Goal: Task Accomplishment & Management: Manage account settings

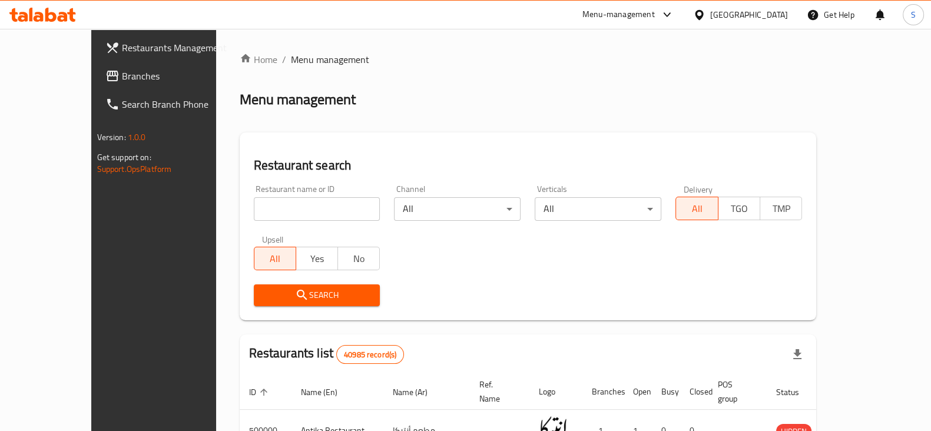
click at [257, 214] on input "search" at bounding box center [317, 209] width 127 height 24
type input "alfar"
click at [263, 290] on span "Search" at bounding box center [317, 295] width 108 height 15
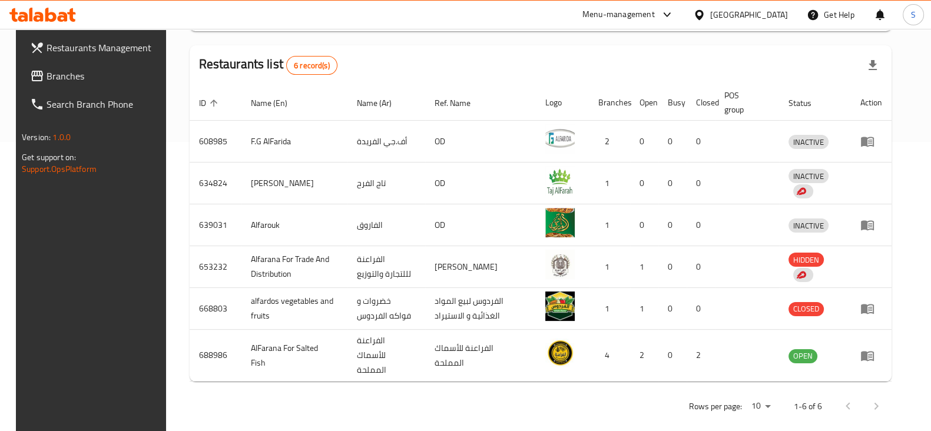
scroll to position [294, 0]
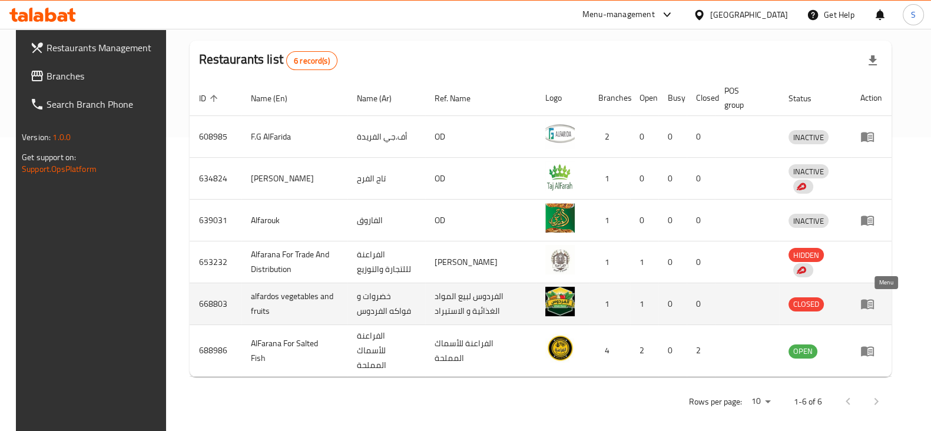
click at [874, 301] on icon "enhanced table" at bounding box center [867, 305] width 13 height 10
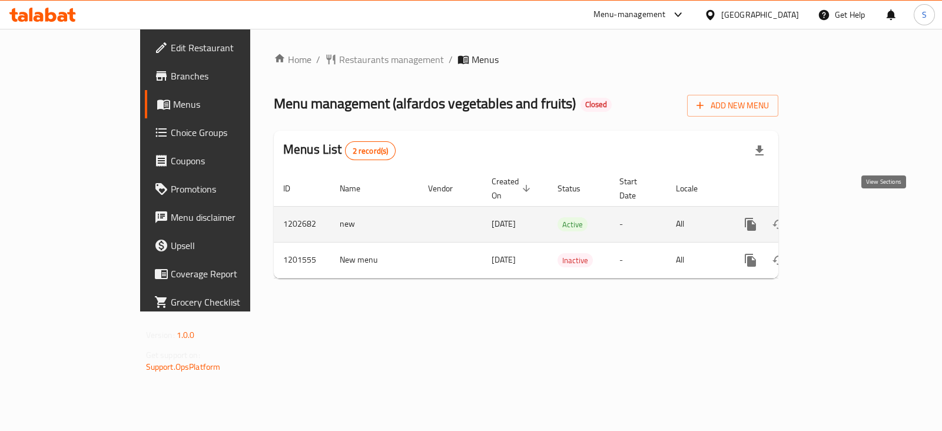
click at [841, 219] on icon "enhanced table" at bounding box center [835, 224] width 11 height 11
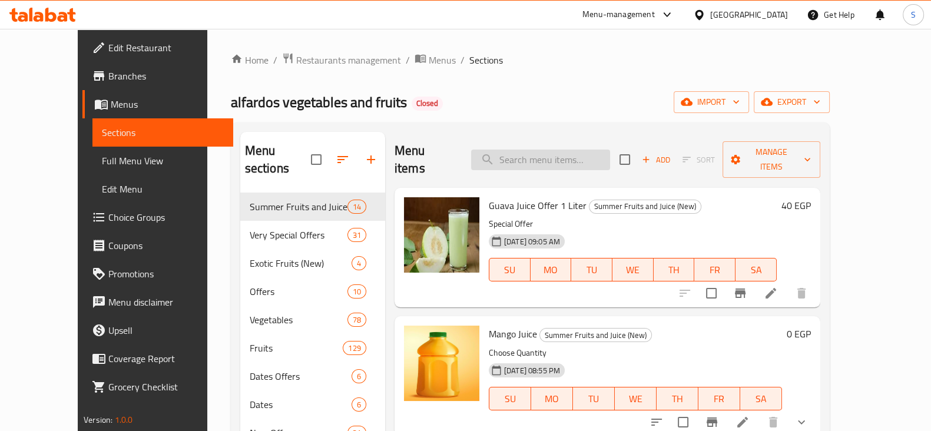
click at [562, 160] on input "search" at bounding box center [540, 160] width 139 height 21
type input "t"
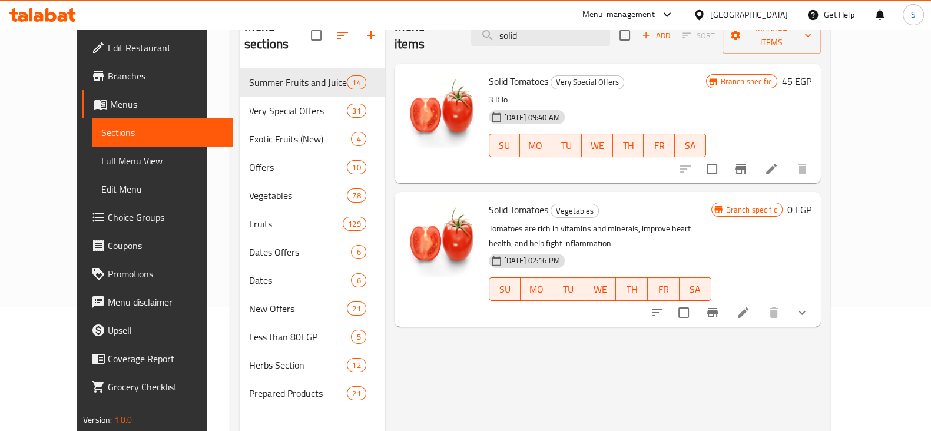
scroll to position [147, 0]
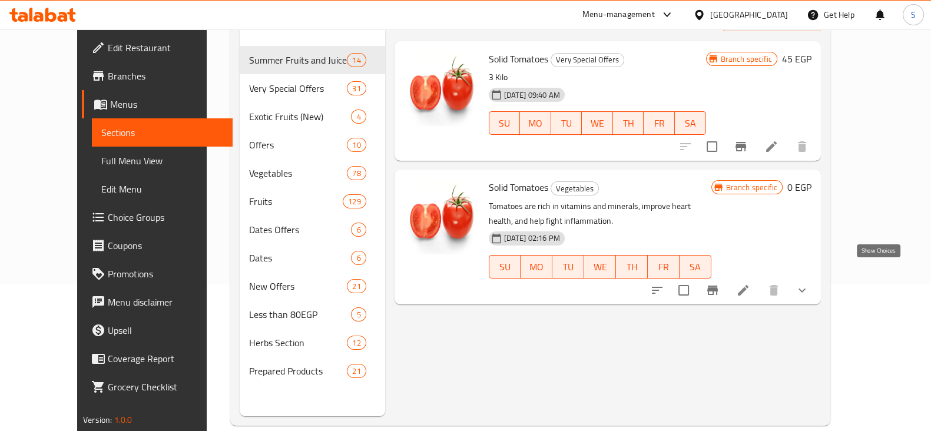
type input "solid"
click at [809, 283] on icon "show more" at bounding box center [802, 290] width 14 height 14
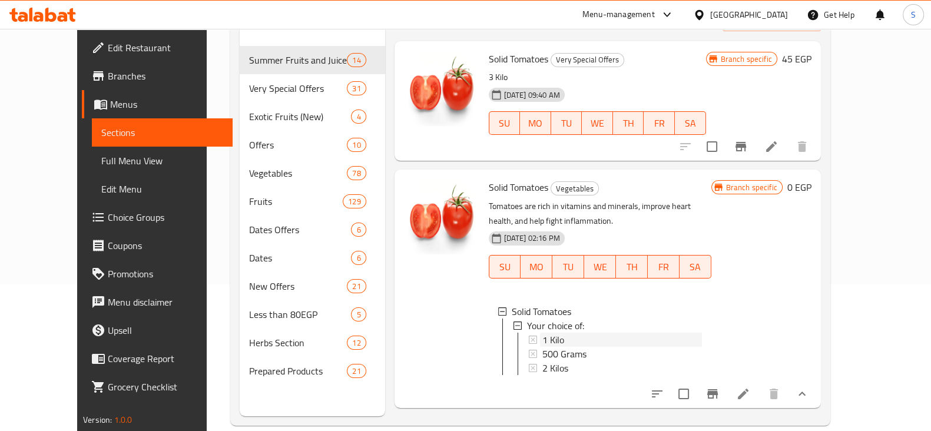
click at [555, 333] on div "1 Kilo" at bounding box center [622, 340] width 160 height 14
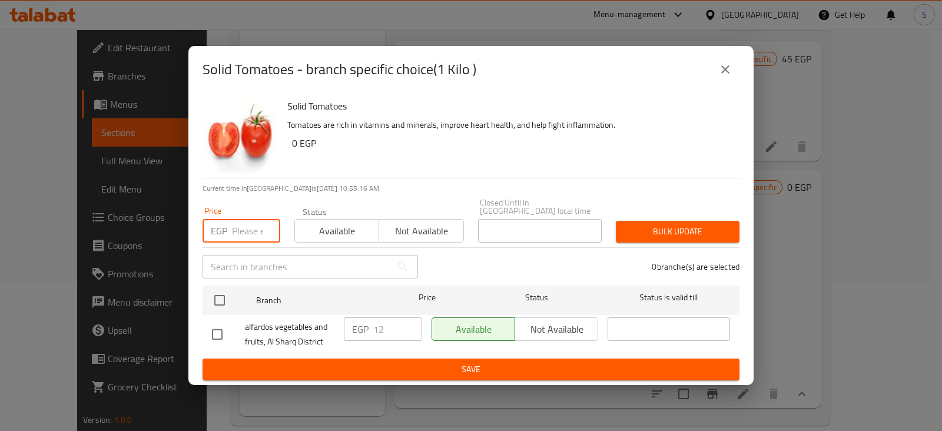
click at [244, 233] on input "number" at bounding box center [256, 231] width 48 height 24
click at [232, 227] on input "number" at bounding box center [256, 231] width 48 height 24
click at [234, 223] on input "number" at bounding box center [256, 231] width 48 height 24
click at [723, 77] on icon "close" at bounding box center [725, 69] width 14 height 14
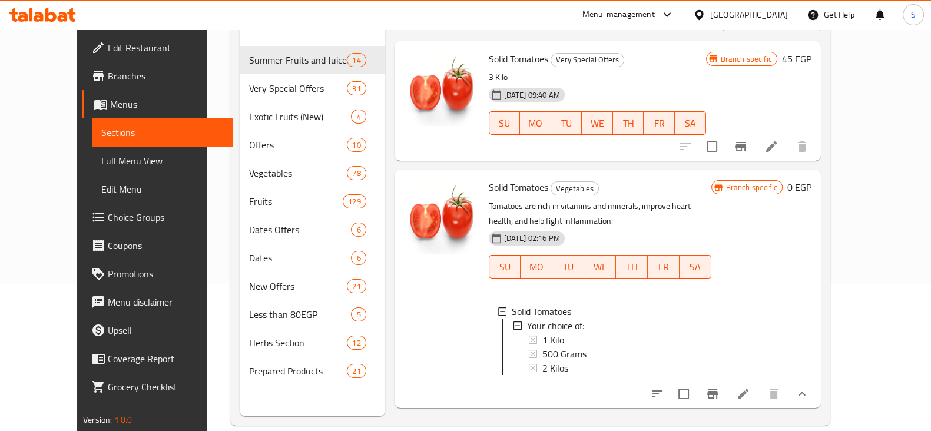
scroll to position [165, 0]
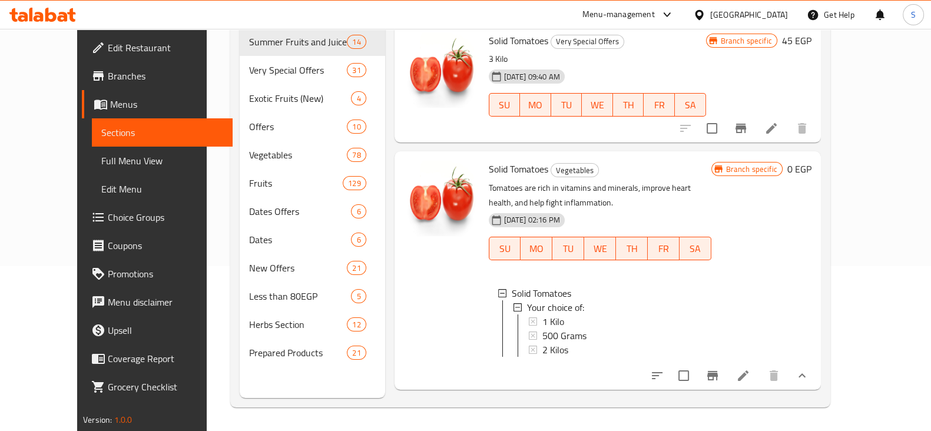
click at [542, 314] on span "1 Kilo" at bounding box center [553, 321] width 22 height 14
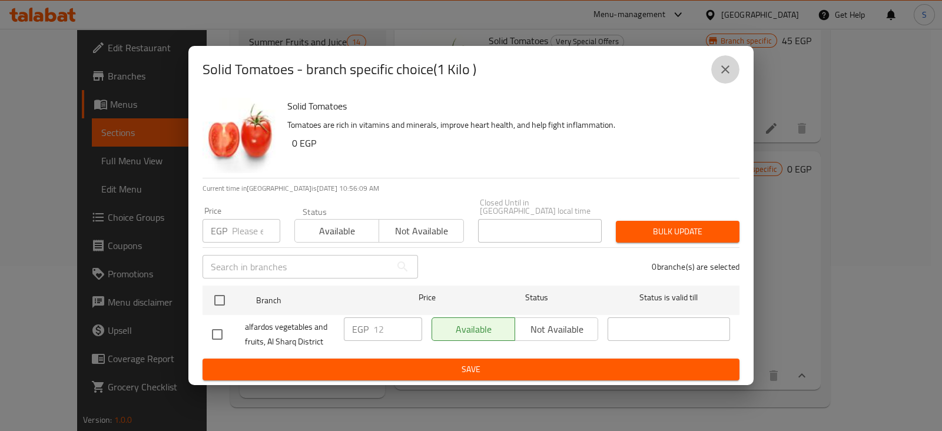
click at [722, 71] on icon "close" at bounding box center [725, 69] width 8 height 8
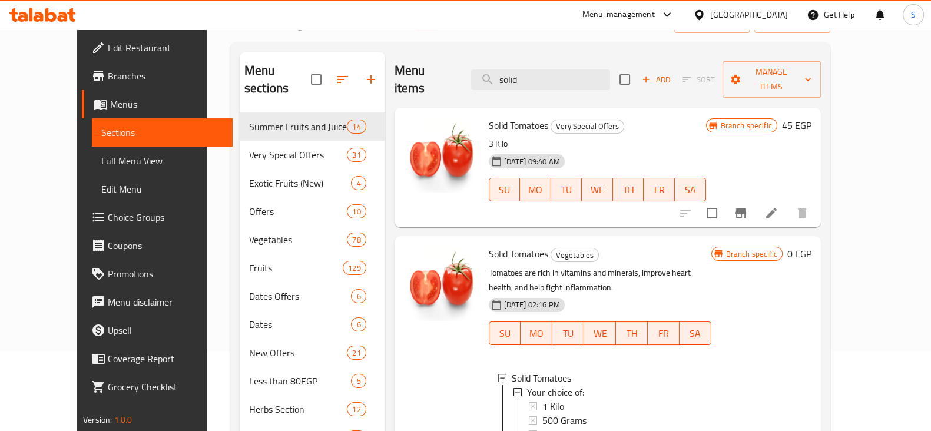
scroll to position [0, 0]
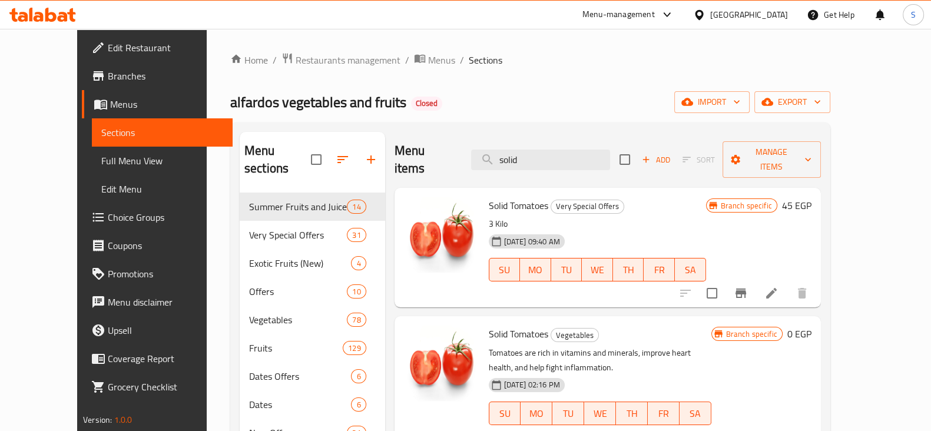
drag, startPoint x: 552, startPoint y: 145, endPoint x: 471, endPoint y: 142, distance: 80.7
click at [477, 143] on div "Menu items solid Add Sort Manage items" at bounding box center [607, 160] width 426 height 56
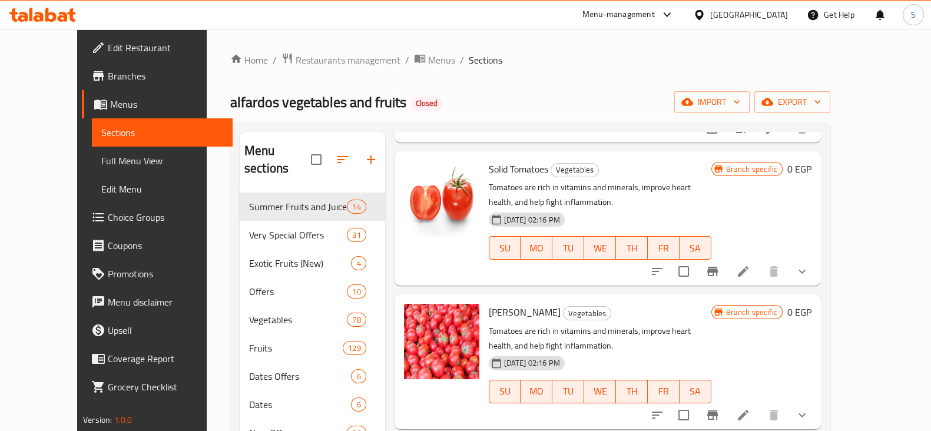
scroll to position [368, 0]
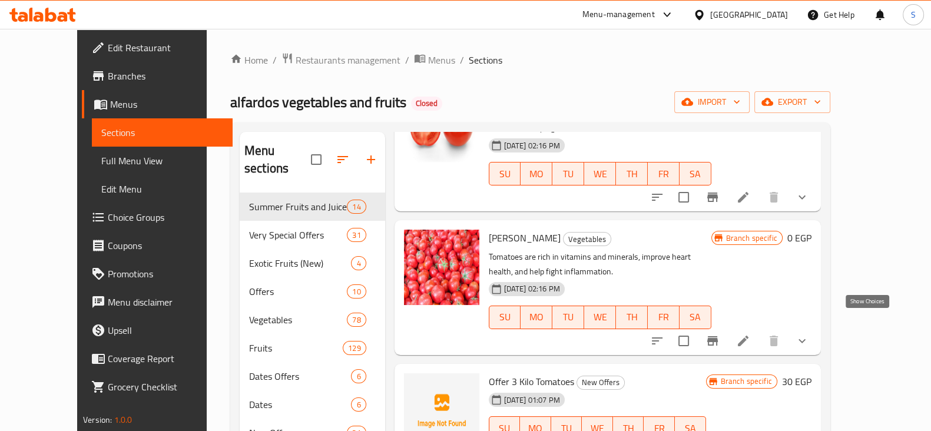
type input "tomato"
click at [809, 334] on icon "show more" at bounding box center [802, 341] width 14 height 14
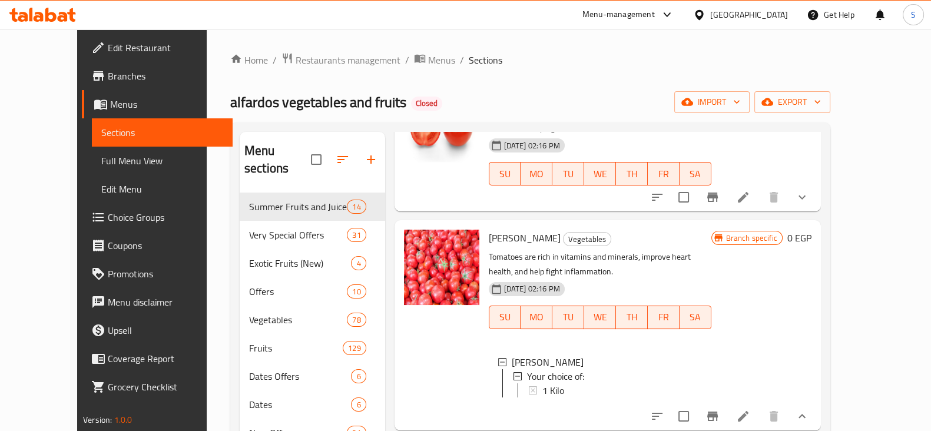
scroll to position [2, 0]
click at [447, 359] on div at bounding box center [441, 325] width 85 height 200
click at [542, 381] on span "1 Kilo" at bounding box center [553, 388] width 22 height 14
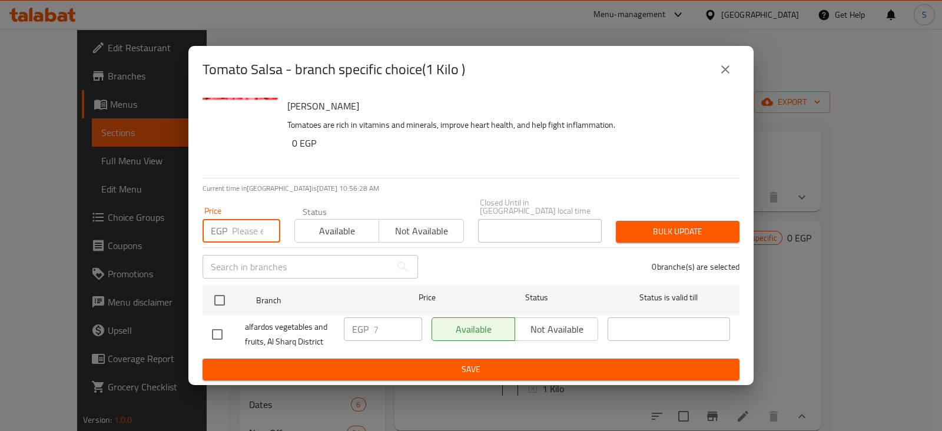
drag, startPoint x: 250, startPoint y: 230, endPoint x: 281, endPoint y: 227, distance: 31.4
click at [250, 231] on input "number" at bounding box center [256, 231] width 48 height 24
click at [732, 78] on button "close" at bounding box center [725, 69] width 28 height 28
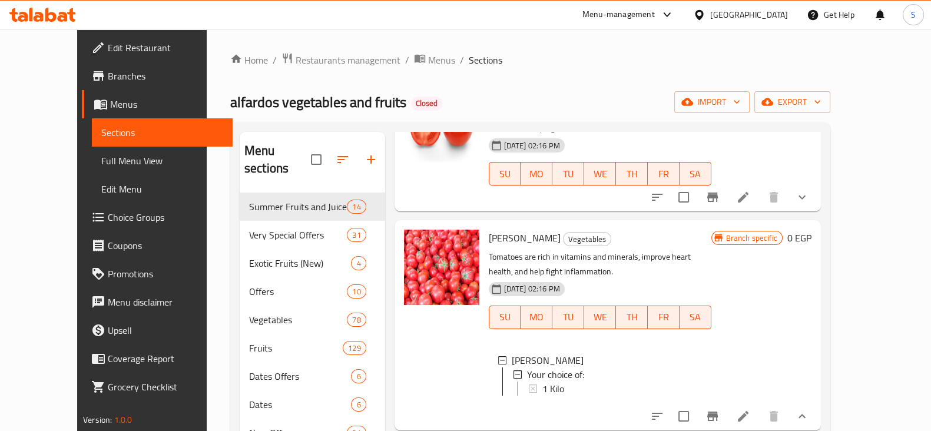
scroll to position [0, 0]
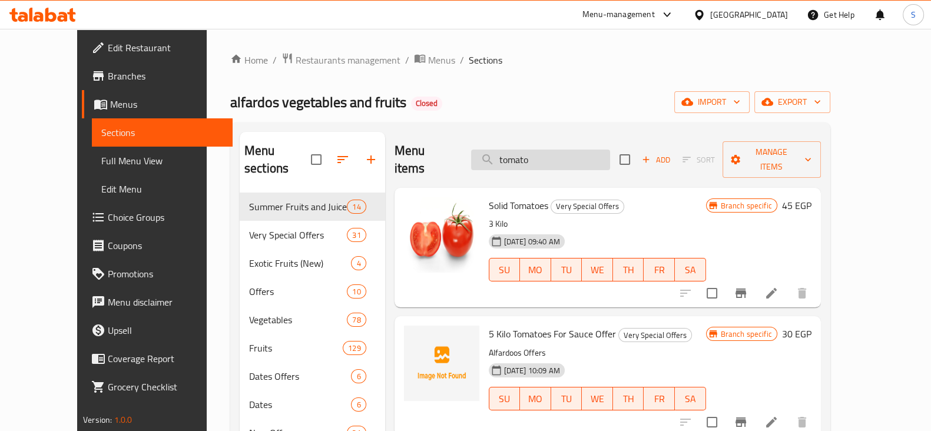
drag, startPoint x: 558, startPoint y: 147, endPoint x: 501, endPoint y: 148, distance: 56.5
click at [506, 150] on input "tomato" at bounding box center [540, 160] width 139 height 21
paste input "بطاطس"
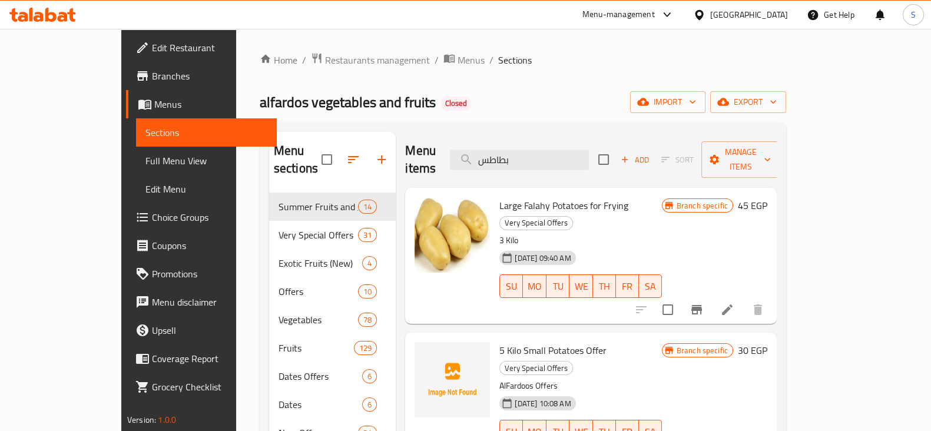
type input "بطاطس"
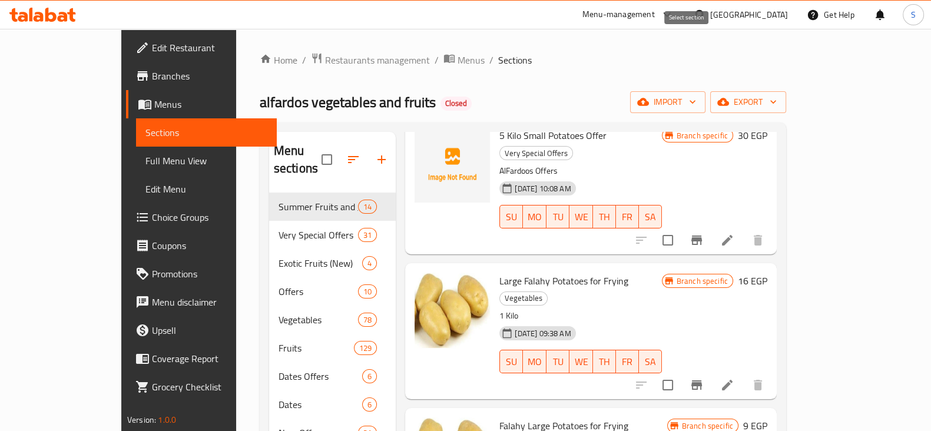
scroll to position [221, 0]
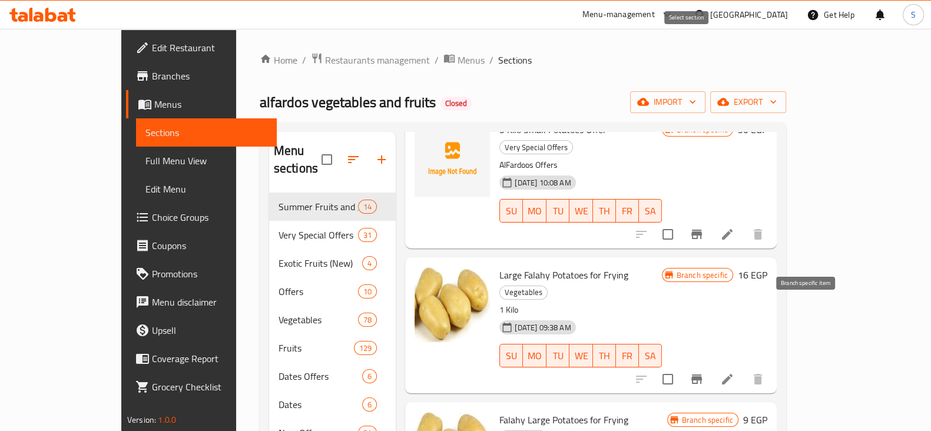
click at [702, 374] on icon "Branch-specific-item" at bounding box center [696, 378] width 11 height 9
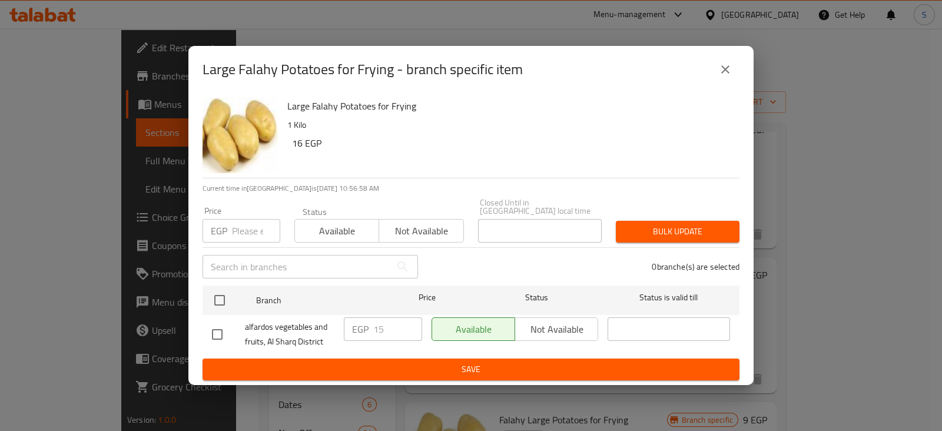
click at [248, 220] on input "number" at bounding box center [256, 231] width 48 height 24
click at [728, 69] on icon "close" at bounding box center [725, 69] width 14 height 14
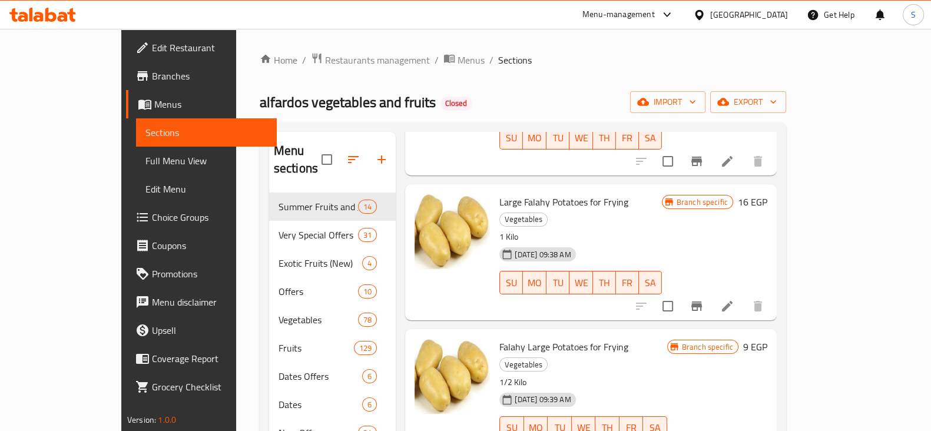
scroll to position [368, 0]
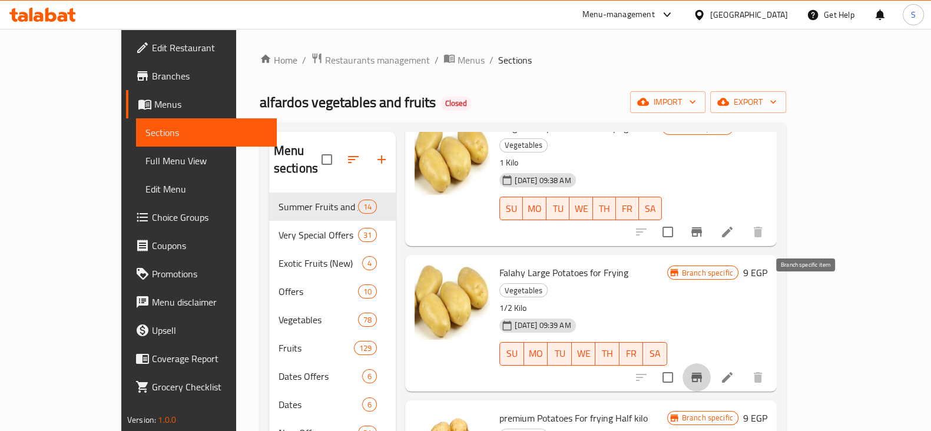
click at [704, 370] on icon "Branch-specific-item" at bounding box center [696, 377] width 14 height 14
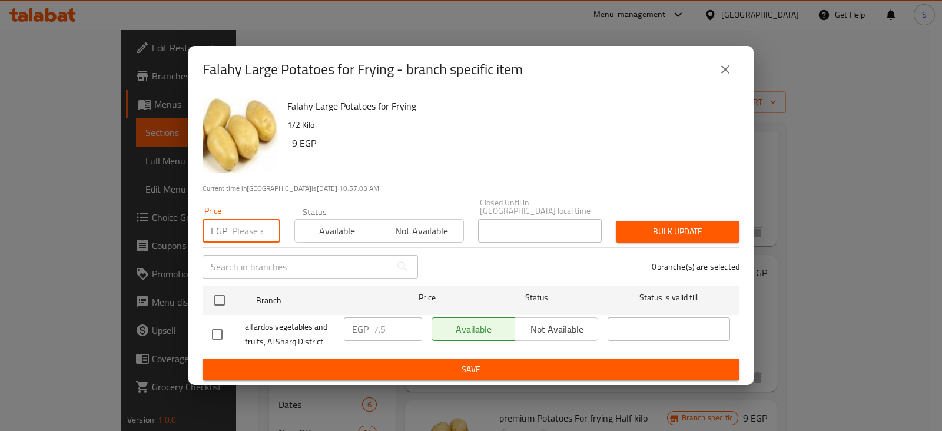
click at [245, 225] on input "number" at bounding box center [256, 231] width 48 height 24
type input "8"
click at [367, 231] on span "Available" at bounding box center [337, 231] width 75 height 17
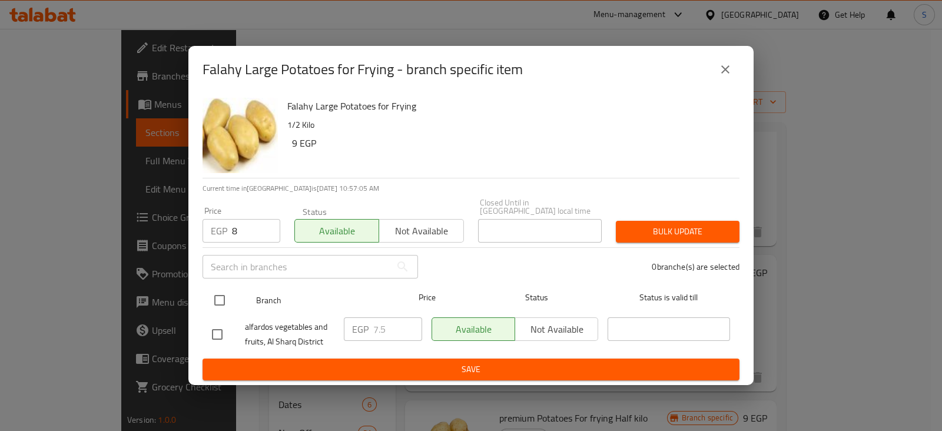
click at [218, 290] on input "checkbox" at bounding box center [219, 300] width 25 height 25
checkbox input "true"
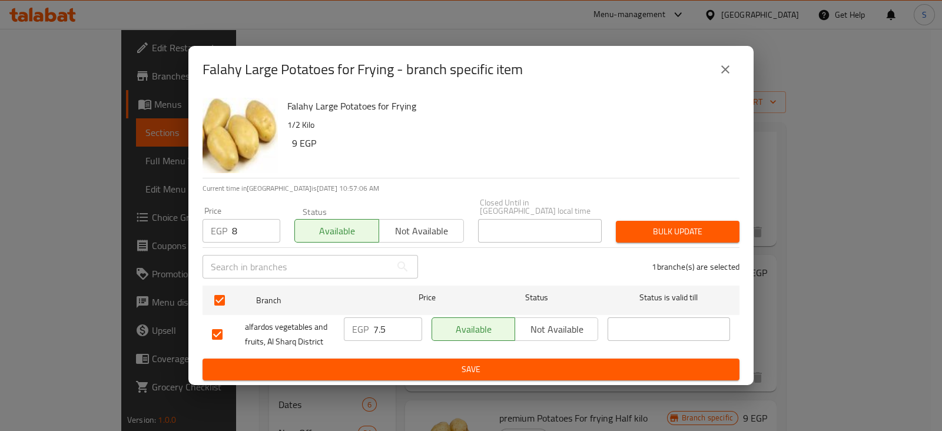
click at [653, 214] on div "Bulk update" at bounding box center [678, 232] width 138 height 36
click at [655, 221] on button "Bulk update" at bounding box center [678, 232] width 124 height 22
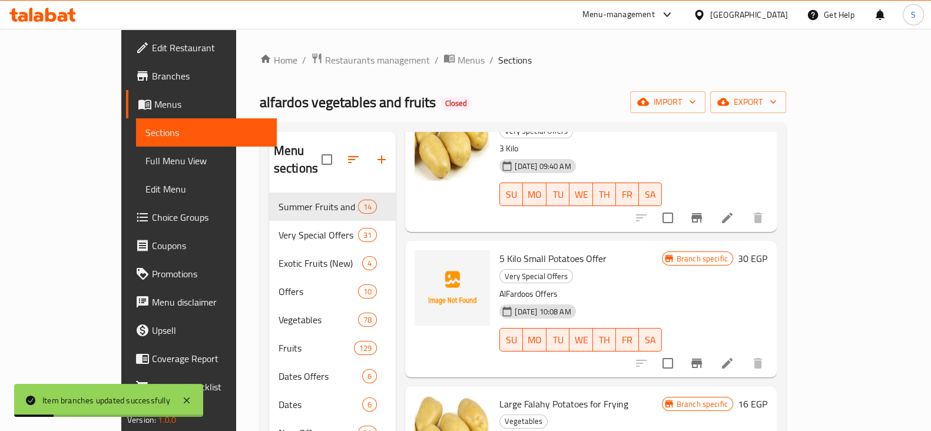
scroll to position [0, 0]
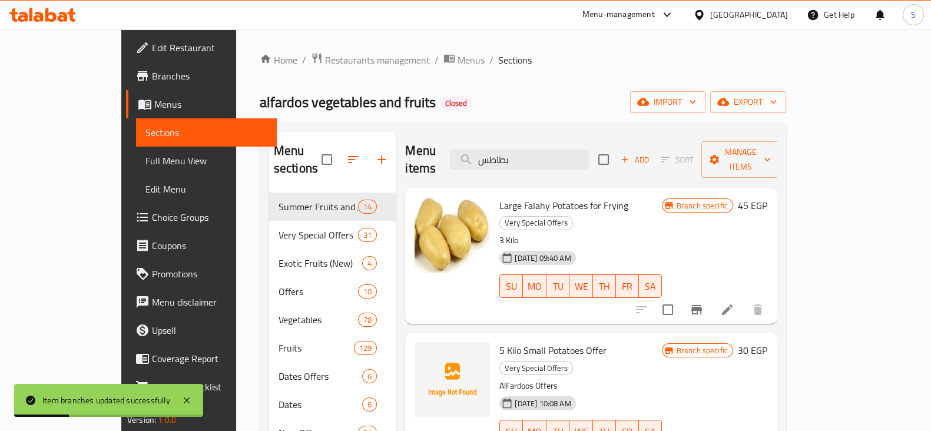
drag, startPoint x: 565, startPoint y: 154, endPoint x: 477, endPoint y: 154, distance: 88.3
click at [480, 154] on div "Menu items بطاطس Add Sort Manage items" at bounding box center [590, 160] width 371 height 56
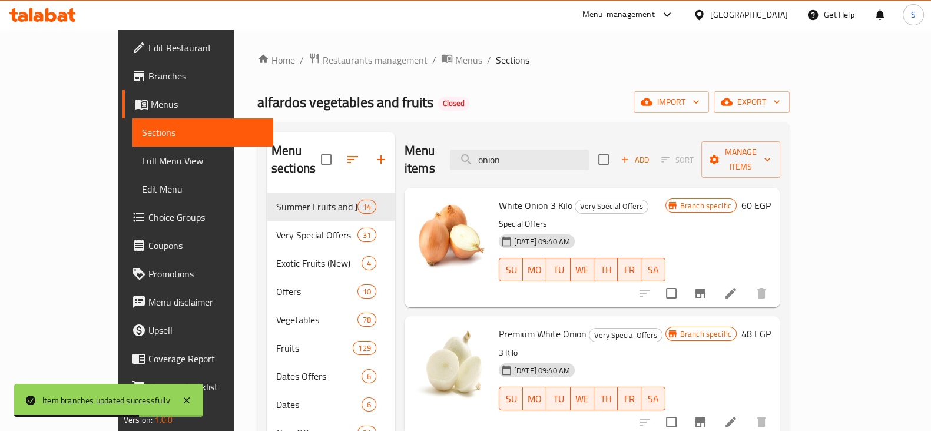
type input "onion"
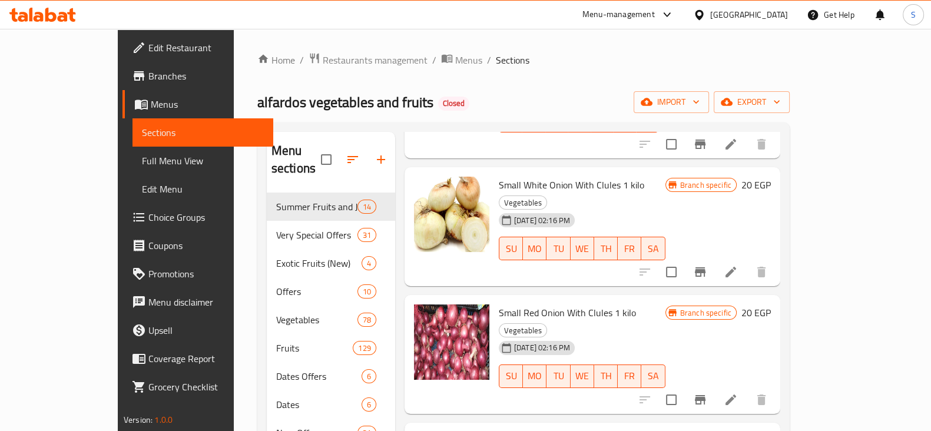
scroll to position [809, 0]
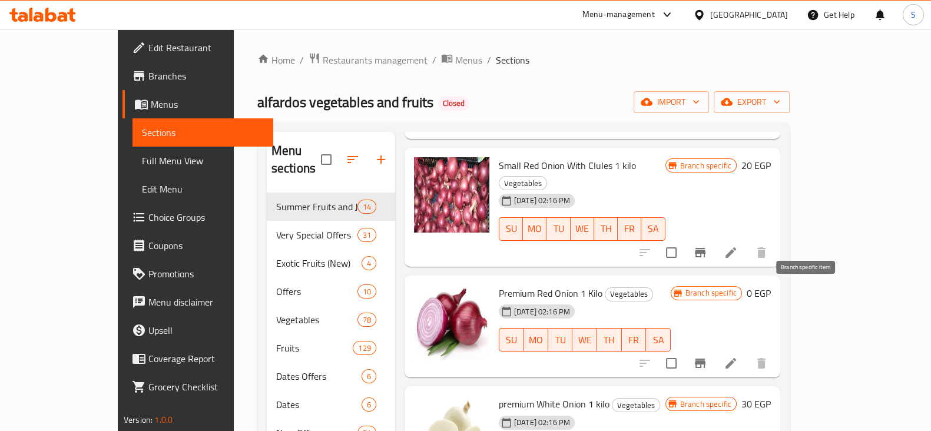
click at [705, 359] on icon "Branch-specific-item" at bounding box center [700, 363] width 11 height 9
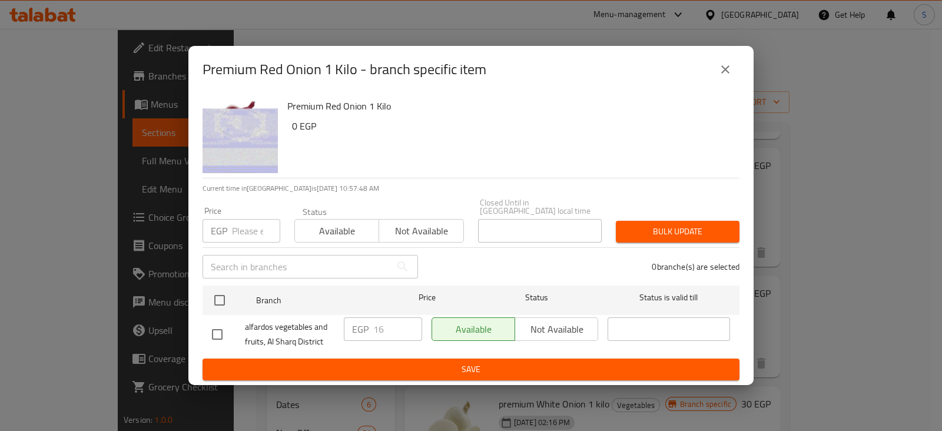
click at [243, 231] on input "number" at bounding box center [256, 231] width 48 height 24
click at [729, 77] on icon "close" at bounding box center [725, 69] width 14 height 14
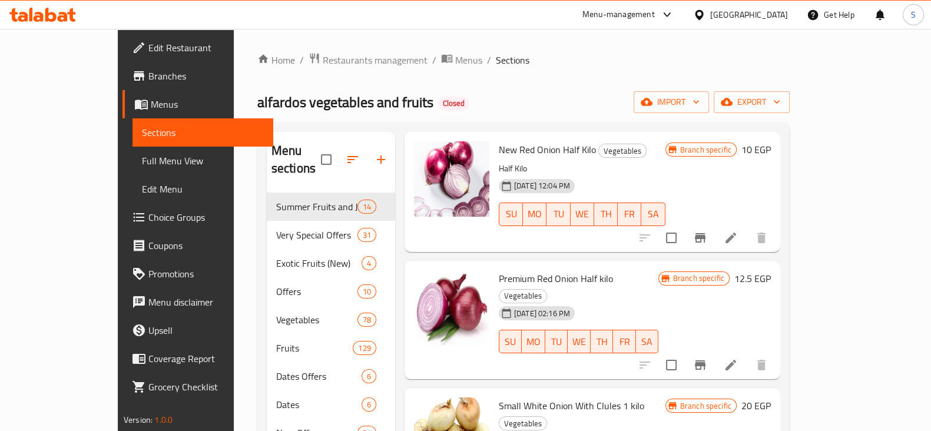
scroll to position [0, 0]
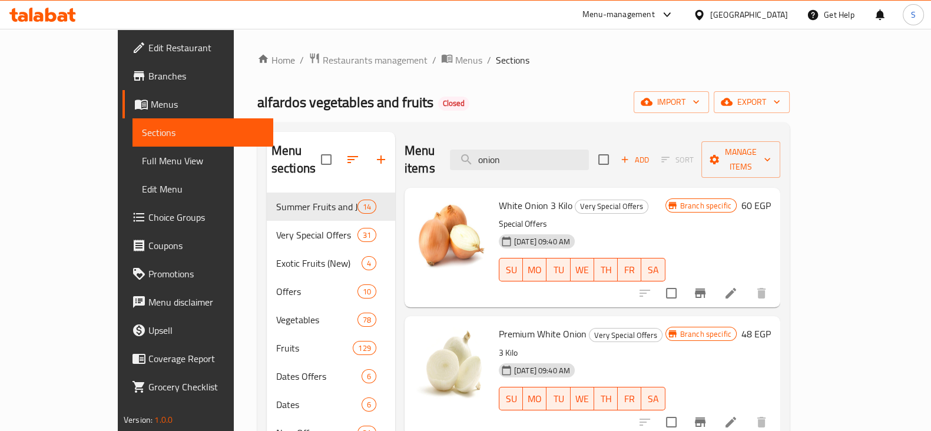
drag, startPoint x: 549, startPoint y: 153, endPoint x: 484, endPoint y: 161, distance: 65.8
click at [485, 161] on div "Menu items onion Add Sort Manage items" at bounding box center [592, 160] width 376 height 56
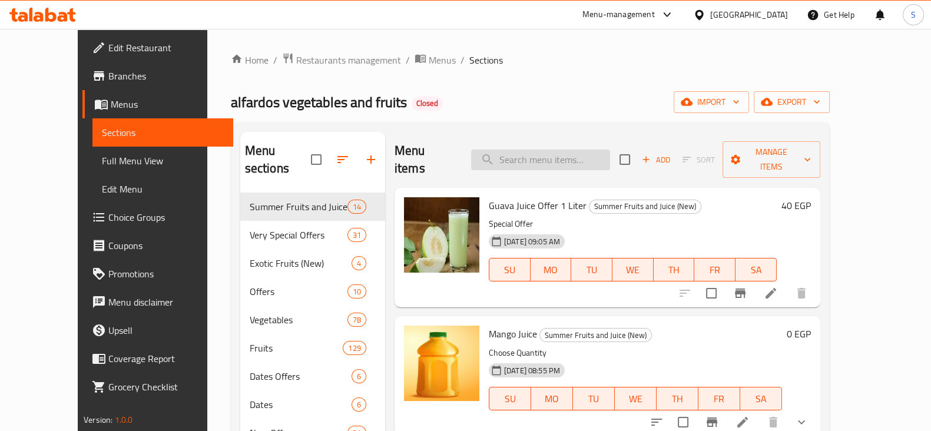
click at [523, 158] on input "search" at bounding box center [540, 160] width 139 height 21
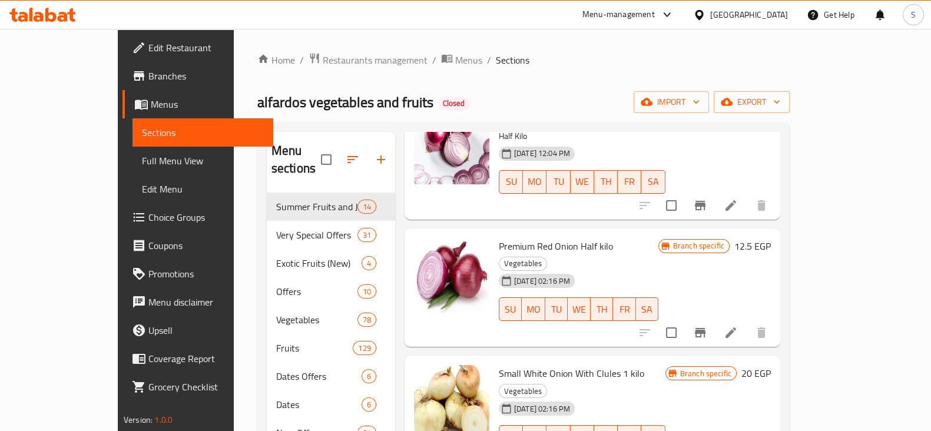
scroll to position [442, 0]
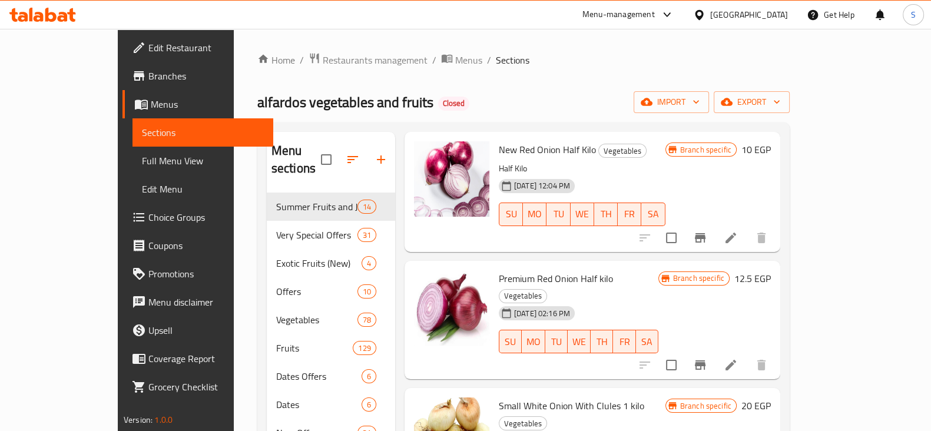
type input "onion"
click at [705, 360] on icon "Branch-specific-item" at bounding box center [700, 364] width 11 height 9
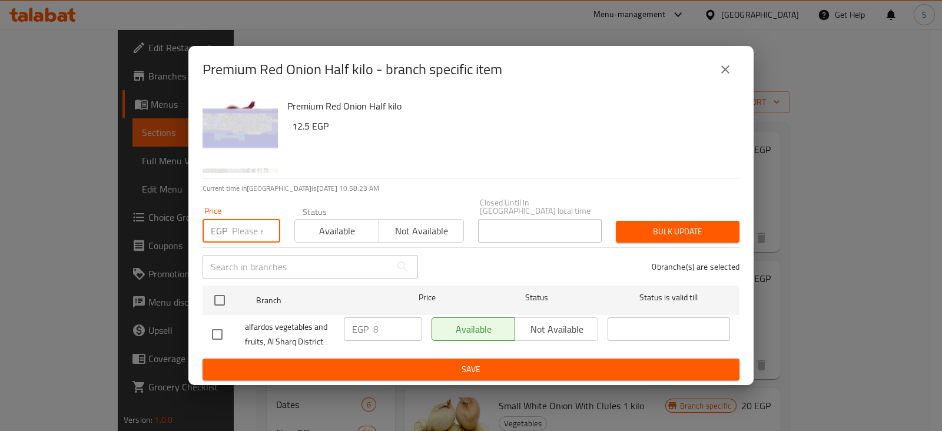
click at [247, 231] on input "number" at bounding box center [256, 231] width 48 height 24
type input "8"
click at [349, 223] on span "Available" at bounding box center [337, 231] width 75 height 17
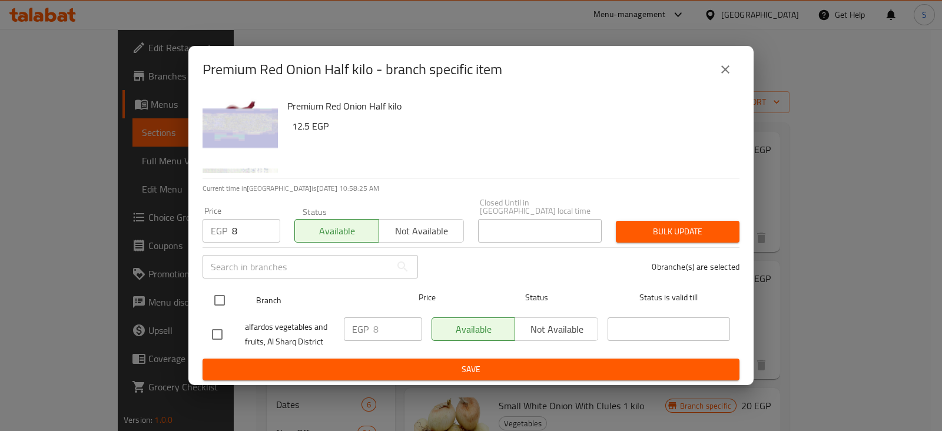
click at [218, 296] on input "checkbox" at bounding box center [219, 300] width 25 height 25
checkbox input "true"
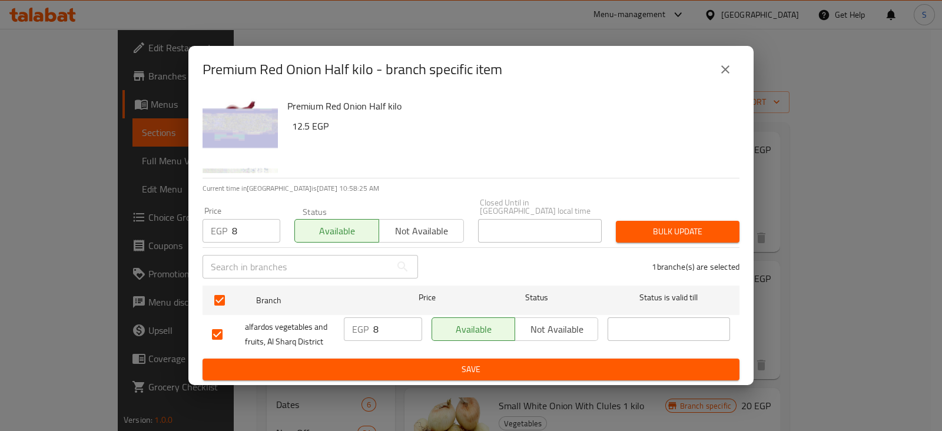
click at [677, 237] on button "Bulk update" at bounding box center [678, 232] width 124 height 22
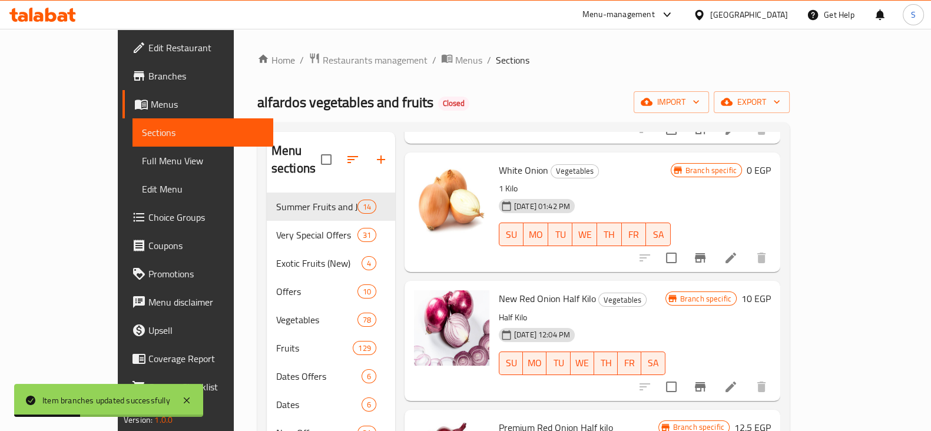
scroll to position [294, 0]
click at [707, 250] on icon "Branch-specific-item" at bounding box center [700, 257] width 14 height 14
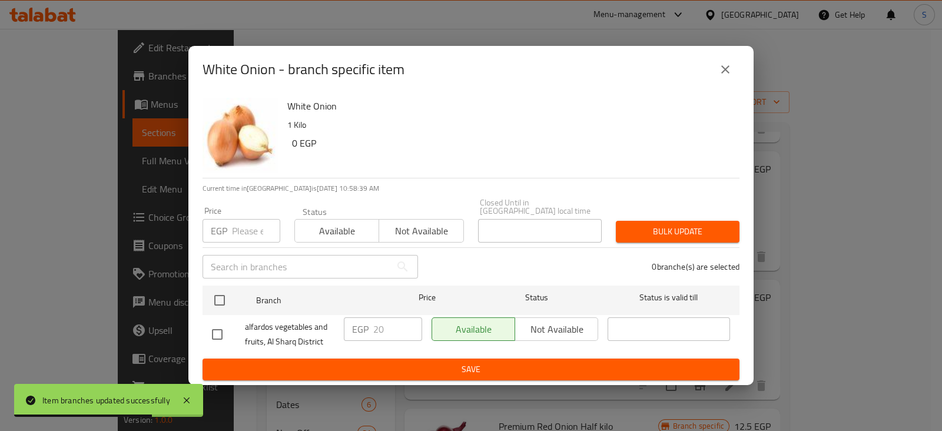
click at [721, 67] on icon "close" at bounding box center [725, 69] width 14 height 14
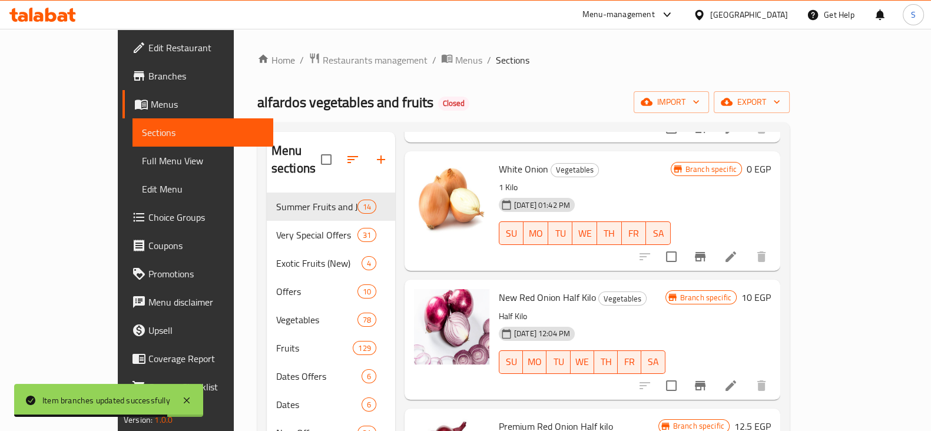
scroll to position [0, 0]
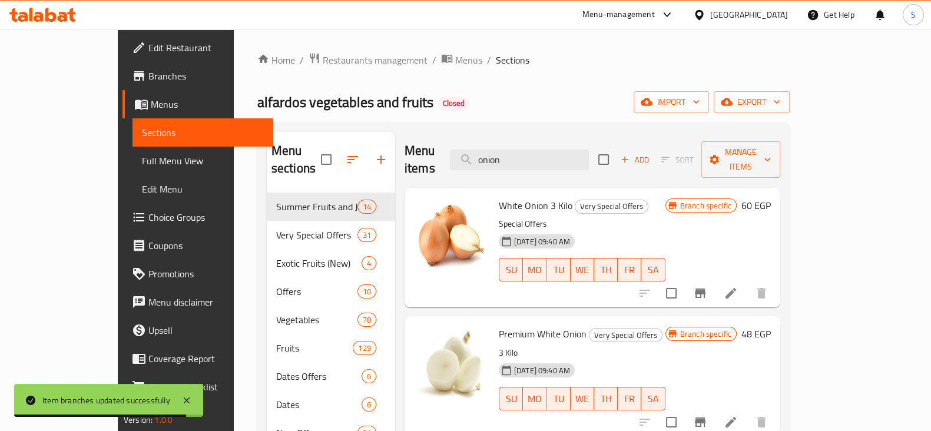
drag, startPoint x: 548, startPoint y: 153, endPoint x: 471, endPoint y: 168, distance: 77.9
click at [472, 168] on div "Menu items onion Add Sort Manage items" at bounding box center [592, 160] width 376 height 56
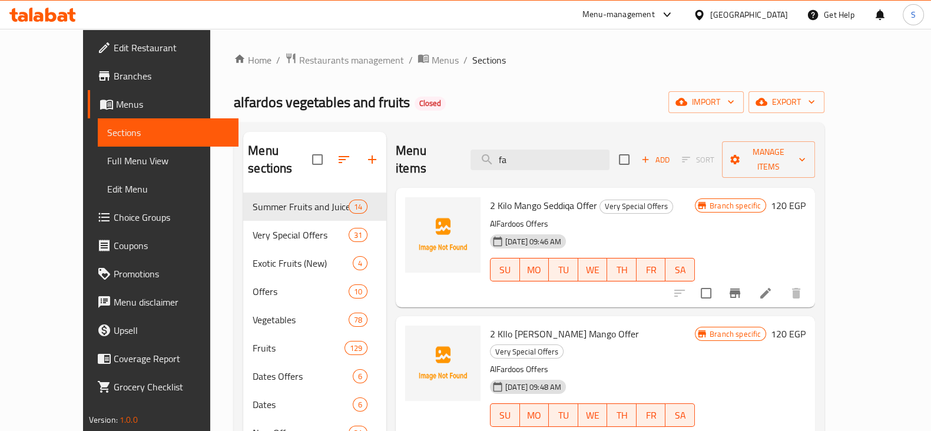
type input "f"
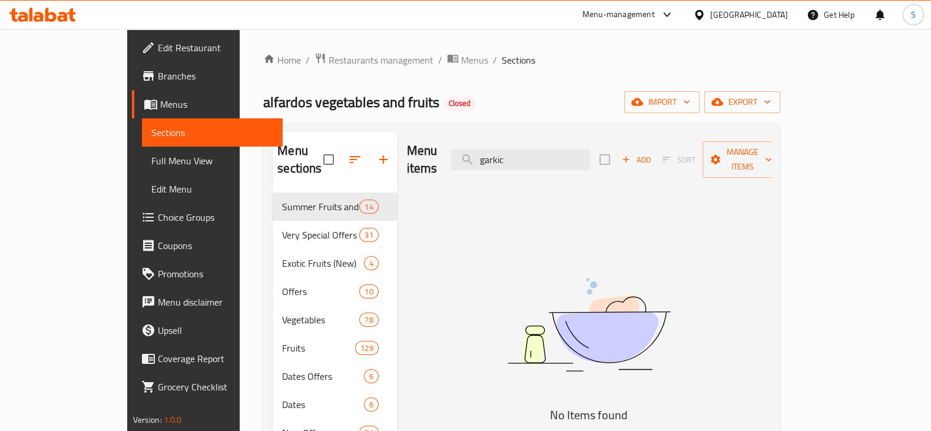
drag, startPoint x: 460, startPoint y: 150, endPoint x: 428, endPoint y: 150, distance: 31.8
click at [428, 150] on div "Menu items garkic Add Sort Manage items" at bounding box center [589, 160] width 364 height 56
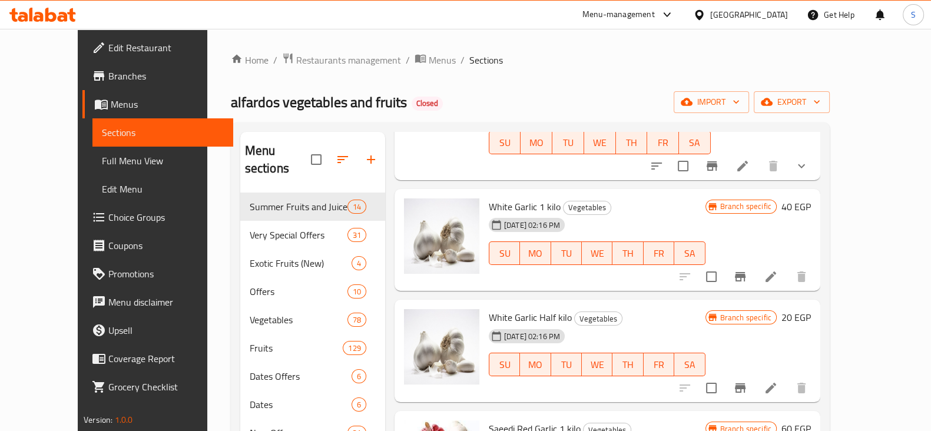
scroll to position [294, 0]
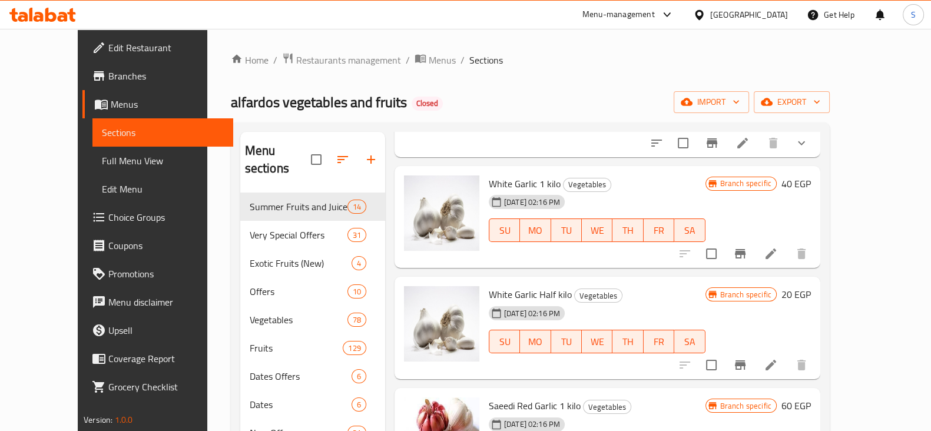
type input "garlic"
click at [745, 249] on icon "Branch-specific-item" at bounding box center [740, 253] width 11 height 9
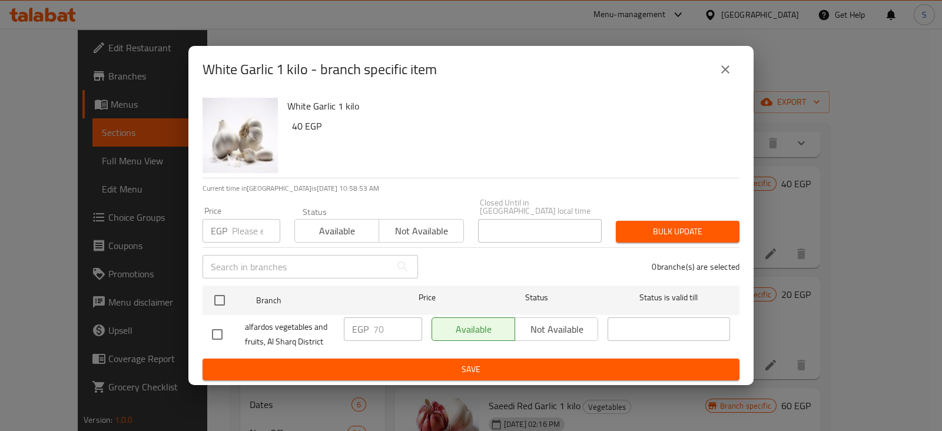
click at [726, 77] on icon "close" at bounding box center [725, 69] width 14 height 14
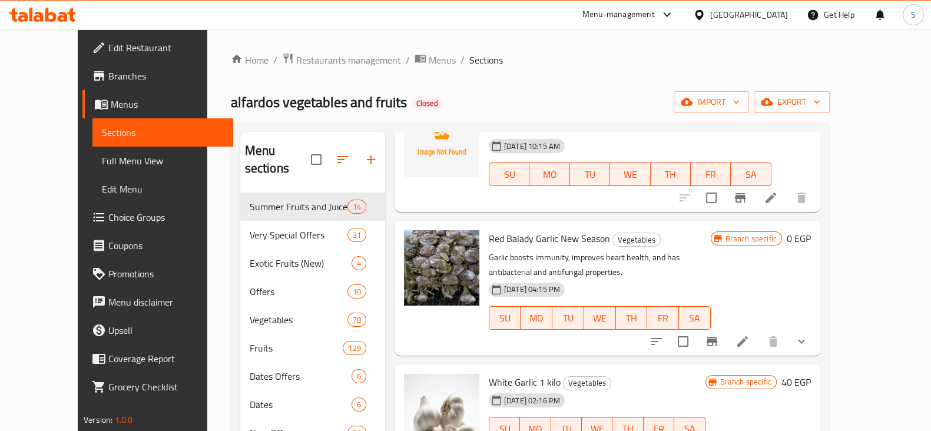
scroll to position [0, 0]
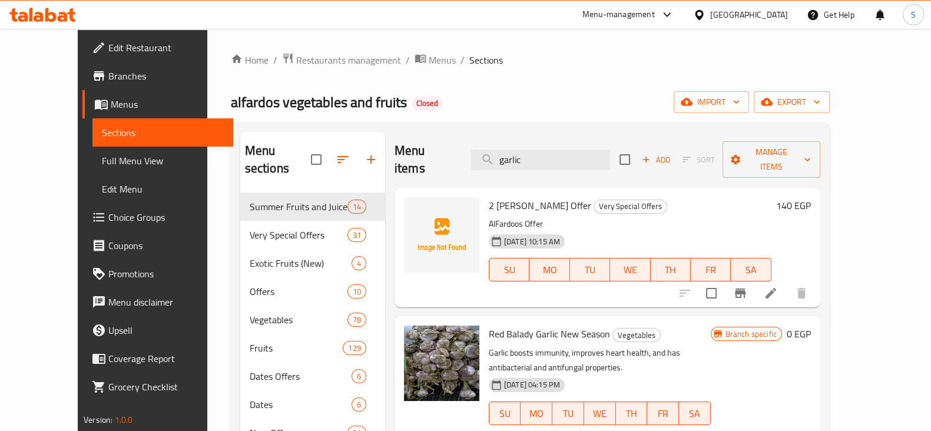
drag, startPoint x: 540, startPoint y: 154, endPoint x: 464, endPoint y: 157, distance: 75.4
click at [464, 157] on div "Menu items garlic Add Sort Manage items" at bounding box center [607, 160] width 426 height 56
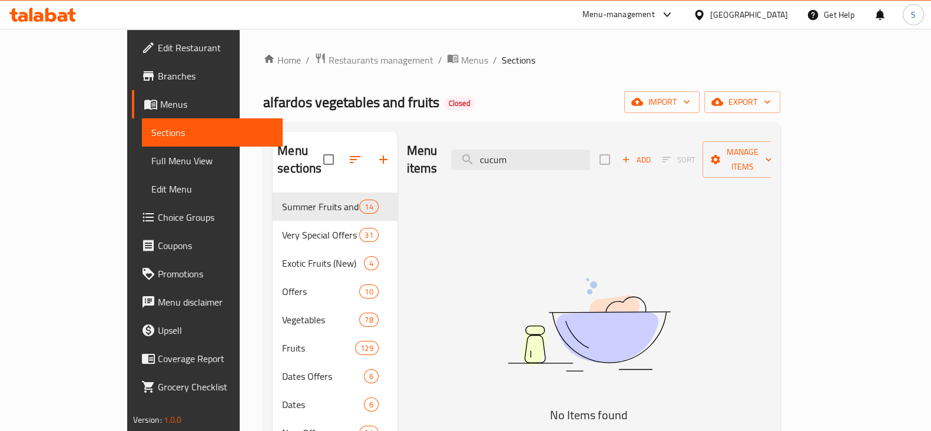
drag, startPoint x: 566, startPoint y: 151, endPoint x: 492, endPoint y: 154, distance: 74.2
click at [492, 154] on div "Menu items cucum Add Sort Manage items" at bounding box center [589, 160] width 364 height 56
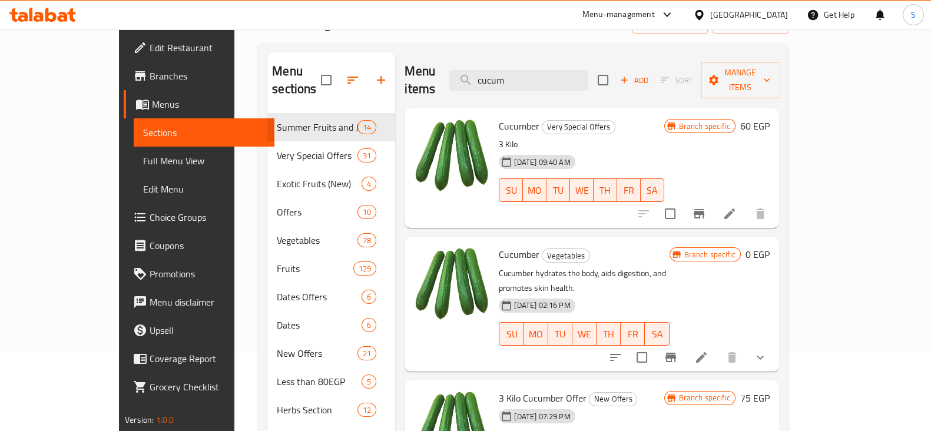
scroll to position [147, 0]
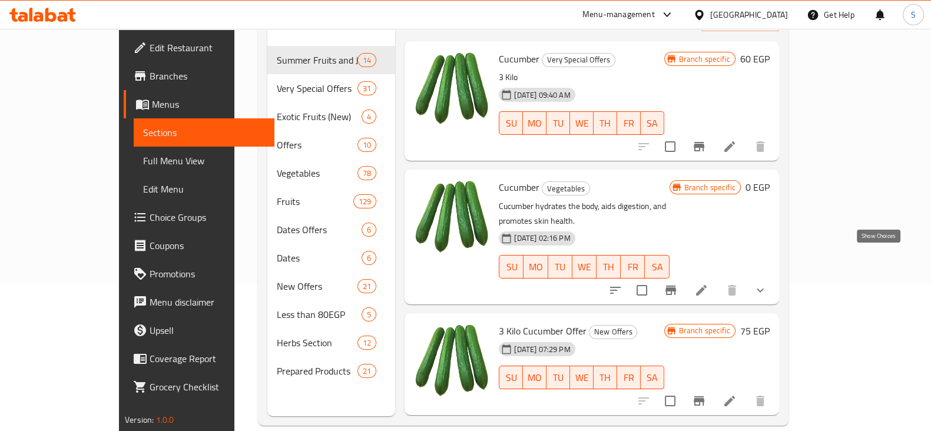
click at [767, 283] on icon "show more" at bounding box center [760, 290] width 14 height 14
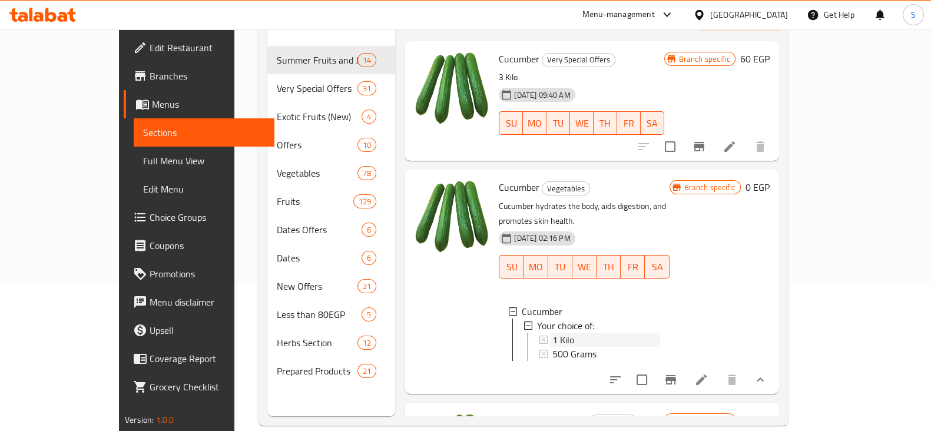
click at [552, 333] on span "1 Kilo" at bounding box center [563, 340] width 22 height 14
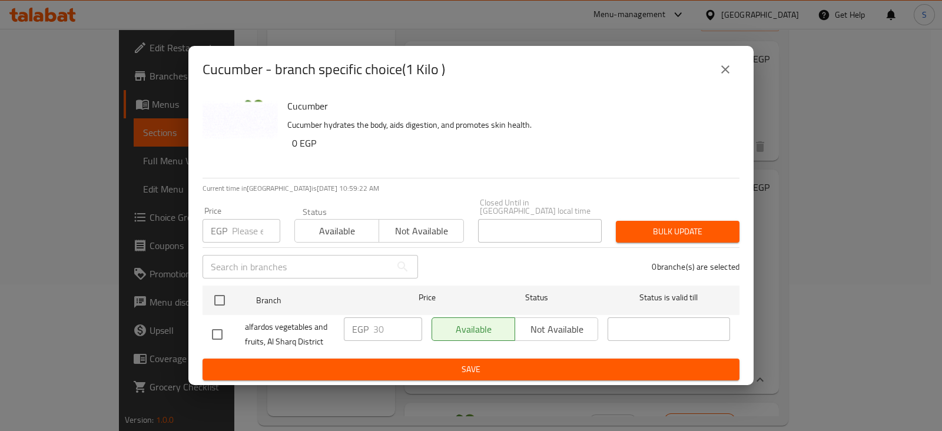
click at [725, 77] on icon "close" at bounding box center [725, 69] width 14 height 14
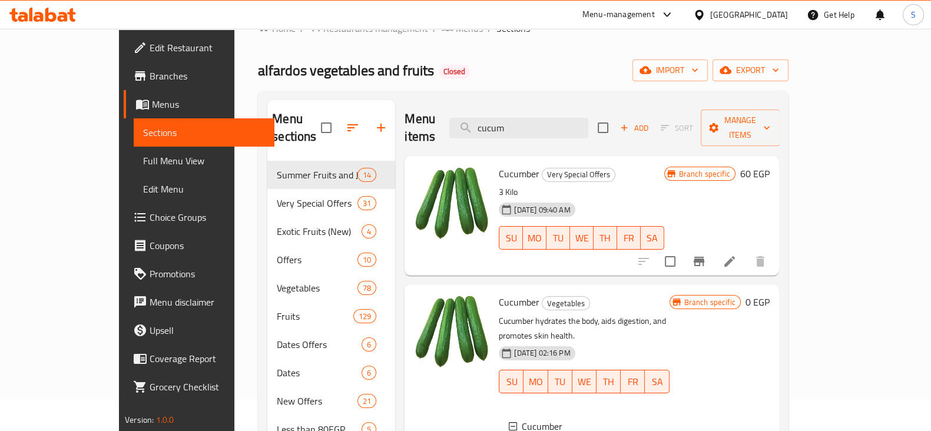
scroll to position [0, 0]
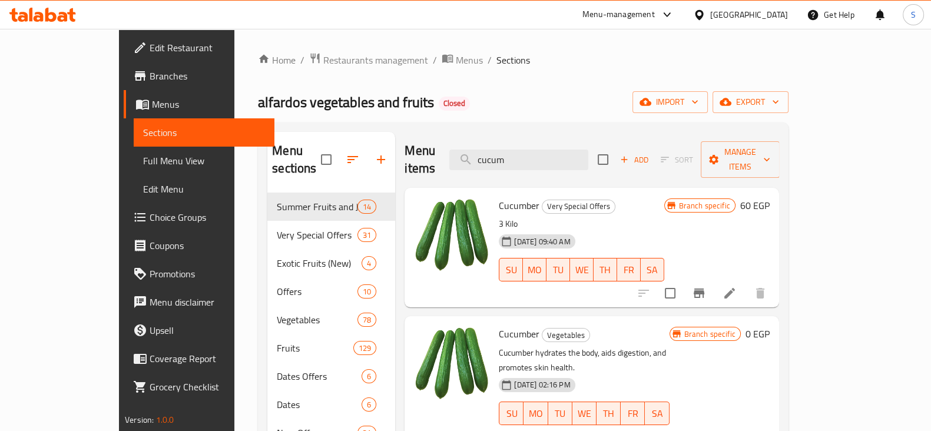
drag, startPoint x: 559, startPoint y: 148, endPoint x: 479, endPoint y: 157, distance: 80.6
click at [479, 157] on div "Menu items cucum Add Sort Manage items" at bounding box center [591, 160] width 374 height 56
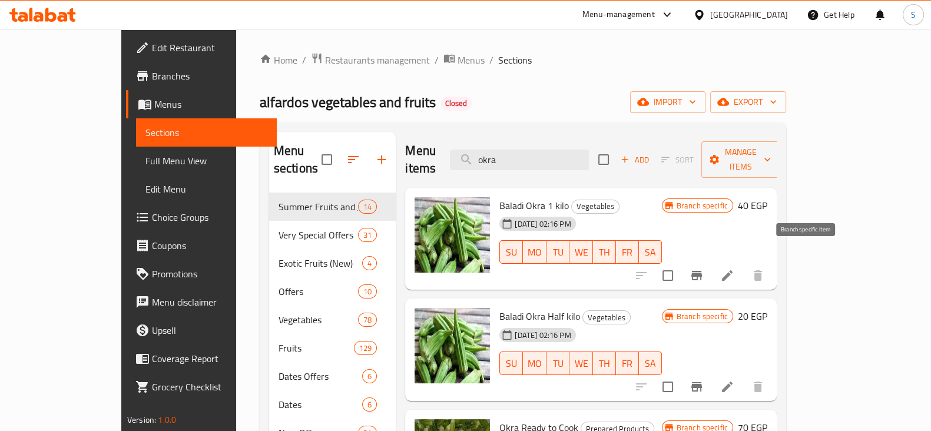
click at [704, 268] on icon "Branch-specific-item" at bounding box center [696, 275] width 14 height 14
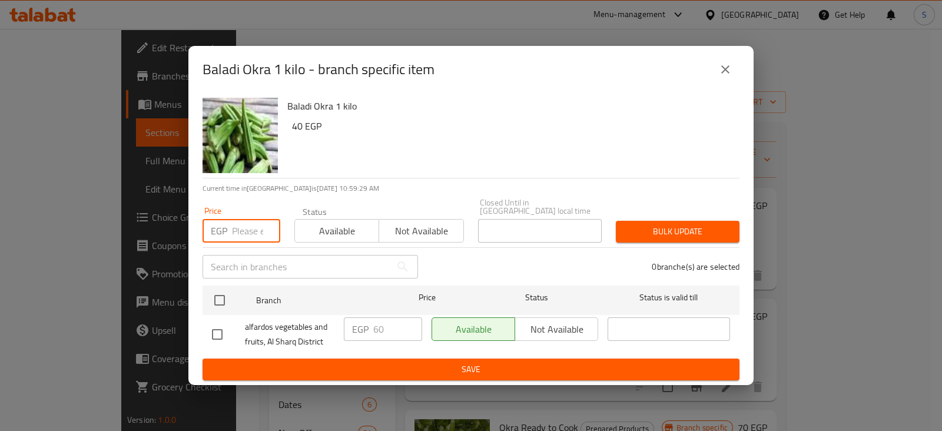
click at [232, 225] on input "number" at bounding box center [256, 231] width 48 height 24
click at [724, 72] on icon "close" at bounding box center [725, 69] width 8 height 8
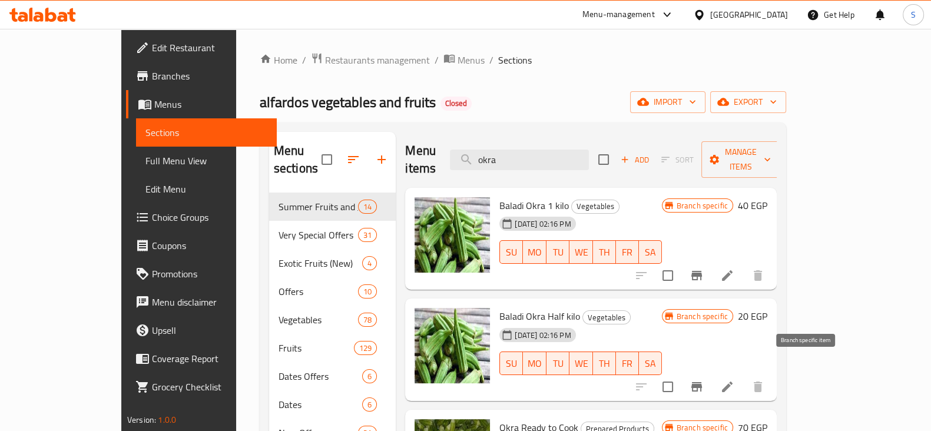
click at [704, 380] on icon "Branch-specific-item" at bounding box center [696, 387] width 14 height 14
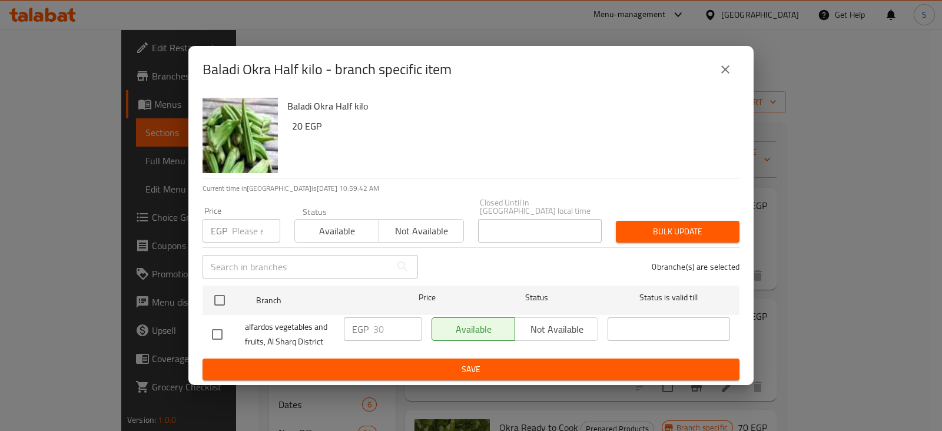
click at [727, 72] on icon "close" at bounding box center [725, 69] width 14 height 14
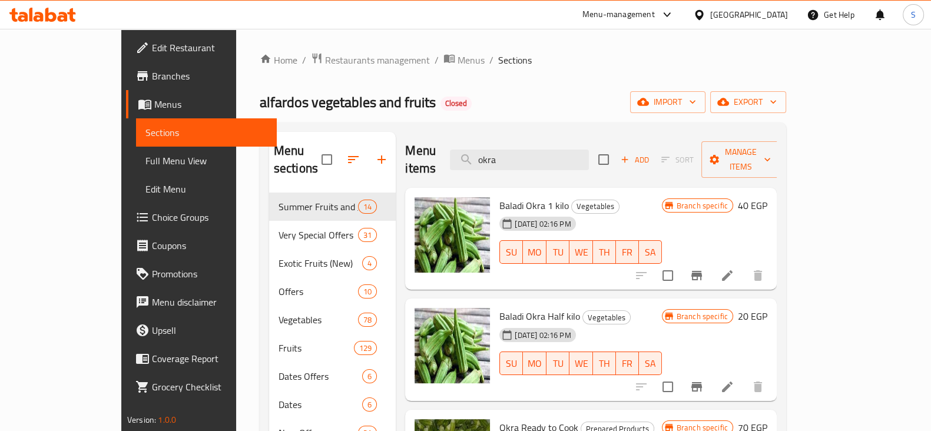
drag, startPoint x: 509, startPoint y: 154, endPoint x: 462, endPoint y: 154, distance: 47.7
click at [465, 154] on div "Menu items okra Add Sort Manage items" at bounding box center [590, 160] width 371 height 56
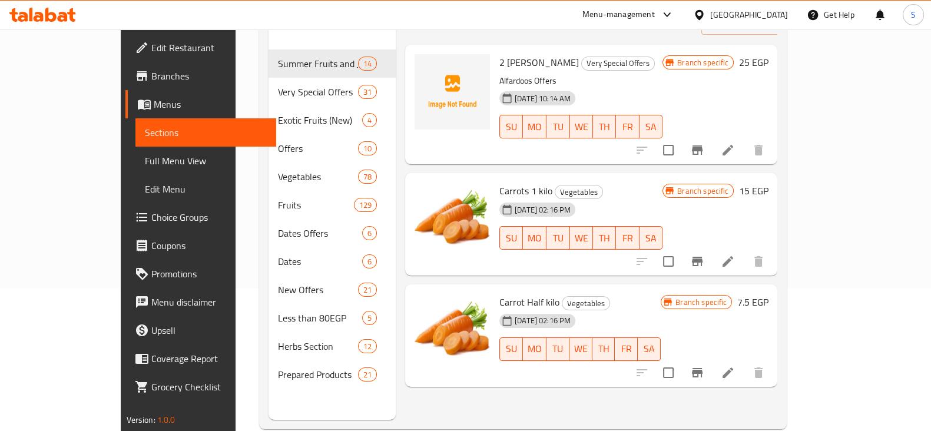
scroll to position [147, 0]
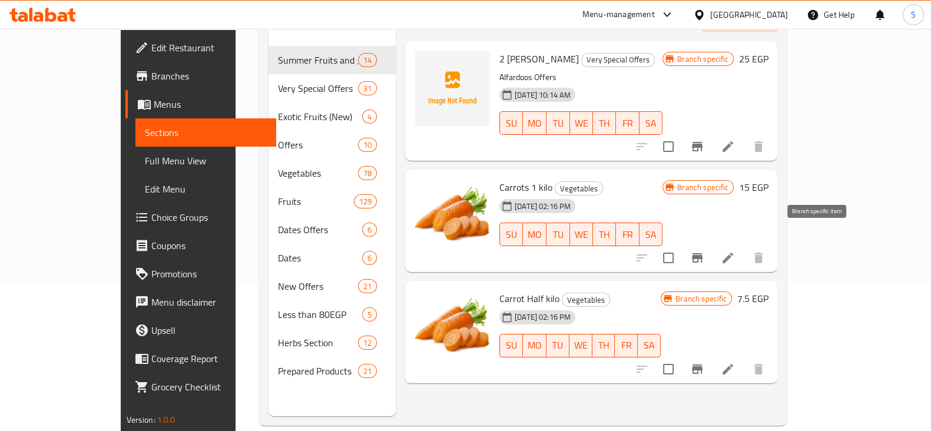
type input "carr"
click at [704, 251] on icon "Branch-specific-item" at bounding box center [697, 258] width 14 height 14
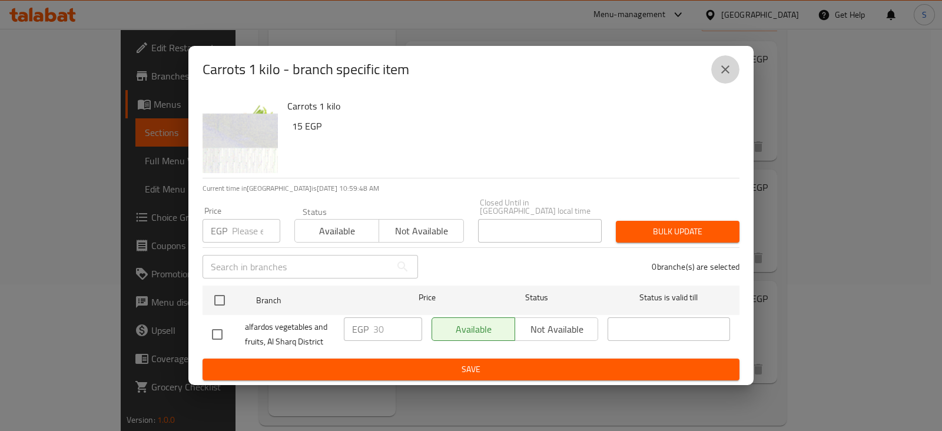
click at [722, 81] on button "close" at bounding box center [725, 69] width 28 height 28
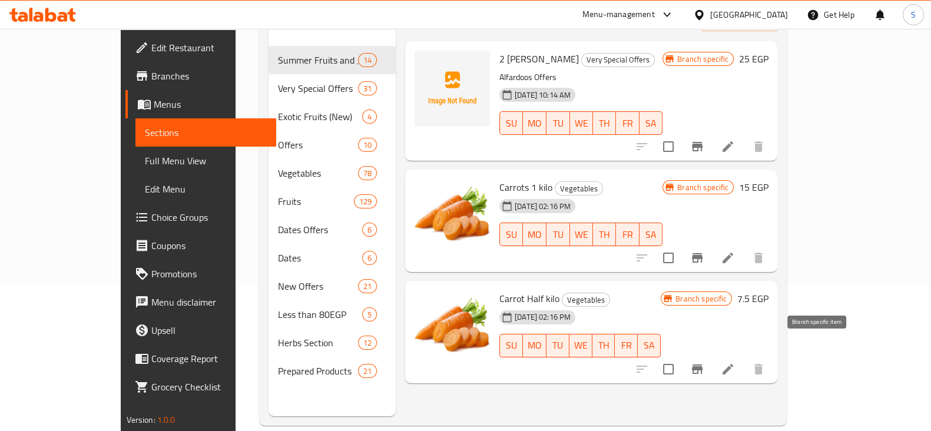
click at [704, 362] on icon "Branch-specific-item" at bounding box center [697, 369] width 14 height 14
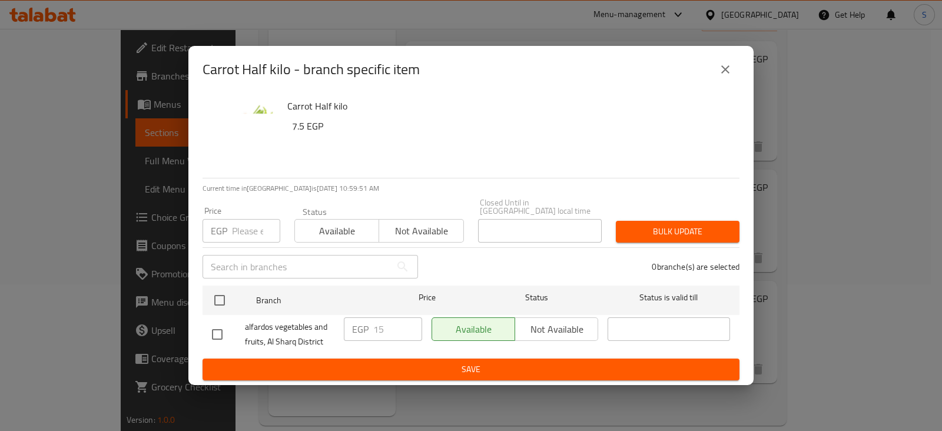
click at [722, 74] on icon "close" at bounding box center [725, 69] width 8 height 8
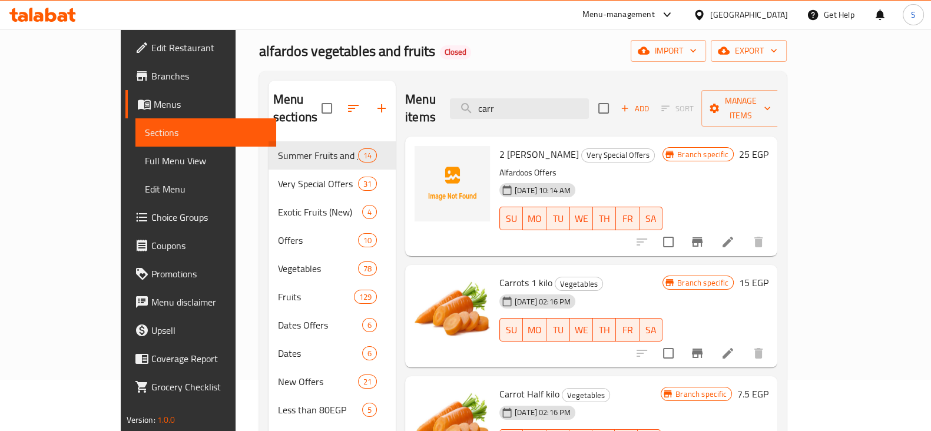
scroll to position [0, 0]
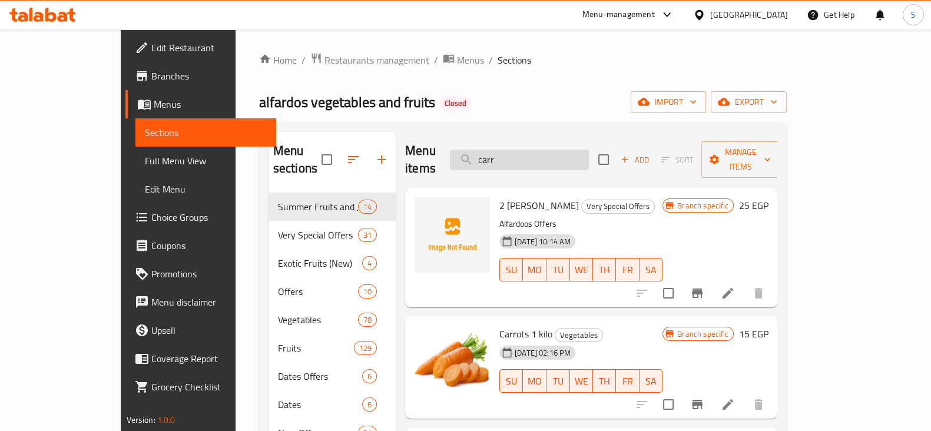
drag, startPoint x: 552, startPoint y: 148, endPoint x: 500, endPoint y: 149, distance: 51.8
click at [503, 150] on input "carr" at bounding box center [519, 160] width 139 height 21
paste input "مكبب"
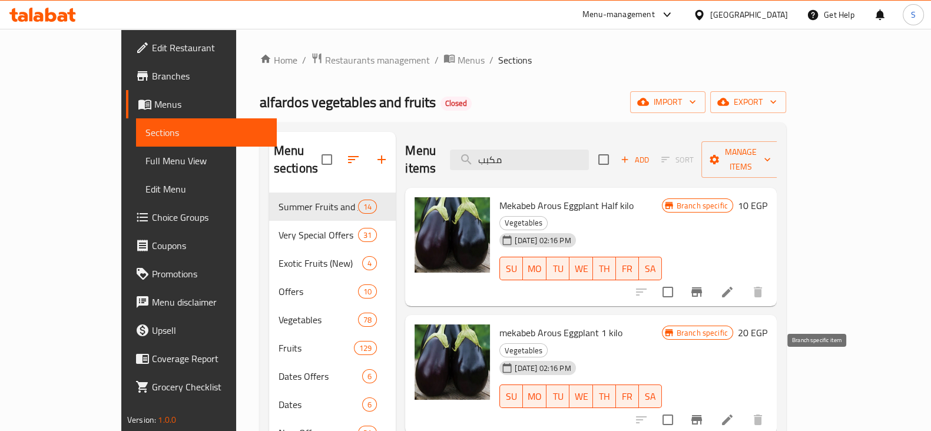
click at [711, 406] on button "Branch-specific-item" at bounding box center [696, 420] width 28 height 28
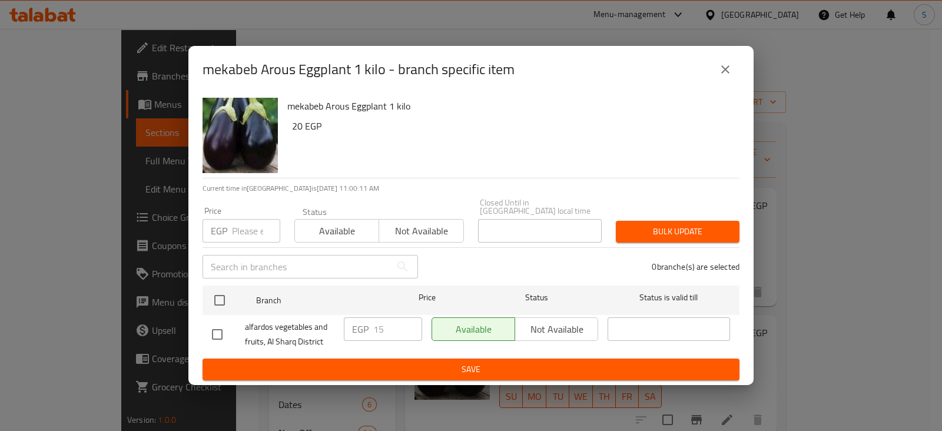
click at [726, 74] on icon "close" at bounding box center [725, 69] width 8 height 8
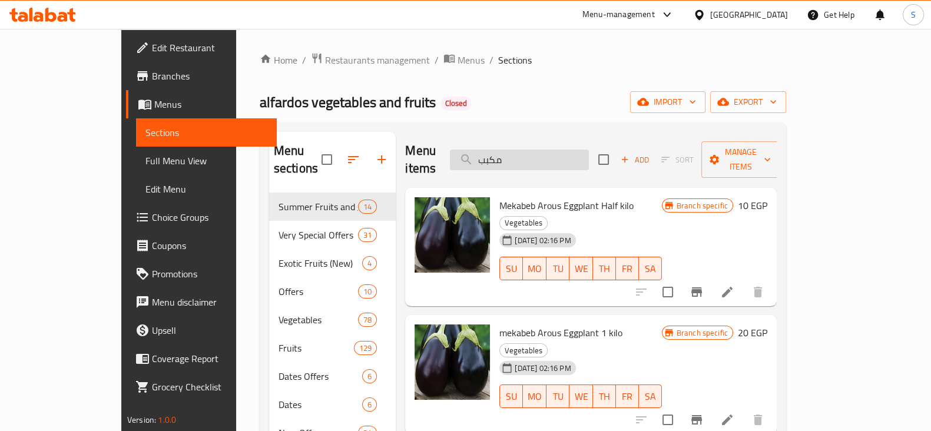
drag, startPoint x: 562, startPoint y: 148, endPoint x: 499, endPoint y: 150, distance: 63.0
click at [503, 150] on input "مكبب" at bounding box center [519, 160] width 139 height 21
paste input "خضراء"
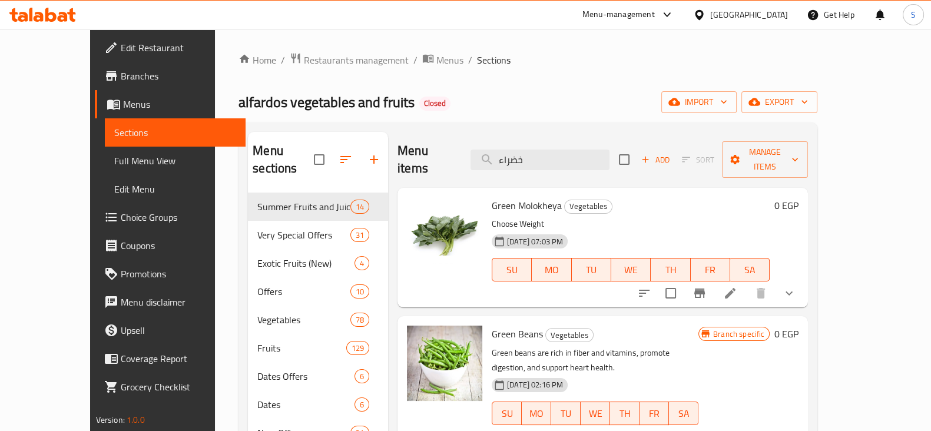
drag, startPoint x: 558, startPoint y: 154, endPoint x: 479, endPoint y: 149, distance: 78.5
click at [479, 149] on div "Menu items خضراء Add Sort Manage items" at bounding box center [602, 160] width 410 height 56
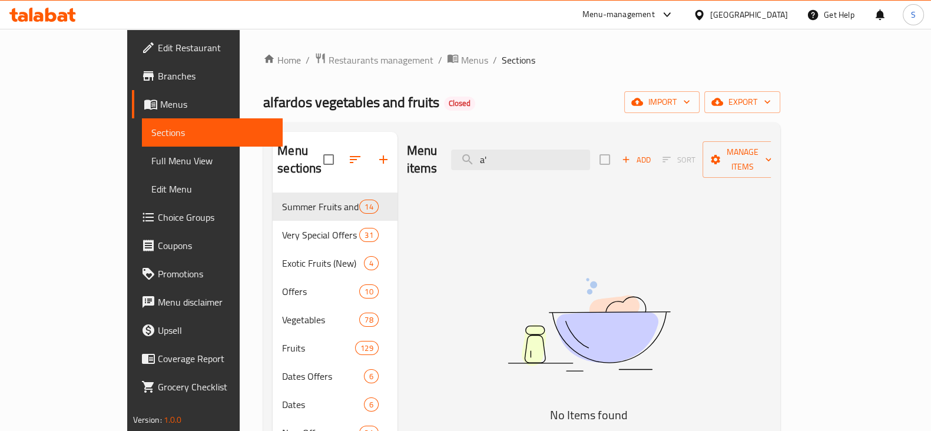
type input "a"
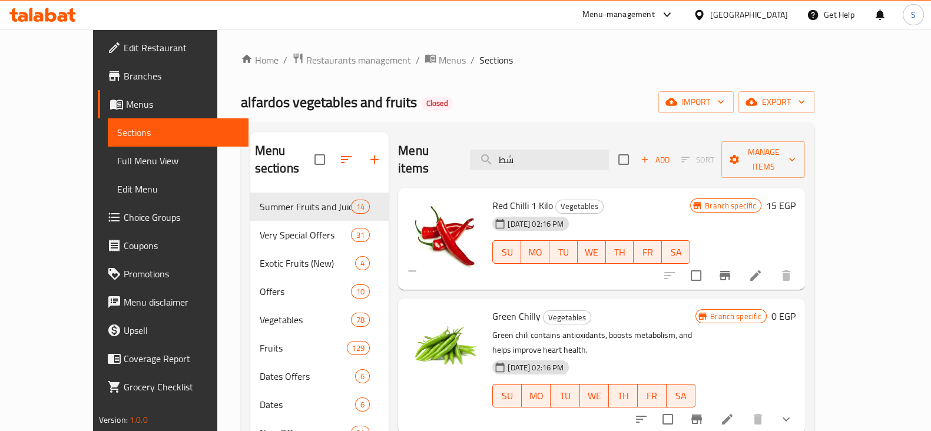
scroll to position [73, 0]
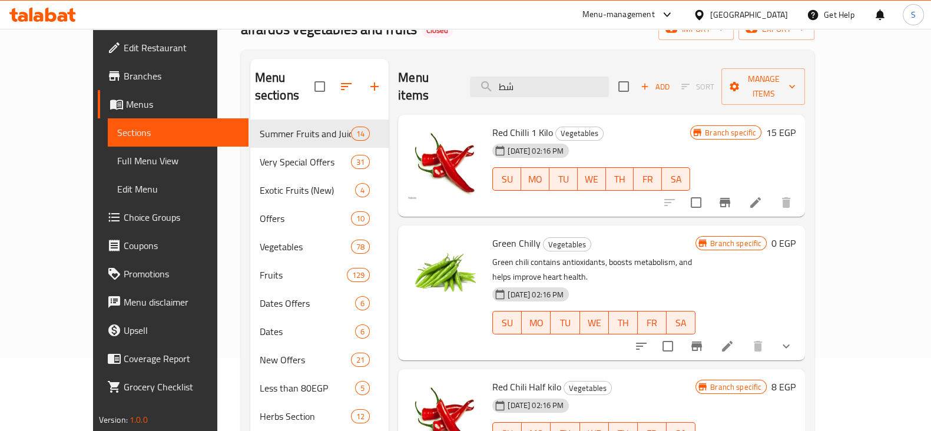
type input "شط"
click at [800, 332] on button "show more" at bounding box center [786, 346] width 28 height 28
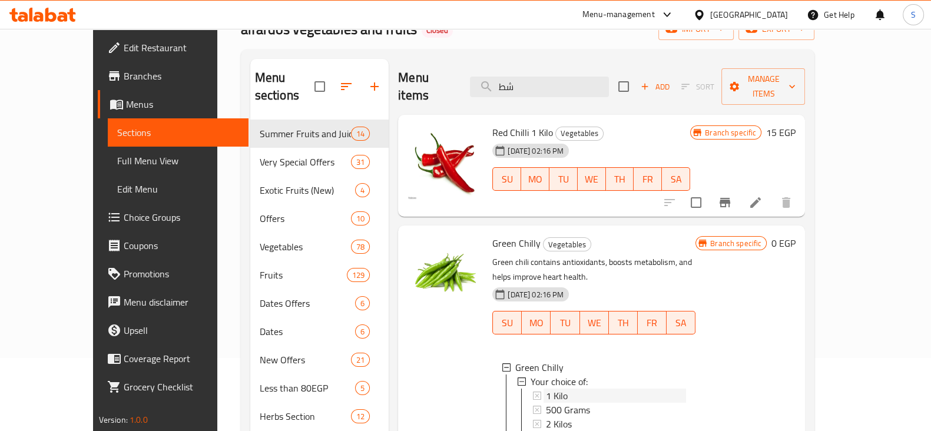
click at [546, 389] on span "1 Kilo" at bounding box center [557, 396] width 22 height 14
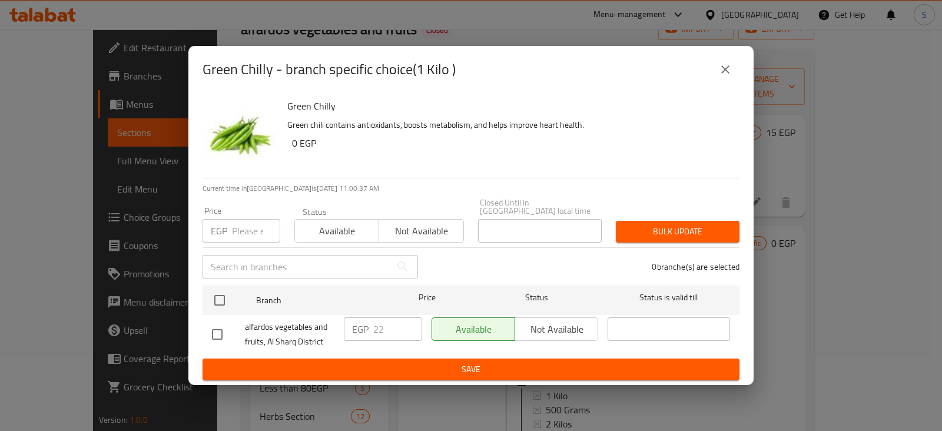
click at [716, 73] on button "close" at bounding box center [725, 69] width 28 height 28
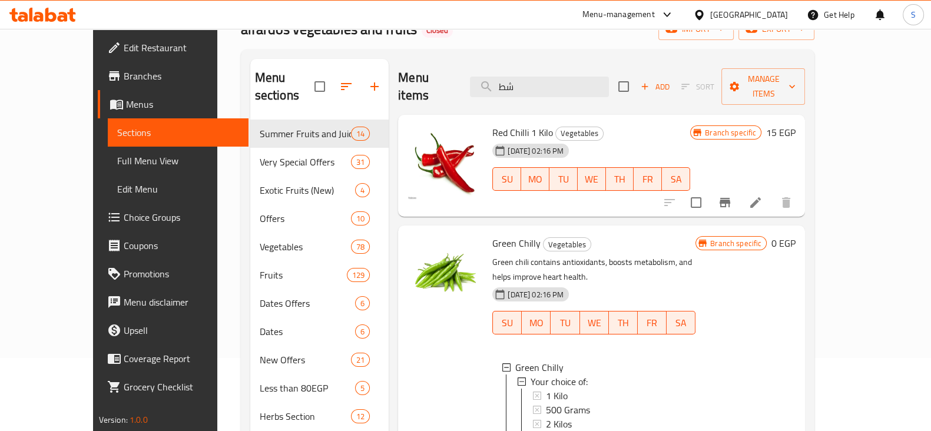
drag, startPoint x: 576, startPoint y: 74, endPoint x: 455, endPoint y: 79, distance: 120.8
click at [455, 79] on div "Menu items شط Add Sort Manage items" at bounding box center [601, 87] width 407 height 56
paste input "فلفل"
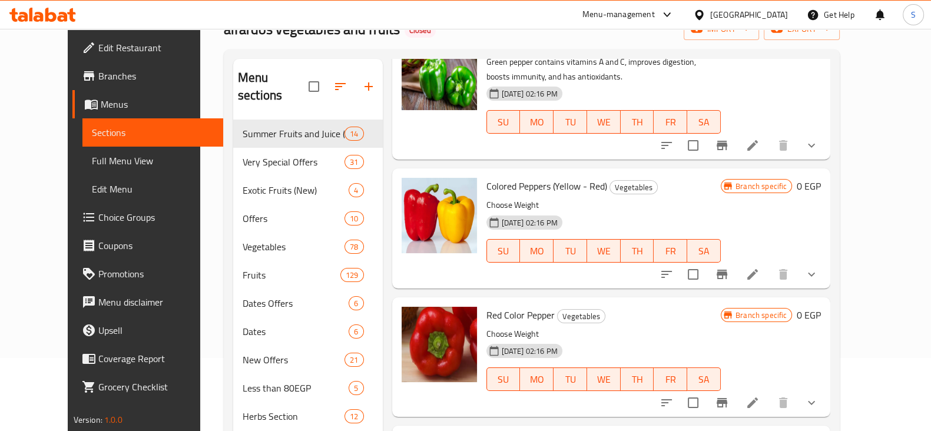
scroll to position [221, 0]
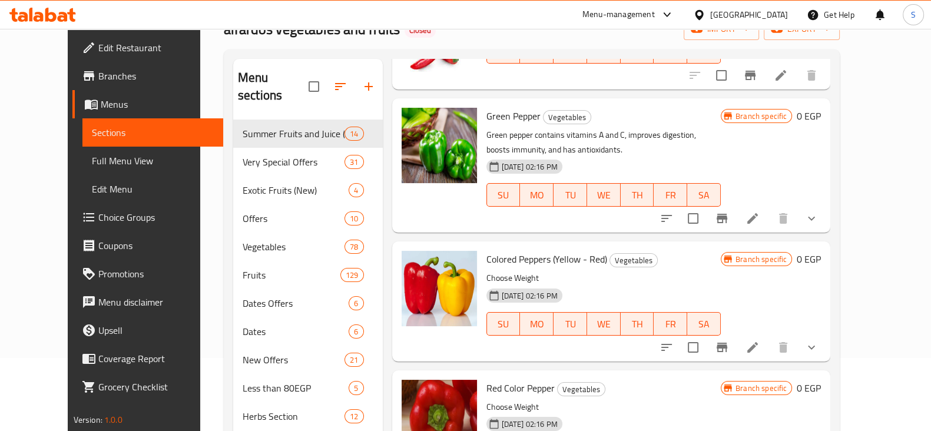
type input "فلفل"
click at [825, 219] on button "show more" at bounding box center [811, 218] width 28 height 28
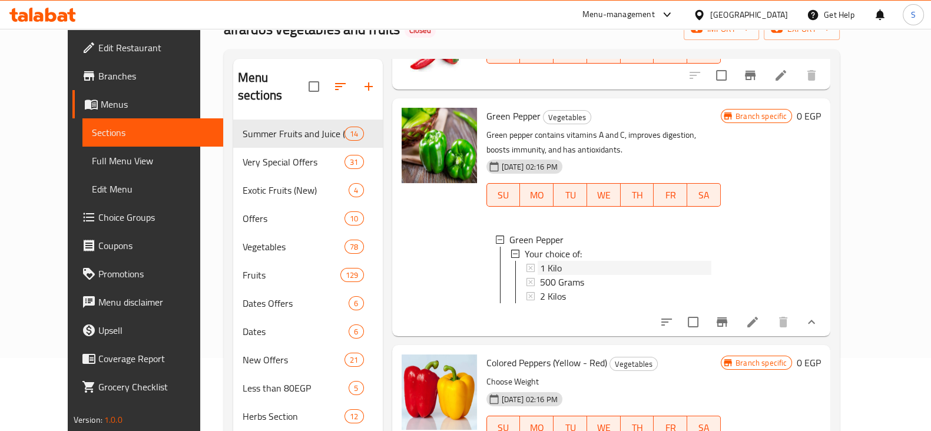
click at [585, 271] on div "1 Kilo" at bounding box center [626, 268] width 172 height 14
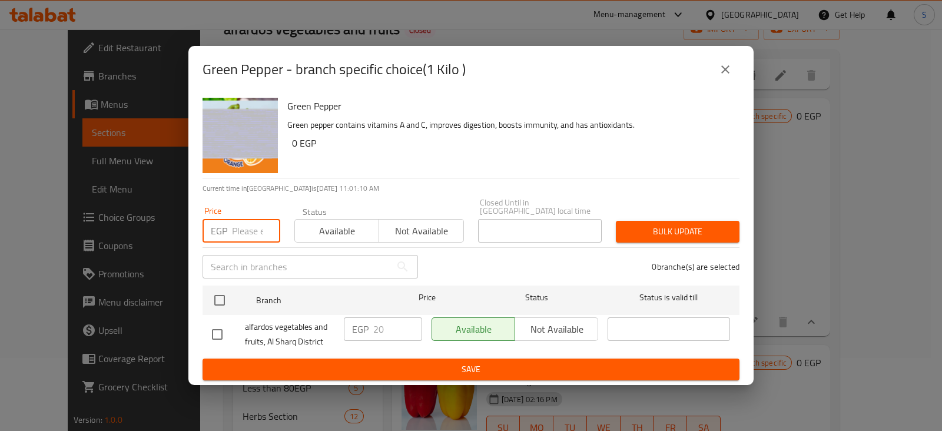
click at [256, 220] on input "number" at bounding box center [256, 231] width 48 height 24
type input "22"
click at [329, 230] on span "Available" at bounding box center [337, 231] width 75 height 17
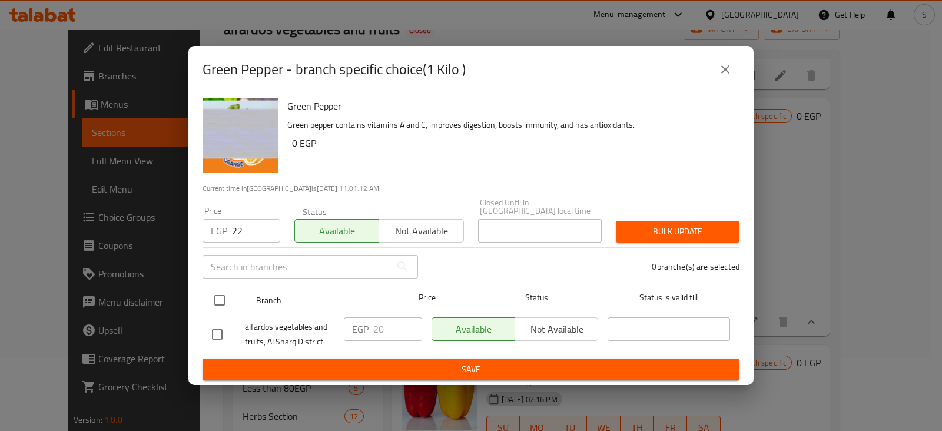
click at [223, 297] on input "checkbox" at bounding box center [219, 300] width 25 height 25
checkbox input "true"
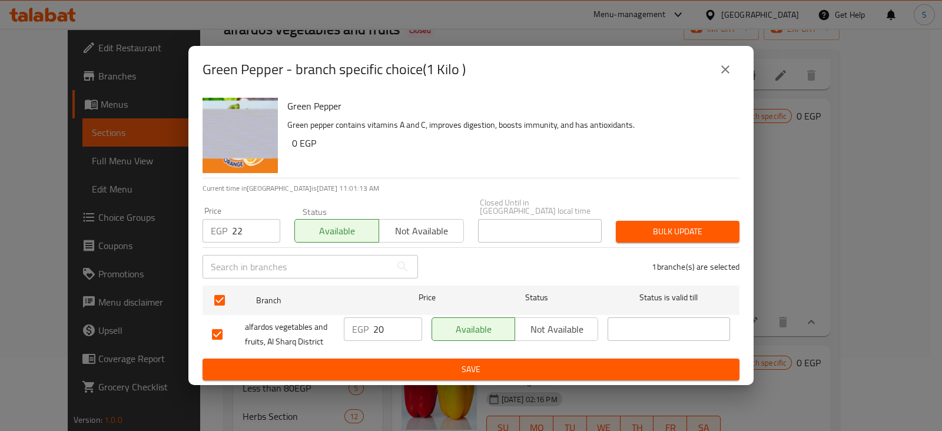
click at [671, 229] on span "Bulk update" at bounding box center [677, 231] width 105 height 15
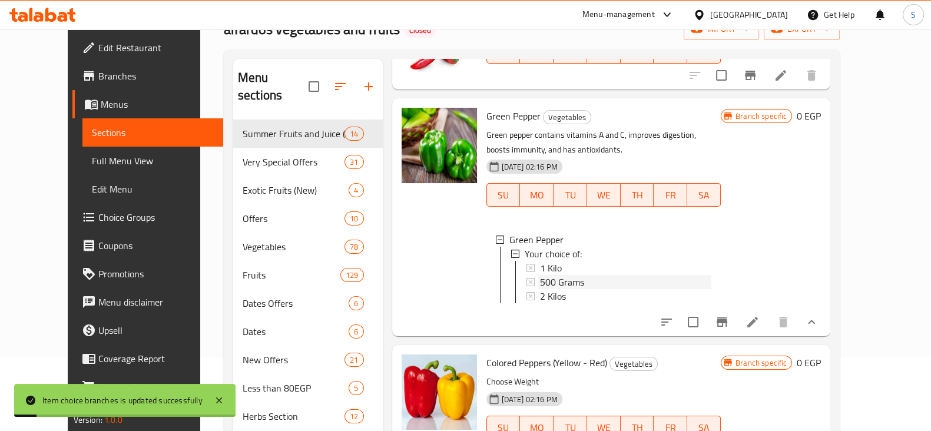
click at [542, 280] on span "500 Grams" at bounding box center [562, 282] width 44 height 14
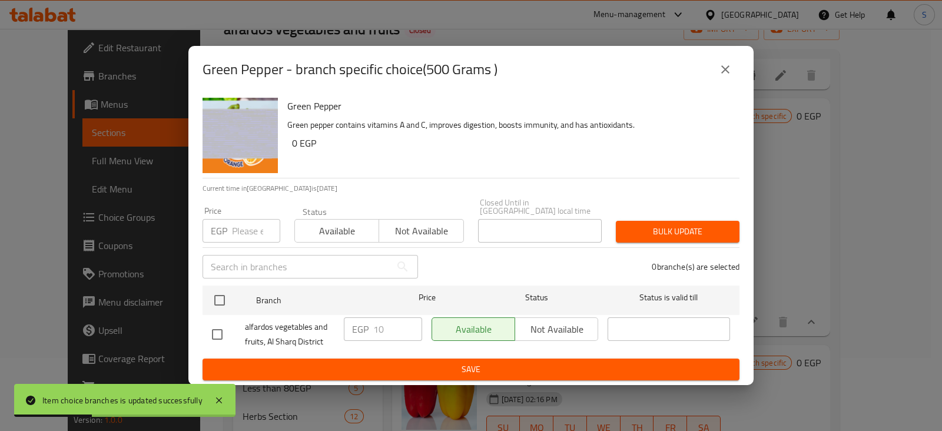
click at [244, 228] on input "number" at bounding box center [256, 231] width 48 height 24
type input "11"
click at [337, 230] on span "Available" at bounding box center [337, 231] width 75 height 17
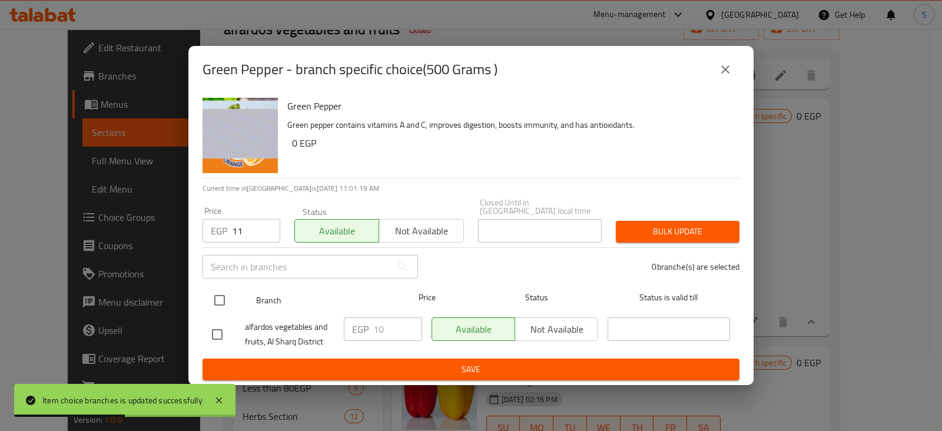
click at [217, 295] on input "checkbox" at bounding box center [219, 300] width 25 height 25
checkbox input "true"
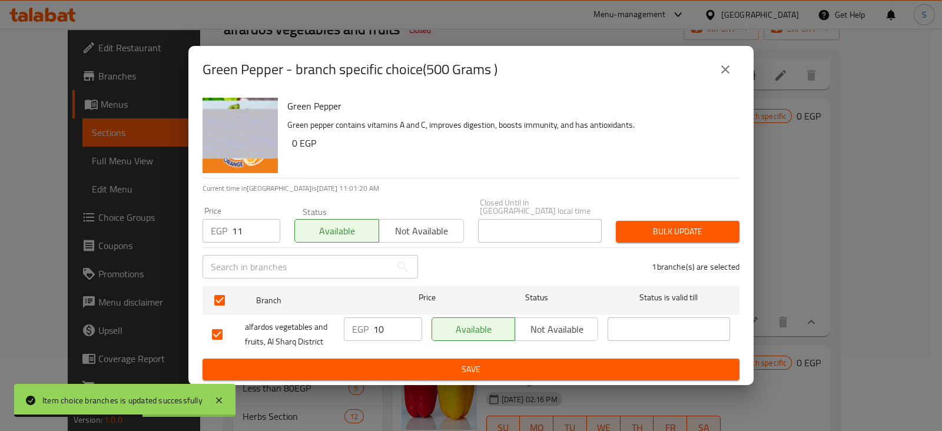
click at [639, 224] on span "Bulk update" at bounding box center [677, 231] width 105 height 15
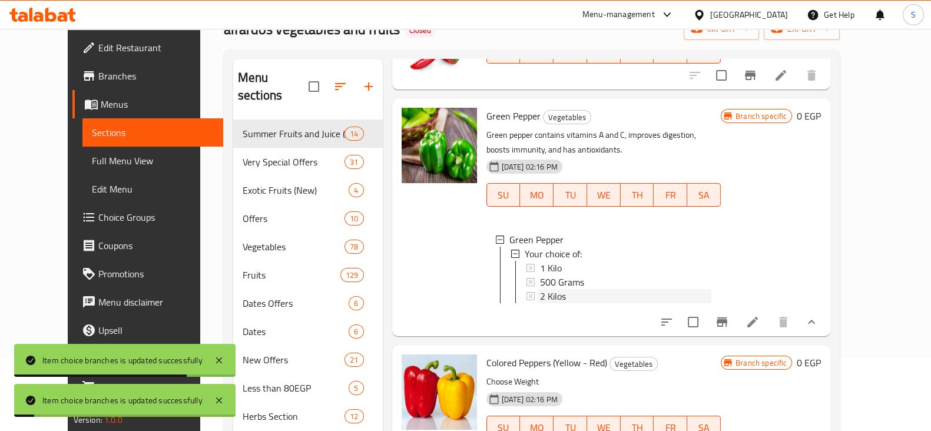
click at [540, 296] on span "2 Kilos" at bounding box center [553, 296] width 26 height 14
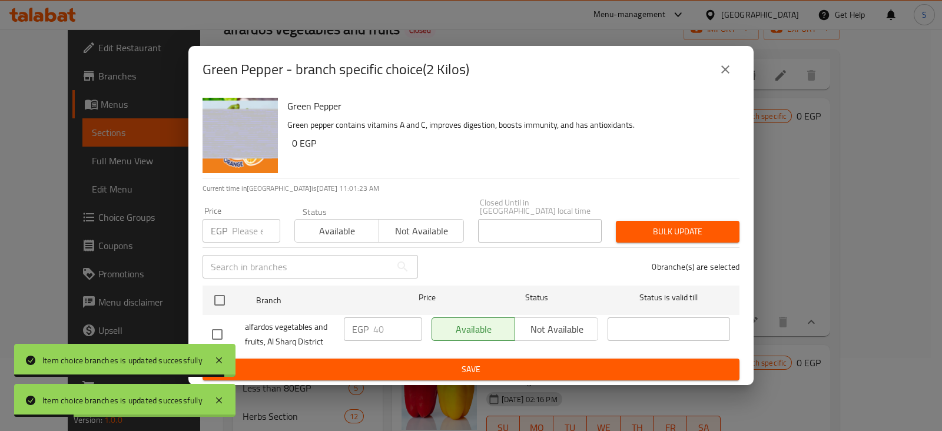
click at [234, 228] on input "number" at bounding box center [256, 231] width 48 height 24
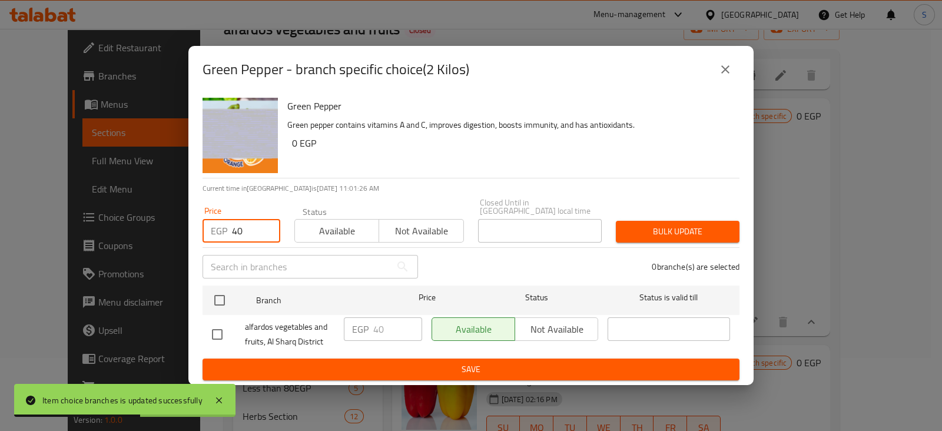
type input "40"
click at [313, 219] on button "Available" at bounding box center [336, 231] width 85 height 24
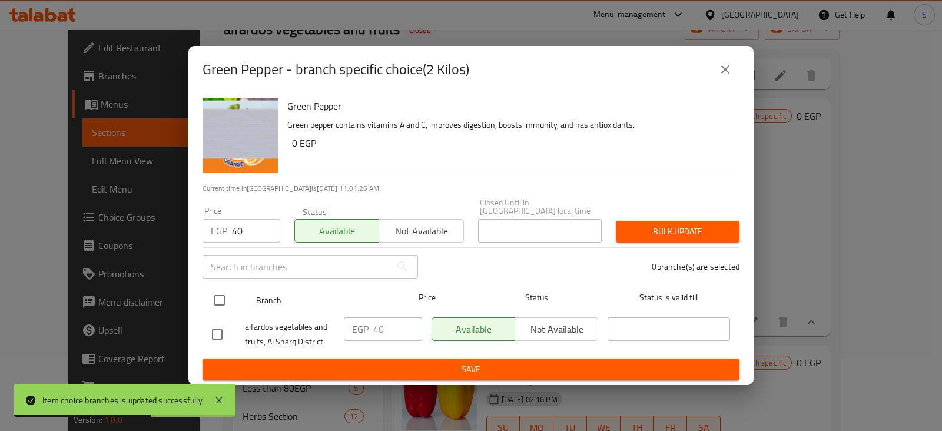
click at [219, 293] on input "checkbox" at bounding box center [219, 300] width 25 height 25
checkbox input "true"
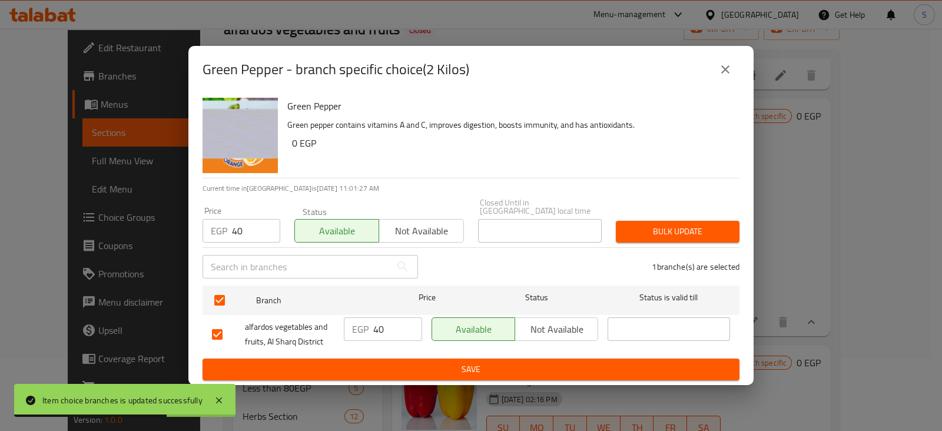
click at [652, 227] on span "Bulk update" at bounding box center [677, 231] width 105 height 15
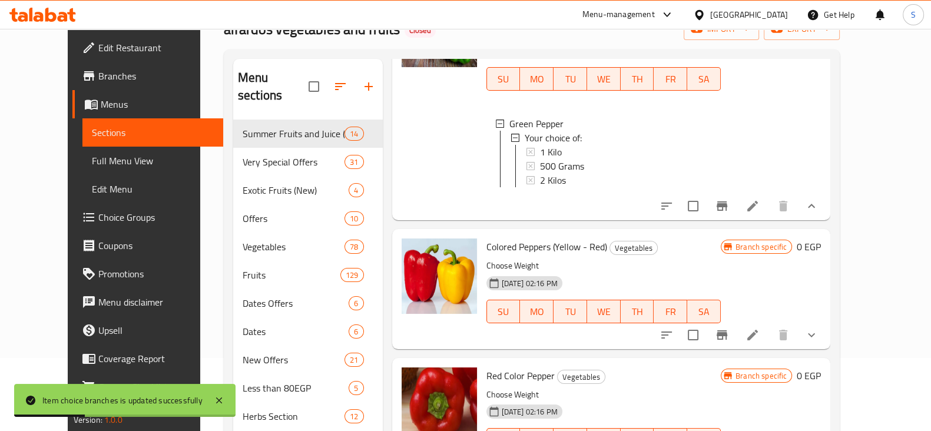
scroll to position [442, 0]
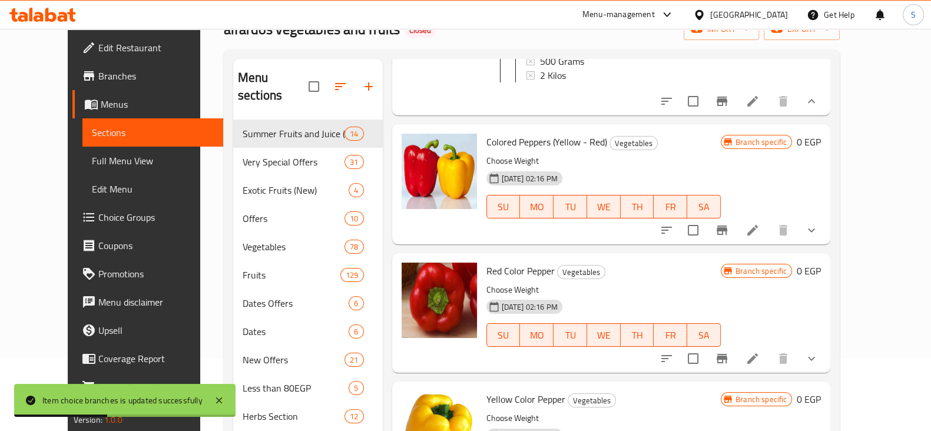
click at [818, 237] on icon "show more" at bounding box center [811, 230] width 14 height 14
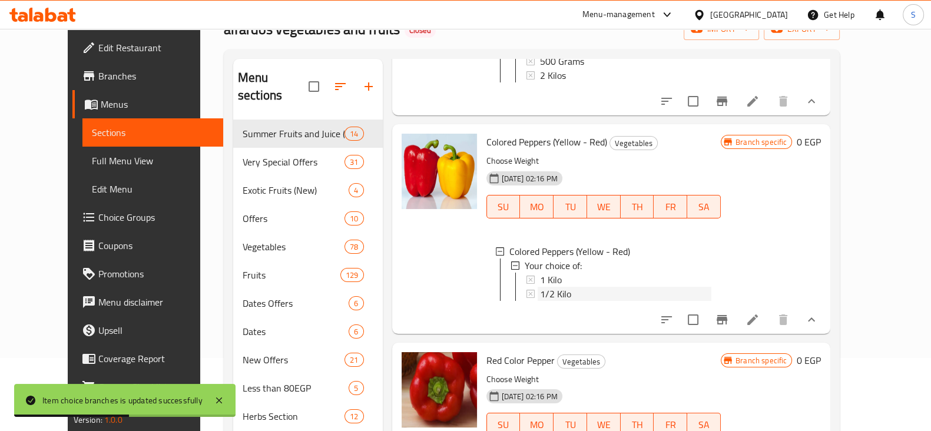
click at [540, 295] on span "1/2 Kilo" at bounding box center [555, 294] width 31 height 14
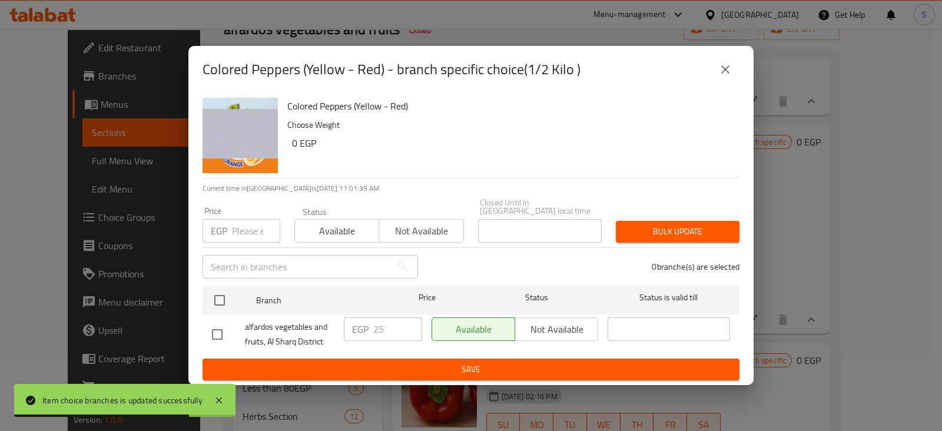
click at [723, 71] on icon "close" at bounding box center [725, 69] width 8 height 8
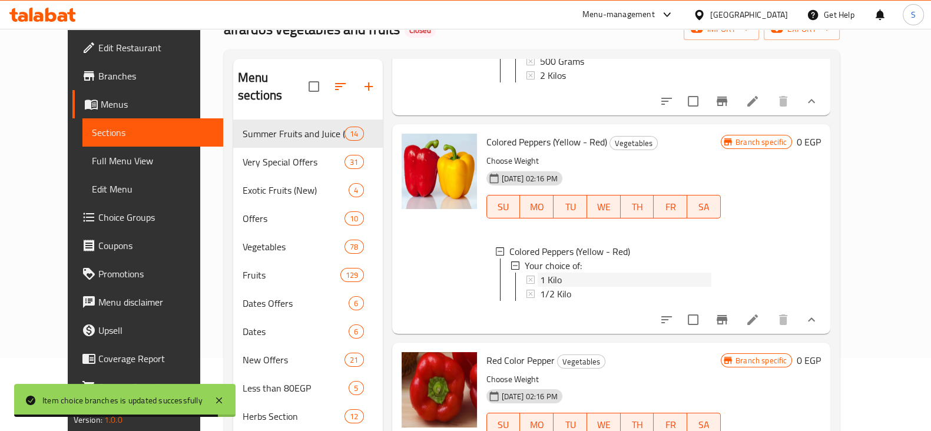
click at [544, 287] on span "1 Kilo" at bounding box center [551, 280] width 22 height 14
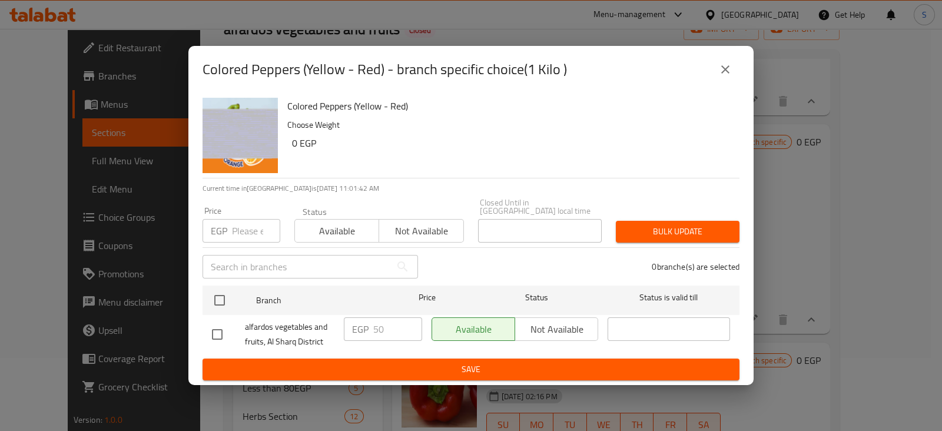
click at [730, 74] on icon "close" at bounding box center [725, 69] width 14 height 14
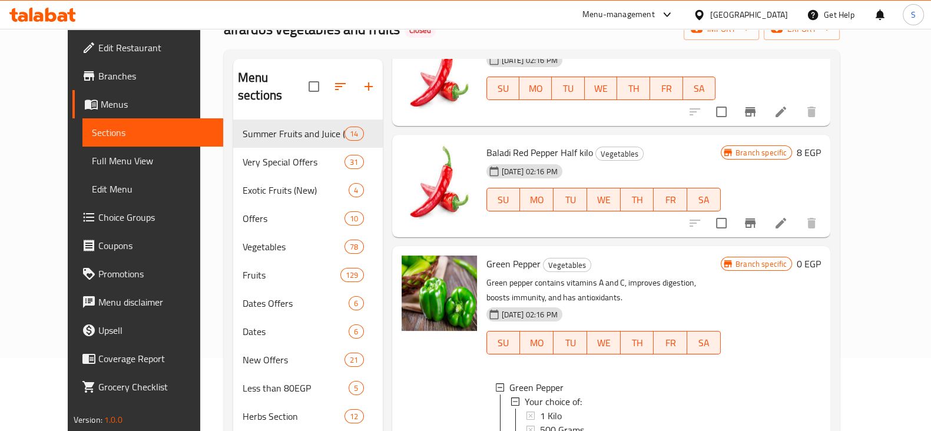
scroll to position [0, 0]
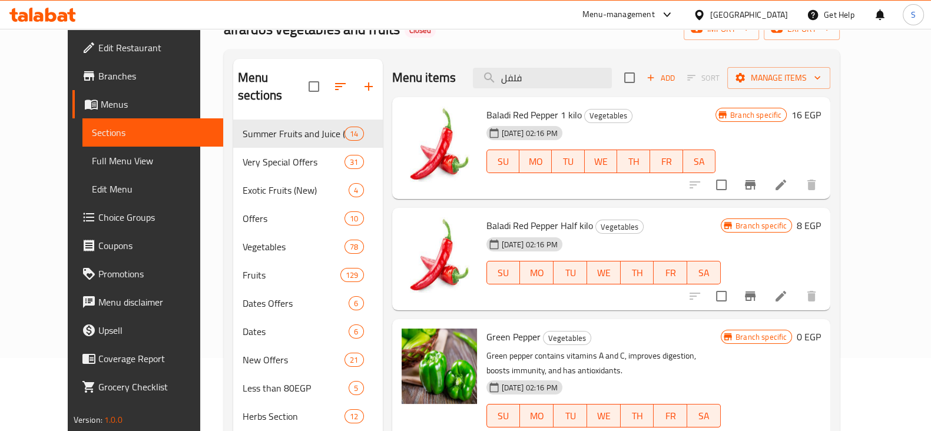
drag, startPoint x: 542, startPoint y: 78, endPoint x: 486, endPoint y: 87, distance: 56.7
click at [486, 87] on div "Menu items فلفل Add Sort Manage items" at bounding box center [611, 78] width 439 height 38
paste input "يمون"
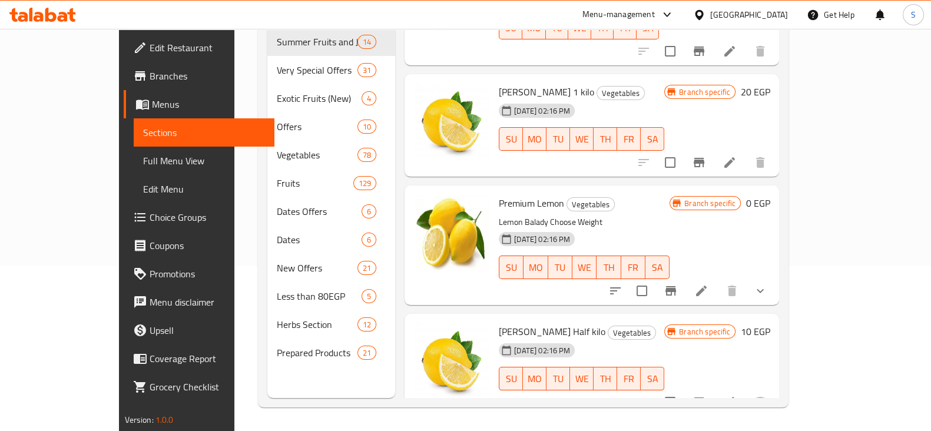
scroll to position [4, 0]
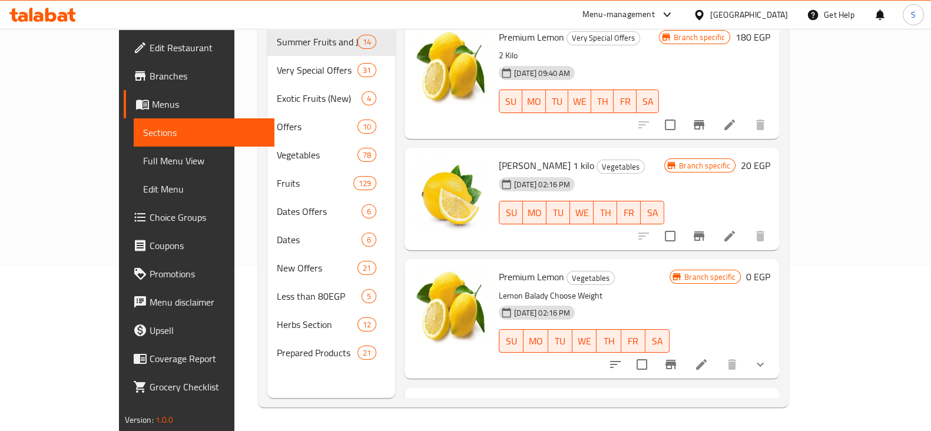
type input "ليمون"
click at [767, 357] on icon "show more" at bounding box center [760, 364] width 14 height 14
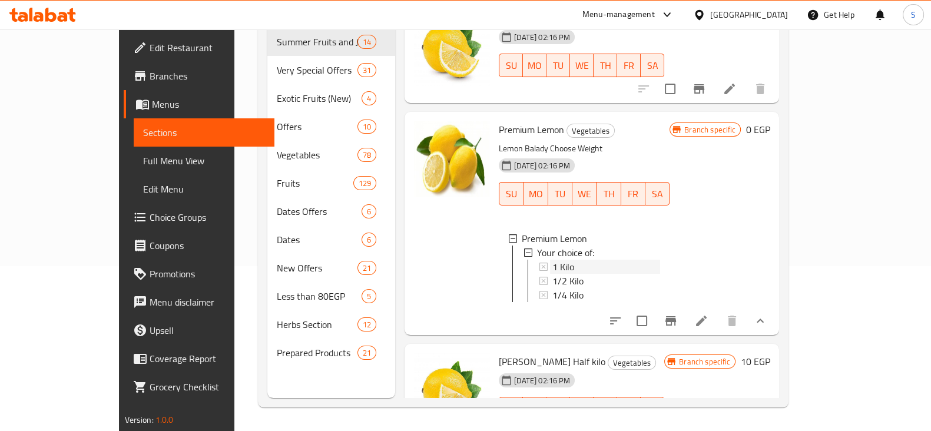
click at [552, 260] on span "1 Kilo" at bounding box center [563, 267] width 22 height 14
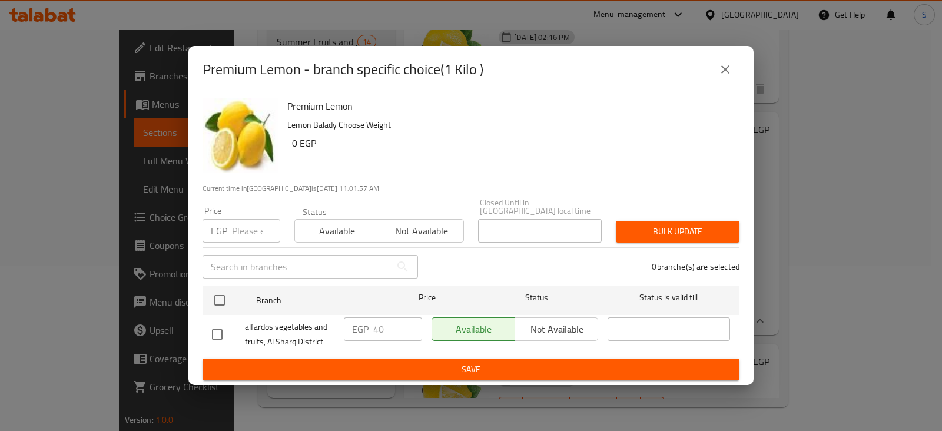
click at [248, 223] on input "number" at bounding box center [256, 231] width 48 height 24
click at [253, 228] on input "number" at bounding box center [256, 231] width 48 height 24
click at [235, 231] on input "number" at bounding box center [256, 231] width 48 height 24
type input "44"
click at [337, 226] on span "Available" at bounding box center [337, 231] width 75 height 17
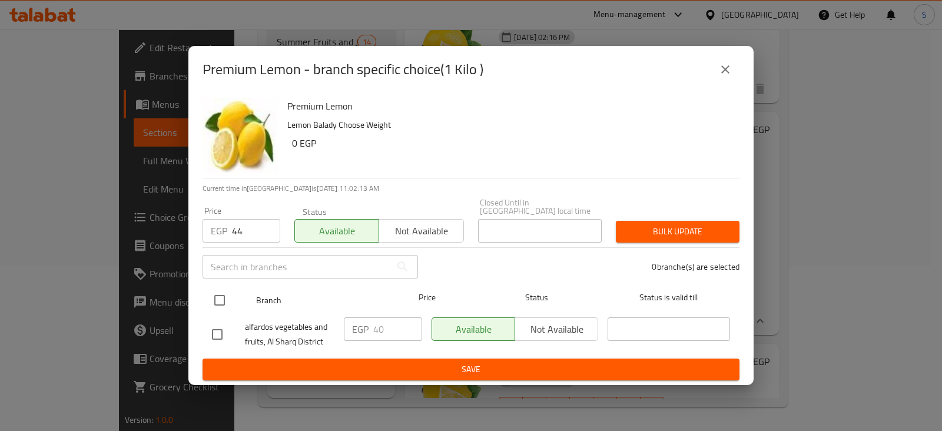
click at [219, 298] on input "checkbox" at bounding box center [219, 300] width 25 height 25
checkbox input "true"
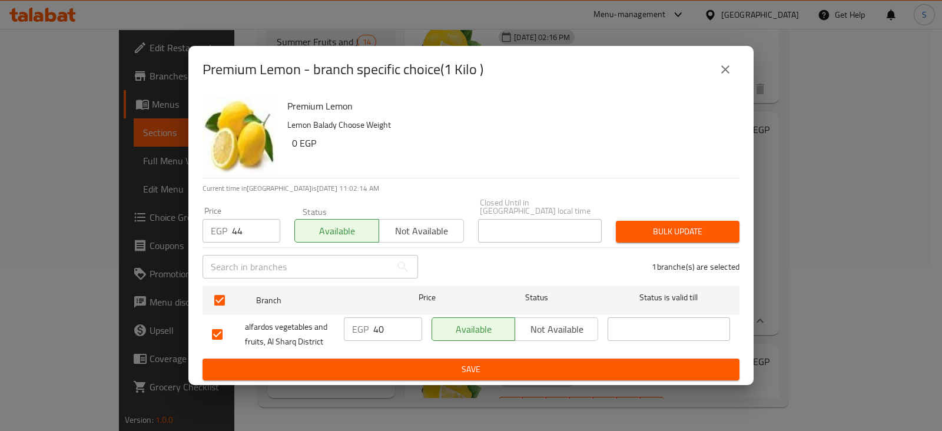
click at [672, 225] on span "Bulk update" at bounding box center [677, 231] width 105 height 15
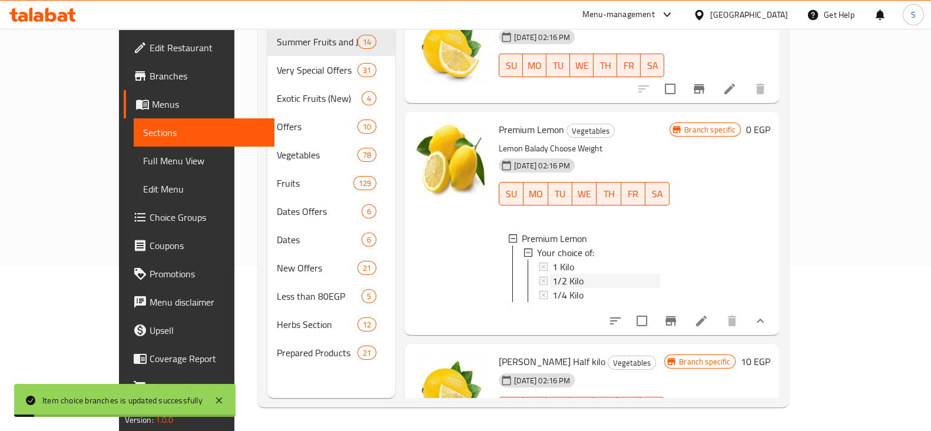
click at [555, 274] on div "1/2 Kilo" at bounding box center [606, 281] width 108 height 14
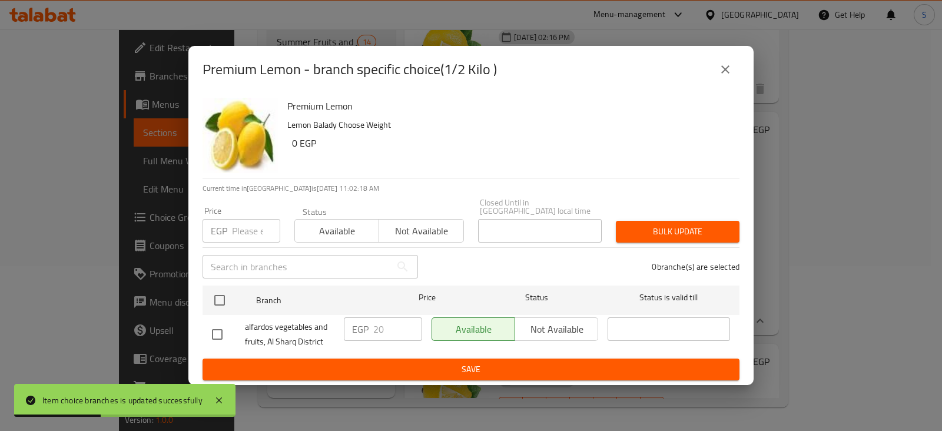
click at [253, 233] on input "number" at bounding box center [256, 231] width 48 height 24
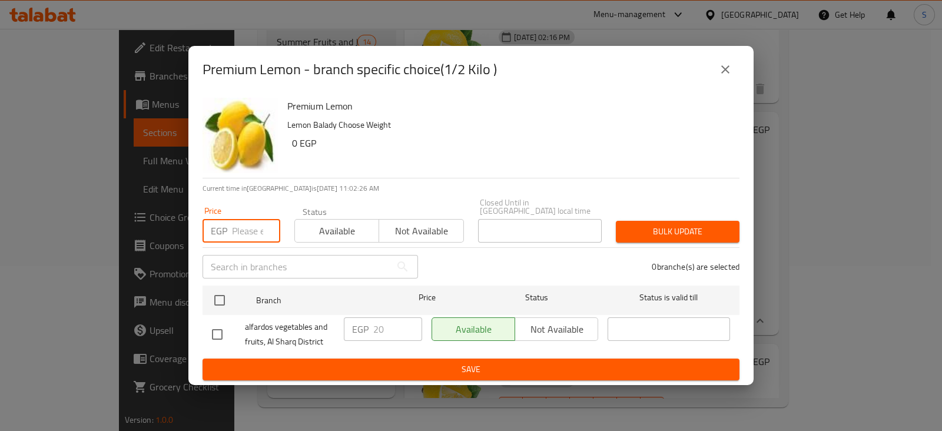
click at [253, 234] on input "number" at bounding box center [256, 231] width 48 height 24
click at [241, 231] on input "number" at bounding box center [256, 231] width 48 height 24
click at [238, 224] on input "number" at bounding box center [256, 231] width 48 height 24
type input "22"
click at [341, 240] on div "Status Available Not available" at bounding box center [379, 224] width 184 height 49
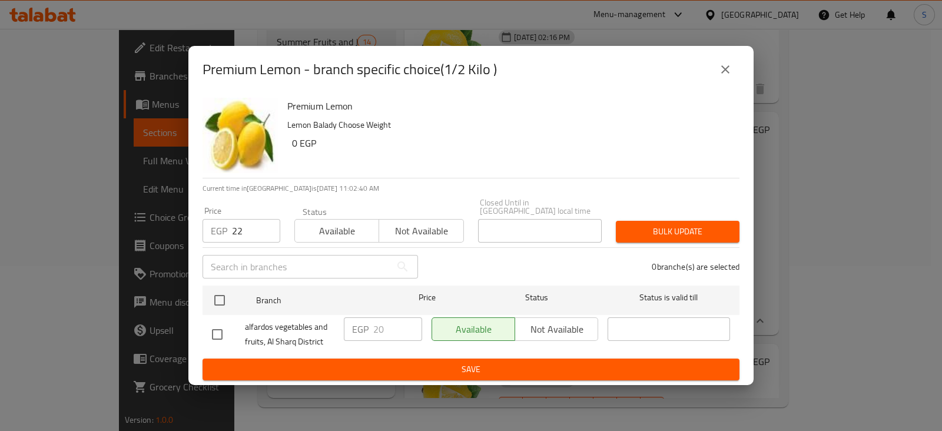
click at [341, 231] on span "Available" at bounding box center [337, 231] width 75 height 17
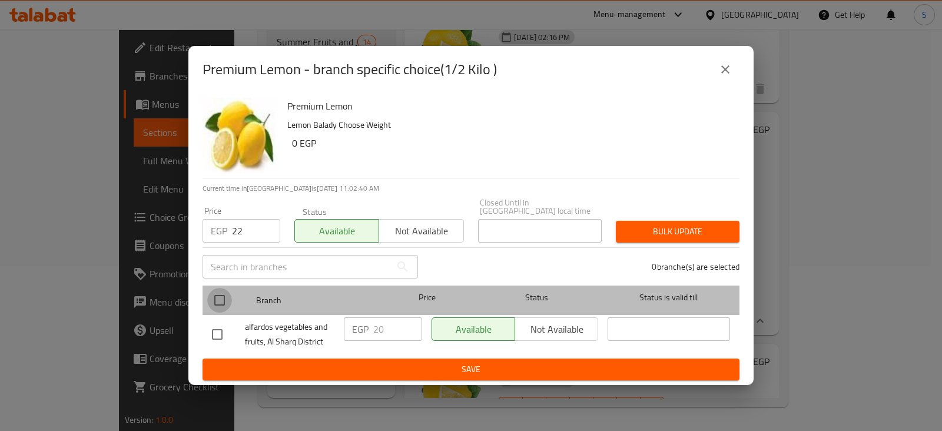
click at [218, 291] on input "checkbox" at bounding box center [219, 300] width 25 height 25
checkbox input "true"
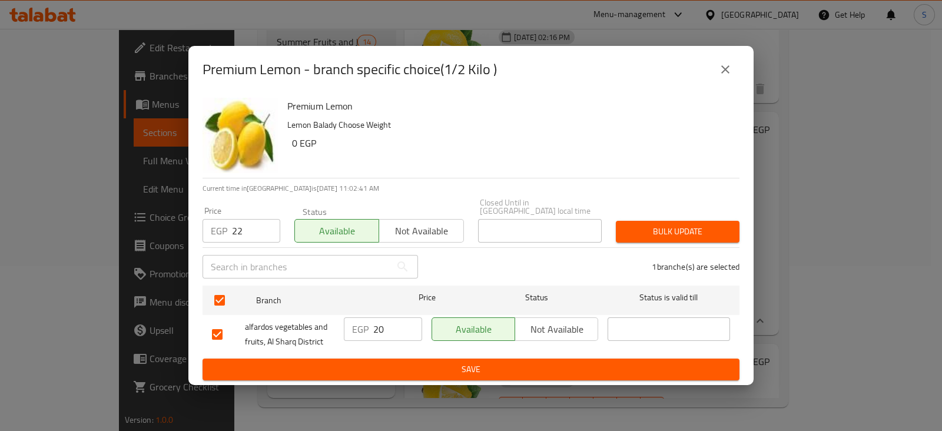
click at [653, 233] on span "Bulk update" at bounding box center [677, 231] width 105 height 15
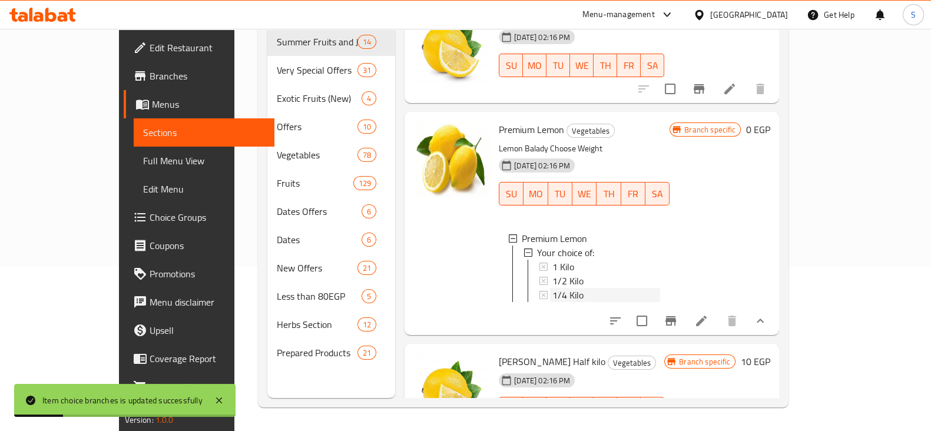
click at [565, 288] on div "1/4 Kilo" at bounding box center [606, 295] width 108 height 14
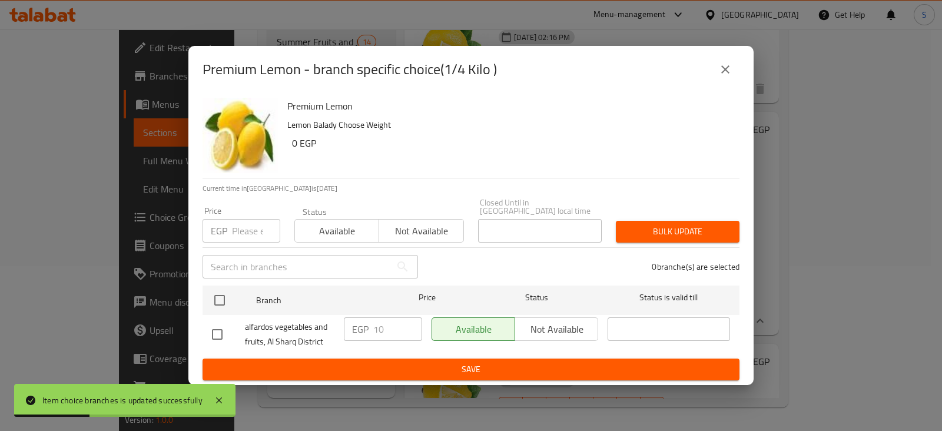
click at [244, 230] on input "number" at bounding box center [256, 231] width 48 height 24
click at [247, 224] on input "number" at bounding box center [256, 231] width 48 height 24
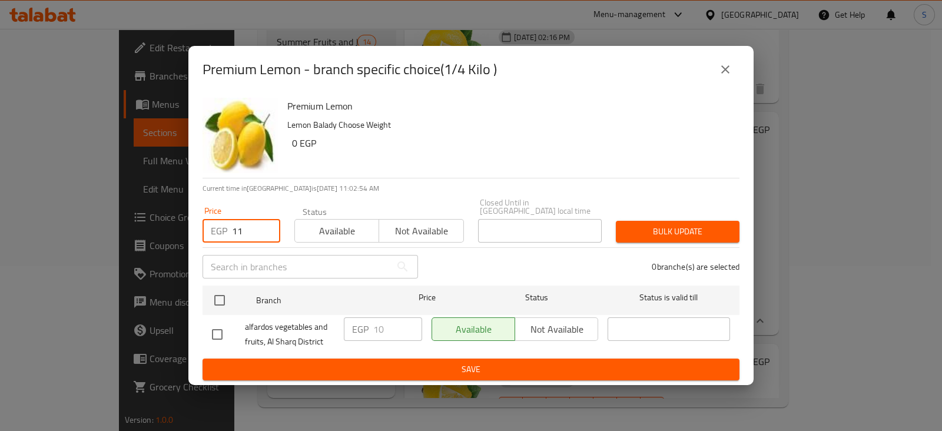
type input "11"
click at [341, 223] on span "Available" at bounding box center [337, 231] width 75 height 17
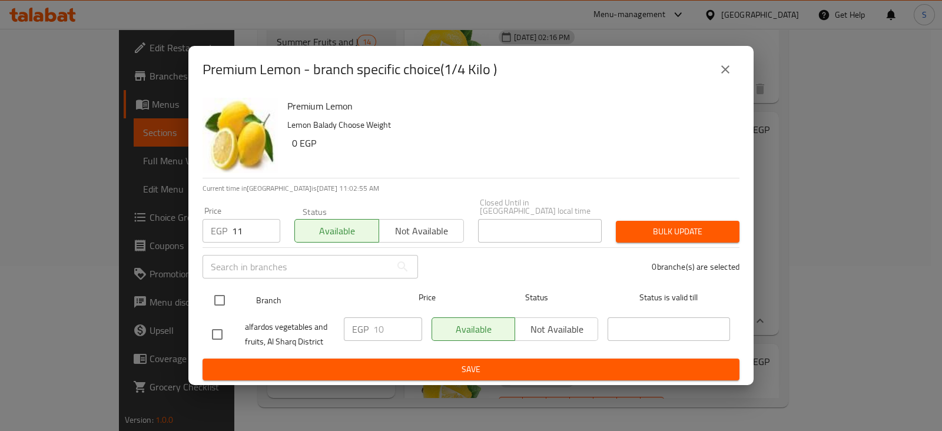
click at [213, 294] on input "checkbox" at bounding box center [219, 300] width 25 height 25
checkbox input "true"
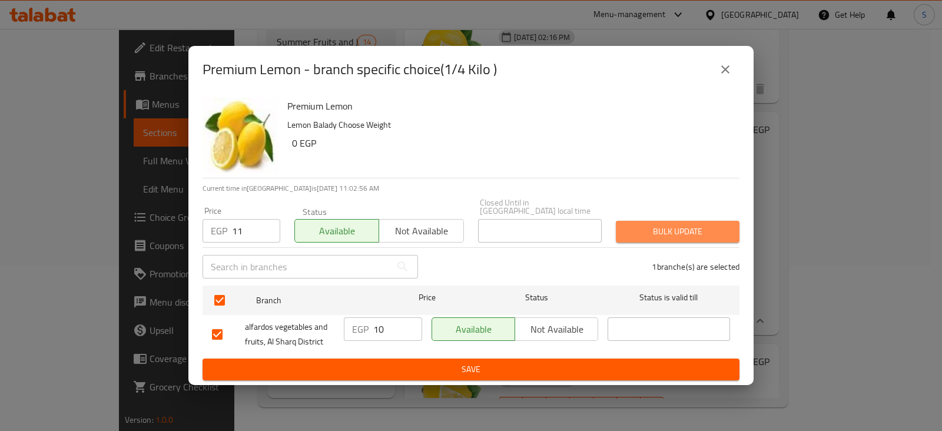
click at [645, 229] on span "Bulk update" at bounding box center [677, 231] width 105 height 15
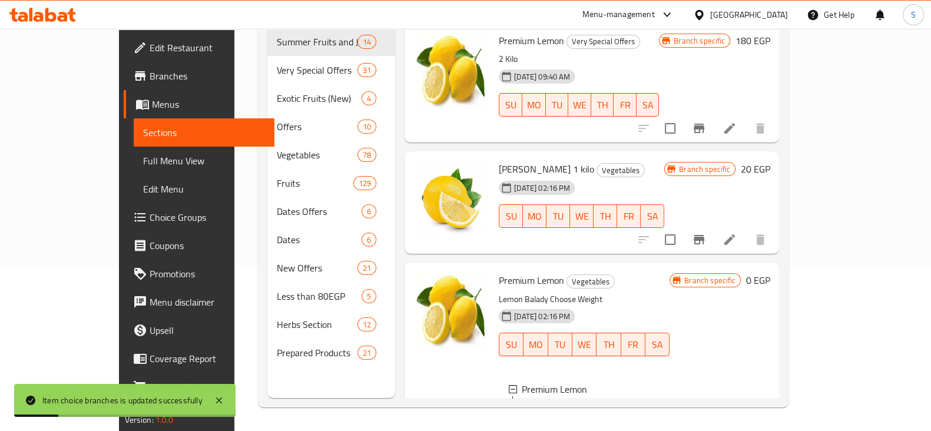
scroll to position [0, 0]
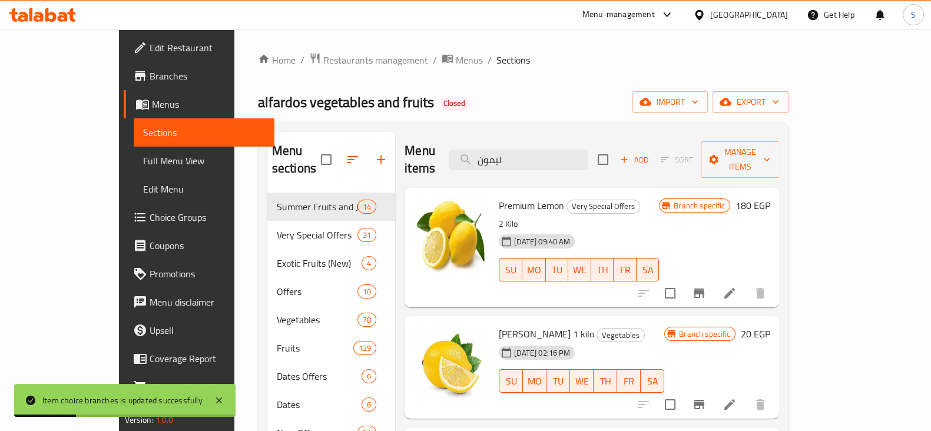
drag, startPoint x: 562, startPoint y: 148, endPoint x: 480, endPoint y: 154, distance: 82.6
click at [480, 154] on div "Menu items ليمون Add Sort Manage items" at bounding box center [591, 160] width 374 height 56
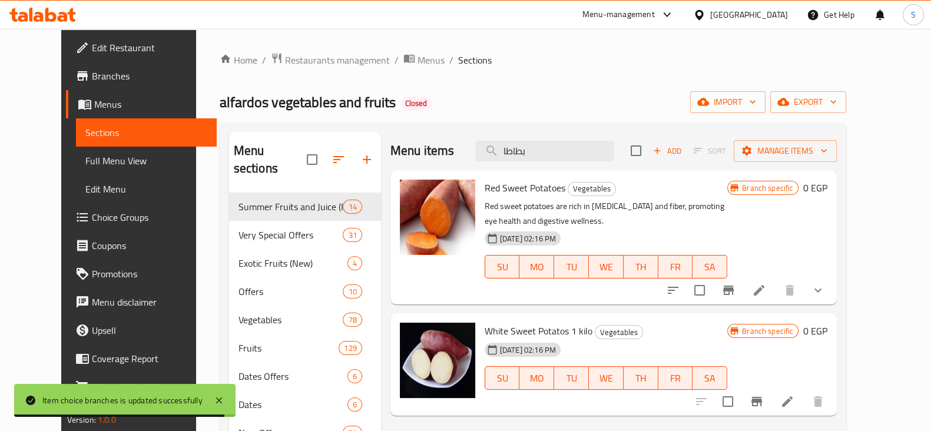
type input "بطاطا"
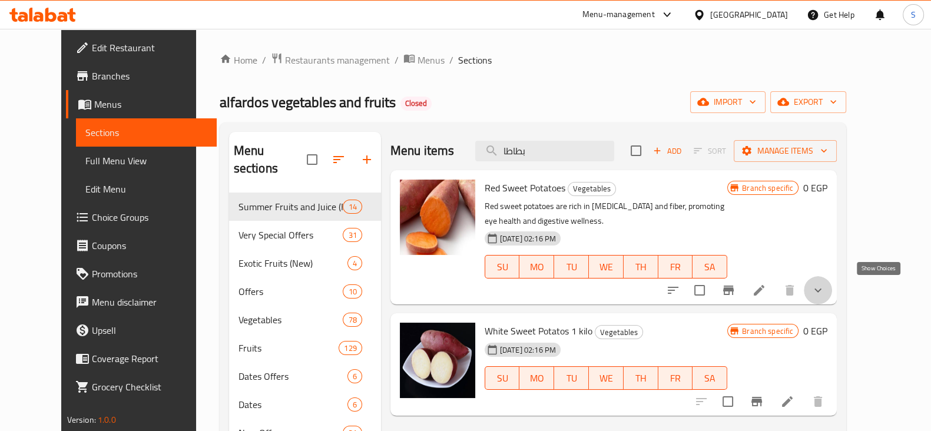
click at [825, 291] on icon "show more" at bounding box center [818, 290] width 14 height 14
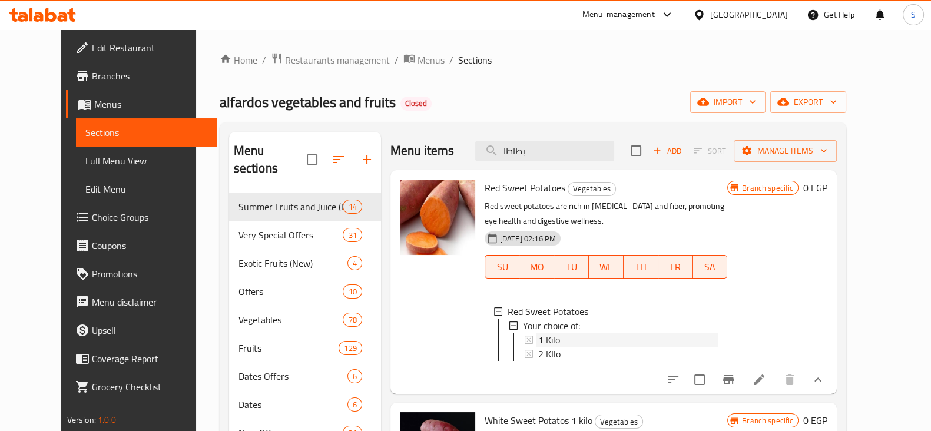
click at [540, 333] on span "1 Kilo" at bounding box center [549, 340] width 22 height 14
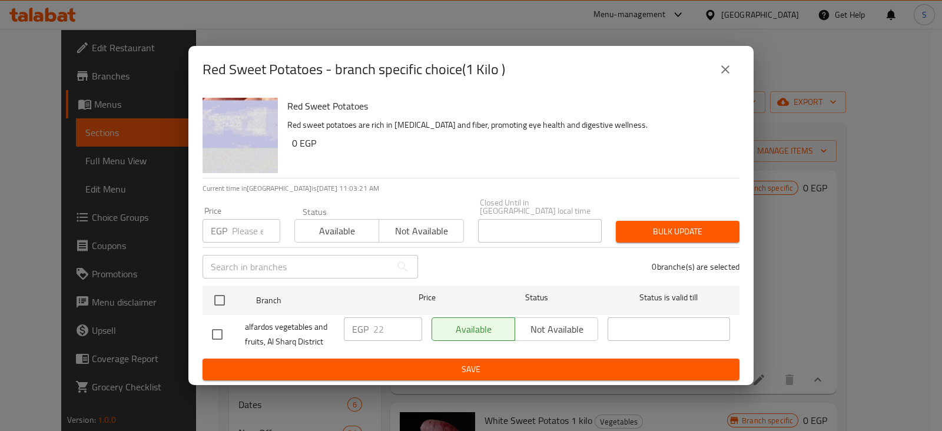
drag, startPoint x: 673, startPoint y: 137, endPoint x: 686, endPoint y: 129, distance: 15.6
drag, startPoint x: 686, startPoint y: 129, endPoint x: 726, endPoint y: 73, distance: 68.8
click at [726, 73] on icon "close" at bounding box center [725, 69] width 14 height 14
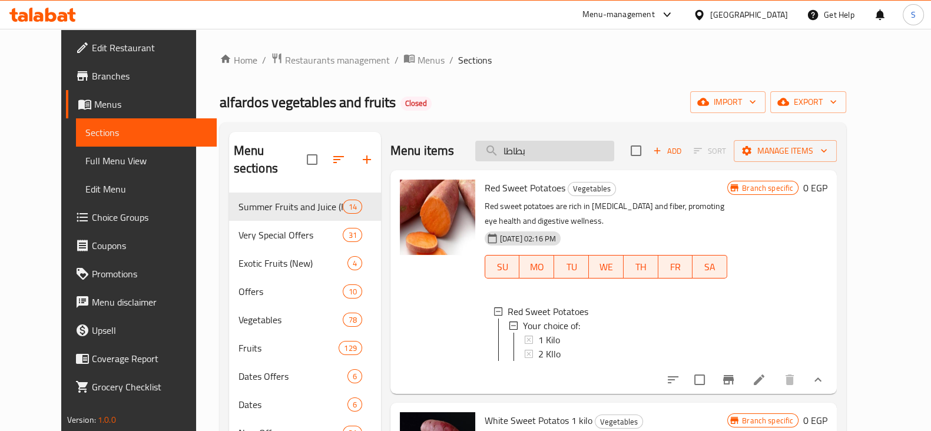
drag, startPoint x: 559, startPoint y: 151, endPoint x: 507, endPoint y: 152, distance: 51.8
click at [507, 152] on input "بطاطا" at bounding box center [544, 151] width 139 height 21
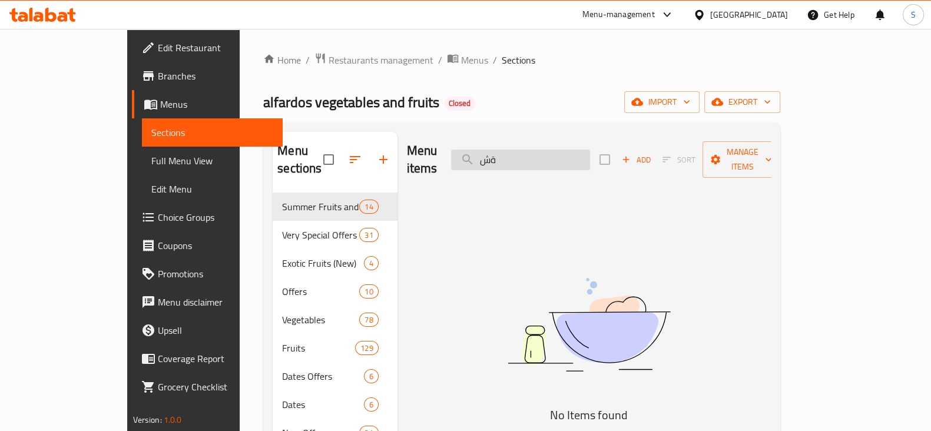
type input "ة"
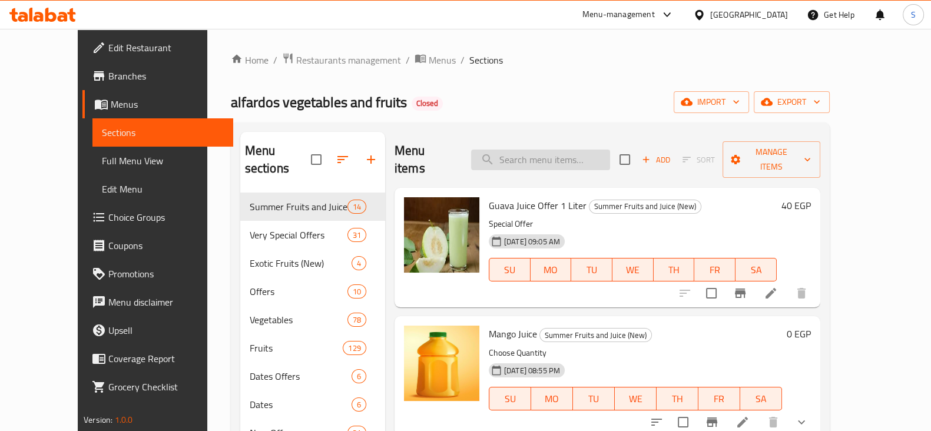
type input "s"
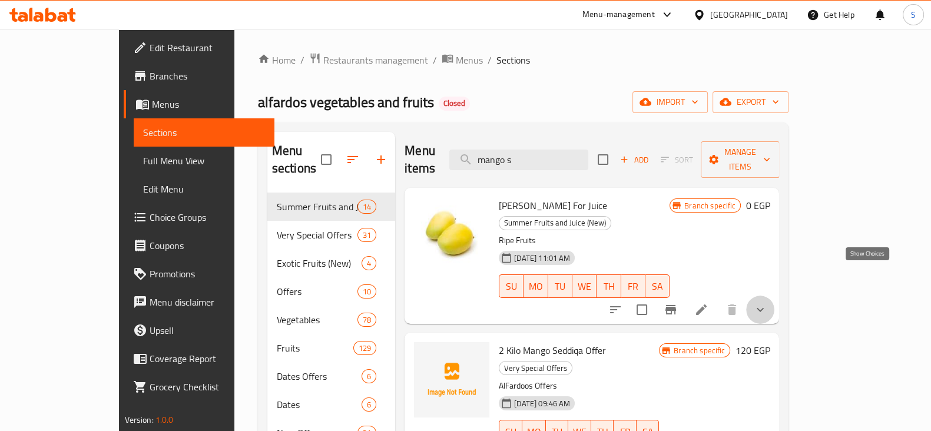
click at [767, 303] on icon "show more" at bounding box center [760, 310] width 14 height 14
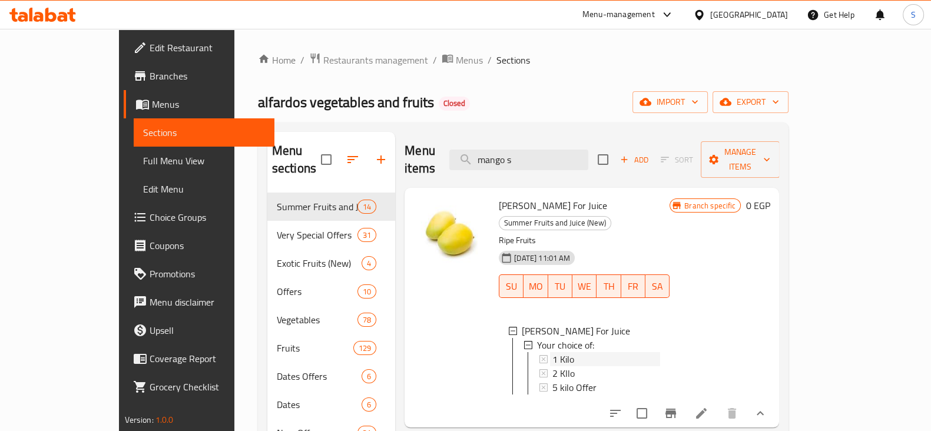
click at [552, 352] on span "1 Kilo" at bounding box center [563, 359] width 22 height 14
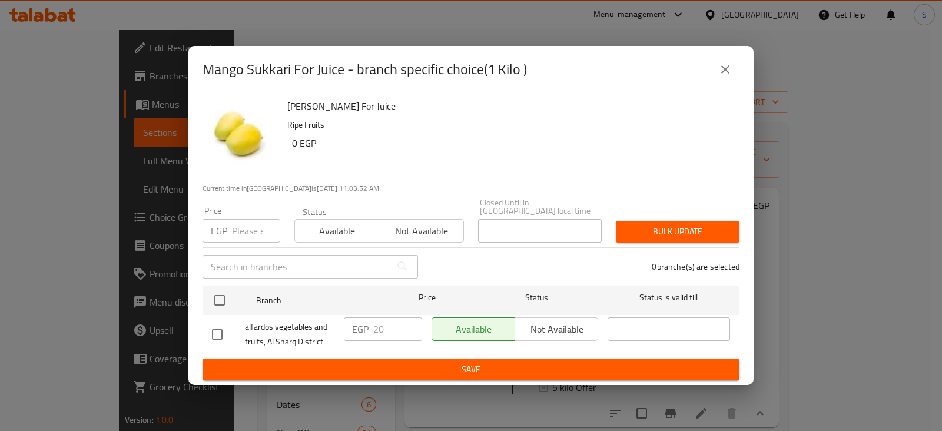
click at [721, 76] on icon "close" at bounding box center [725, 69] width 14 height 14
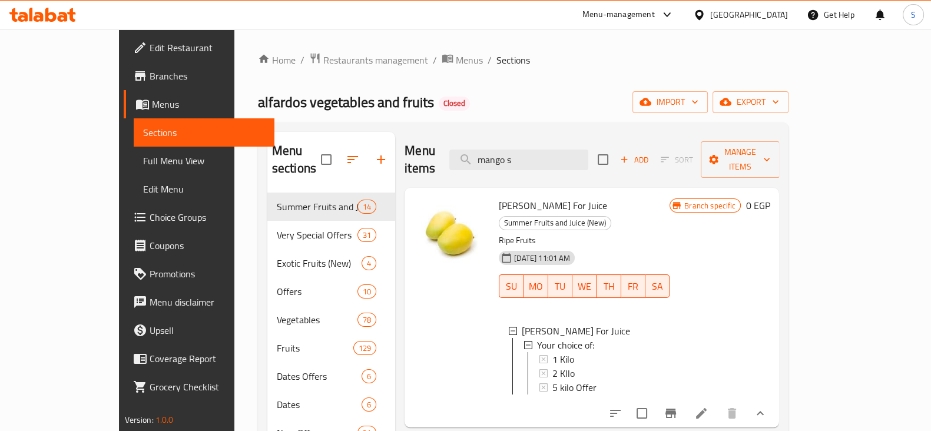
drag, startPoint x: 570, startPoint y: 148, endPoint x: 437, endPoint y: 166, distance: 134.9
click at [437, 166] on div "Menu items mango s Add Sort Manage items" at bounding box center [591, 160] width 374 height 56
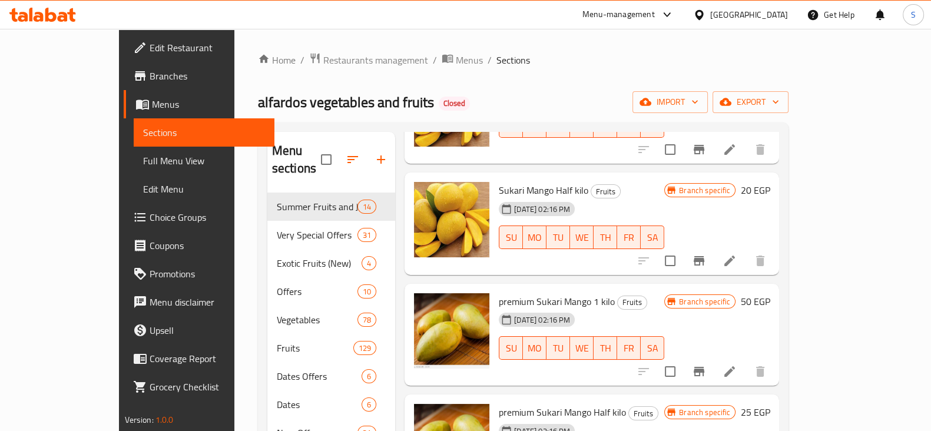
scroll to position [73, 0]
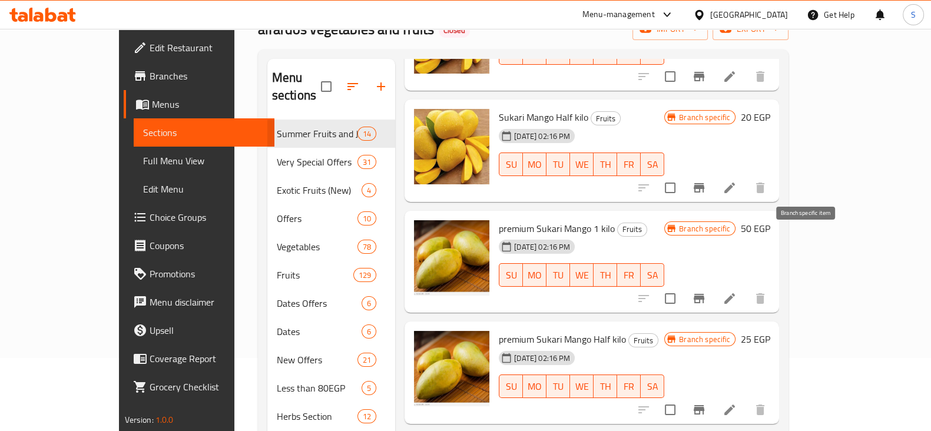
type input "سكر"
click at [706, 291] on icon "Branch-specific-item" at bounding box center [699, 298] width 14 height 14
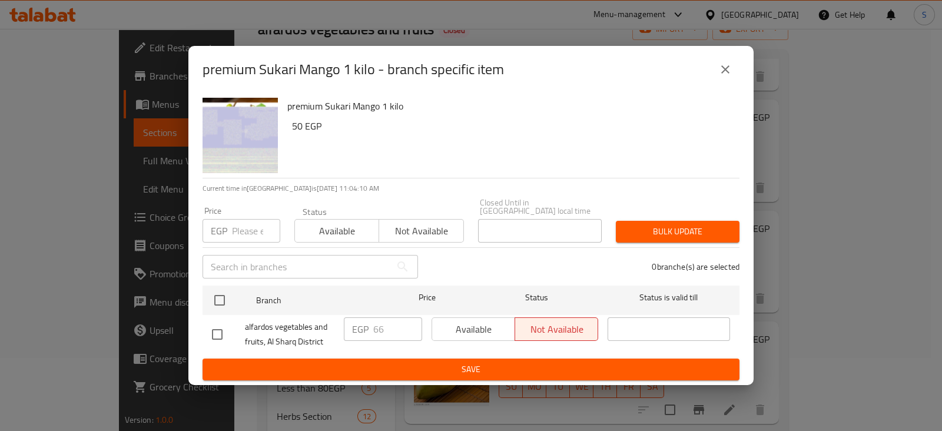
click at [245, 220] on input "number" at bounding box center [256, 231] width 48 height 24
click at [249, 224] on input "number" at bounding box center [256, 231] width 48 height 24
type input "77"
click at [324, 229] on span "Available" at bounding box center [337, 231] width 75 height 17
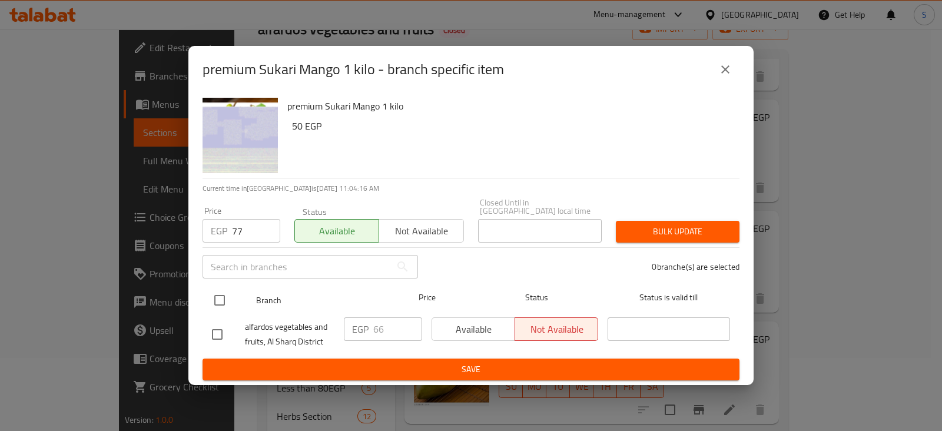
click at [219, 292] on input "checkbox" at bounding box center [219, 300] width 25 height 25
checkbox input "true"
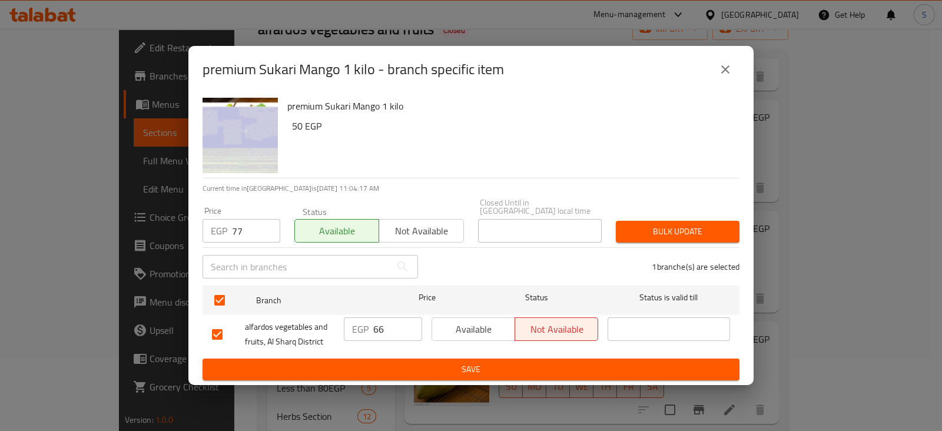
click at [691, 224] on span "Bulk update" at bounding box center [677, 231] width 105 height 15
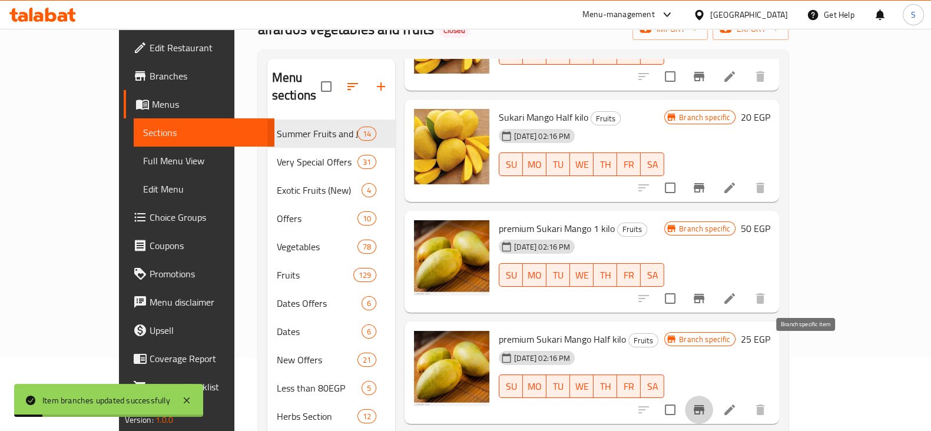
click at [706, 403] on icon "Branch-specific-item" at bounding box center [699, 410] width 14 height 14
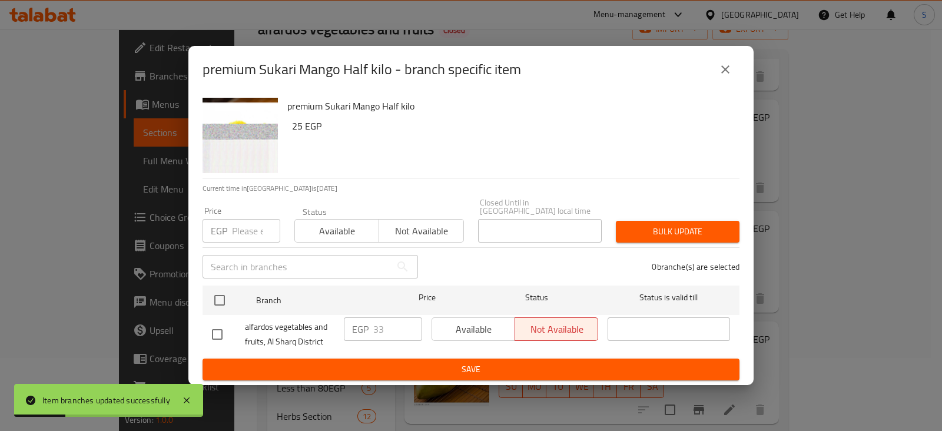
click at [247, 220] on input "number" at bounding box center [256, 231] width 48 height 24
type input "38"
click at [334, 224] on span "Available" at bounding box center [337, 231] width 75 height 17
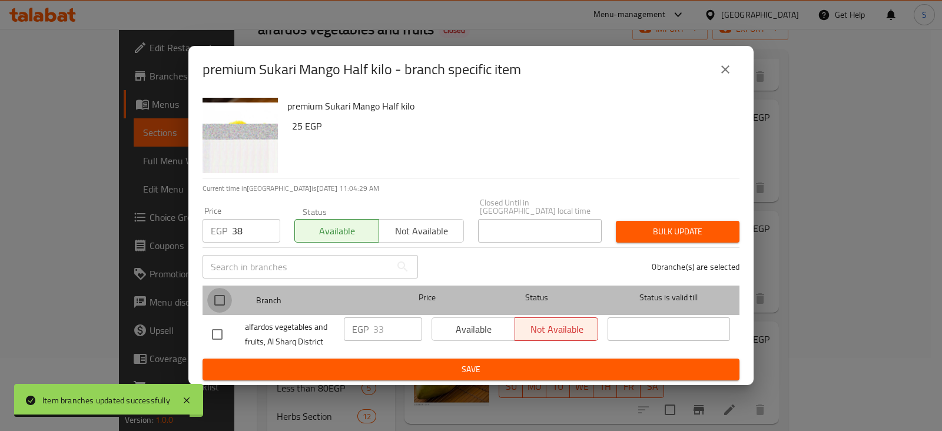
click at [223, 295] on input "checkbox" at bounding box center [219, 300] width 25 height 25
checkbox input "true"
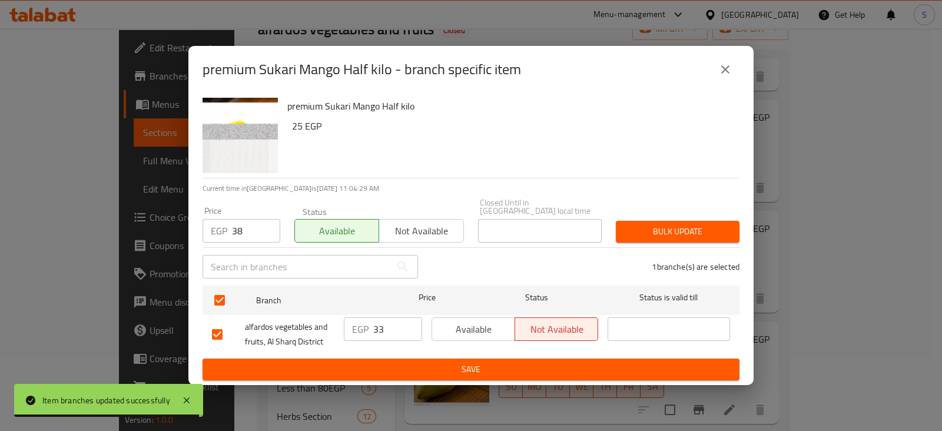
click at [653, 230] on span "Bulk update" at bounding box center [677, 231] width 105 height 15
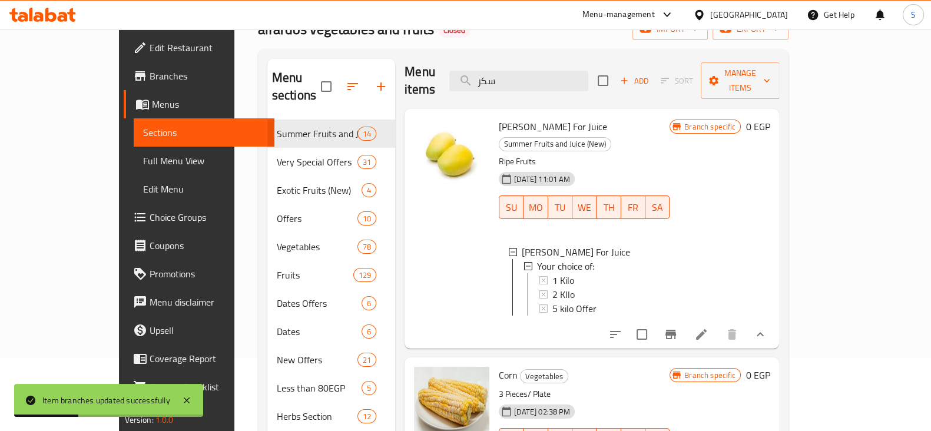
scroll to position [0, 0]
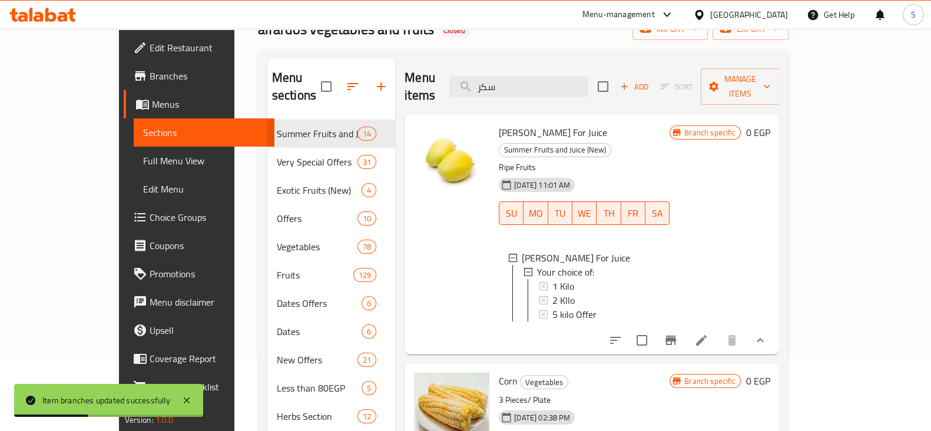
drag, startPoint x: 561, startPoint y: 82, endPoint x: 483, endPoint y: 84, distance: 78.3
click at [484, 84] on div "Menu items سكر Add Sort Manage items" at bounding box center [591, 87] width 374 height 56
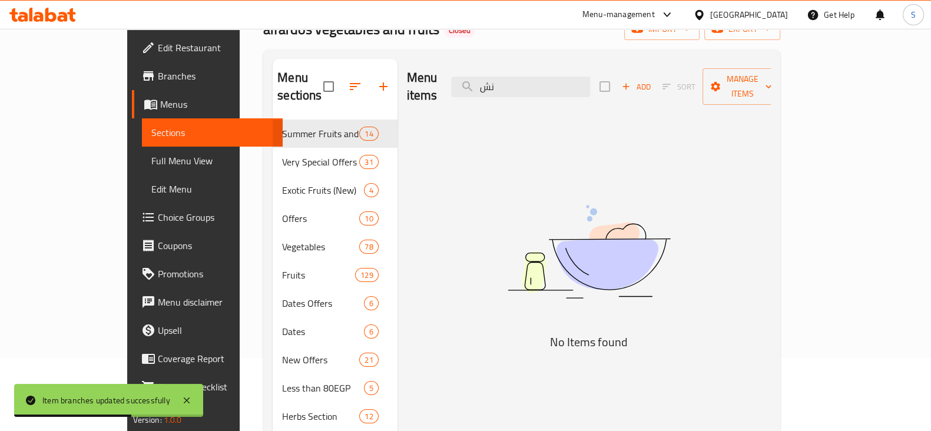
type input "ن"
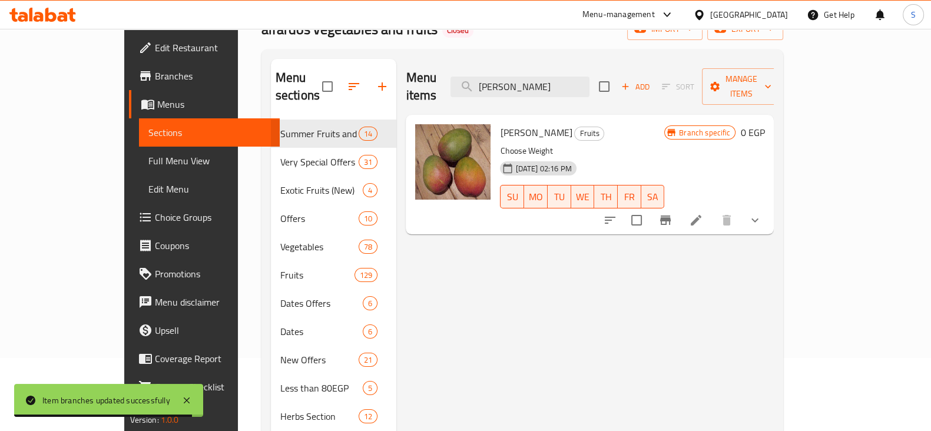
type input "[PERSON_NAME]"
click at [762, 213] on icon "show more" at bounding box center [755, 220] width 14 height 14
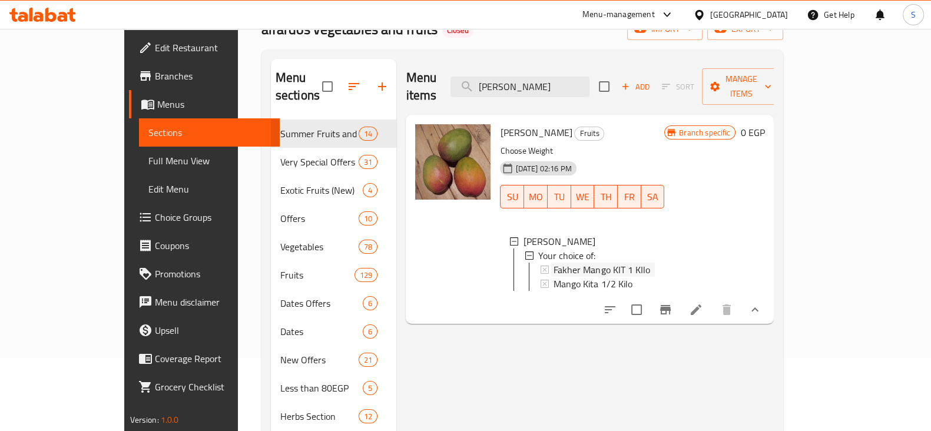
click at [621, 263] on div "Fakher Mango KIT 1 KIlo" at bounding box center [603, 270] width 101 height 14
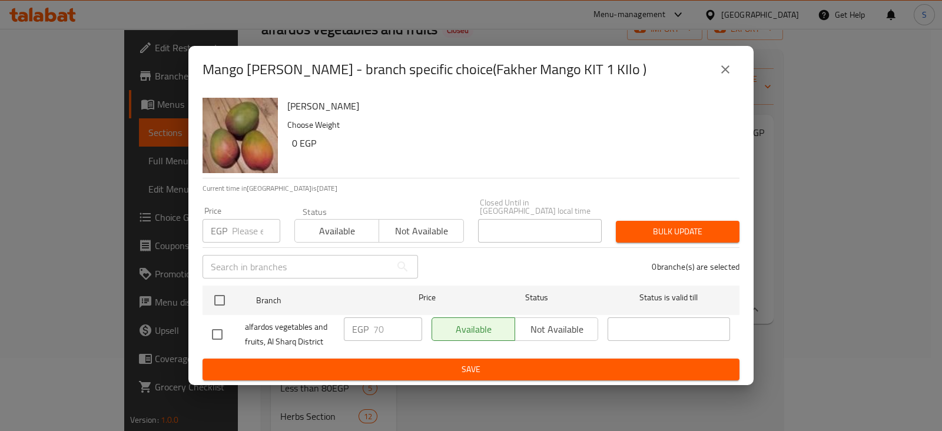
click at [236, 223] on input "number" at bounding box center [256, 231] width 48 height 24
drag, startPoint x: 245, startPoint y: 225, endPoint x: 218, endPoint y: 225, distance: 27.1
click at [218, 225] on div "EGP 50 Price" at bounding box center [242, 231] width 78 height 24
type input "55"
click at [311, 226] on span "Available" at bounding box center [337, 231] width 75 height 17
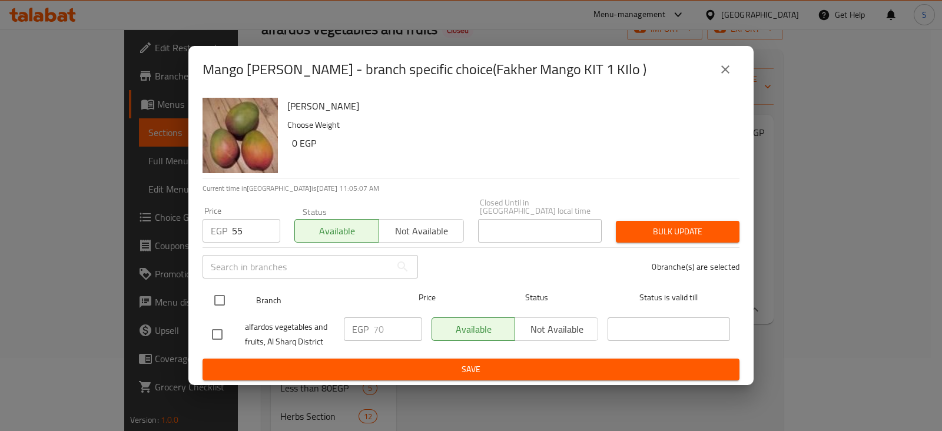
click at [223, 288] on input "checkbox" at bounding box center [219, 300] width 25 height 25
checkbox input "true"
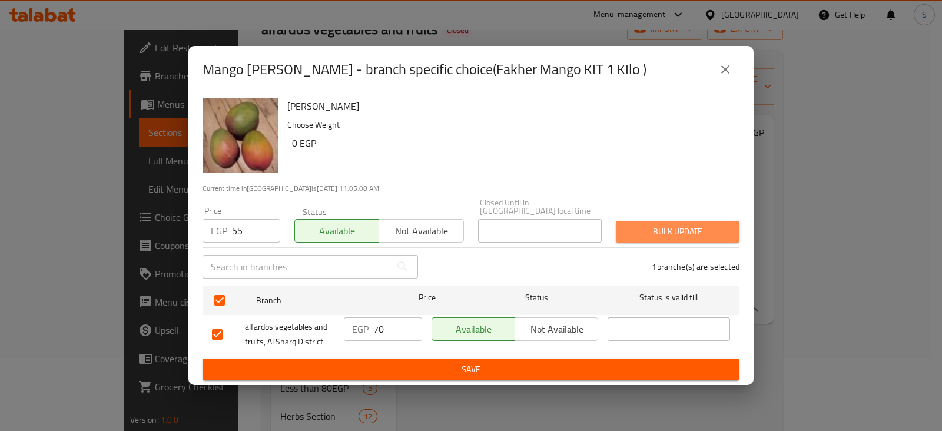
click at [655, 225] on span "Bulk update" at bounding box center [677, 231] width 105 height 15
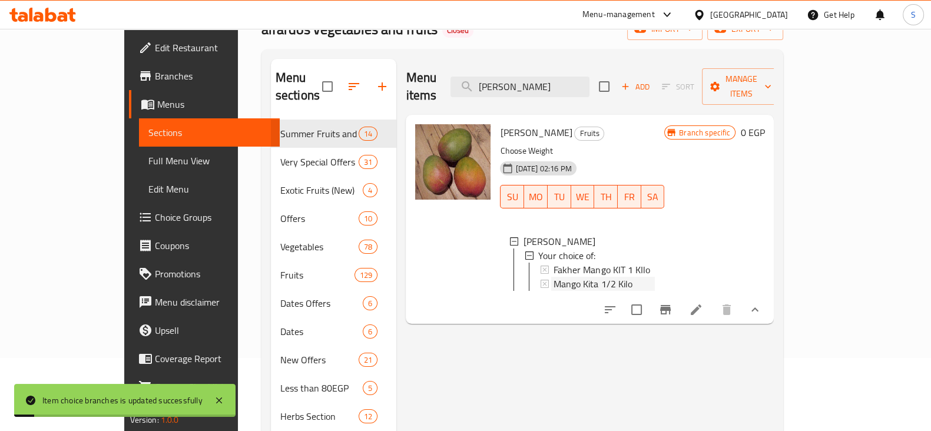
click at [571, 277] on span "Mango Kita 1/2 Kilo" at bounding box center [592, 284] width 78 height 14
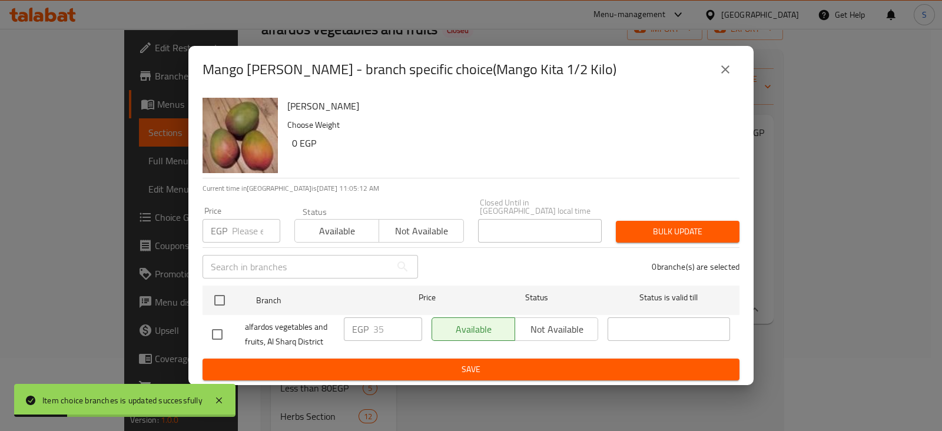
click at [232, 231] on input "number" at bounding box center [256, 231] width 48 height 24
type input "27"
click at [344, 229] on span "Available" at bounding box center [337, 231] width 75 height 17
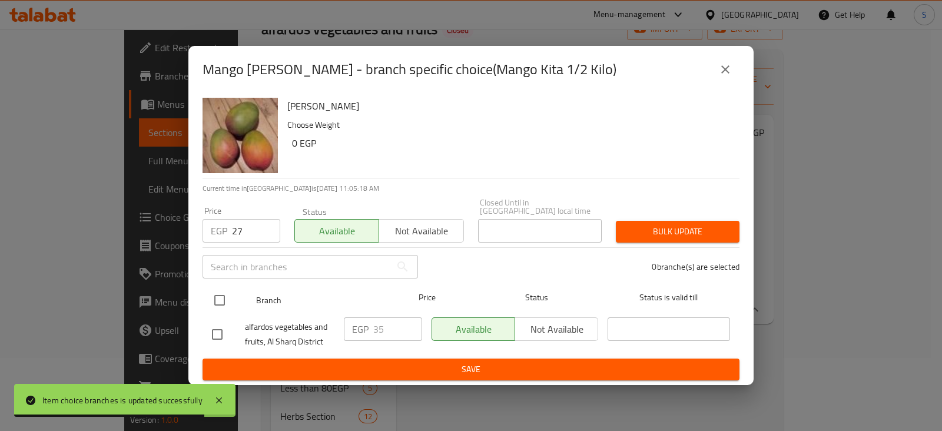
click at [218, 288] on input "checkbox" at bounding box center [219, 300] width 25 height 25
checkbox input "true"
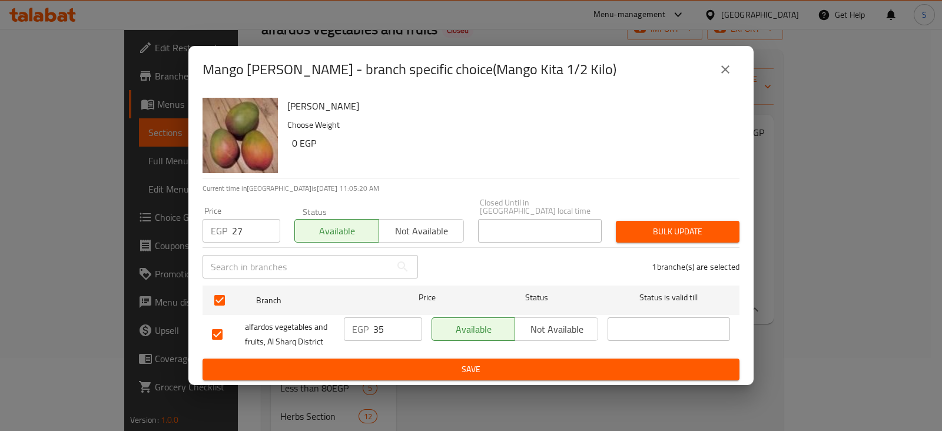
click at [646, 225] on span "Bulk update" at bounding box center [677, 231] width 105 height 15
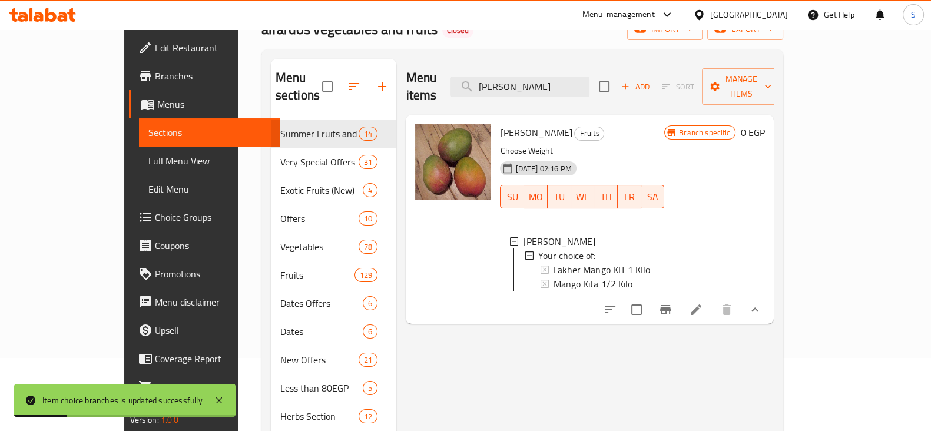
drag, startPoint x: 555, startPoint y: 81, endPoint x: 472, endPoint y: 86, distance: 82.6
click at [472, 86] on div "Menu items [PERSON_NAME] Add Sort Manage items" at bounding box center [590, 87] width 368 height 56
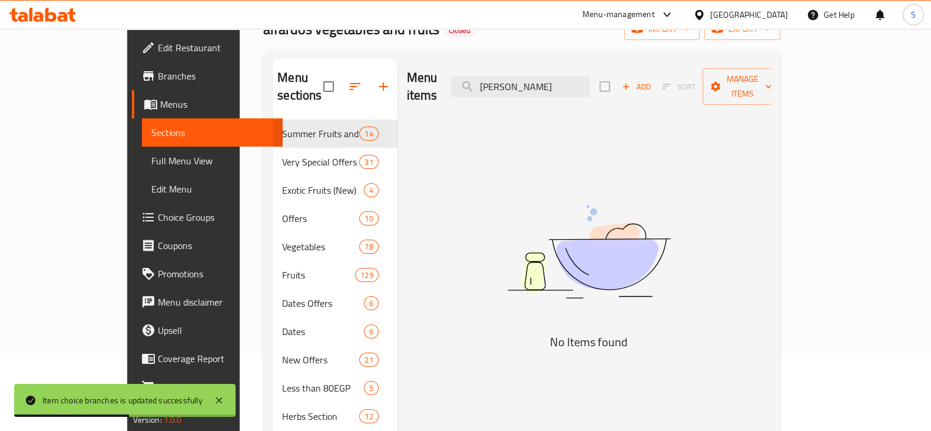
drag, startPoint x: 559, startPoint y: 85, endPoint x: 448, endPoint y: 72, distance: 111.5
click at [448, 72] on div "Menu items [PERSON_NAME] Add Sort Manage items" at bounding box center [589, 87] width 364 height 56
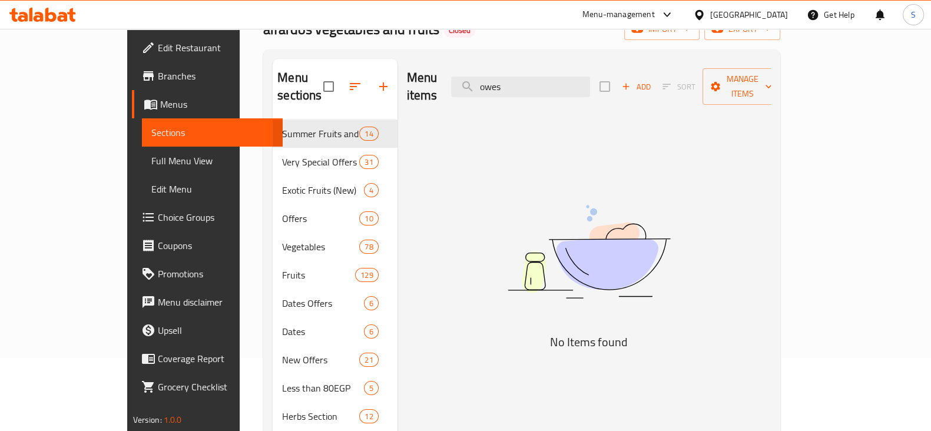
drag, startPoint x: 566, startPoint y: 74, endPoint x: 470, endPoint y: 81, distance: 96.2
click at [470, 81] on div "Menu items owes Add Sort Manage items" at bounding box center [589, 87] width 364 height 56
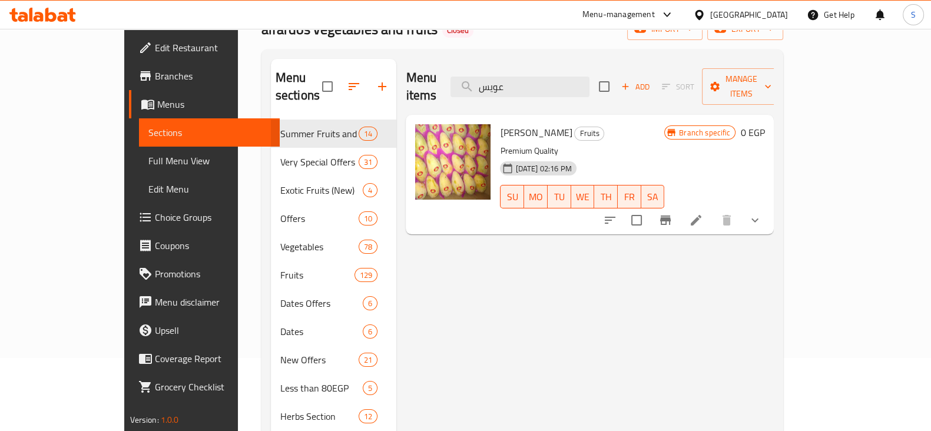
type input "عويس"
click at [762, 213] on icon "show more" at bounding box center [755, 220] width 14 height 14
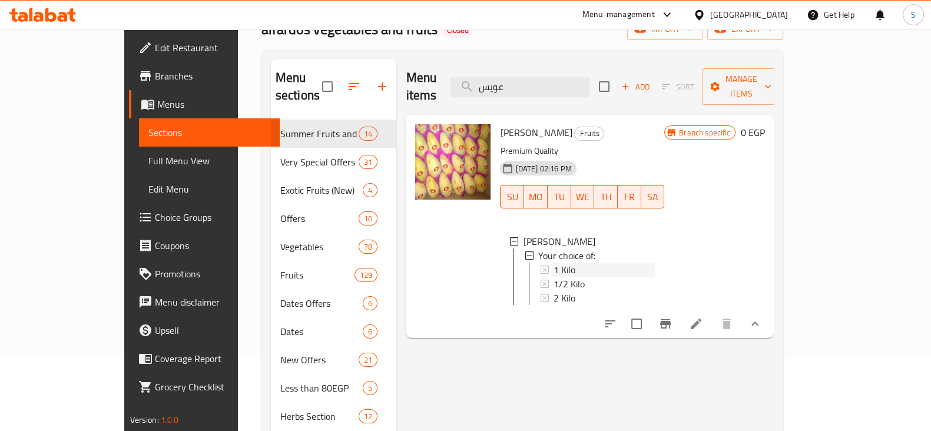
click at [553, 263] on span "1 Kilo" at bounding box center [564, 270] width 22 height 14
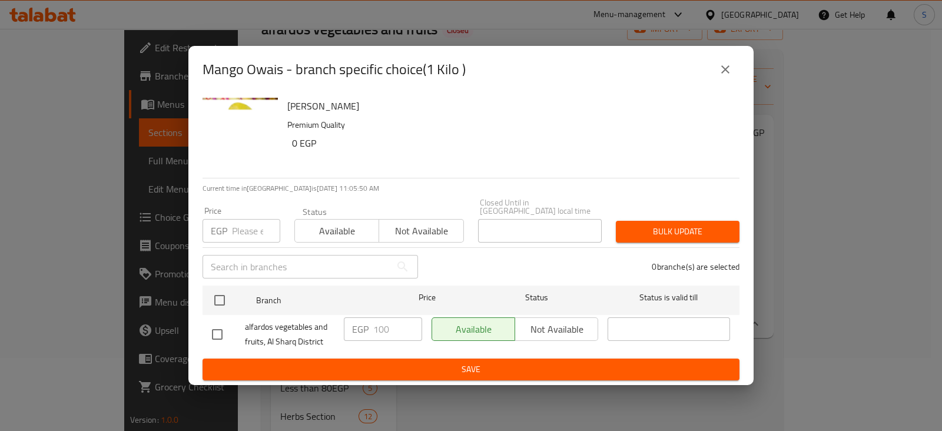
click at [252, 223] on input "number" at bounding box center [256, 231] width 48 height 24
type input "110"
click at [354, 228] on span "Available" at bounding box center [337, 231] width 75 height 17
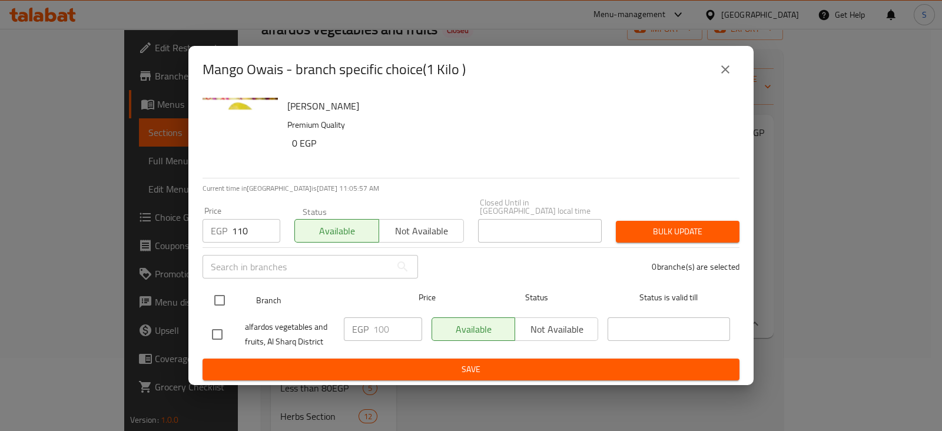
click at [223, 290] on input "checkbox" at bounding box center [219, 300] width 25 height 25
checkbox input "true"
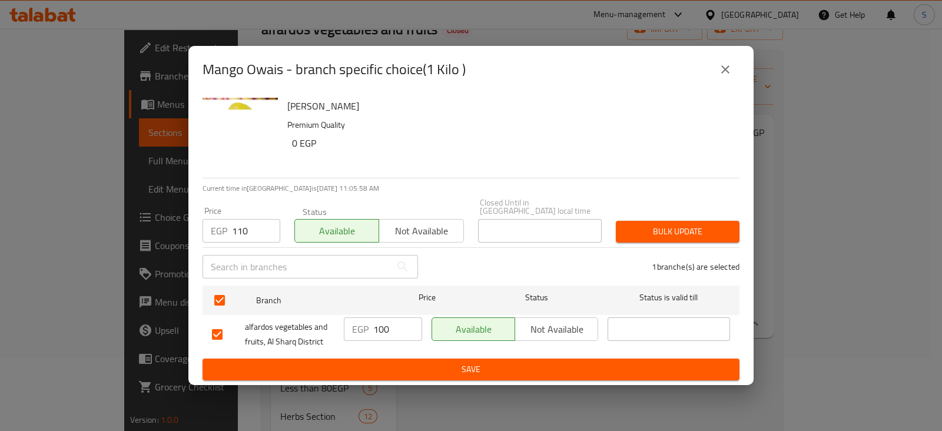
click at [674, 226] on span "Bulk update" at bounding box center [677, 231] width 105 height 15
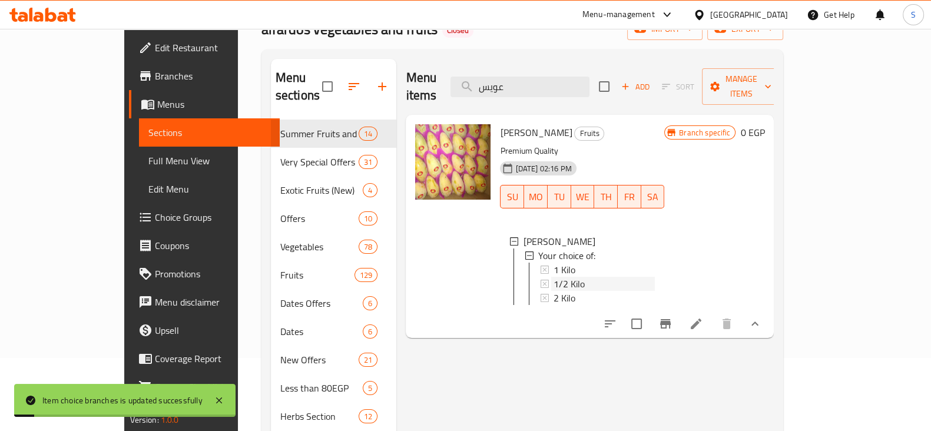
click at [575, 277] on div "1/2 Kilo" at bounding box center [603, 284] width 101 height 14
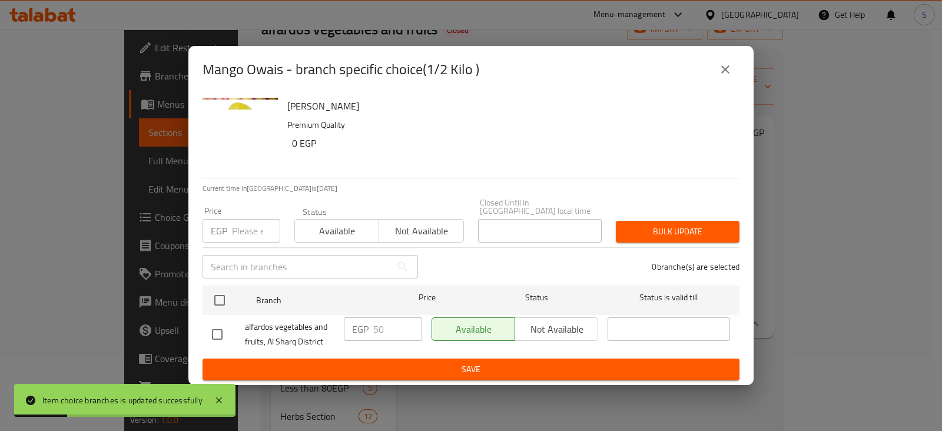
click at [251, 229] on input "number" at bounding box center [256, 231] width 48 height 24
type input "55"
click at [346, 237] on button "Available" at bounding box center [336, 231] width 85 height 24
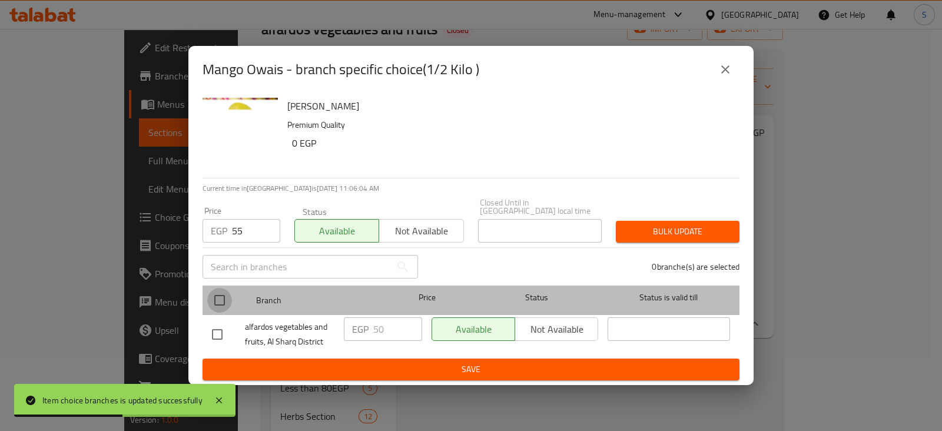
click at [218, 290] on input "checkbox" at bounding box center [219, 300] width 25 height 25
checkbox input "true"
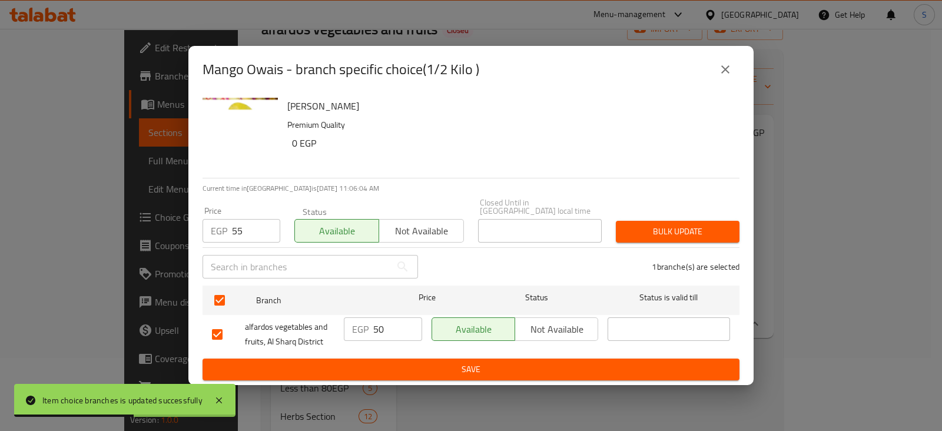
click at [668, 215] on div "Bulk update" at bounding box center [678, 232] width 138 height 36
click at [668, 224] on span "Bulk update" at bounding box center [677, 231] width 105 height 15
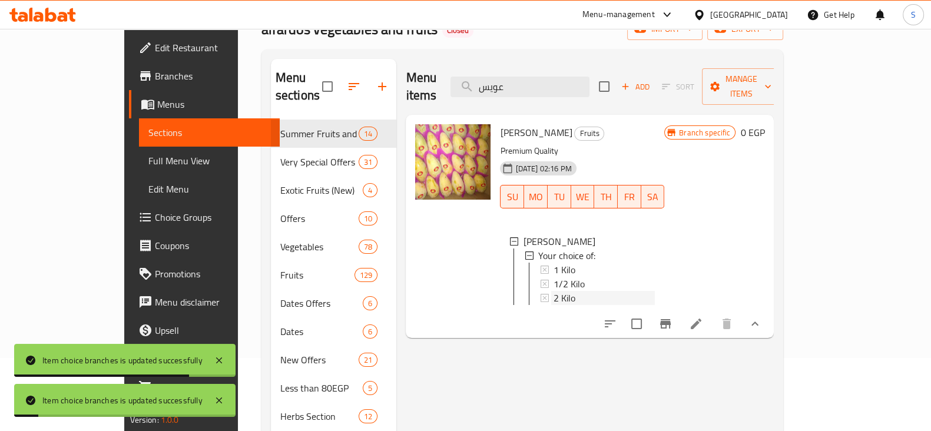
click at [553, 291] on span "2 Kilo" at bounding box center [564, 298] width 22 height 14
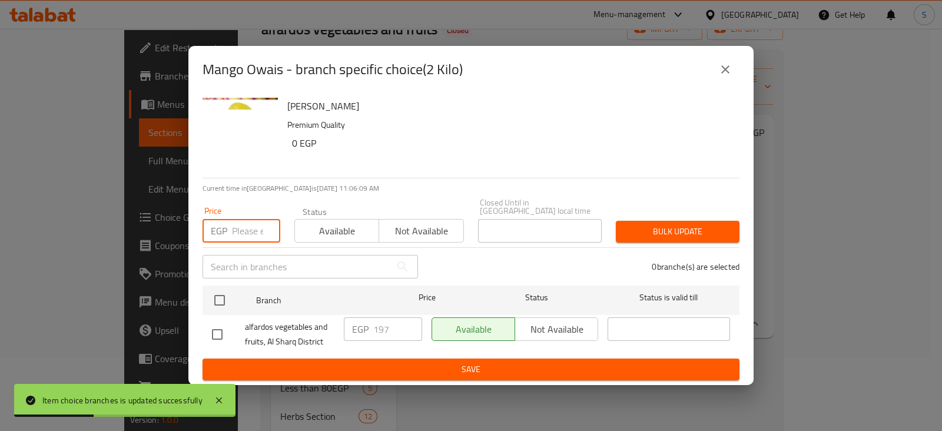
click at [245, 230] on input "number" at bounding box center [256, 231] width 48 height 24
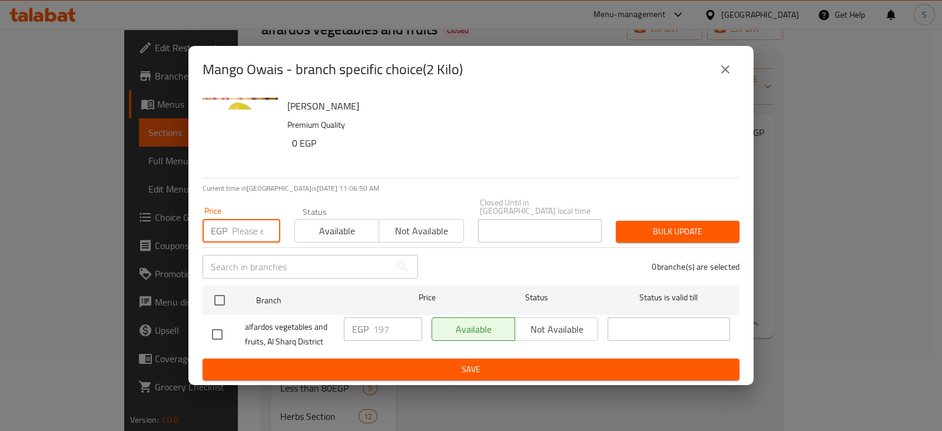
click at [244, 228] on input "number" at bounding box center [256, 231] width 48 height 24
type input "215"
click at [351, 234] on span "Available" at bounding box center [337, 231] width 75 height 17
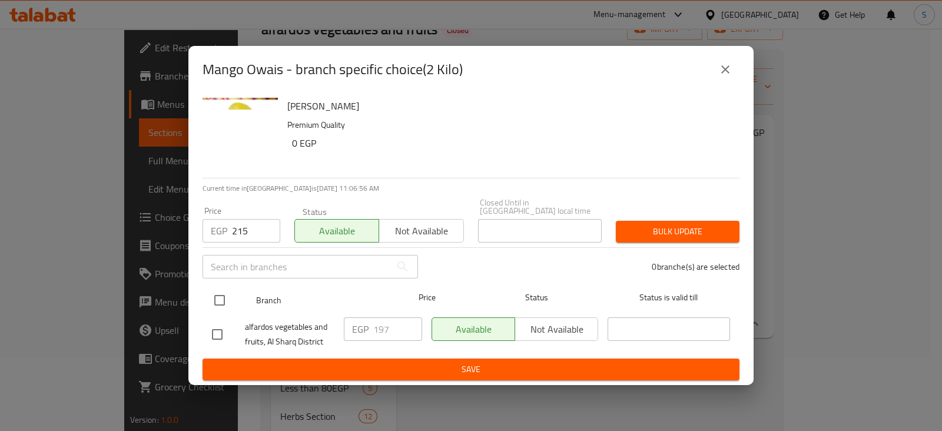
click at [222, 293] on input "checkbox" at bounding box center [219, 300] width 25 height 25
checkbox input "true"
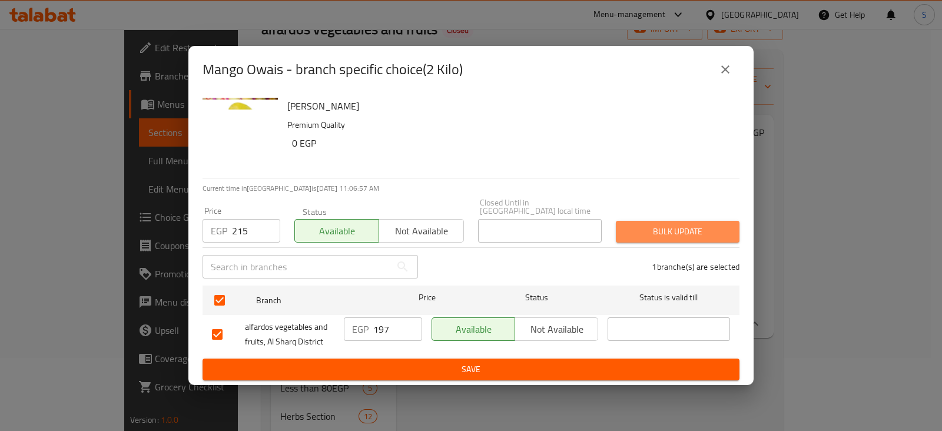
click at [668, 233] on span "Bulk update" at bounding box center [677, 231] width 105 height 15
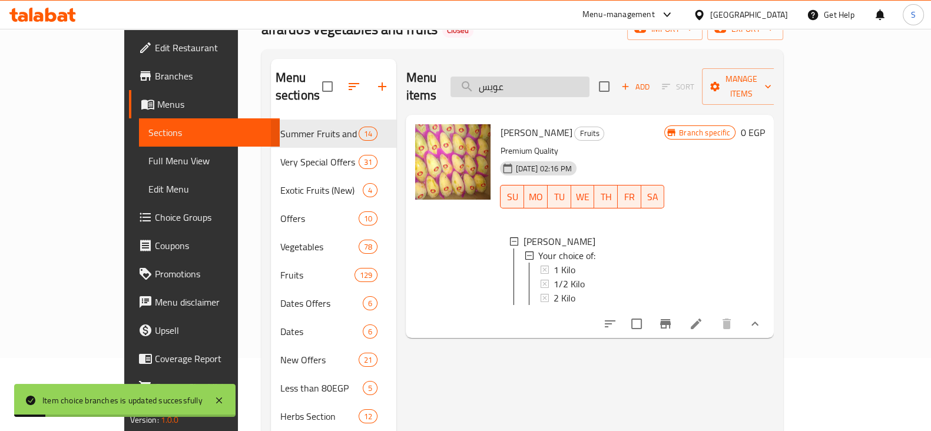
drag, startPoint x: 555, startPoint y: 82, endPoint x: 507, endPoint y: 82, distance: 47.1
click at [510, 82] on input "عويس" at bounding box center [519, 87] width 139 height 21
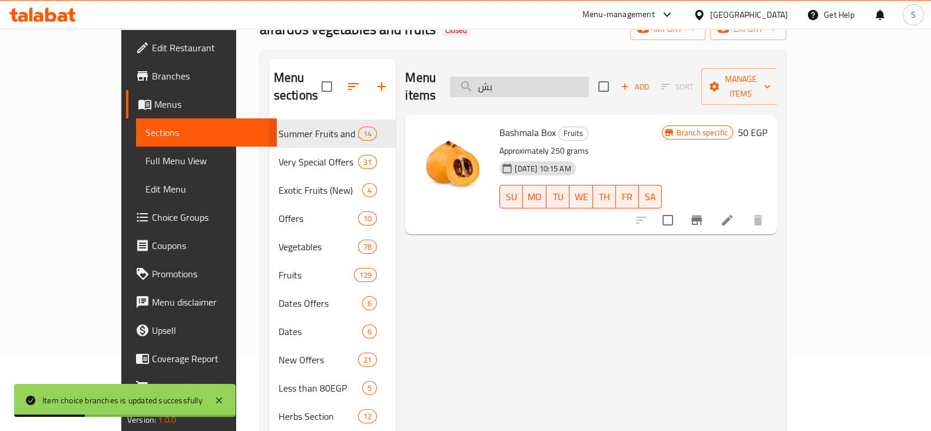
type input "ب"
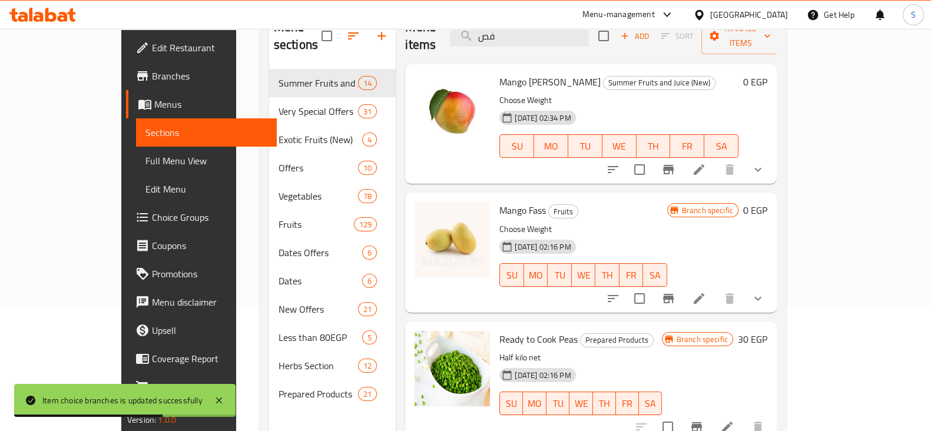
scroll to position [147, 0]
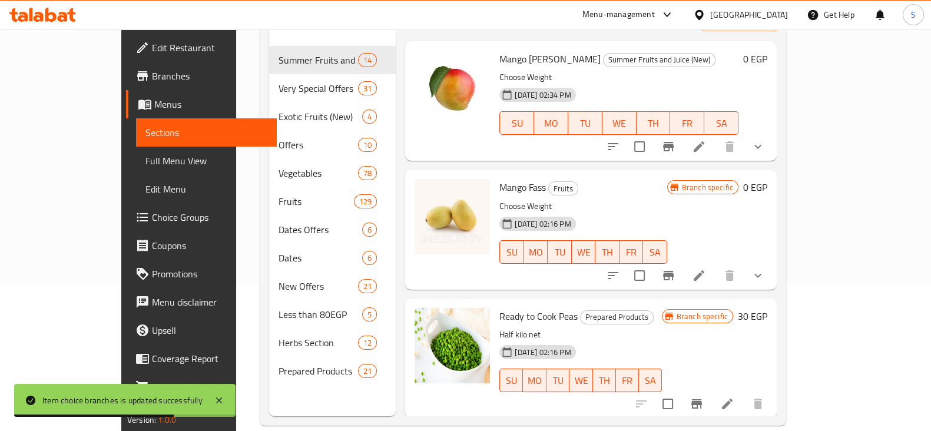
type input "فص"
click at [772, 261] on button "show more" at bounding box center [758, 275] width 28 height 28
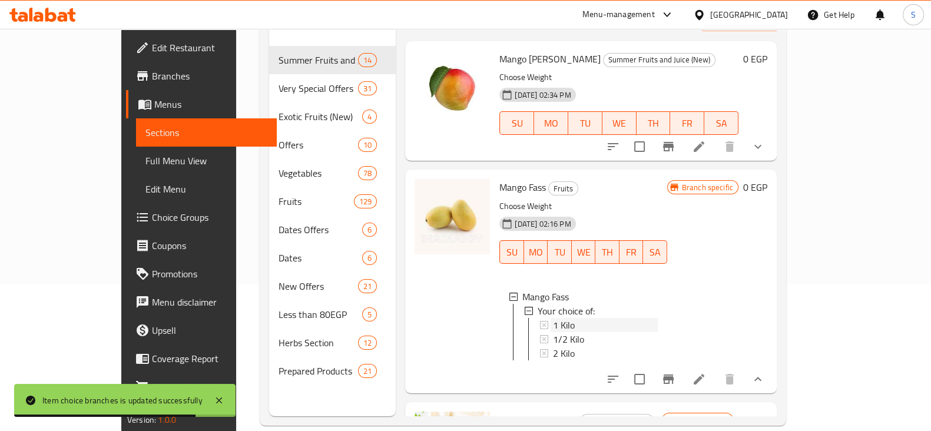
click at [553, 318] on span "1 Kilo" at bounding box center [564, 325] width 22 height 14
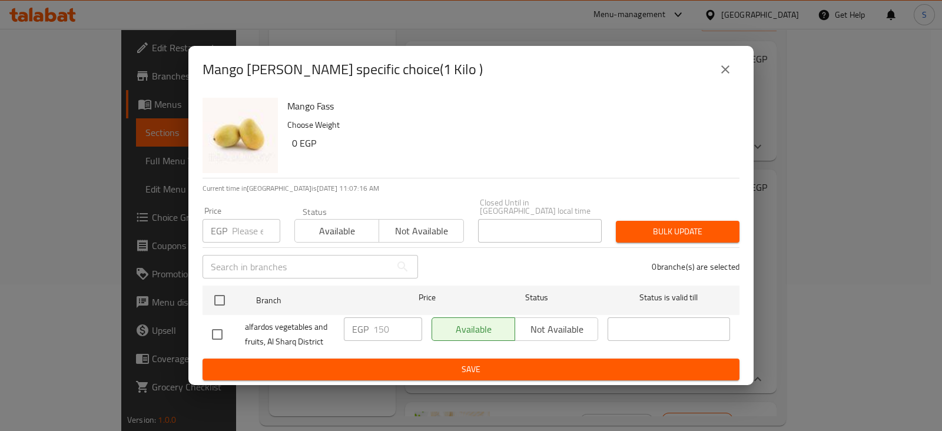
click at [241, 231] on input "number" at bounding box center [256, 231] width 48 height 24
type input "155"
click at [316, 234] on span "Available" at bounding box center [337, 231] width 75 height 17
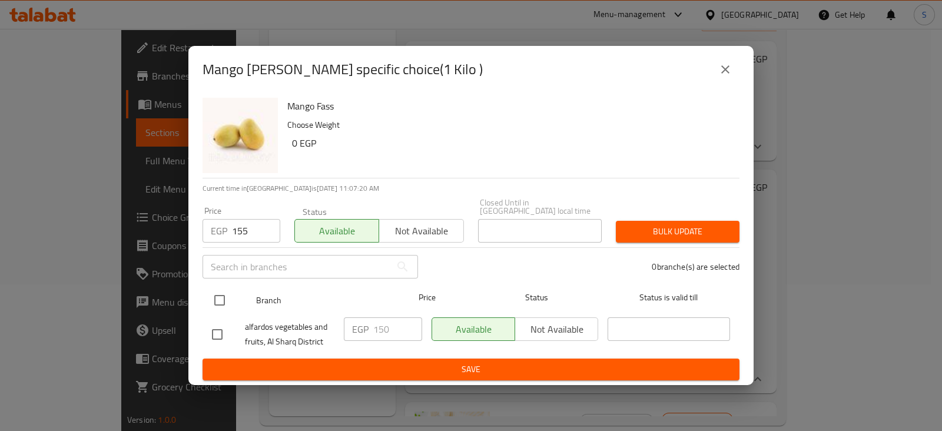
click at [224, 291] on input "checkbox" at bounding box center [219, 300] width 25 height 25
checkbox input "true"
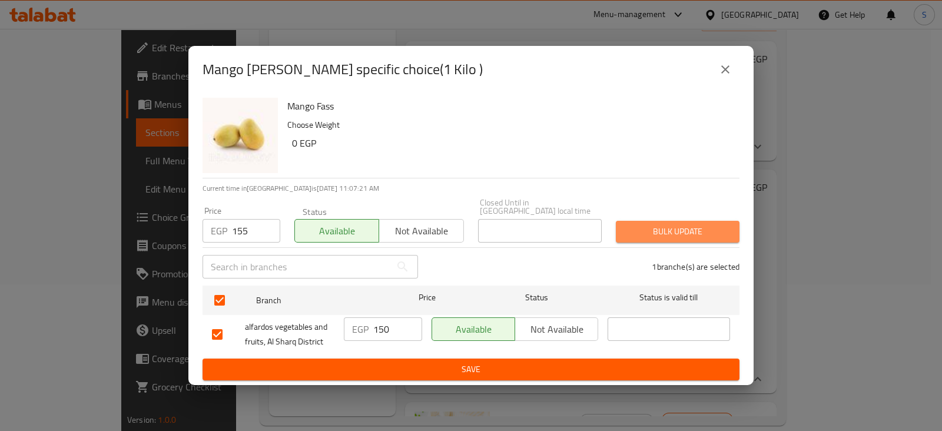
click at [665, 225] on span "Bulk update" at bounding box center [677, 231] width 105 height 15
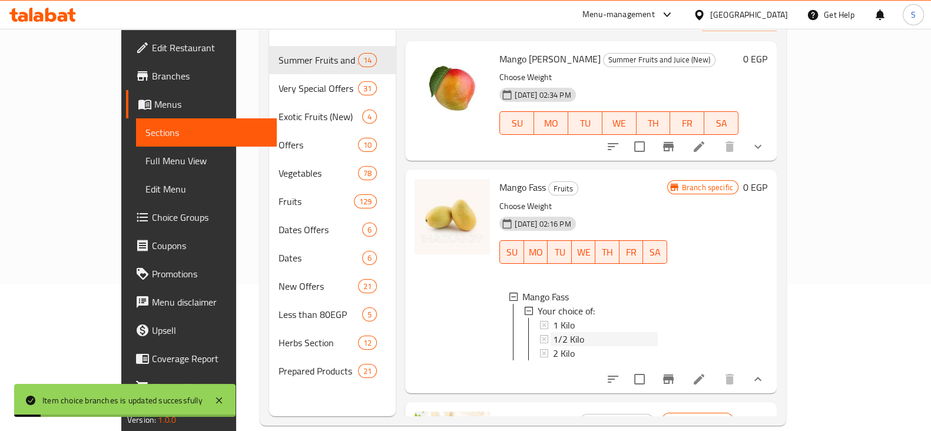
click at [553, 332] on span "1/2 Kilo" at bounding box center [568, 339] width 31 height 14
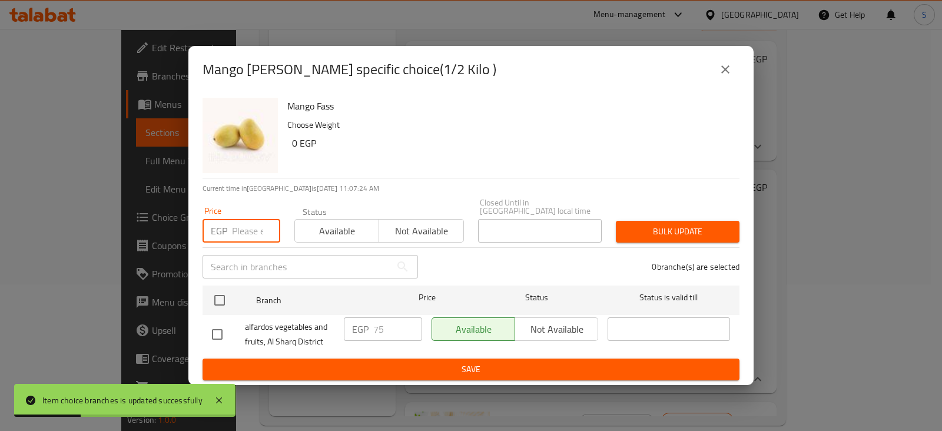
click at [238, 232] on input "number" at bounding box center [256, 231] width 48 height 24
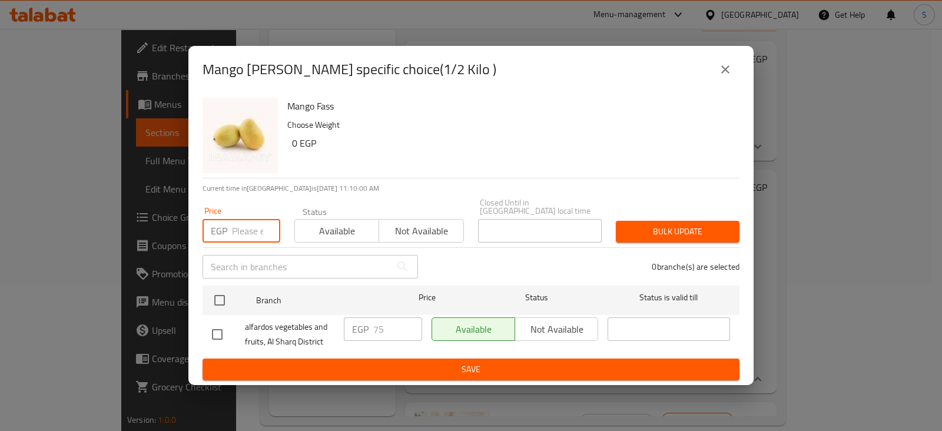
click at [244, 227] on input "number" at bounding box center [256, 231] width 48 height 24
type input "78"
click at [301, 228] on span "Available" at bounding box center [337, 231] width 75 height 17
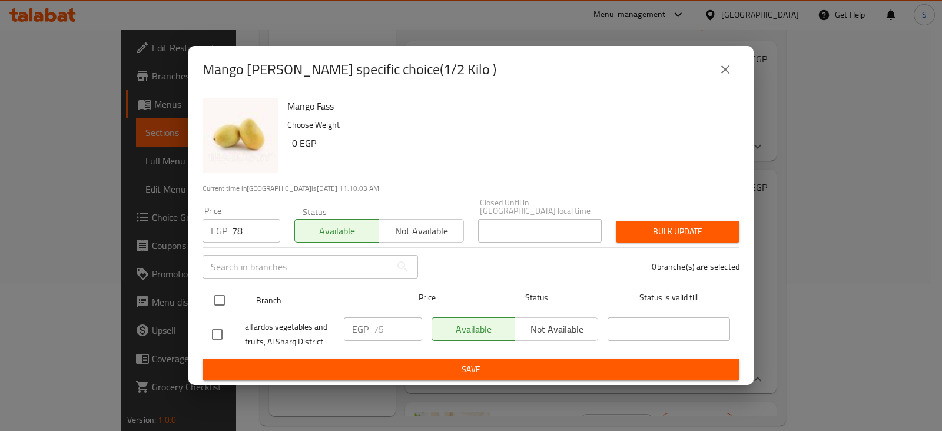
click at [218, 291] on input "checkbox" at bounding box center [219, 300] width 25 height 25
checkbox input "true"
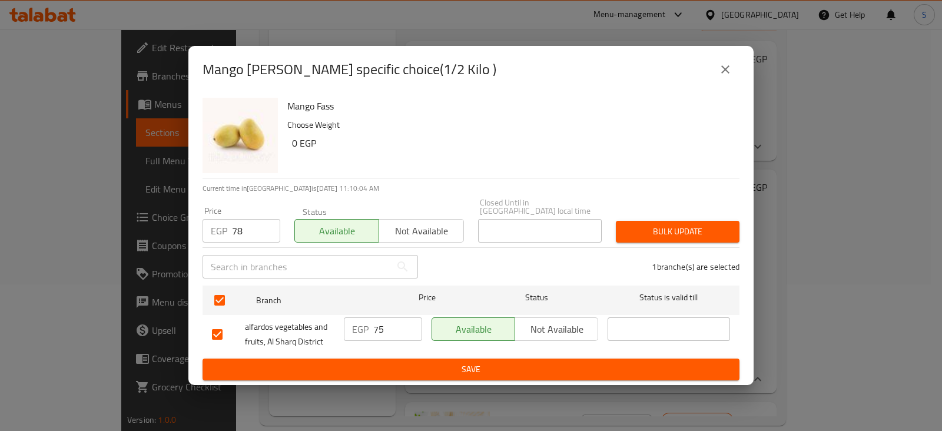
click at [640, 224] on span "Bulk update" at bounding box center [677, 231] width 105 height 15
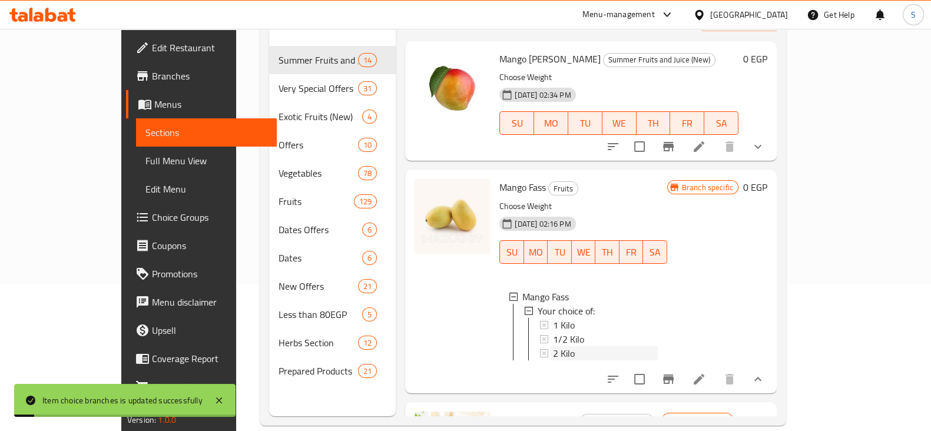
click at [553, 346] on div "2 Kilo" at bounding box center [605, 353] width 104 height 14
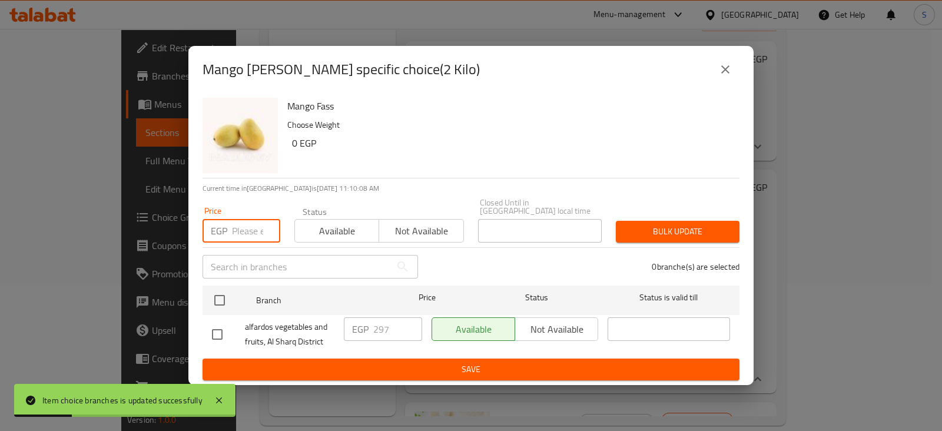
click at [236, 232] on input "number" at bounding box center [256, 231] width 48 height 24
type input "300"
click at [327, 228] on span "Available" at bounding box center [337, 231] width 75 height 17
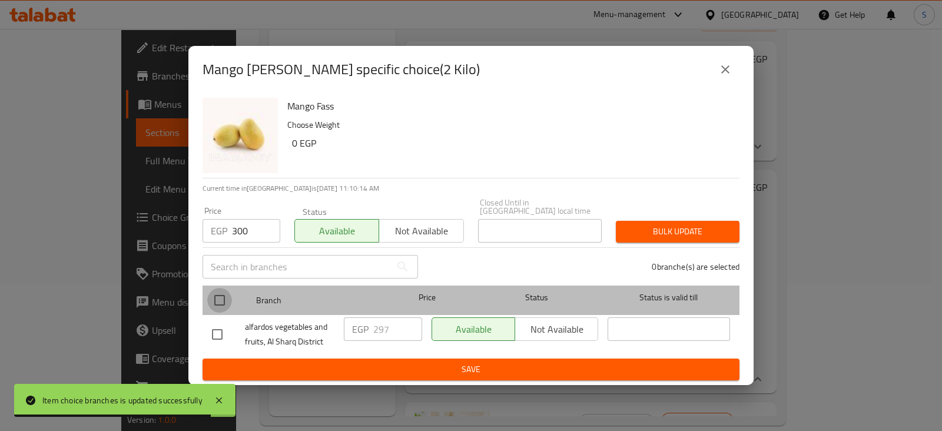
click at [224, 294] on input "checkbox" at bounding box center [219, 300] width 25 height 25
checkbox input "true"
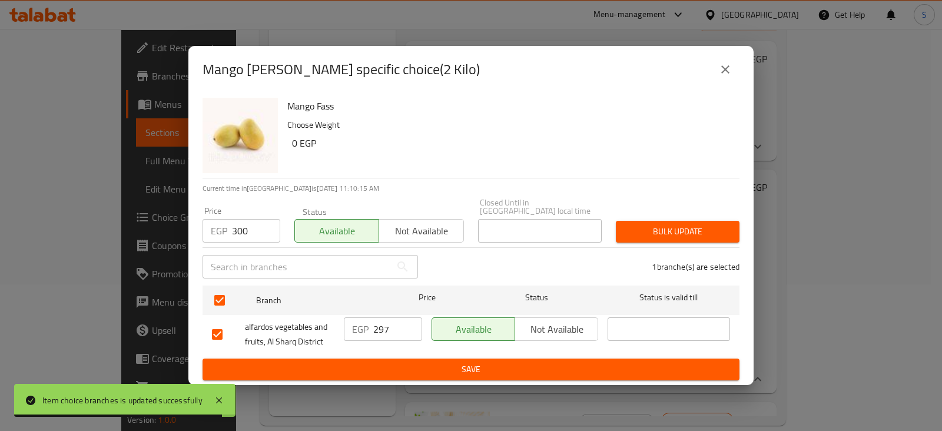
click at [699, 224] on span "Bulk update" at bounding box center [677, 231] width 105 height 15
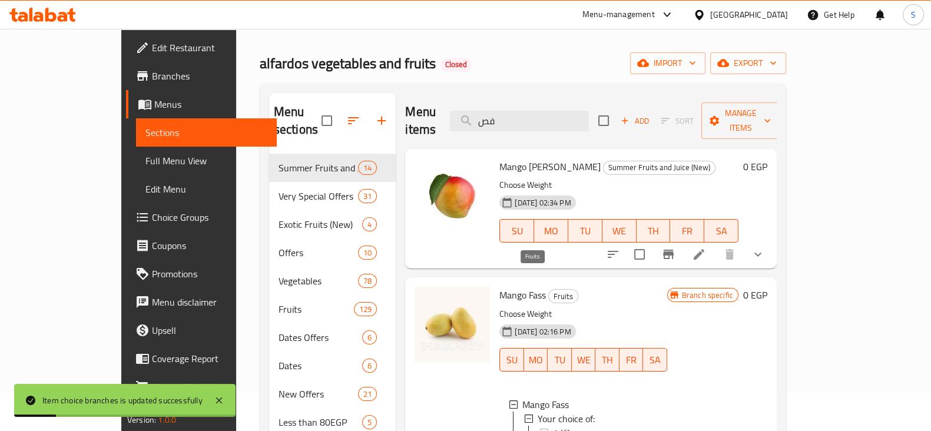
scroll to position [0, 0]
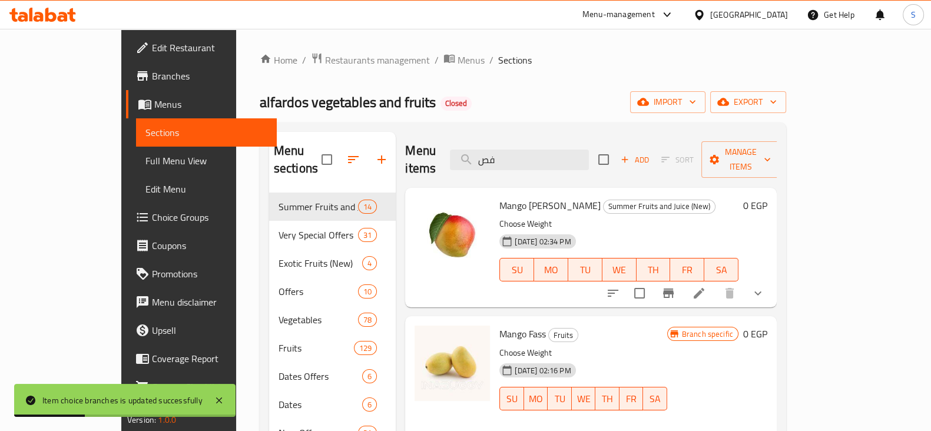
drag, startPoint x: 543, startPoint y: 147, endPoint x: 490, endPoint y: 153, distance: 53.9
click at [490, 153] on div "Menu items فص Add Sort Manage items" at bounding box center [590, 160] width 371 height 56
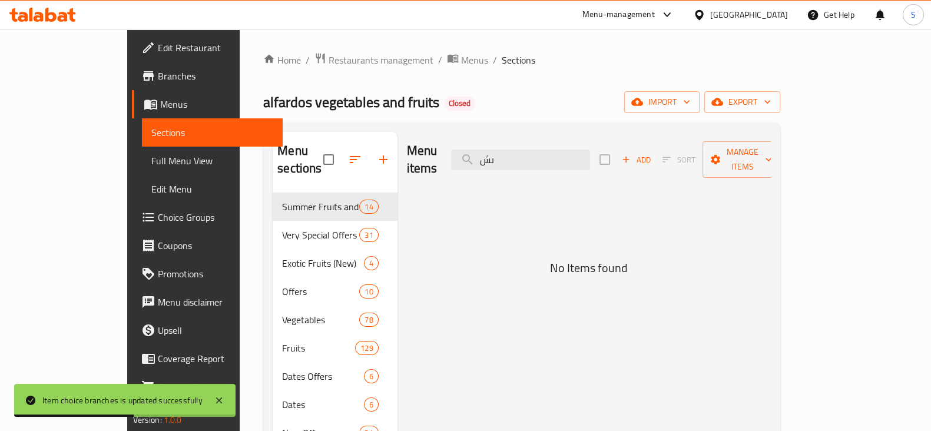
type input "ى"
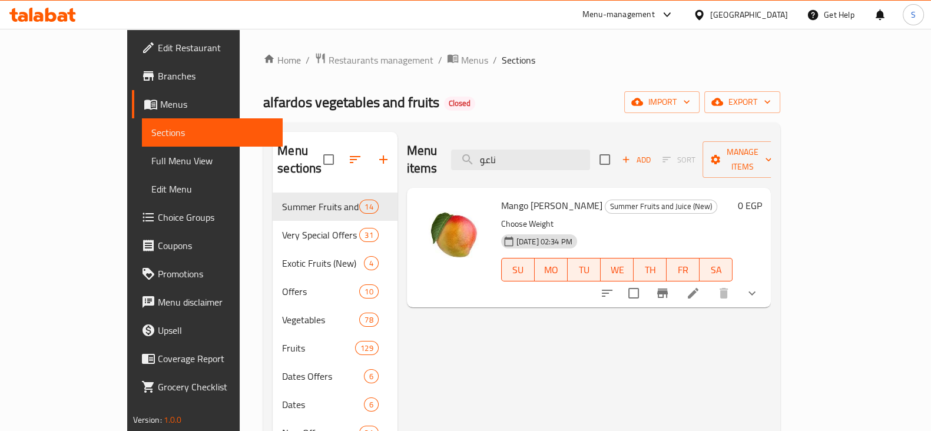
drag, startPoint x: 555, startPoint y: 148, endPoint x: 496, endPoint y: 150, distance: 59.5
click at [496, 150] on div "Menu items ناعو Add Sort Manage items" at bounding box center [589, 160] width 364 height 56
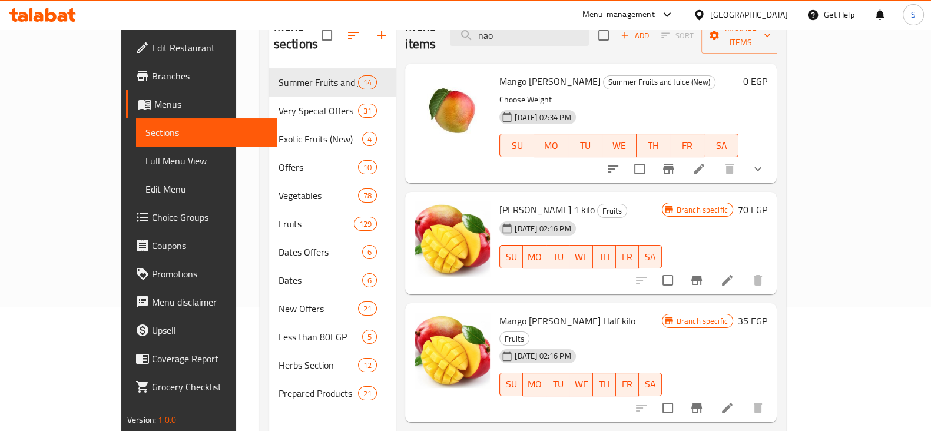
scroll to position [147, 0]
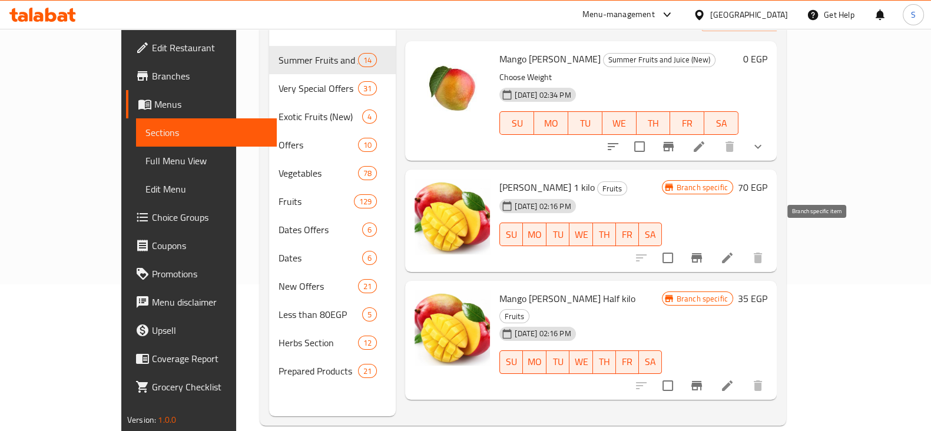
type input "nao"
click at [702, 253] on icon "Branch-specific-item" at bounding box center [696, 257] width 11 height 9
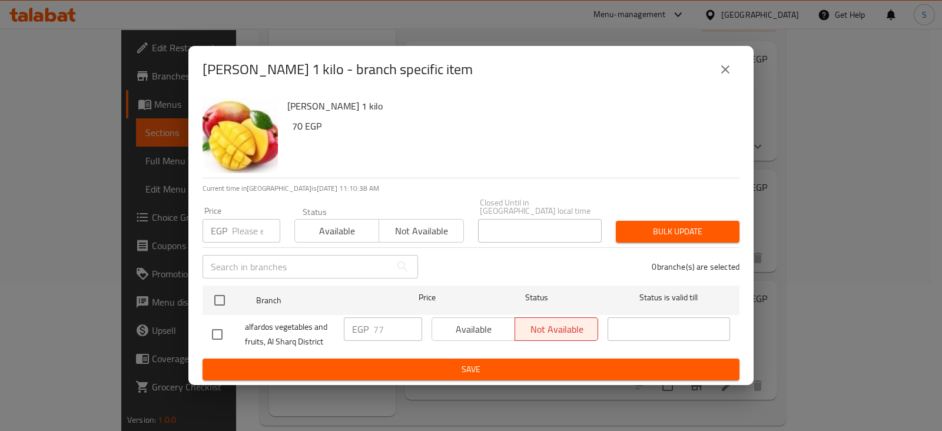
click at [252, 225] on input "number" at bounding box center [256, 231] width 48 height 24
click at [359, 224] on span "Available" at bounding box center [337, 231] width 75 height 17
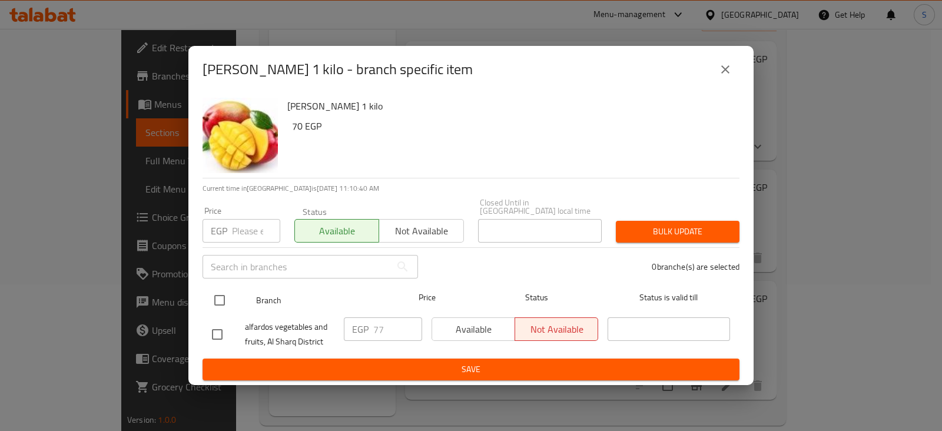
click at [221, 293] on input "checkbox" at bounding box center [219, 300] width 25 height 25
checkbox input "true"
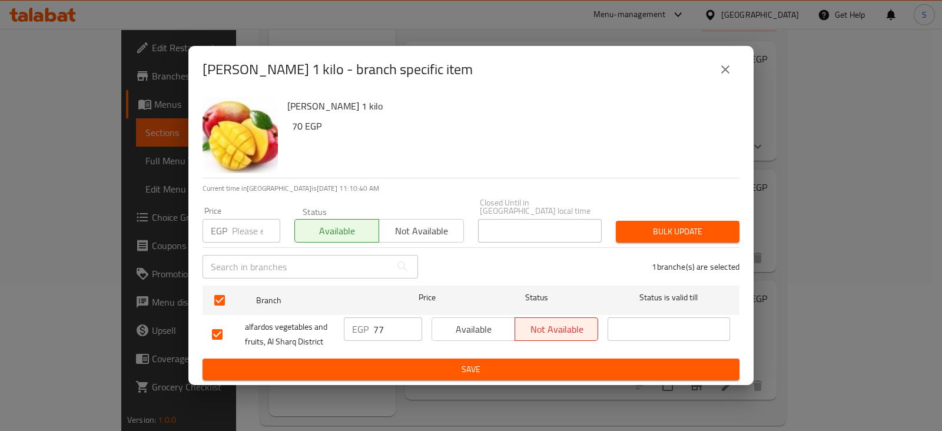
click at [671, 224] on span "Bulk update" at bounding box center [677, 231] width 105 height 15
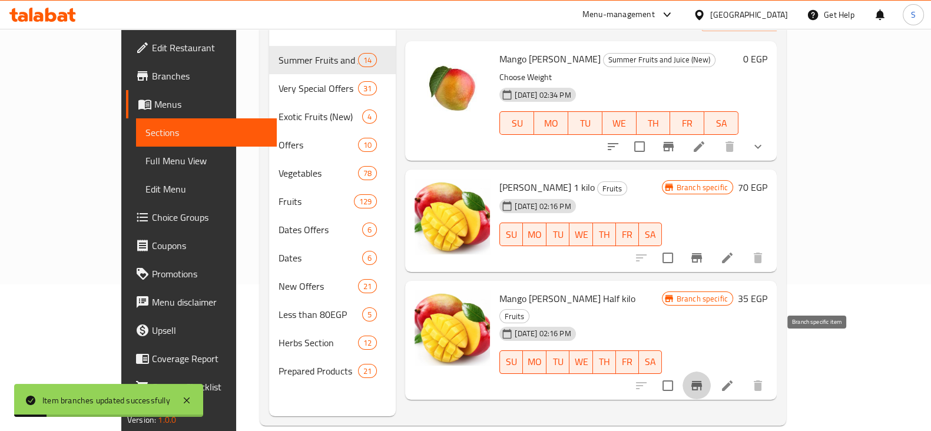
click at [704, 379] on icon "Branch-specific-item" at bounding box center [696, 386] width 14 height 14
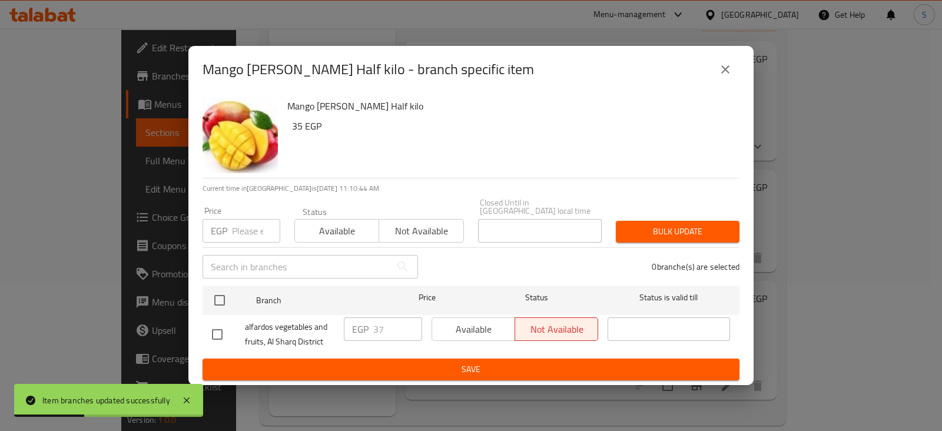
click at [346, 231] on span "Available" at bounding box center [337, 231] width 75 height 17
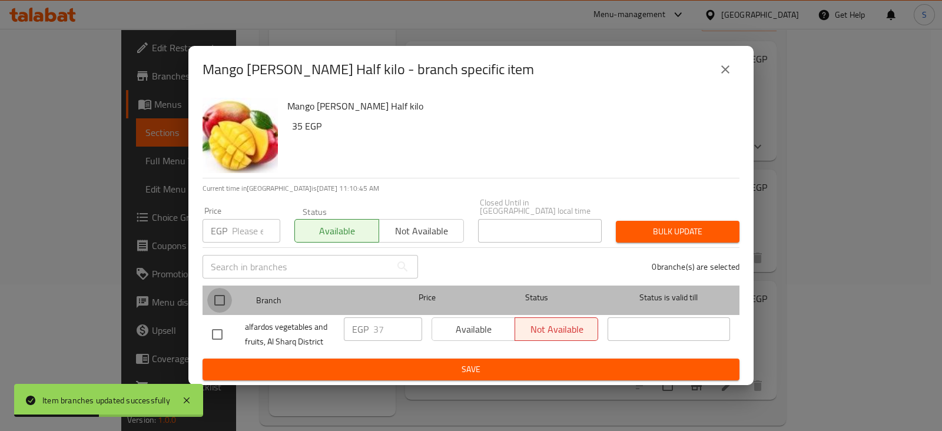
click at [224, 293] on input "checkbox" at bounding box center [219, 300] width 25 height 25
checkbox input "true"
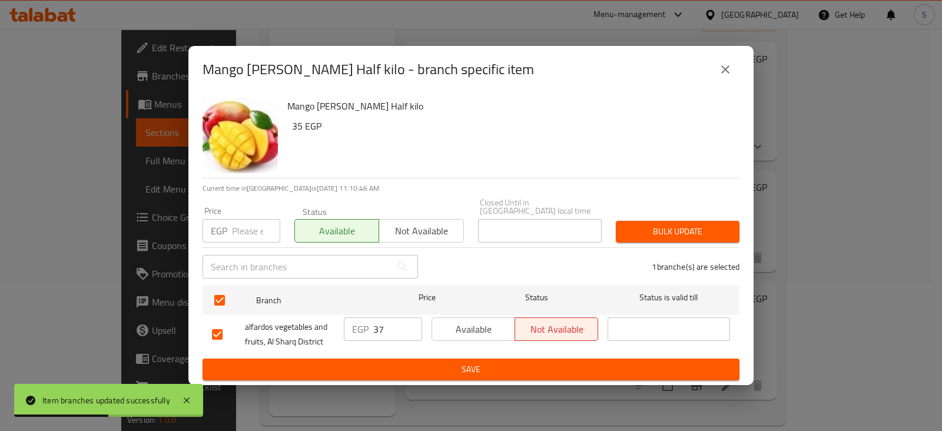
click at [666, 226] on span "Bulk update" at bounding box center [677, 231] width 105 height 15
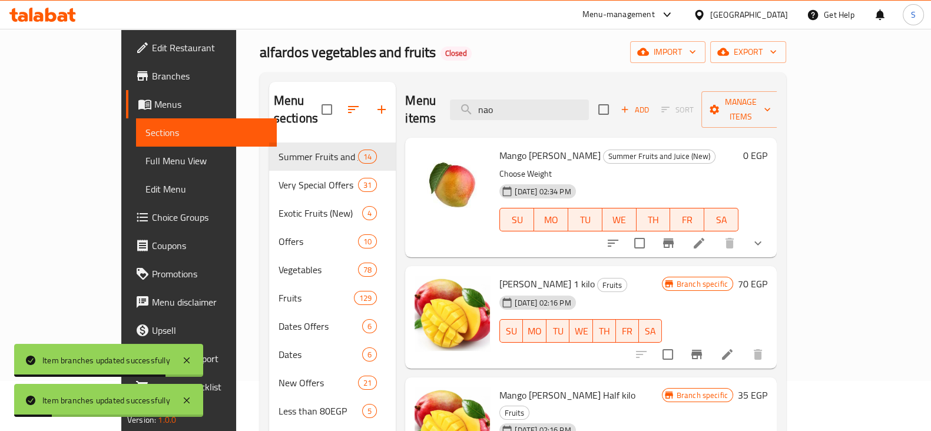
scroll to position [0, 0]
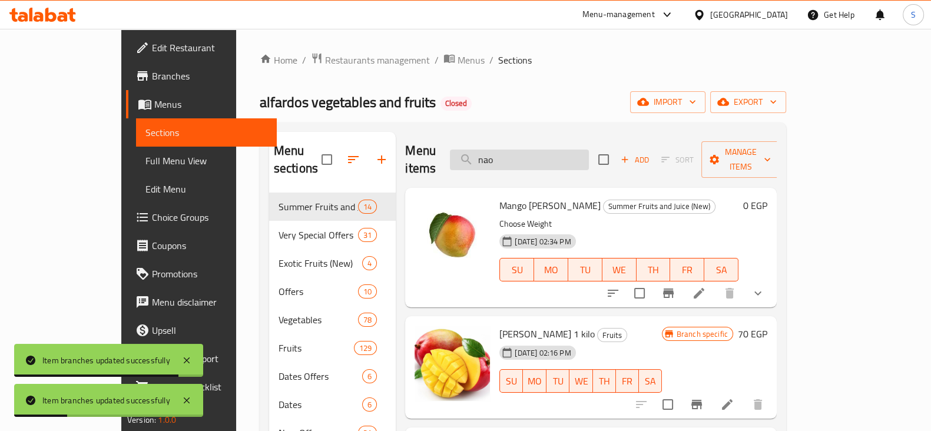
drag, startPoint x: 553, startPoint y: 148, endPoint x: 506, endPoint y: 148, distance: 46.5
click at [506, 150] on input "nao" at bounding box center [519, 160] width 139 height 21
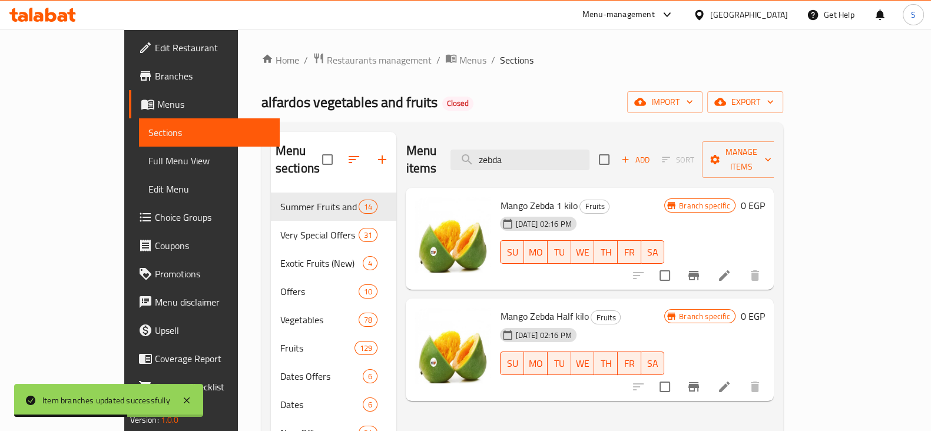
type input "zebda"
click at [708, 261] on button "Branch-specific-item" at bounding box center [693, 275] width 28 height 28
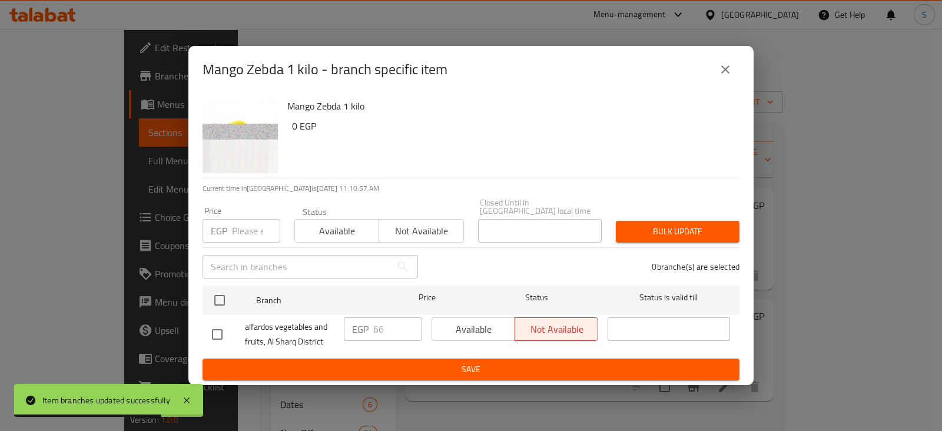
click at [243, 219] on input "number" at bounding box center [256, 231] width 48 height 24
click at [333, 223] on span "Available" at bounding box center [337, 231] width 75 height 17
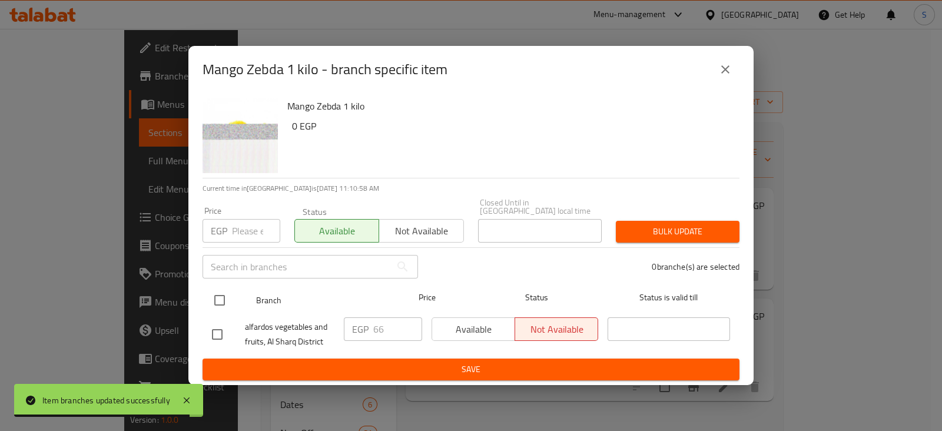
drag, startPoint x: 230, startPoint y: 290, endPoint x: 247, endPoint y: 287, distance: 17.4
click at [228, 291] on input "checkbox" at bounding box center [219, 300] width 25 height 25
checkbox input "true"
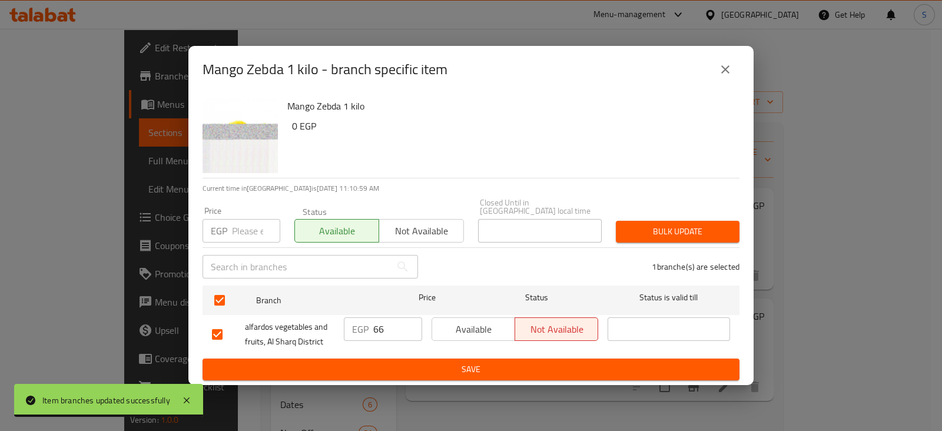
click at [668, 237] on button "Bulk update" at bounding box center [678, 232] width 124 height 22
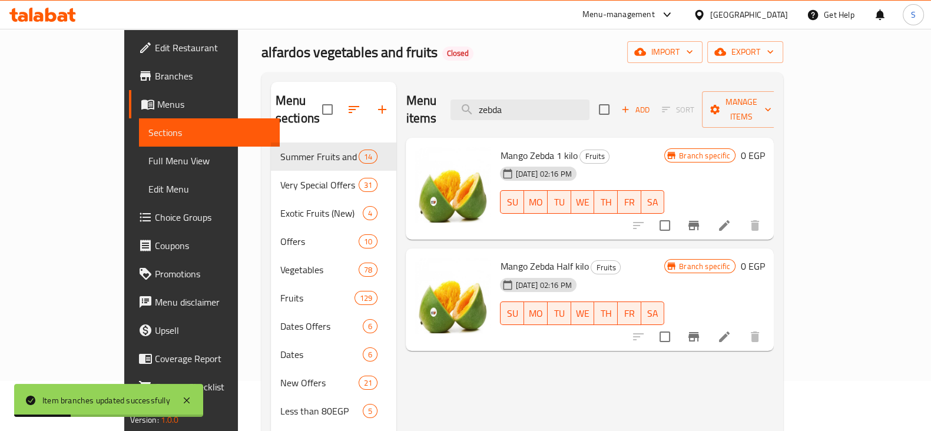
scroll to position [73, 0]
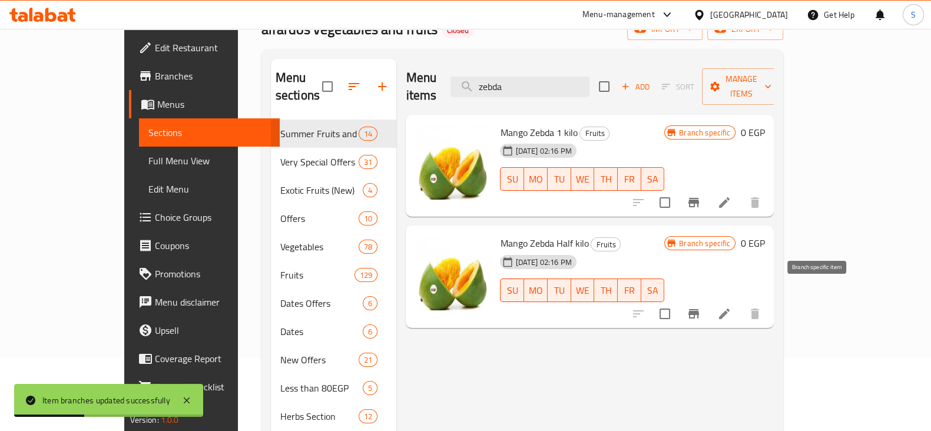
click at [699, 309] on icon "Branch-specific-item" at bounding box center [693, 313] width 11 height 9
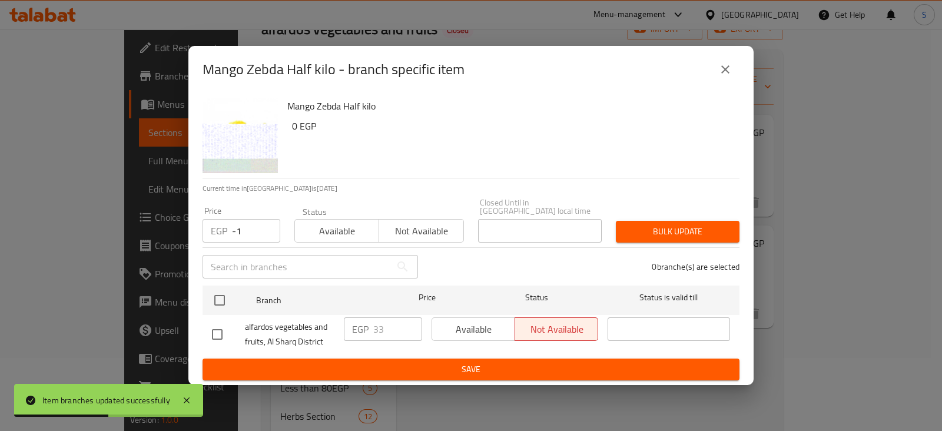
type input "-1"
click at [263, 226] on input "-1" at bounding box center [256, 231] width 48 height 24
click at [347, 231] on span "Available" at bounding box center [337, 231] width 75 height 17
drag, startPoint x: 259, startPoint y: 225, endPoint x: 200, endPoint y: 224, distance: 58.9
click at [207, 225] on div "EGP -1 Price" at bounding box center [242, 231] width 78 height 24
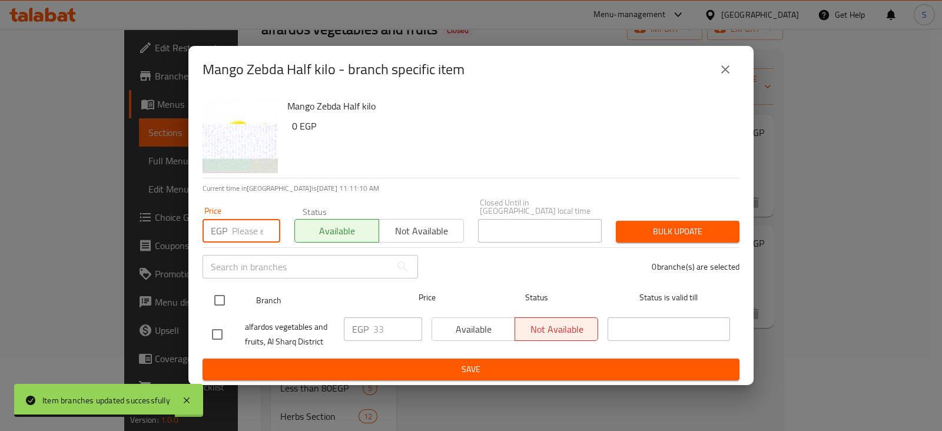
click at [215, 295] on input "checkbox" at bounding box center [219, 300] width 25 height 25
checkbox input "true"
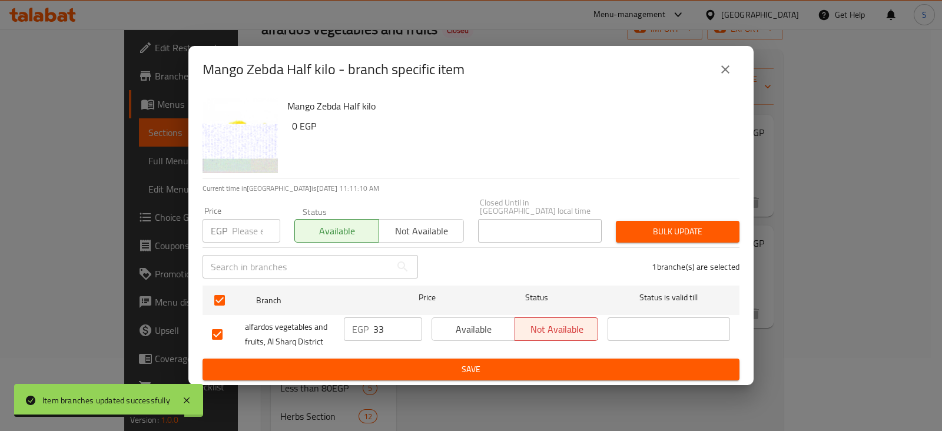
click at [241, 226] on input "number" at bounding box center [256, 231] width 48 height 24
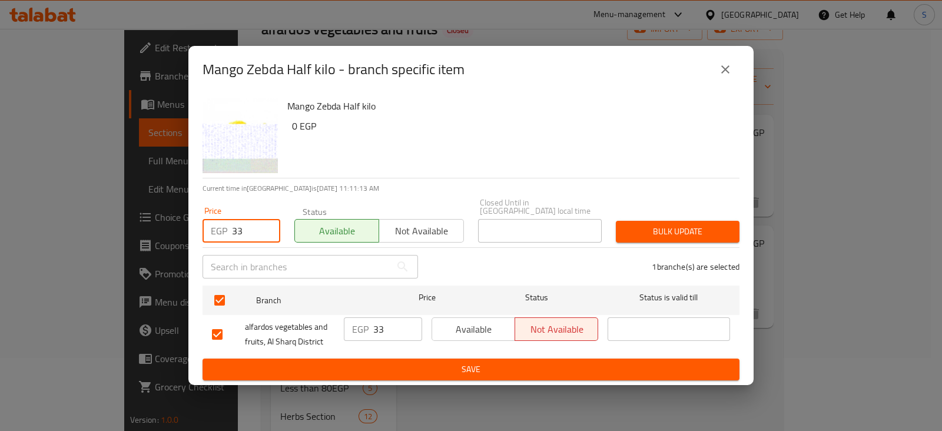
type input "33"
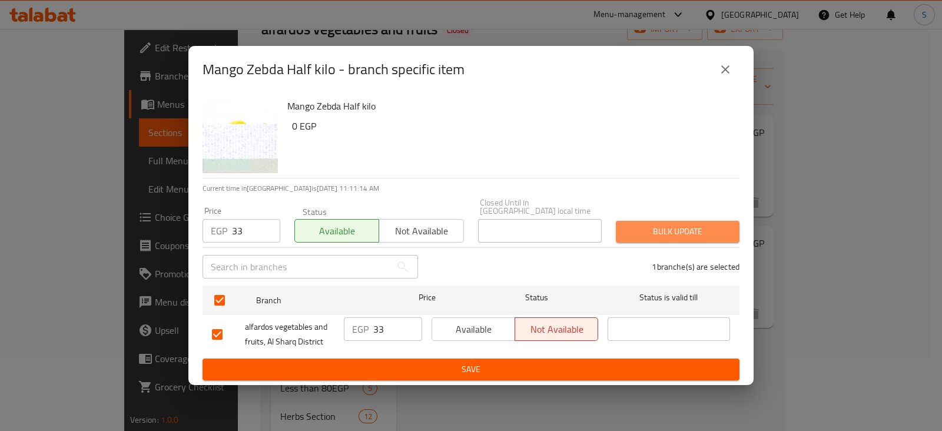
click at [656, 228] on span "Bulk update" at bounding box center [677, 231] width 105 height 15
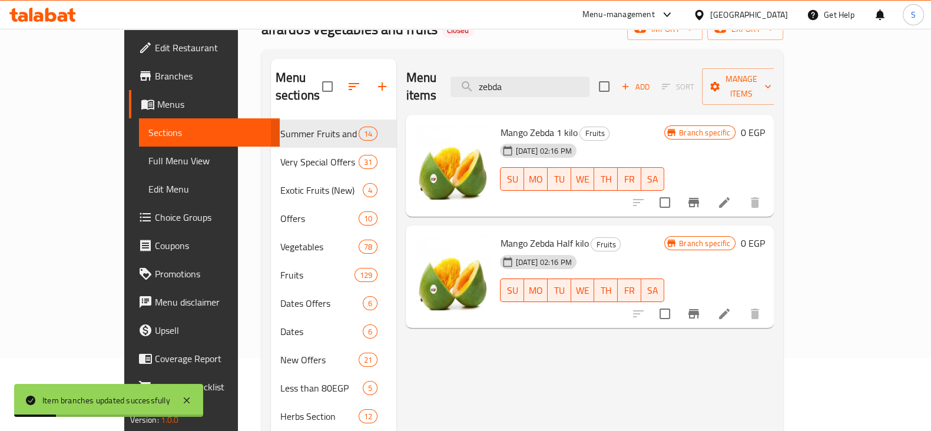
drag, startPoint x: 554, startPoint y: 82, endPoint x: 427, endPoint y: 79, distance: 126.6
click at [427, 79] on div "Menu items zebda Add Sort Manage items" at bounding box center [590, 87] width 368 height 56
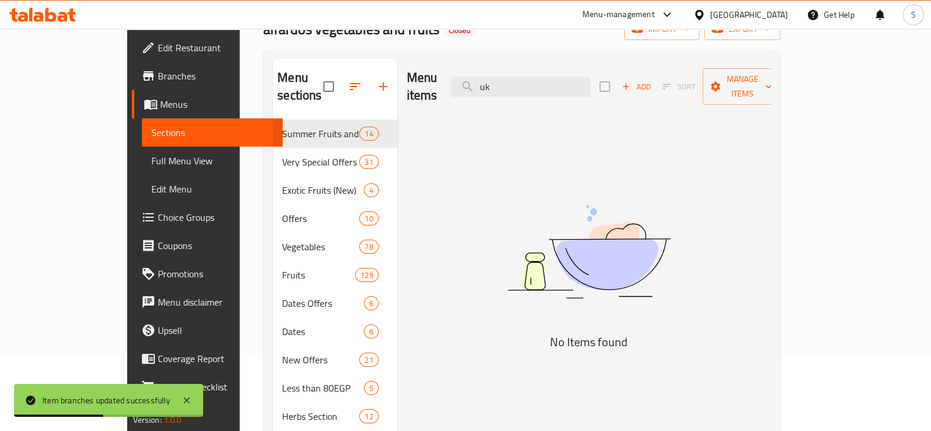
type input "u"
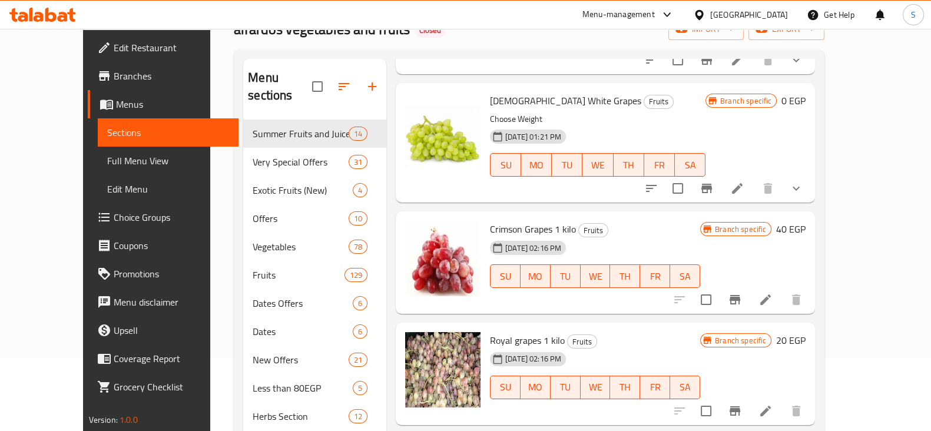
scroll to position [1103, 0]
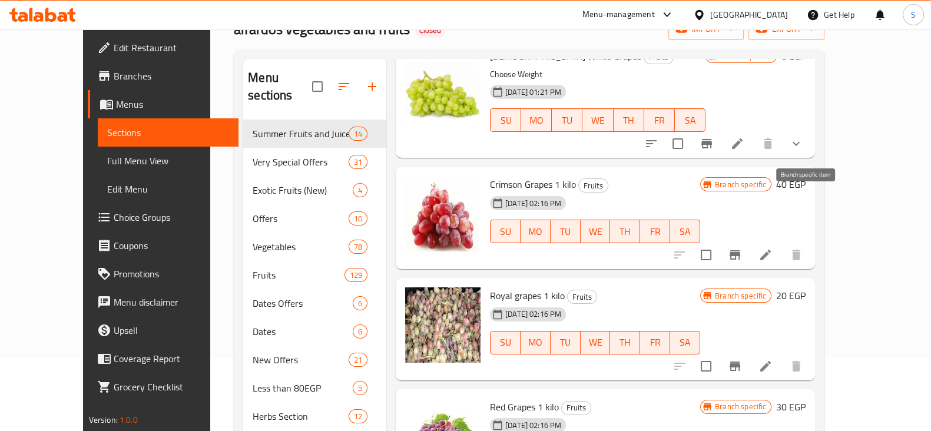
type input "عنب"
click at [740, 250] on icon "Branch-specific-item" at bounding box center [734, 254] width 11 height 9
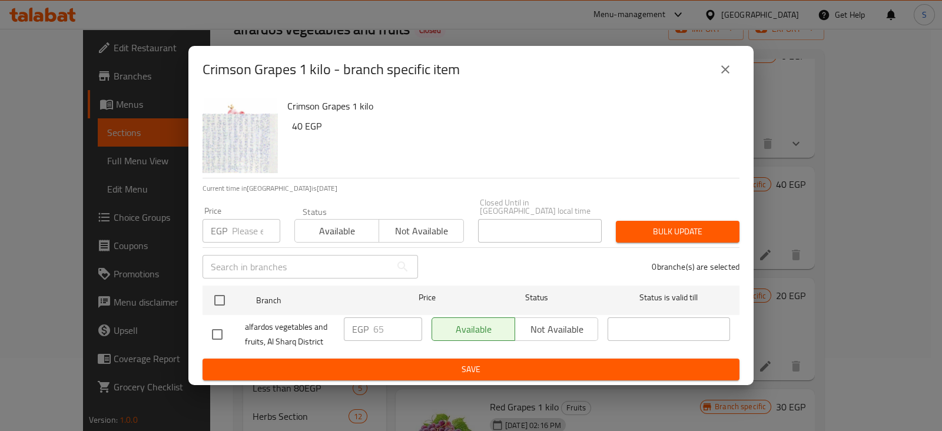
click at [248, 224] on input "number" at bounding box center [256, 231] width 48 height 24
click at [248, 228] on input "number" at bounding box center [256, 231] width 48 height 24
type input "68"
click at [360, 223] on span "Available" at bounding box center [337, 231] width 75 height 17
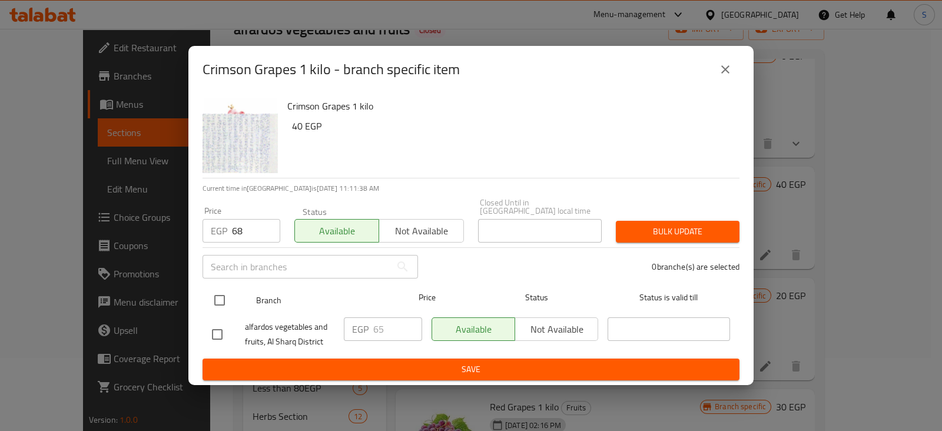
click at [220, 291] on input "checkbox" at bounding box center [219, 300] width 25 height 25
checkbox input "true"
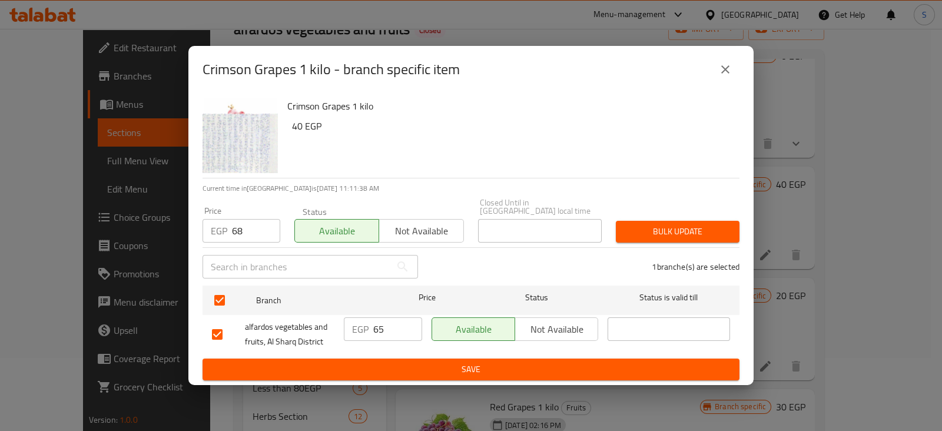
click at [656, 228] on span "Bulk update" at bounding box center [677, 231] width 105 height 15
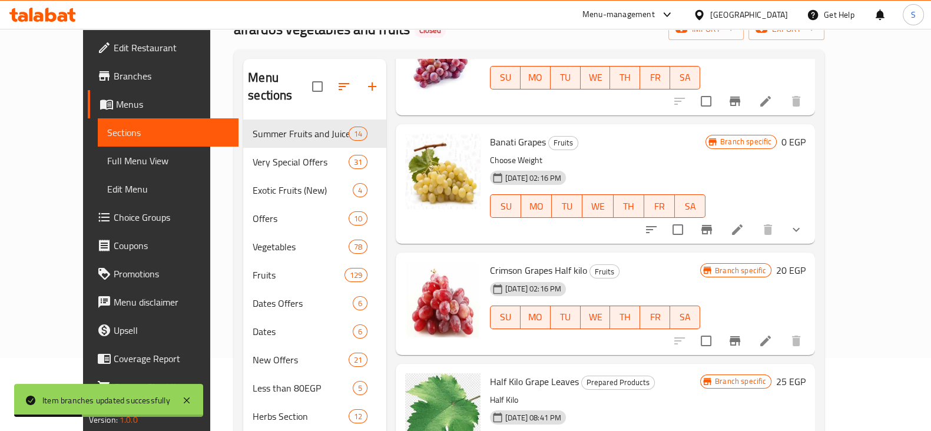
scroll to position [1619, 0]
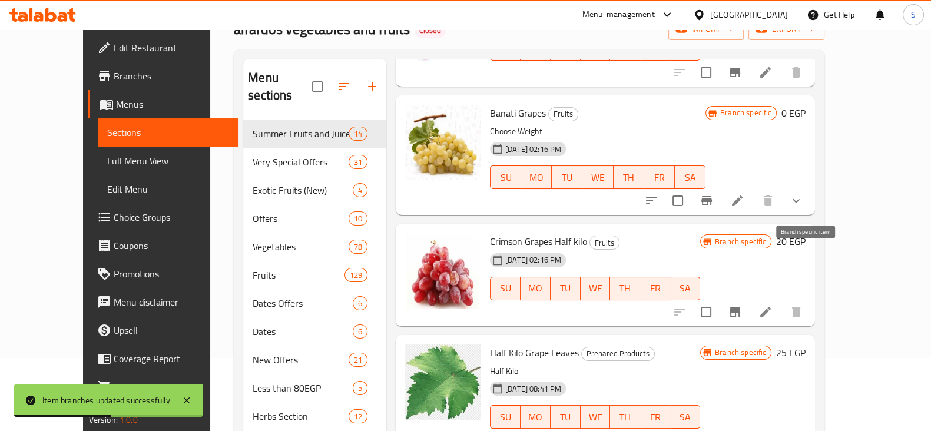
click at [742, 305] on icon "Branch-specific-item" at bounding box center [735, 312] width 14 height 14
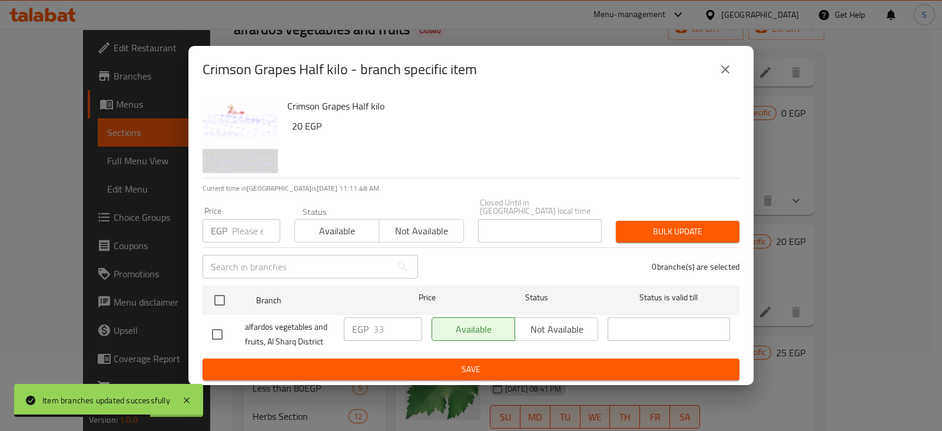
click at [245, 225] on input "number" at bounding box center [256, 231] width 48 height 24
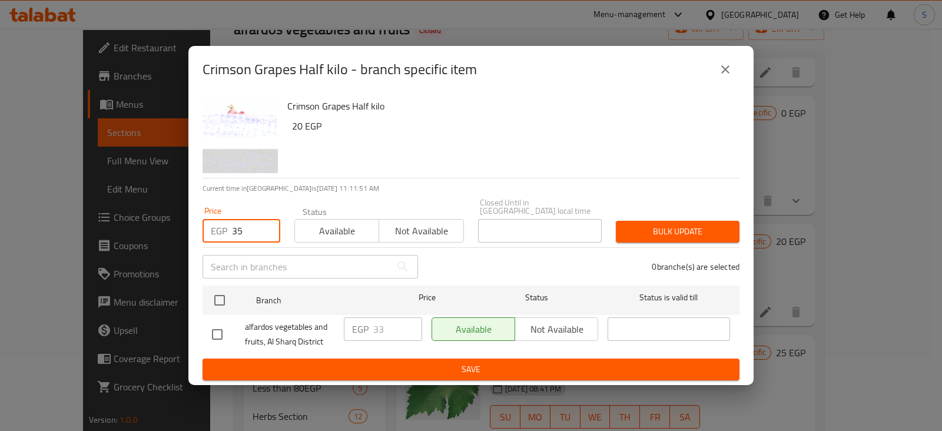
type input "35"
click at [321, 223] on span "Available" at bounding box center [337, 231] width 75 height 17
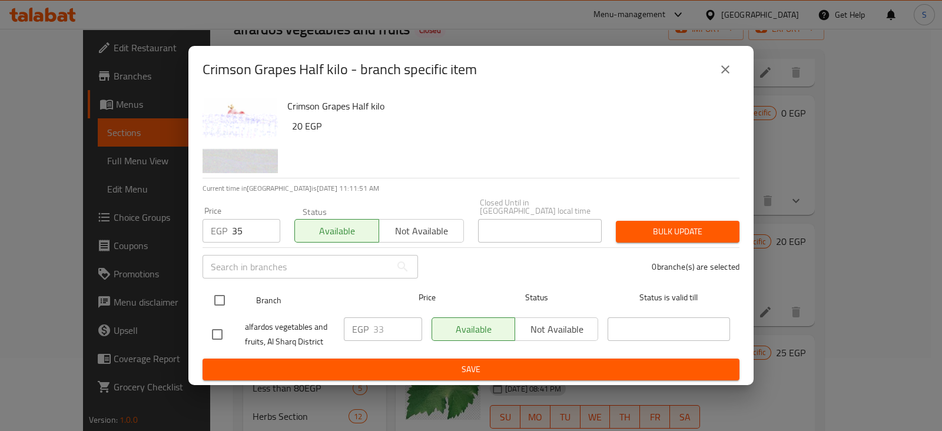
click at [221, 293] on input "checkbox" at bounding box center [219, 300] width 25 height 25
checkbox input "true"
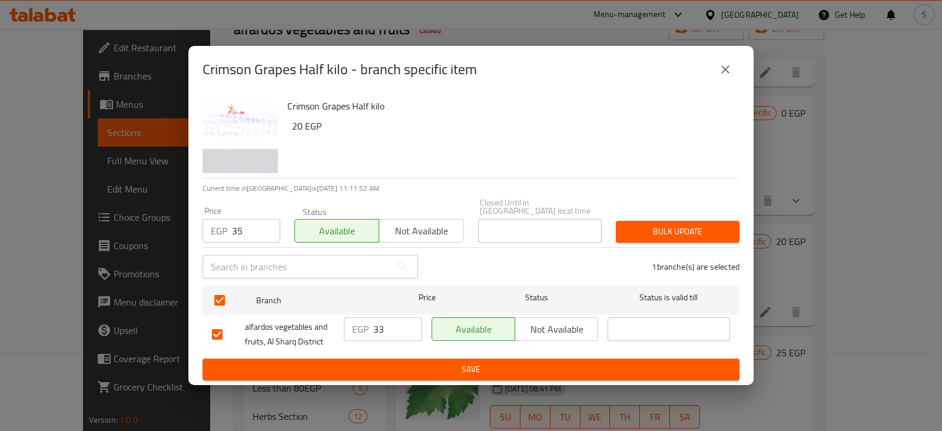
click at [696, 231] on span "Bulk update" at bounding box center [677, 231] width 105 height 15
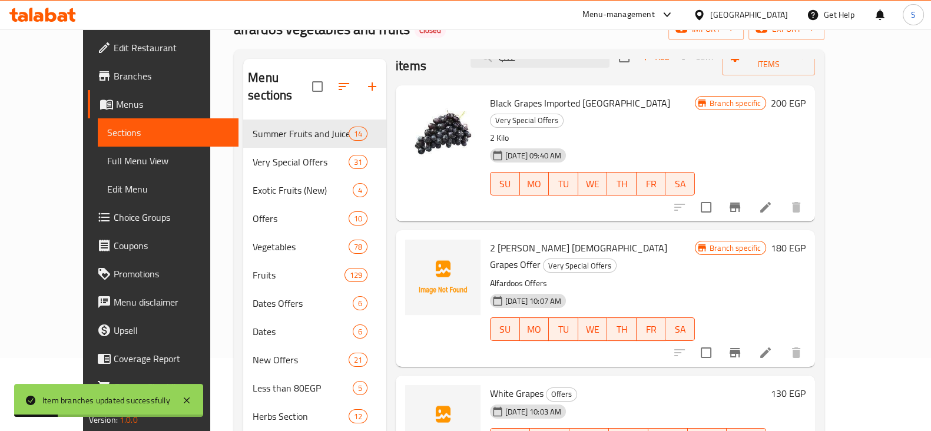
scroll to position [0, 0]
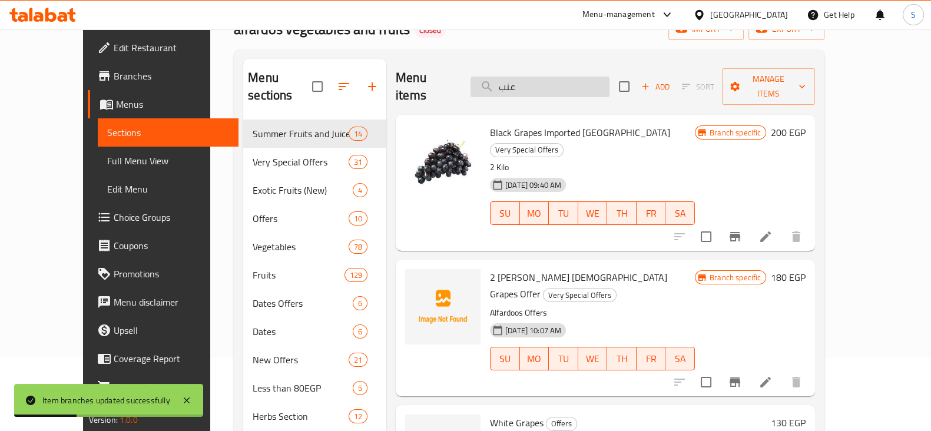
drag, startPoint x: 512, startPoint y: 84, endPoint x: 495, endPoint y: 84, distance: 17.7
click at [495, 84] on input "عنب" at bounding box center [539, 87] width 139 height 21
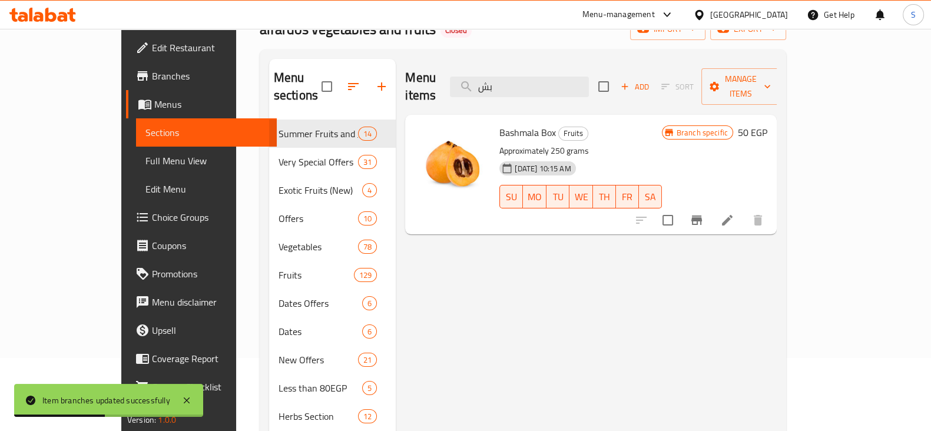
type input "ب"
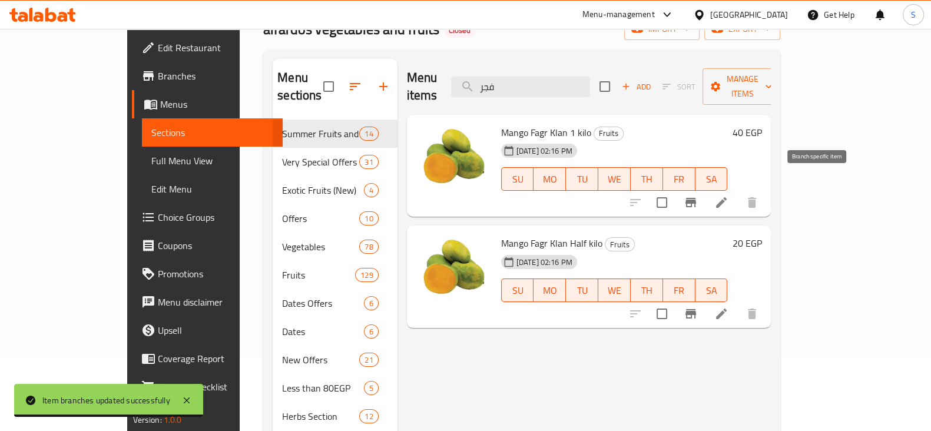
type input "فجر"
click at [698, 195] on icon "Branch-specific-item" at bounding box center [691, 202] width 14 height 14
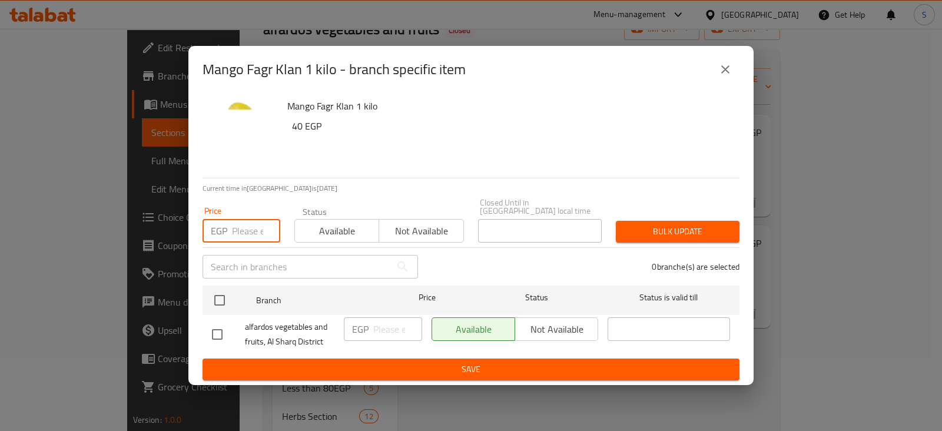
click at [240, 229] on input "number" at bounding box center [256, 231] width 48 height 24
click at [253, 233] on input "number" at bounding box center [256, 231] width 48 height 24
type input "77"
click at [303, 223] on span "Available" at bounding box center [337, 231] width 75 height 17
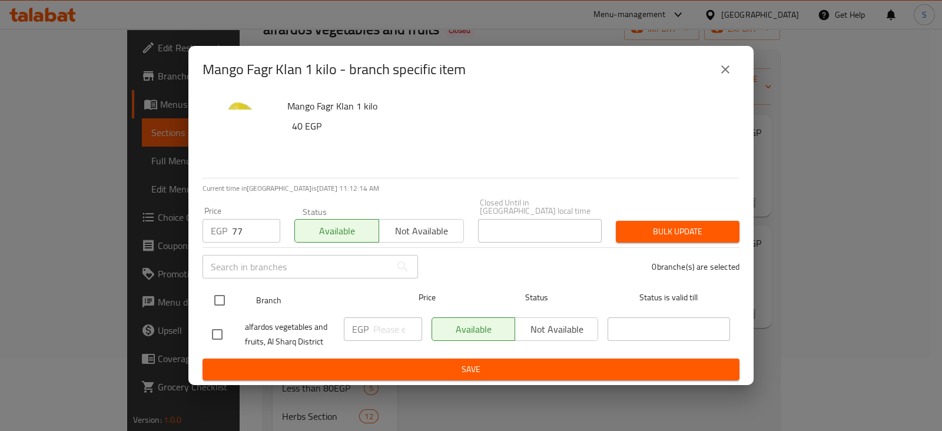
click at [218, 304] on input "checkbox" at bounding box center [219, 300] width 25 height 25
checkbox input "true"
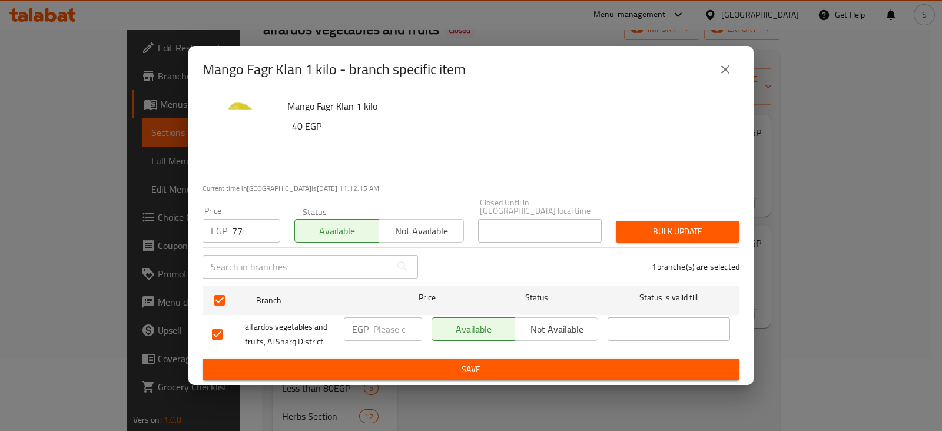
click at [715, 230] on span "Bulk update" at bounding box center [677, 231] width 105 height 15
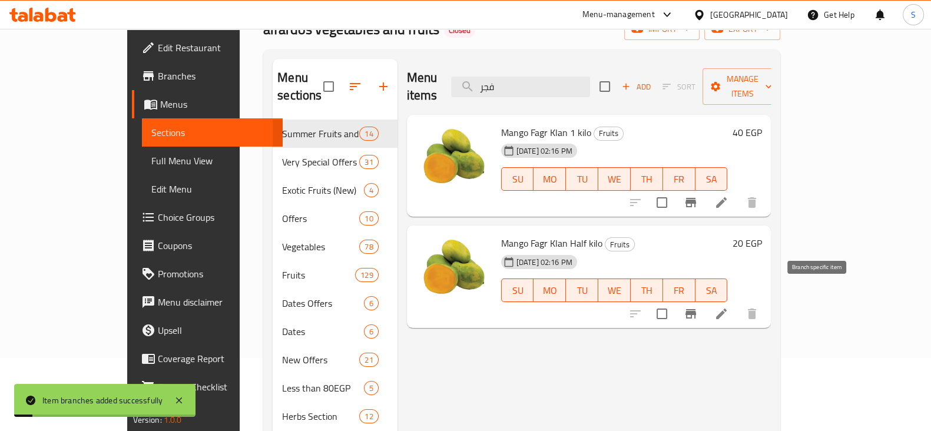
click at [696, 309] on icon "Branch-specific-item" at bounding box center [690, 313] width 11 height 9
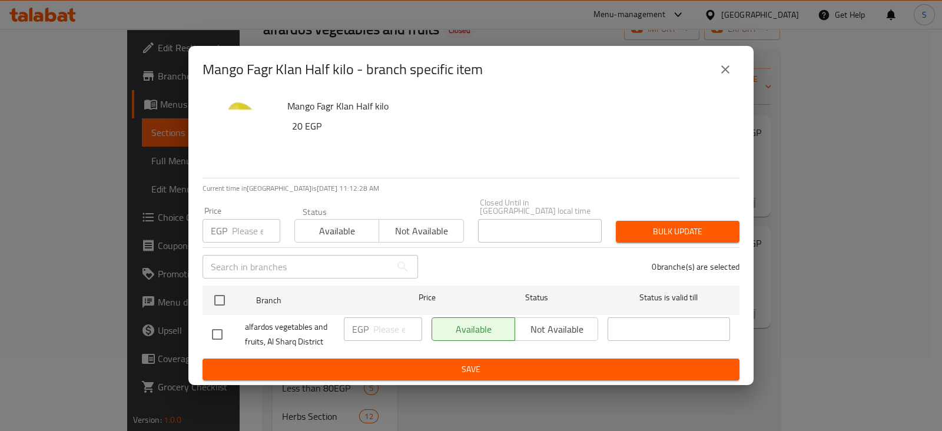
click at [254, 224] on input "number" at bounding box center [256, 231] width 48 height 24
click at [232, 225] on input "number" at bounding box center [256, 231] width 48 height 24
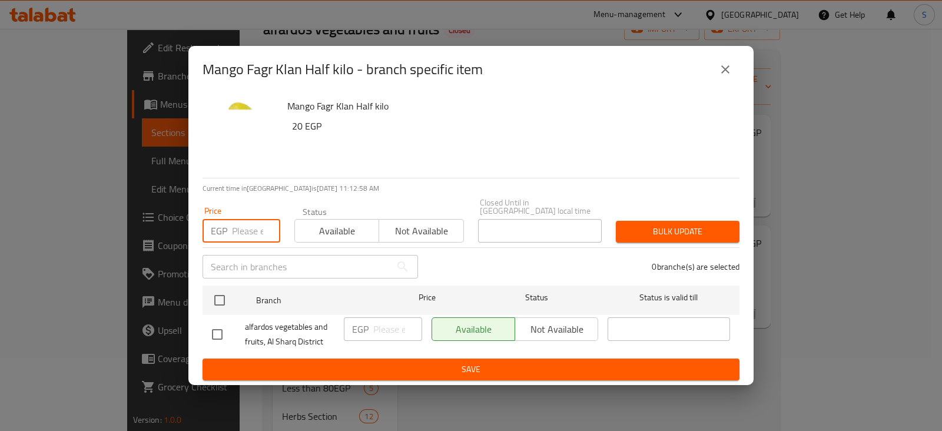
click at [232, 225] on input "number" at bounding box center [256, 231] width 48 height 24
click at [254, 221] on input "number" at bounding box center [256, 231] width 48 height 24
type input "42"
click at [317, 227] on span "Available" at bounding box center [337, 231] width 75 height 17
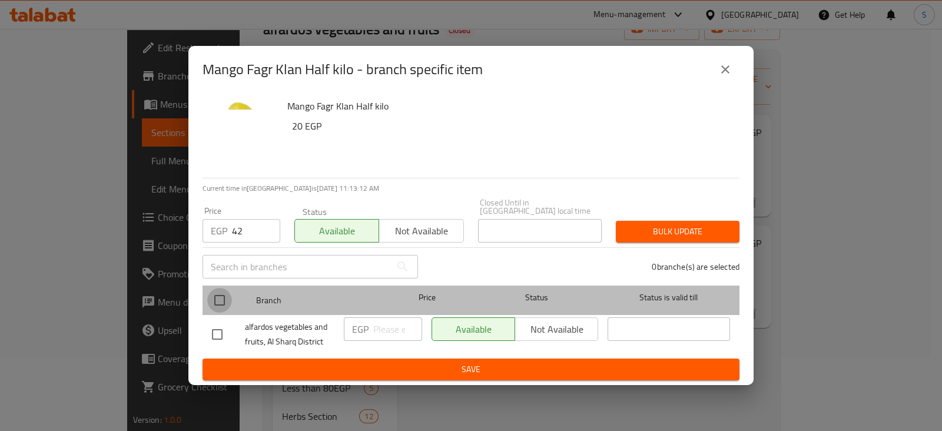
click at [215, 298] on input "checkbox" at bounding box center [219, 300] width 25 height 25
checkbox input "true"
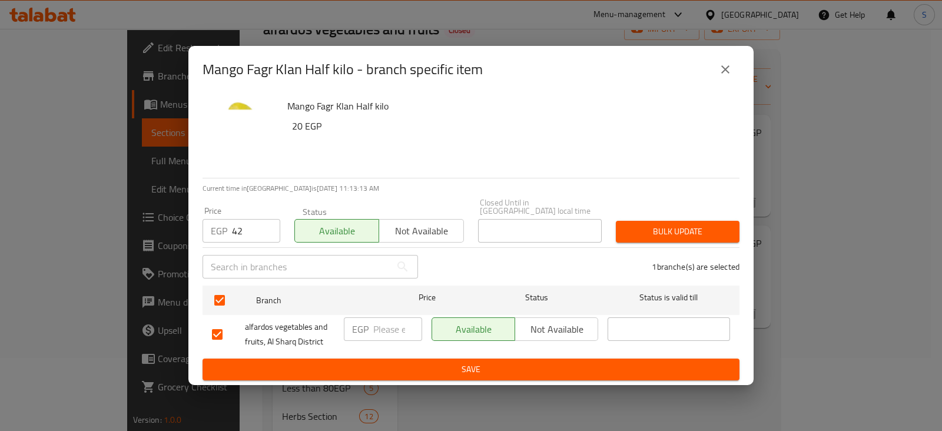
click at [660, 231] on span "Bulk update" at bounding box center [677, 231] width 105 height 15
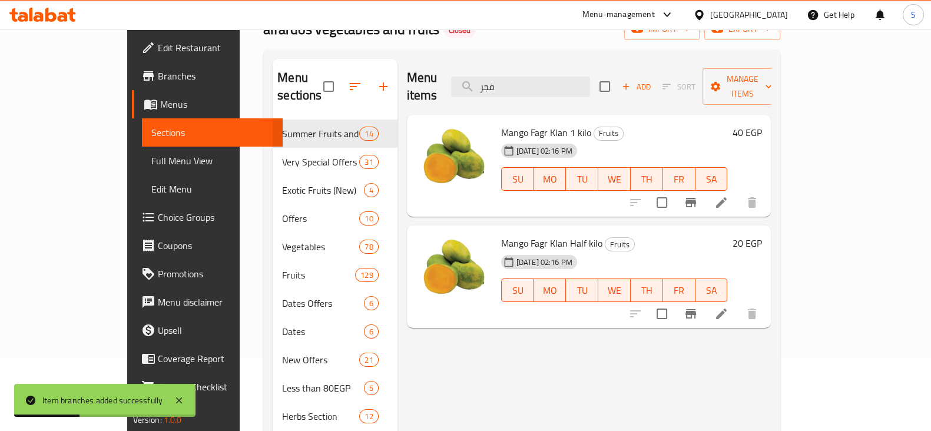
drag, startPoint x: 553, startPoint y: 81, endPoint x: 473, endPoint y: 81, distance: 79.5
click at [473, 81] on div "Menu items فجر Add Sort Manage items" at bounding box center [589, 87] width 364 height 56
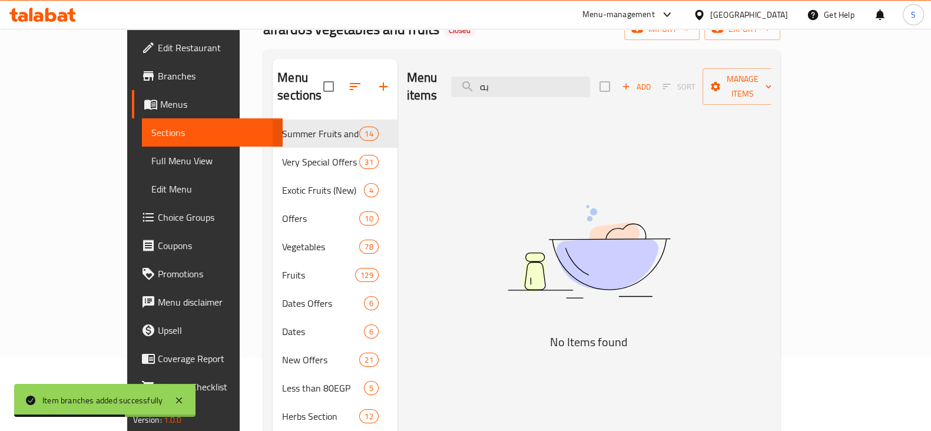
type input "ب"
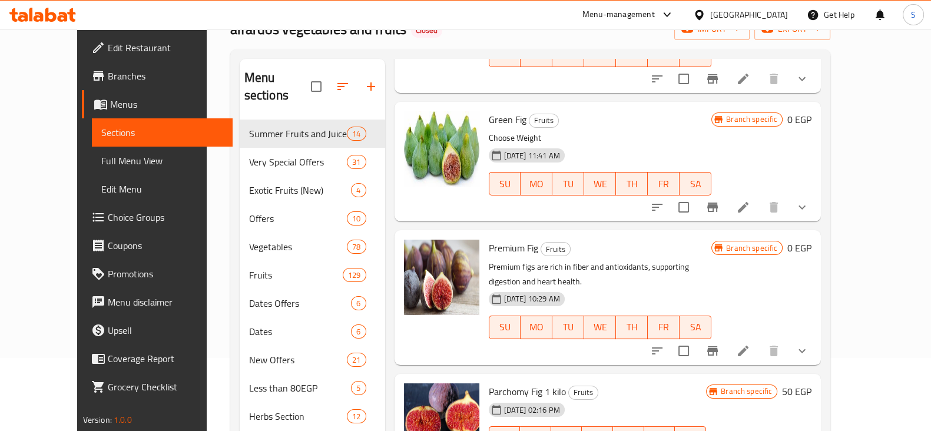
scroll to position [636, 0]
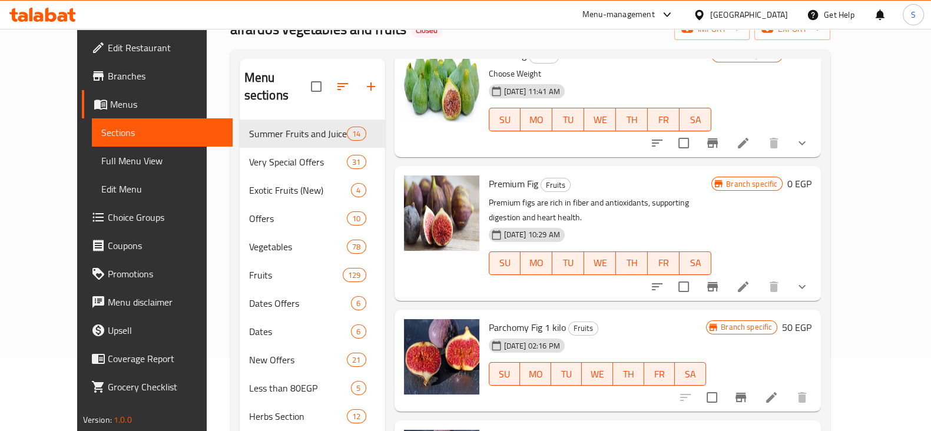
type input "fig"
click at [805, 284] on icon "show more" at bounding box center [801, 286] width 7 height 4
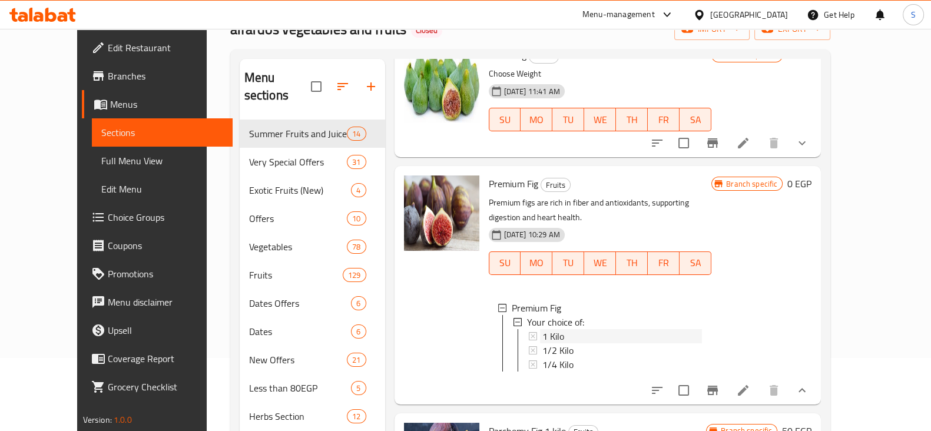
click at [552, 329] on div "1 Kilo" at bounding box center [622, 336] width 160 height 14
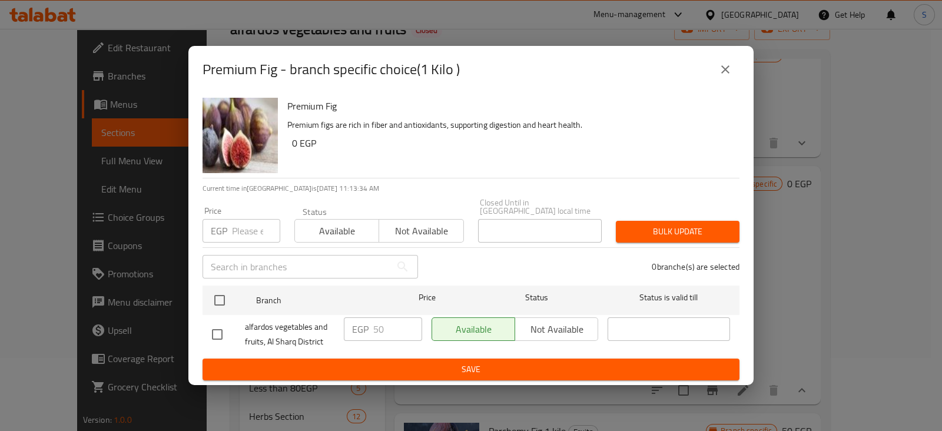
click at [244, 226] on input "number" at bounding box center [256, 231] width 48 height 24
click at [255, 231] on input "number" at bounding box center [256, 231] width 48 height 24
type input "55"
click at [345, 228] on span "Available" at bounding box center [337, 231] width 75 height 17
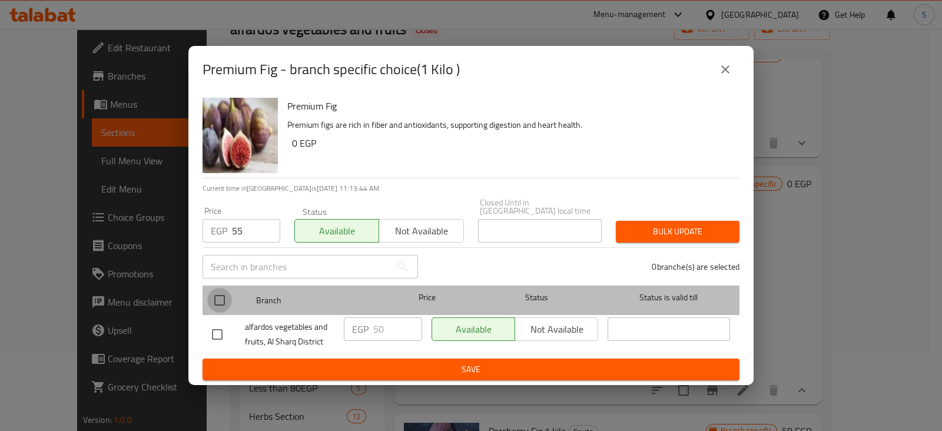
click at [222, 296] on input "checkbox" at bounding box center [219, 300] width 25 height 25
checkbox input "true"
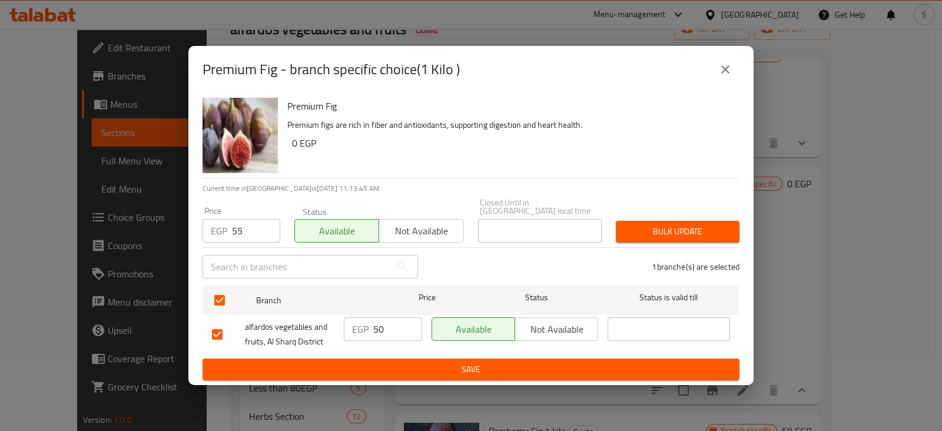
click at [695, 224] on span "Bulk update" at bounding box center [677, 231] width 105 height 15
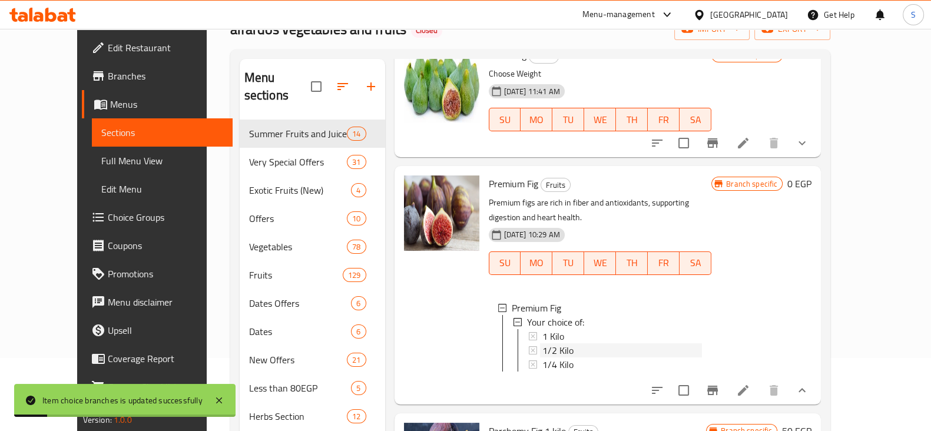
click at [542, 343] on span "1/2 Kilo" at bounding box center [557, 350] width 31 height 14
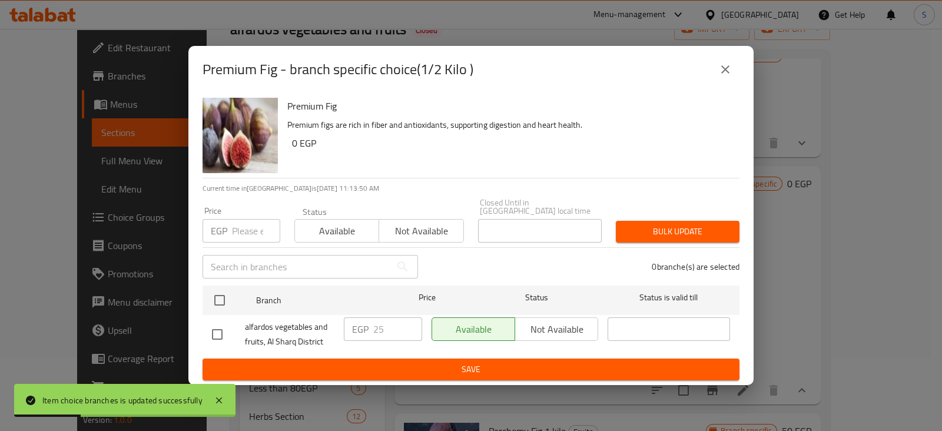
click at [246, 224] on input "number" at bounding box center [256, 231] width 48 height 24
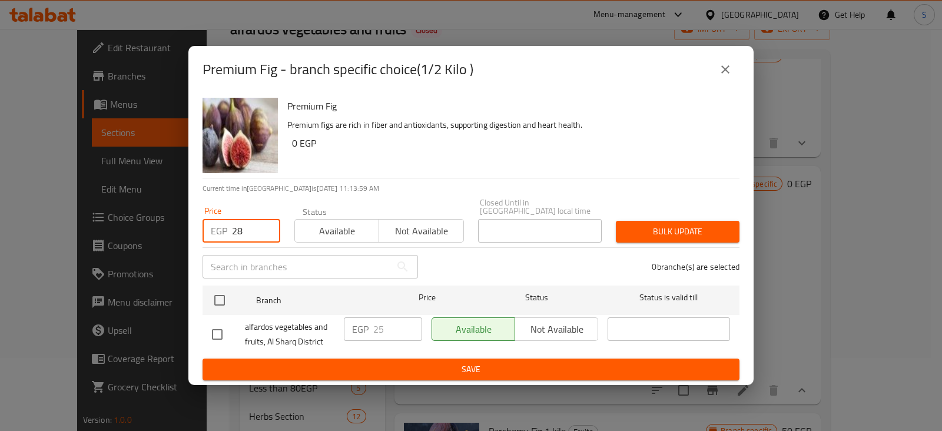
type input "28"
click at [333, 226] on span "Available" at bounding box center [337, 231] width 75 height 17
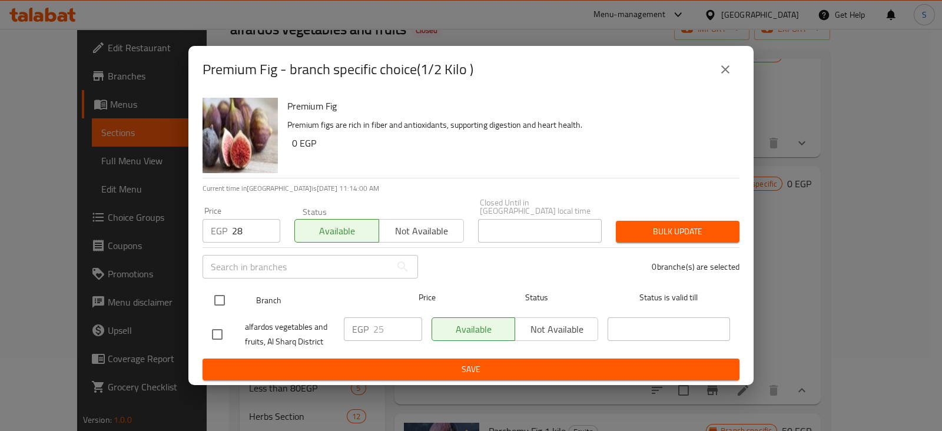
click at [221, 291] on input "checkbox" at bounding box center [219, 300] width 25 height 25
checkbox input "true"
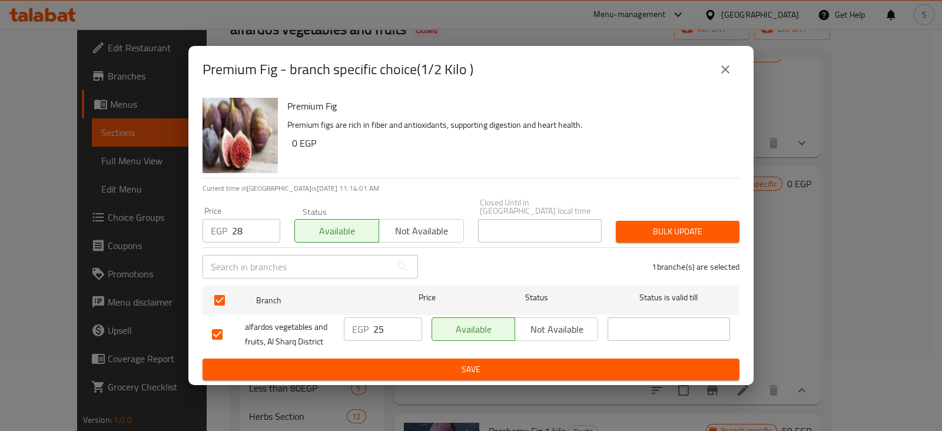
click at [679, 224] on span "Bulk update" at bounding box center [677, 231] width 105 height 15
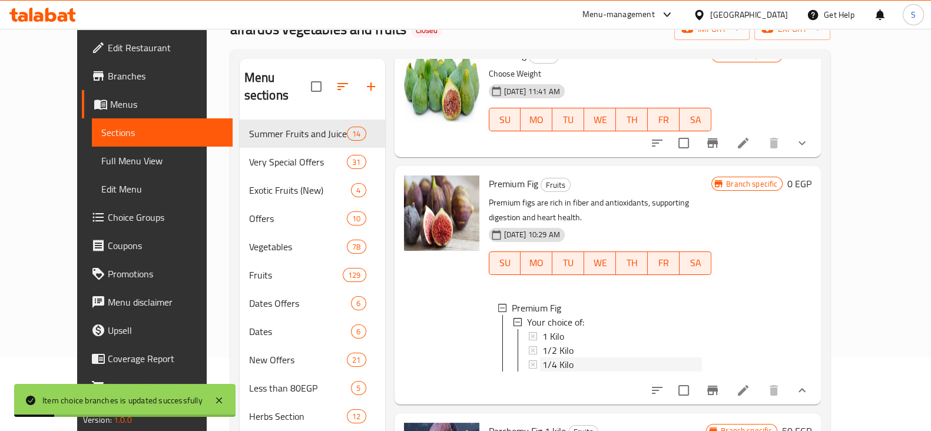
click at [542, 357] on span "1/4 Kilo" at bounding box center [557, 364] width 31 height 14
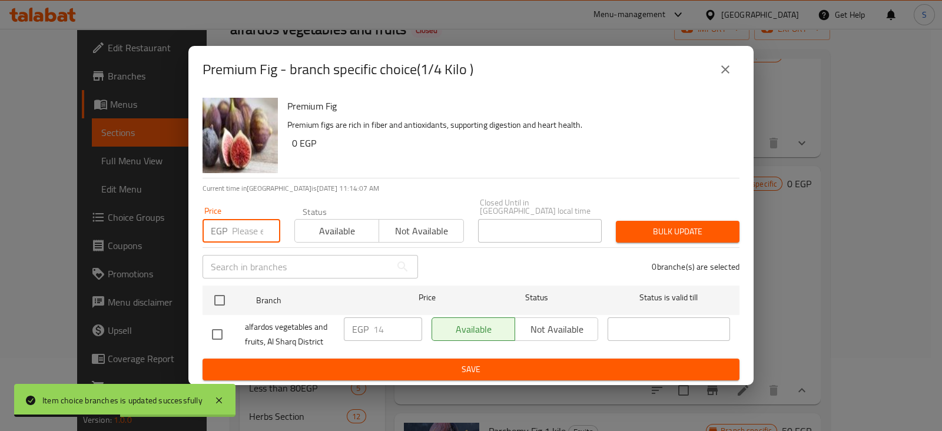
click at [242, 228] on input "number" at bounding box center [256, 231] width 48 height 24
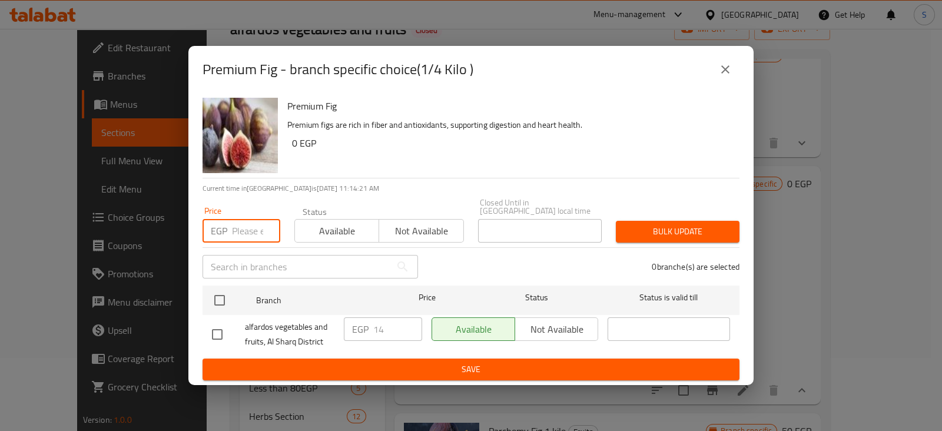
click at [247, 228] on input "number" at bounding box center [256, 231] width 48 height 24
click at [734, 70] on button "close" at bounding box center [725, 69] width 28 height 28
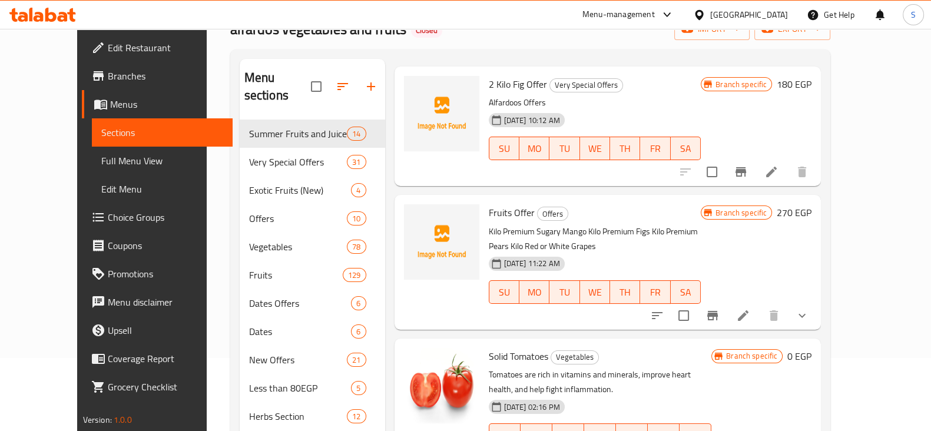
scroll to position [0, 0]
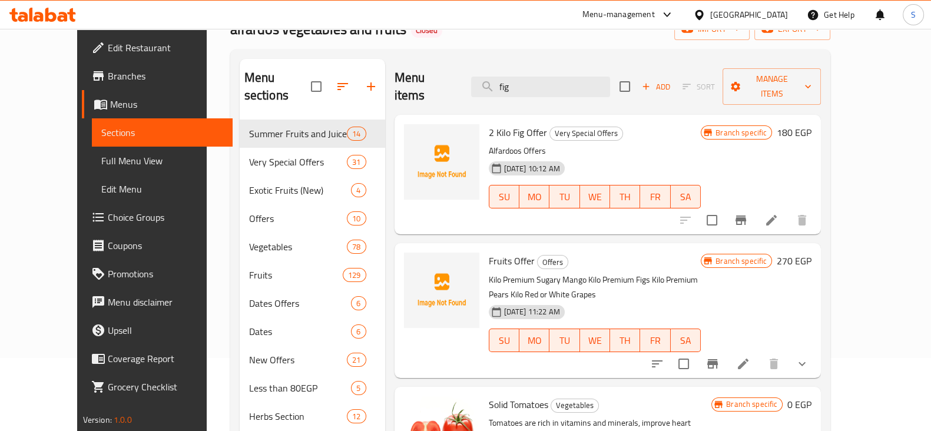
drag, startPoint x: 565, startPoint y: 76, endPoint x: 486, endPoint y: 89, distance: 79.9
click at [486, 89] on div "Menu items fig Add Sort Manage items" at bounding box center [607, 87] width 427 height 56
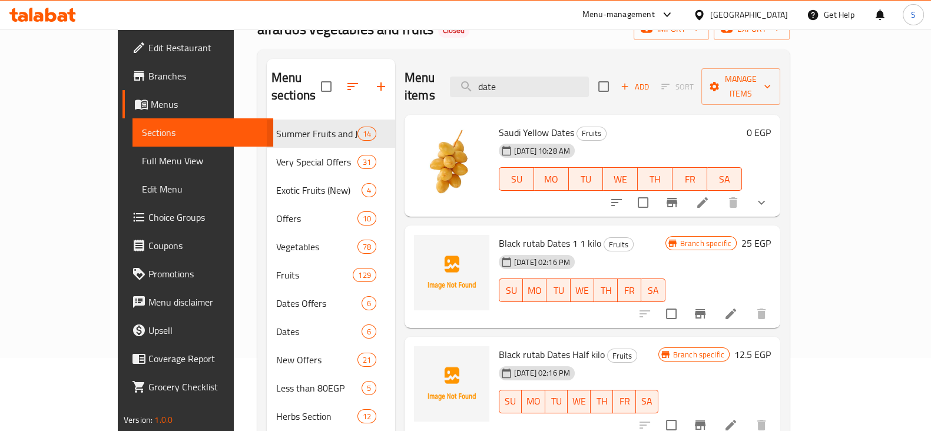
scroll to position [73, 0]
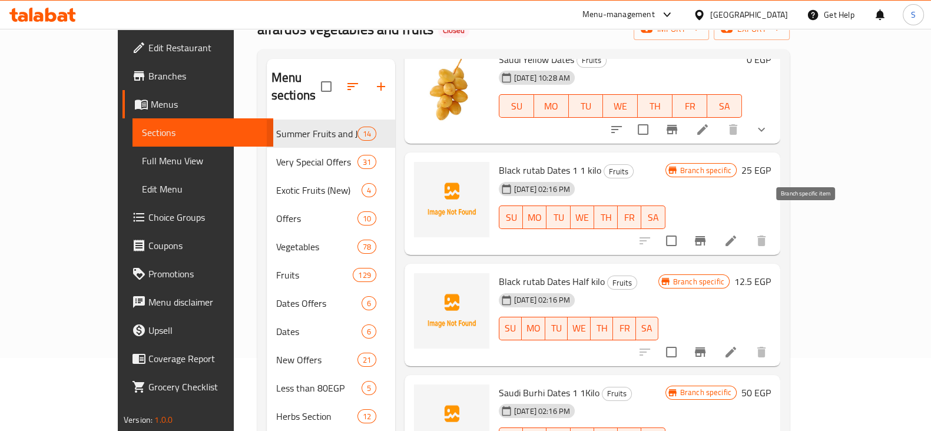
type input "date"
click at [705, 236] on icon "Branch-specific-item" at bounding box center [700, 240] width 11 height 9
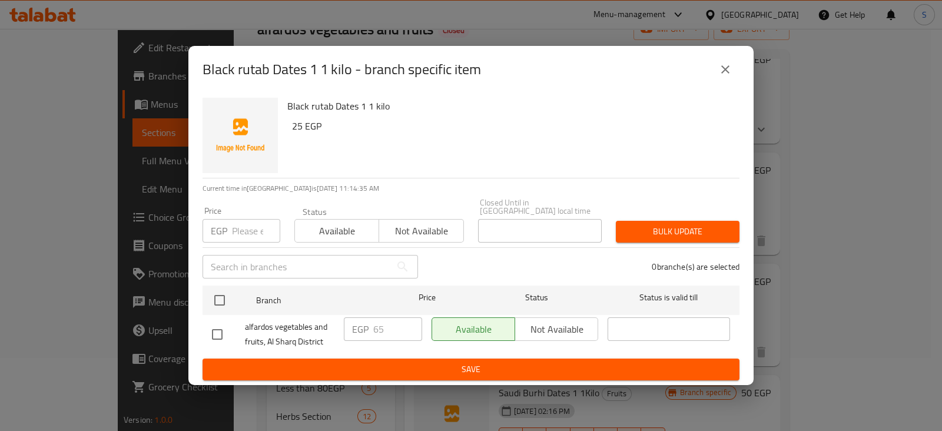
click at [244, 222] on input "number" at bounding box center [256, 231] width 48 height 24
type input "54"
click at [312, 225] on span "Available" at bounding box center [337, 231] width 75 height 17
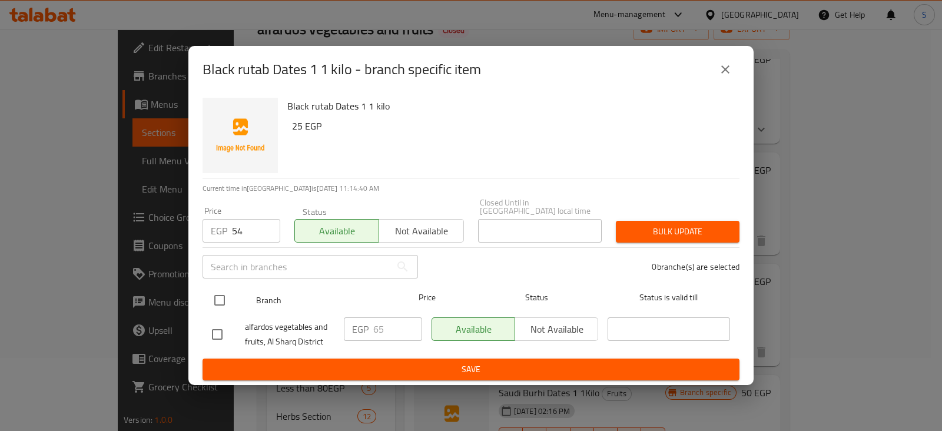
click at [226, 294] on input "checkbox" at bounding box center [219, 300] width 25 height 25
checkbox input "true"
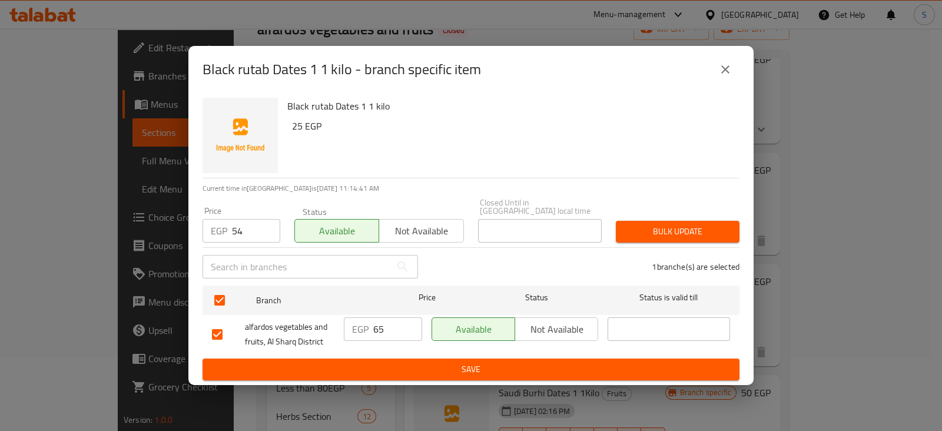
click at [642, 221] on button "Bulk update" at bounding box center [678, 232] width 124 height 22
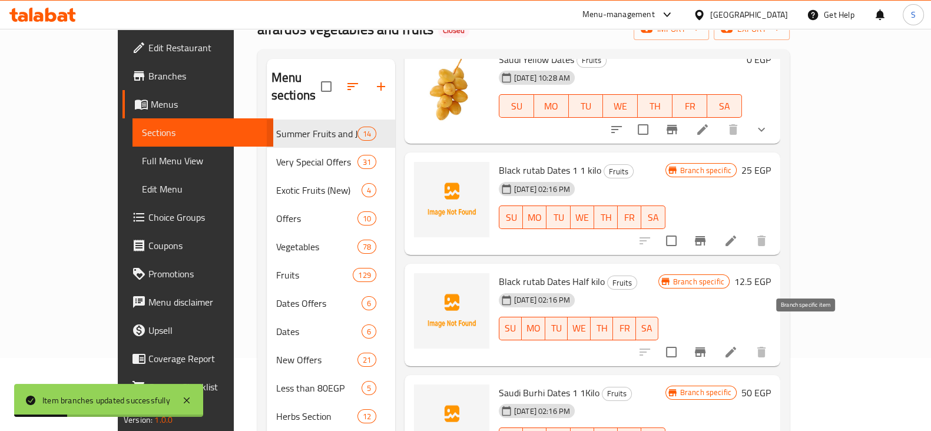
click at [705, 347] on icon "Branch-specific-item" at bounding box center [700, 351] width 11 height 9
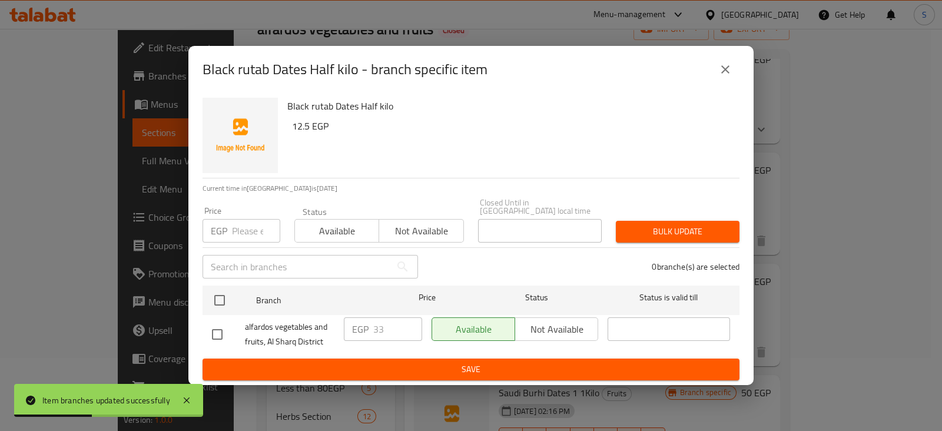
click at [229, 234] on div "EGP Price" at bounding box center [242, 231] width 78 height 24
click at [241, 226] on input "number" at bounding box center [256, 231] width 48 height 24
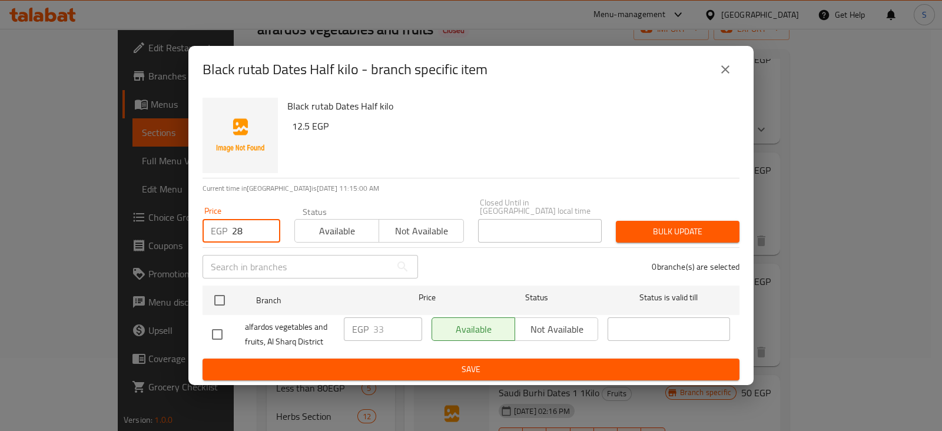
type input "28"
click at [320, 224] on span "Available" at bounding box center [337, 231] width 75 height 17
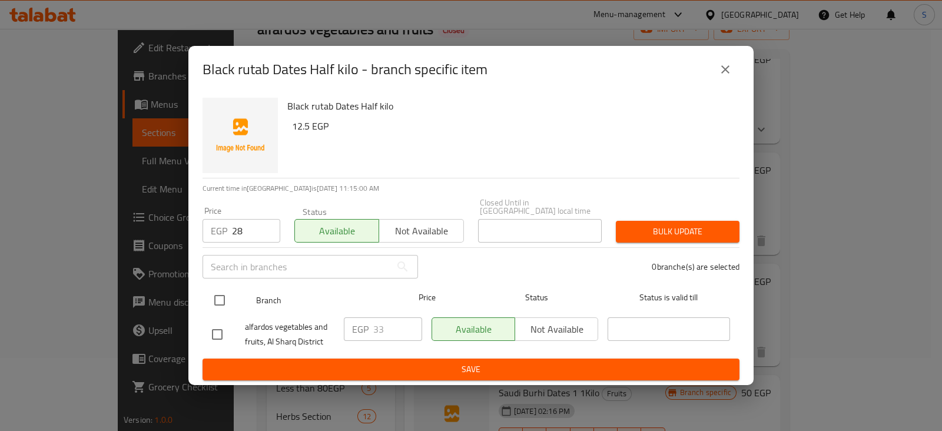
click at [217, 291] on input "checkbox" at bounding box center [219, 300] width 25 height 25
checkbox input "true"
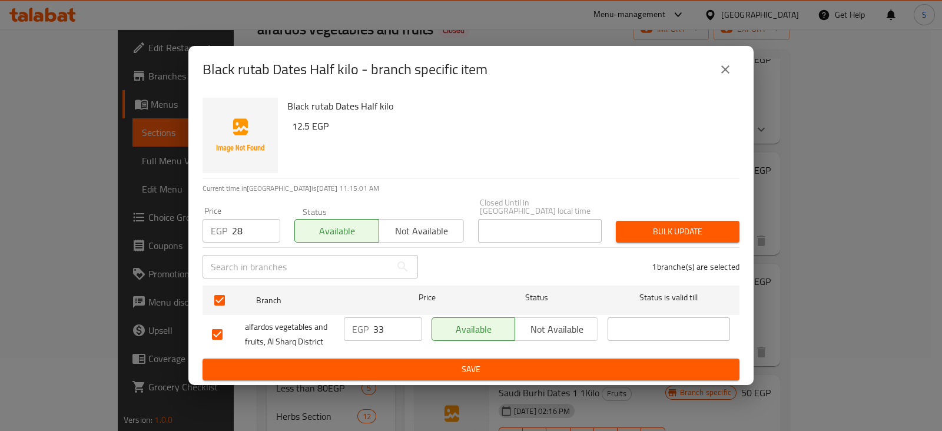
click at [641, 224] on span "Bulk update" at bounding box center [677, 231] width 105 height 15
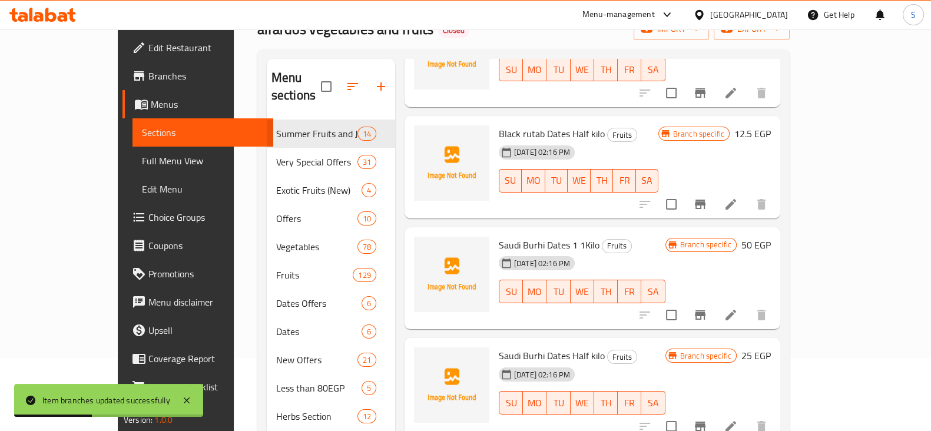
scroll to position [0, 0]
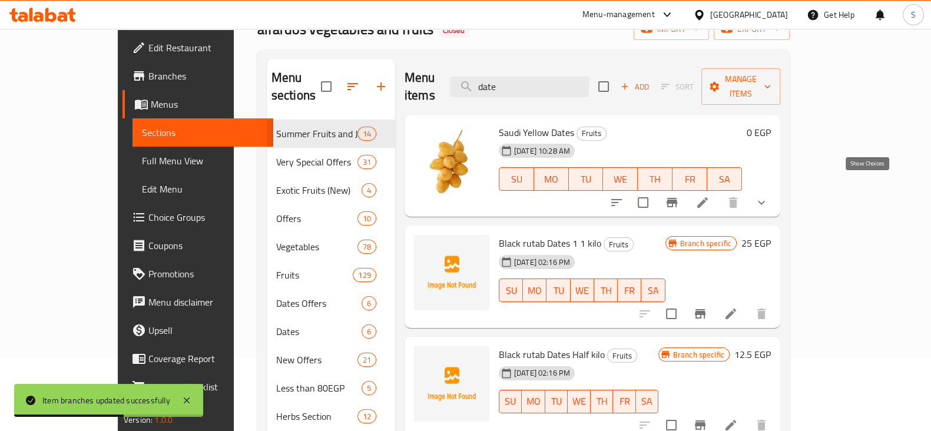
drag, startPoint x: 861, startPoint y: 184, endPoint x: 838, endPoint y: 195, distance: 25.8
click at [768, 195] on icon "show more" at bounding box center [761, 202] width 14 height 14
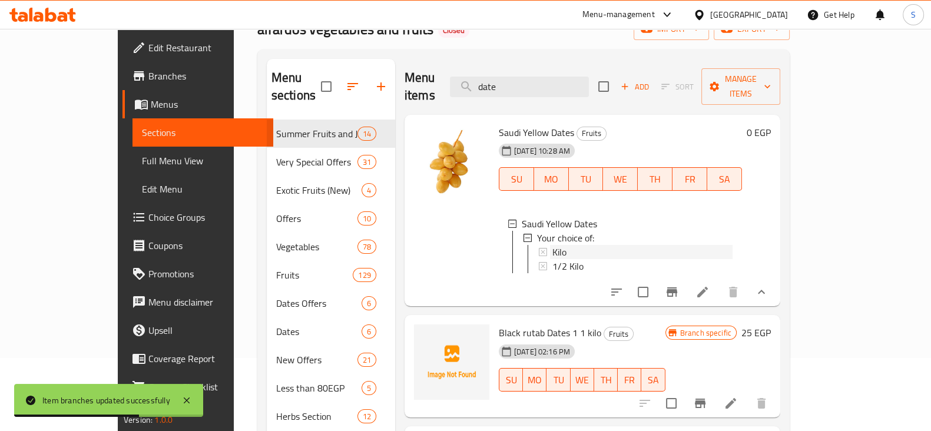
click at [553, 245] on div "Kilo" at bounding box center [642, 252] width 180 height 14
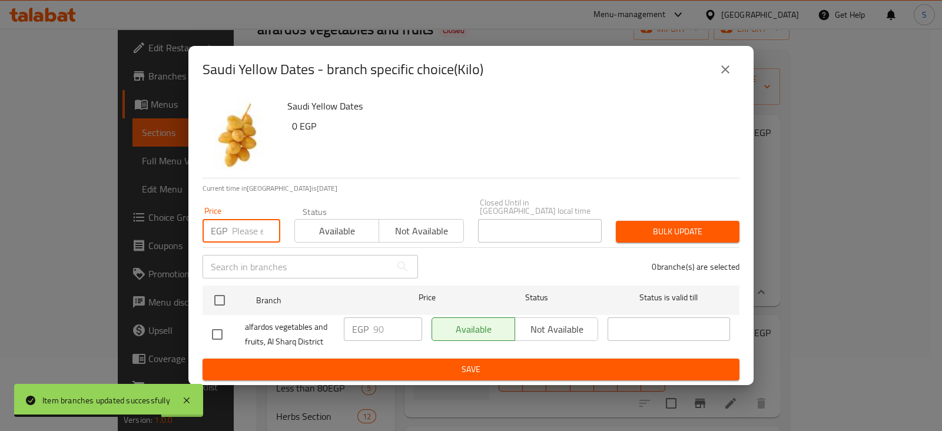
click at [247, 231] on input "number" at bounding box center [256, 231] width 48 height 24
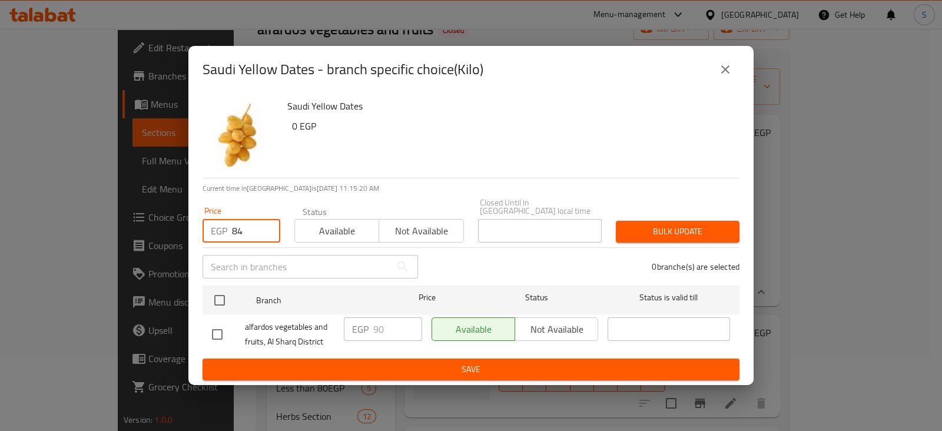
type input "84"
click at [318, 225] on span "Available" at bounding box center [337, 231] width 75 height 17
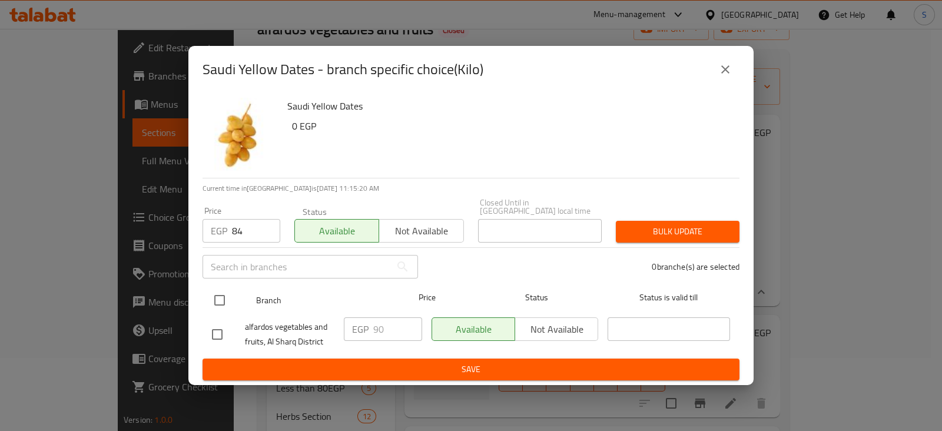
click at [211, 300] on input "checkbox" at bounding box center [219, 300] width 25 height 25
checkbox input "true"
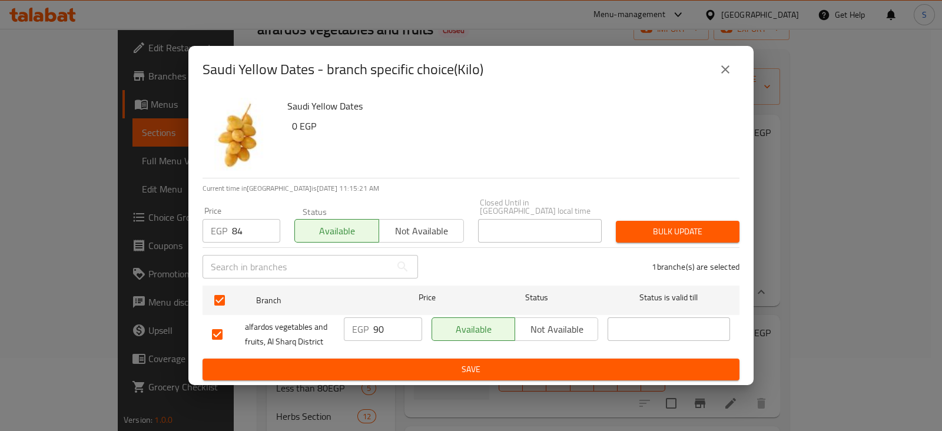
click at [686, 224] on span "Bulk update" at bounding box center [677, 231] width 105 height 15
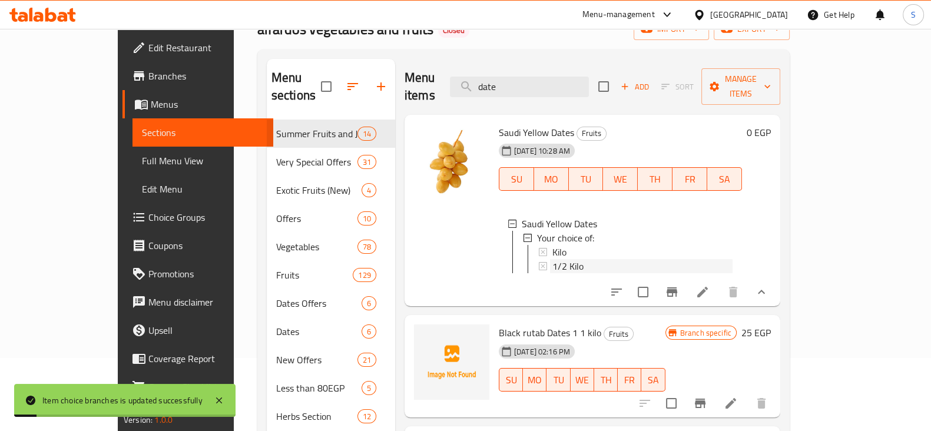
click at [552, 259] on span "1/2 Kilo" at bounding box center [567, 266] width 31 height 14
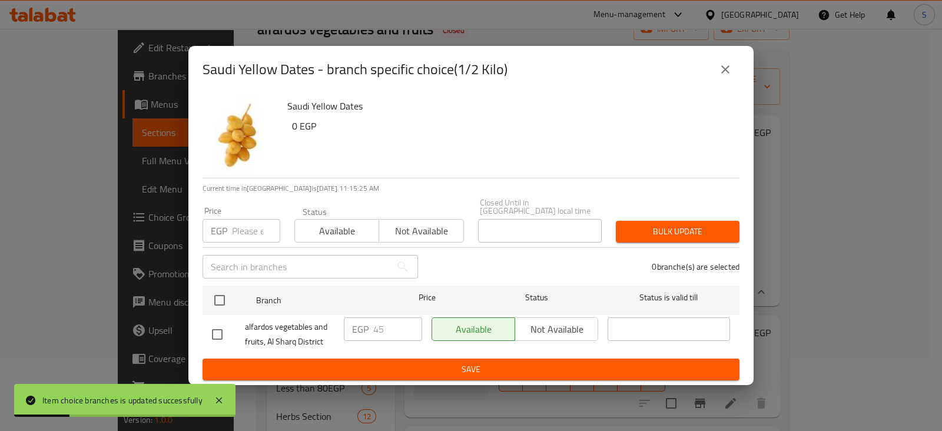
click at [248, 224] on input "number" at bounding box center [256, 231] width 48 height 24
type input "42"
click at [332, 225] on span "Available" at bounding box center [337, 231] width 75 height 17
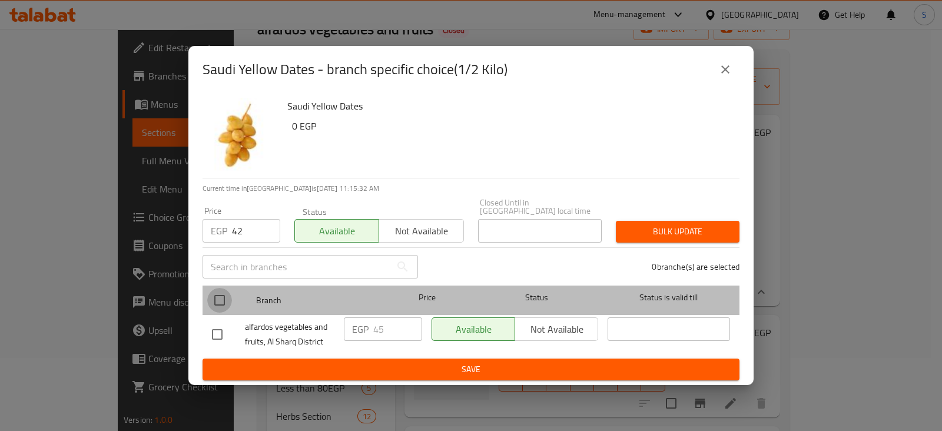
click at [212, 290] on input "checkbox" at bounding box center [219, 300] width 25 height 25
checkbox input "true"
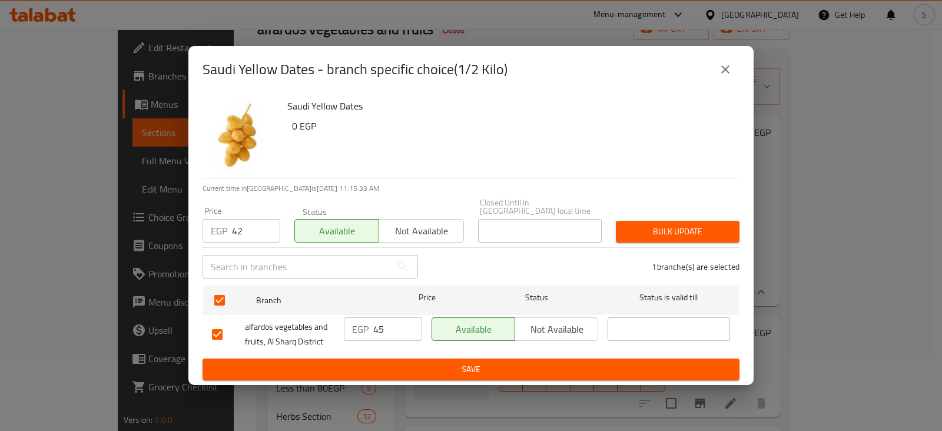
click at [665, 224] on span "Bulk update" at bounding box center [677, 231] width 105 height 15
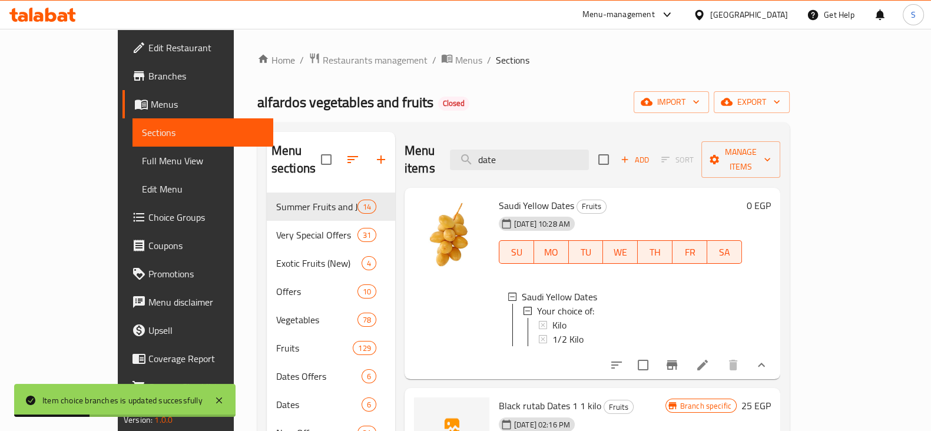
drag, startPoint x: 545, startPoint y: 148, endPoint x: 465, endPoint y: 152, distance: 80.2
click at [466, 152] on div "Menu items date Add Sort Manage items" at bounding box center [592, 160] width 376 height 56
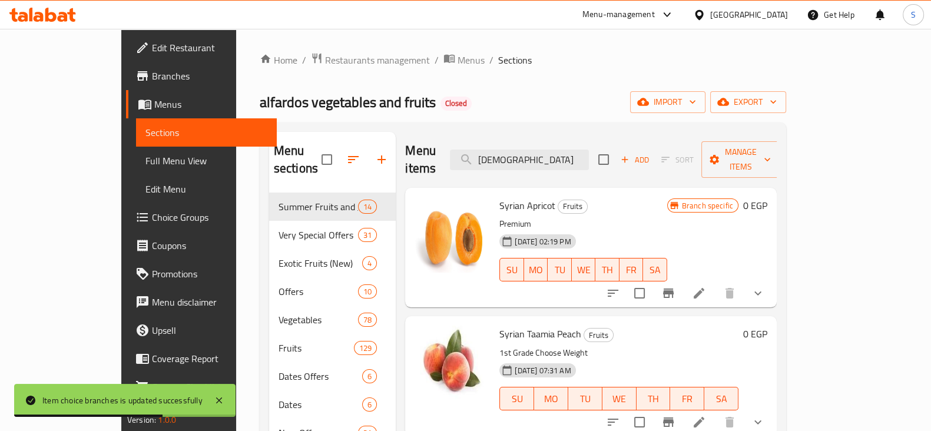
scroll to position [73, 0]
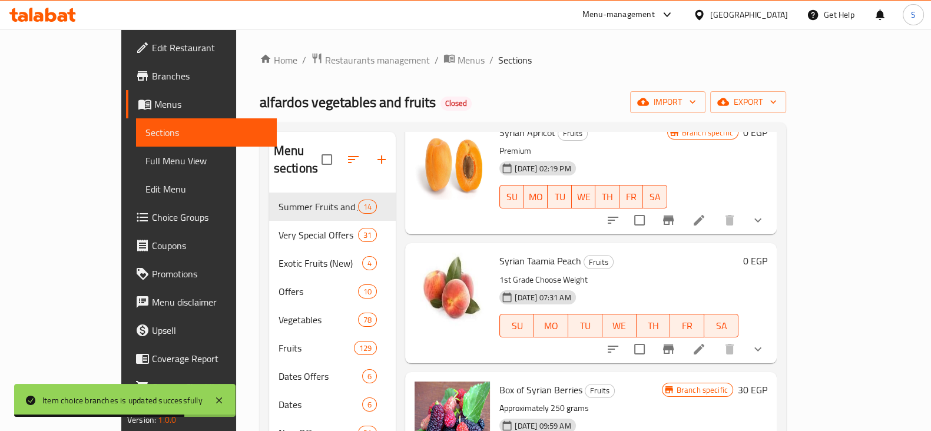
type input "[DEMOGRAPHIC_DATA]"
click at [765, 342] on icon "show more" at bounding box center [758, 349] width 14 height 14
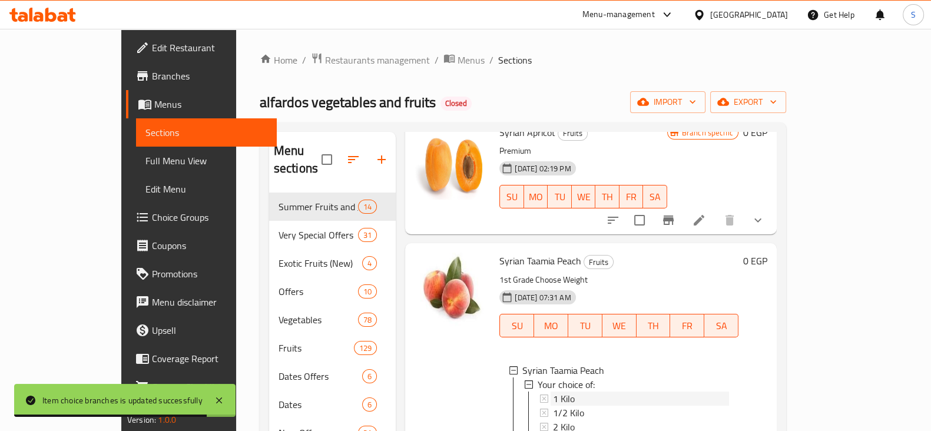
click at [553, 391] on div "1 Kilo" at bounding box center [641, 398] width 176 height 14
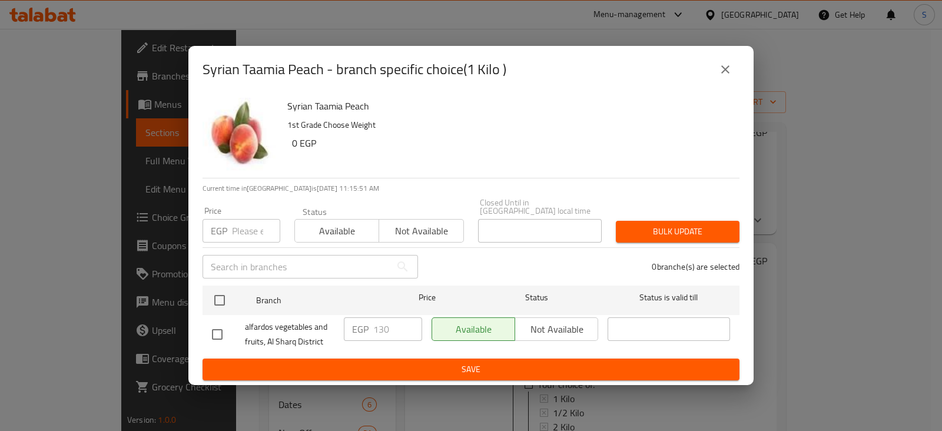
click at [240, 224] on input "number" at bounding box center [256, 231] width 48 height 24
click at [236, 227] on input "number" at bounding box center [256, 231] width 48 height 24
type input "144"
click at [344, 230] on span "Available" at bounding box center [337, 231] width 75 height 17
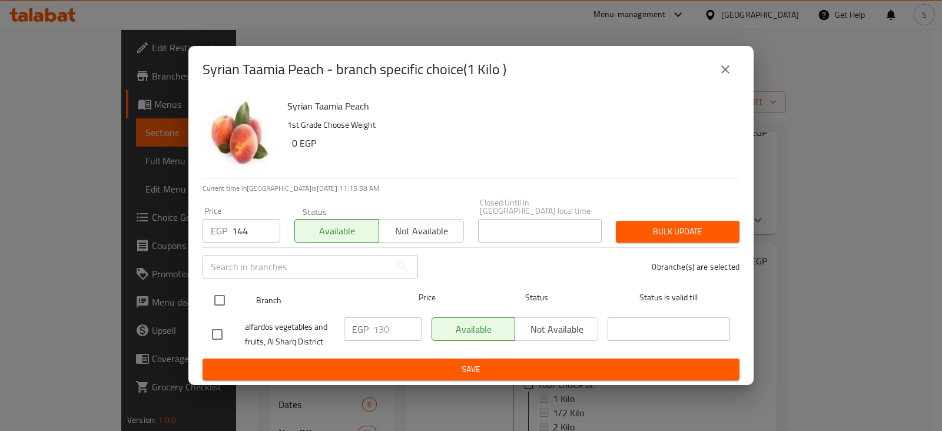
click at [219, 297] on input "checkbox" at bounding box center [219, 300] width 25 height 25
checkbox input "true"
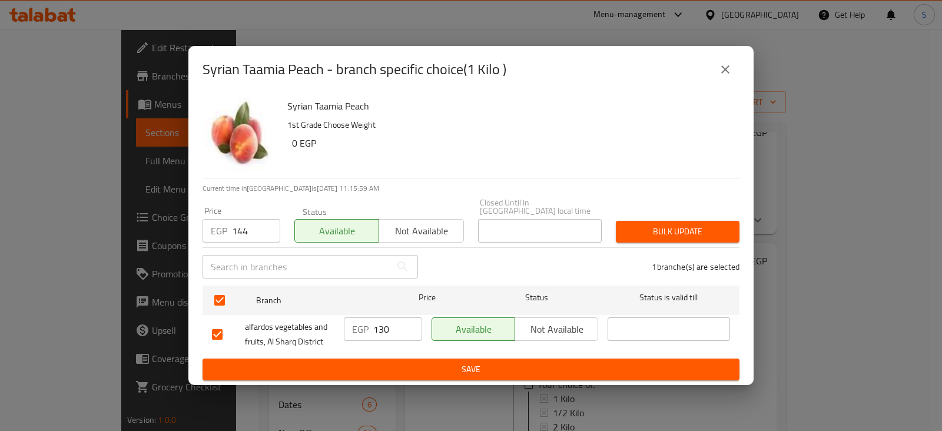
click at [692, 229] on span "Bulk update" at bounding box center [677, 231] width 105 height 15
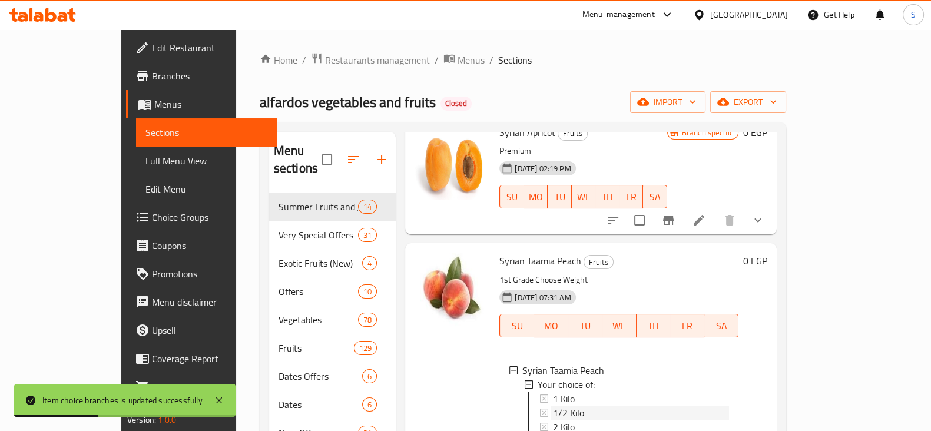
click at [553, 406] on span "1/2 Kilo" at bounding box center [568, 413] width 31 height 14
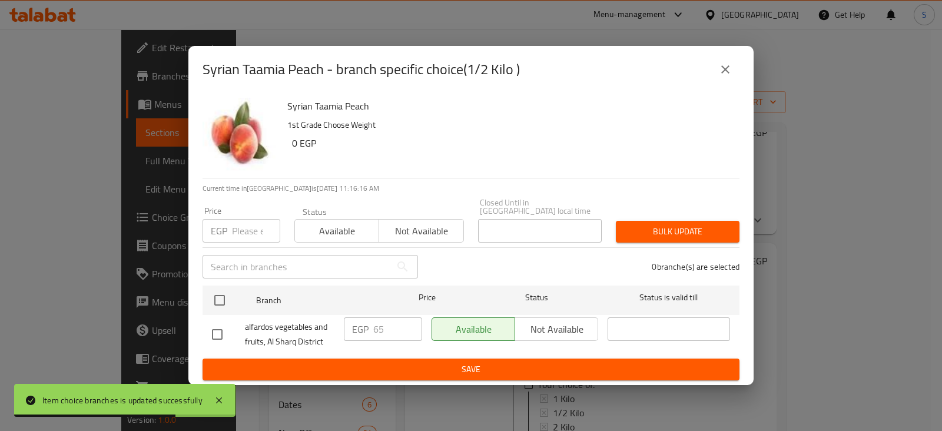
click at [245, 224] on input "number" at bounding box center [256, 231] width 48 height 24
type input "72"
click at [311, 233] on span "Available" at bounding box center [337, 231] width 75 height 17
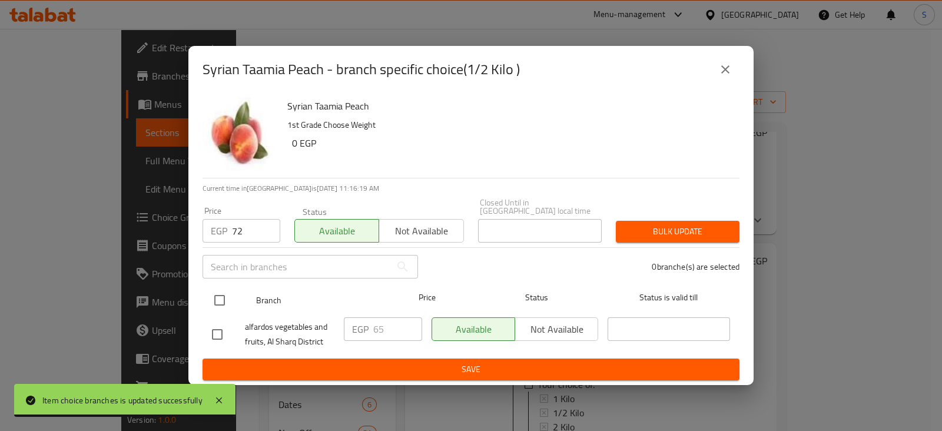
click at [217, 296] on input "checkbox" at bounding box center [219, 300] width 25 height 25
checkbox input "true"
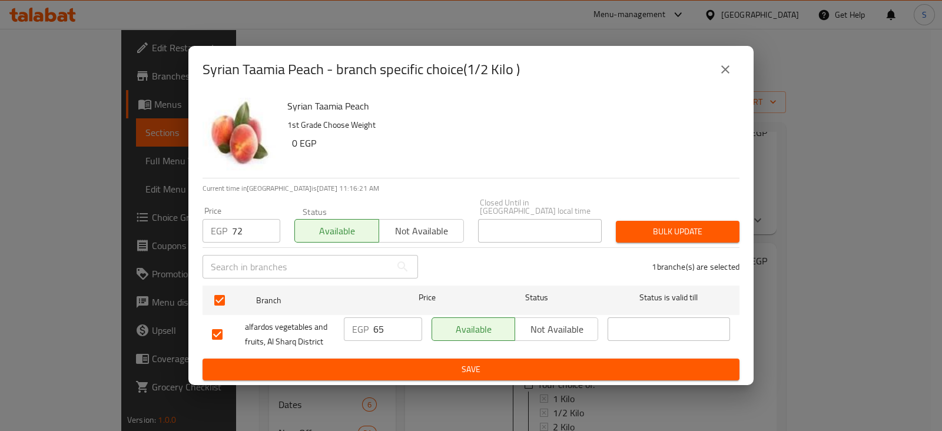
click at [727, 231] on span "Bulk update" at bounding box center [677, 231] width 105 height 15
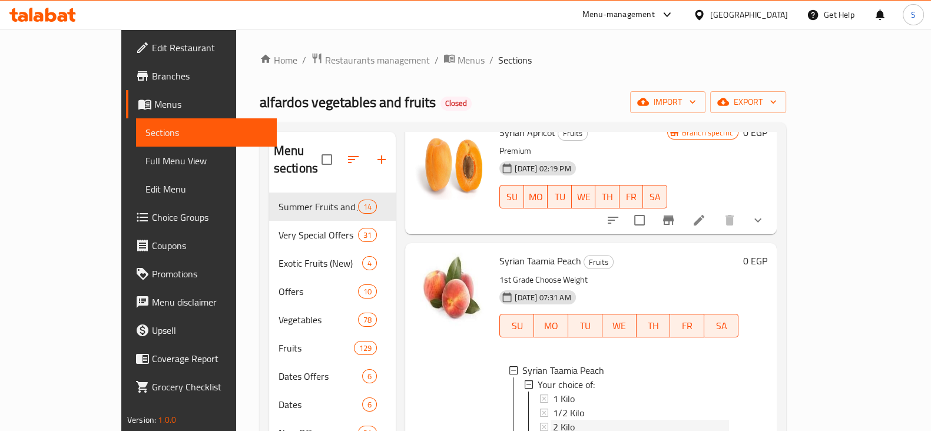
click at [553, 420] on span "2 Kilo" at bounding box center [564, 427] width 22 height 14
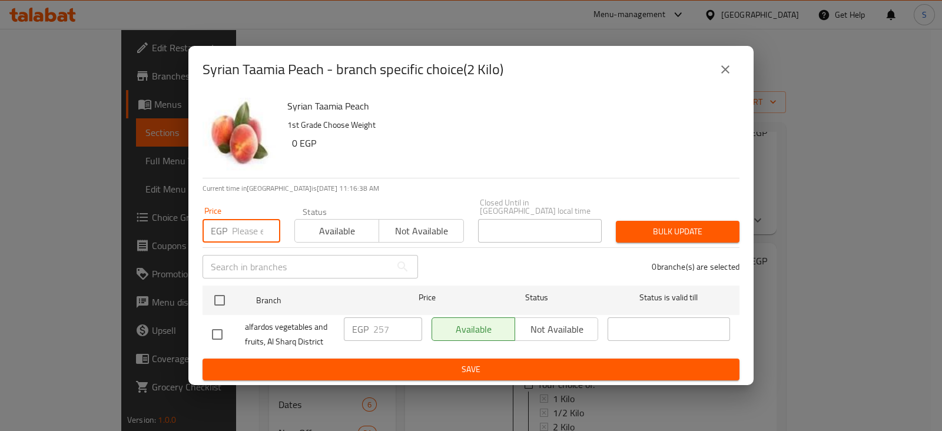
click at [250, 231] on input "number" at bounding box center [256, 231] width 48 height 24
type input "288"
click at [329, 225] on span "Available" at bounding box center [337, 231] width 75 height 17
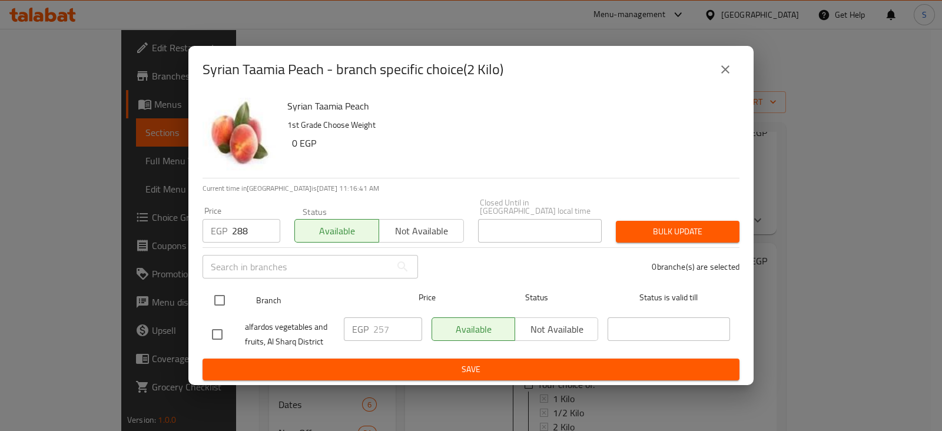
click at [227, 296] on input "checkbox" at bounding box center [219, 300] width 25 height 25
checkbox input "true"
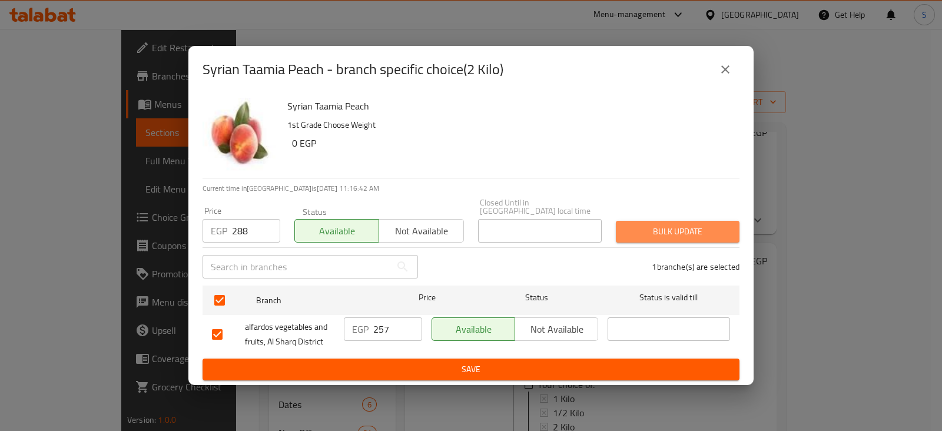
click at [653, 224] on span "Bulk update" at bounding box center [677, 231] width 105 height 15
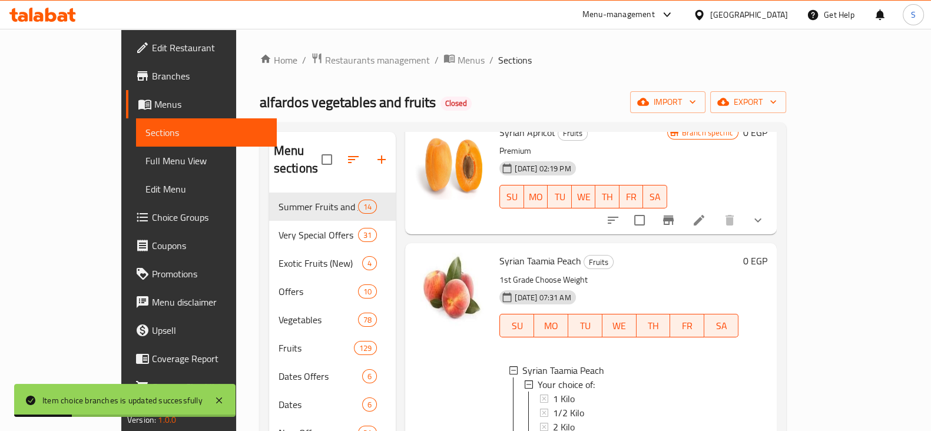
scroll to position [0, 0]
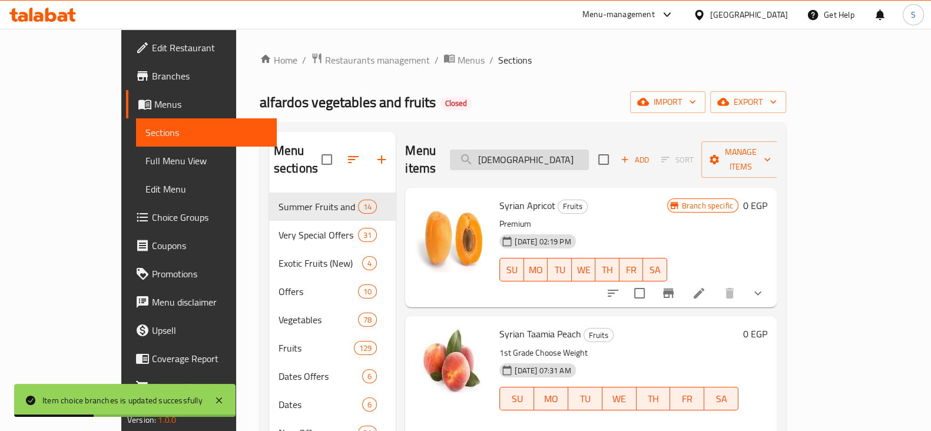
drag, startPoint x: 563, startPoint y: 144, endPoint x: 512, endPoint y: 153, distance: 51.5
click at [512, 153] on input "[DEMOGRAPHIC_DATA]" at bounding box center [519, 160] width 139 height 21
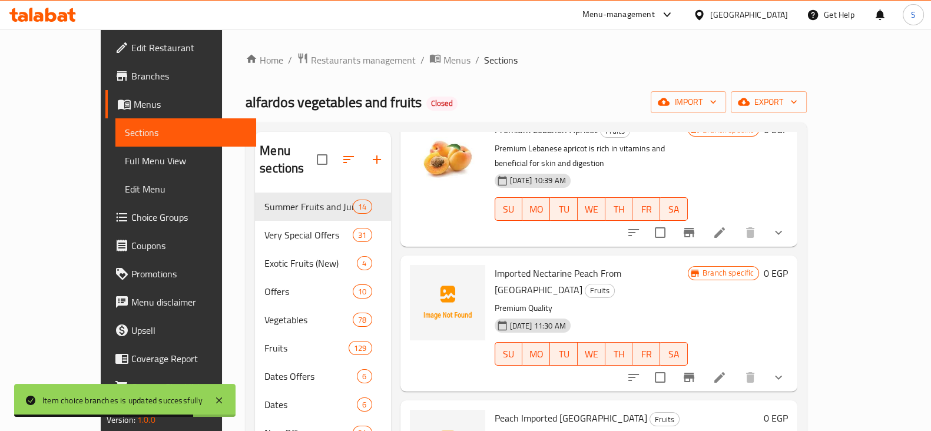
scroll to position [147, 0]
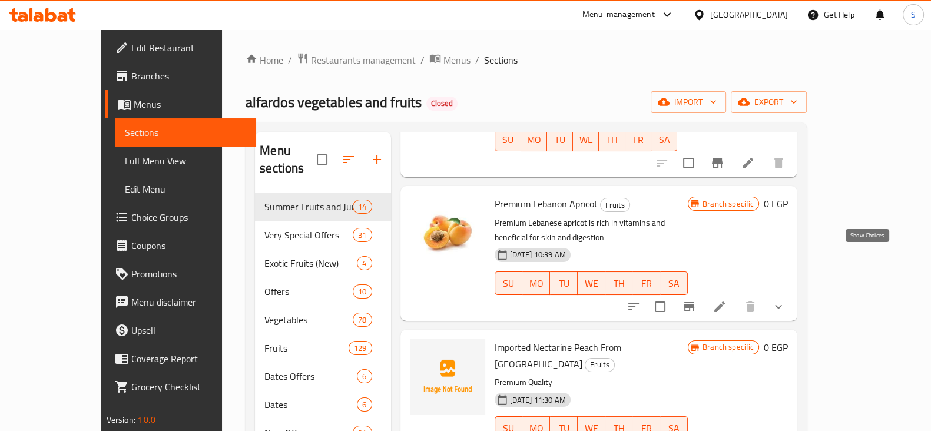
type input "[GEOGRAPHIC_DATA]"
click at [785, 300] on icon "show more" at bounding box center [778, 307] width 14 height 14
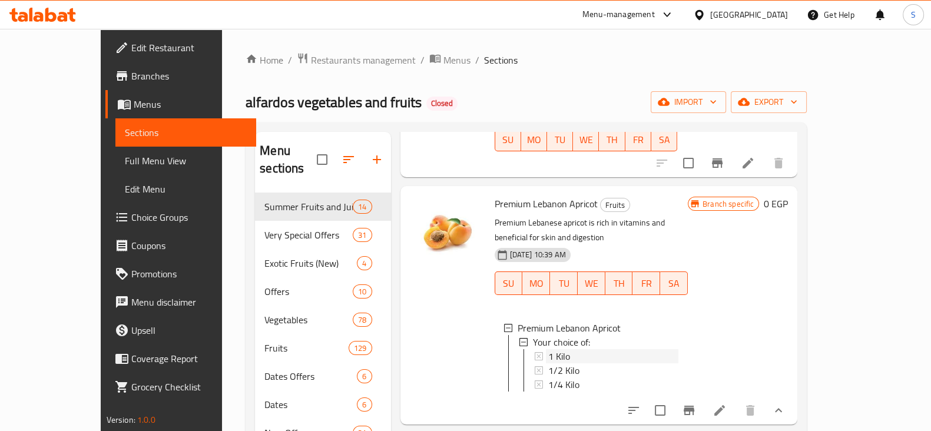
click at [548, 349] on span "1 Kilo" at bounding box center [559, 356] width 22 height 14
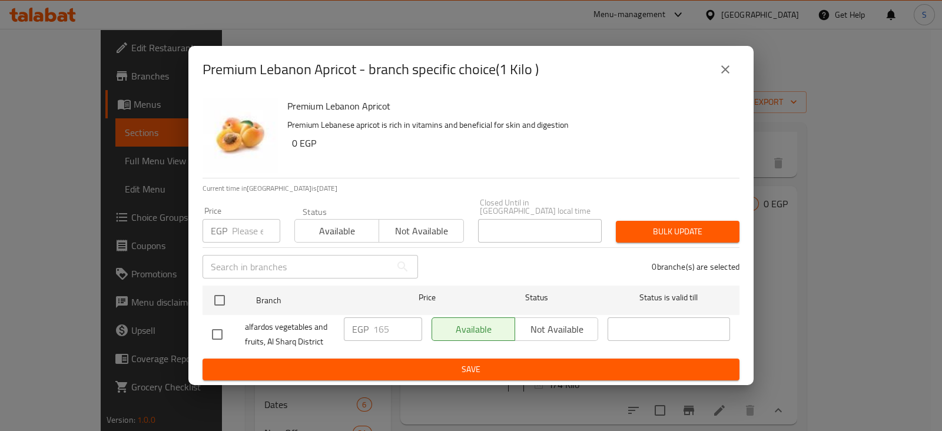
click at [244, 221] on input "number" at bounding box center [256, 231] width 48 height 24
type input "124"
click at [316, 223] on span "Available" at bounding box center [337, 231] width 75 height 17
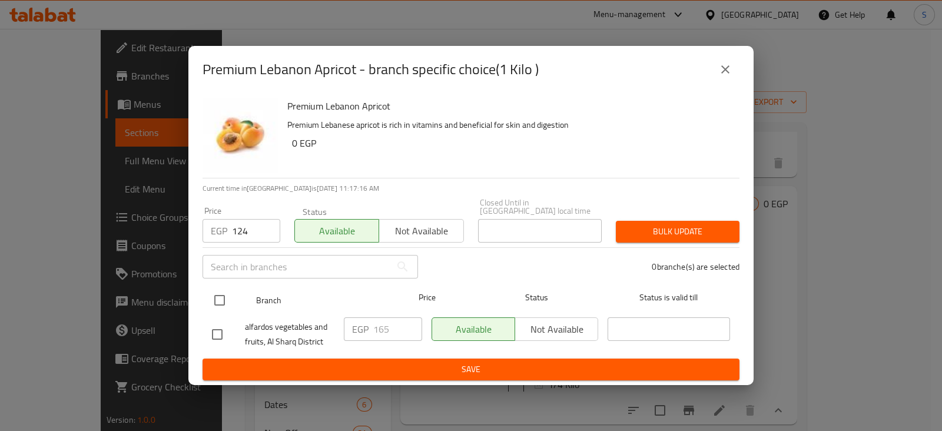
click at [206, 296] on div "Branch Price Status Status is valid till" at bounding box center [471, 300] width 537 height 29
click at [214, 296] on input "checkbox" at bounding box center [219, 300] width 25 height 25
checkbox input "true"
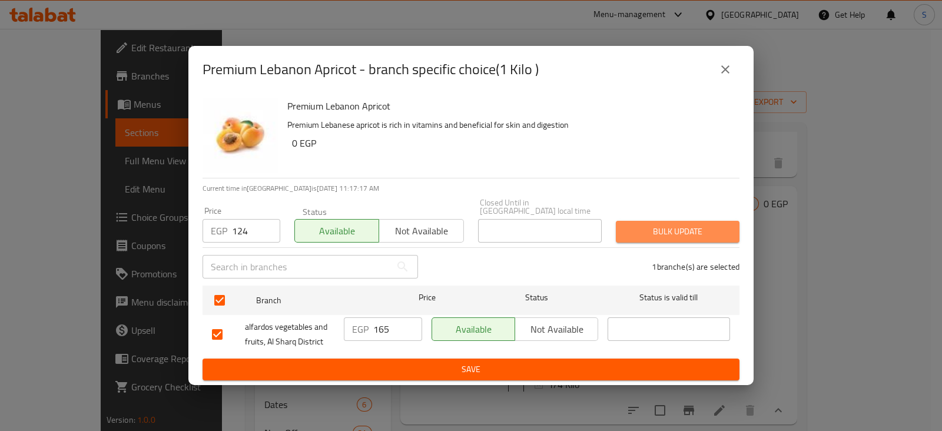
click at [683, 225] on span "Bulk update" at bounding box center [677, 231] width 105 height 15
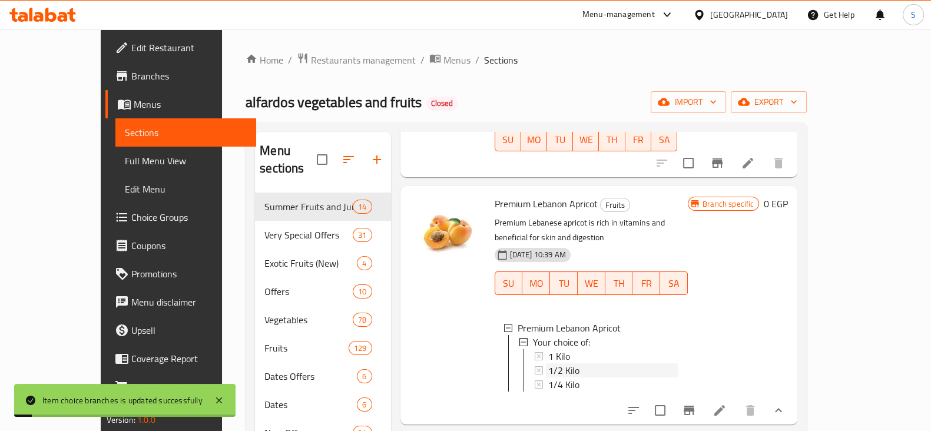
click at [550, 363] on span "1/2 Kilo" at bounding box center [563, 370] width 31 height 14
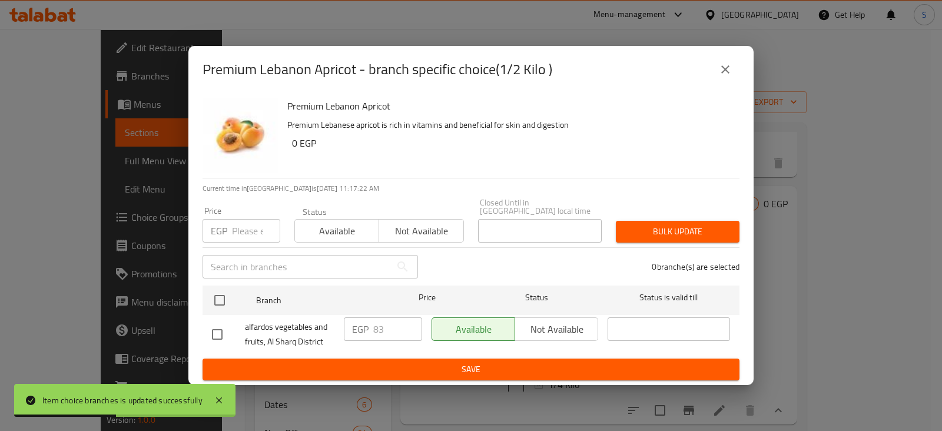
click at [727, 77] on icon "close" at bounding box center [725, 69] width 14 height 14
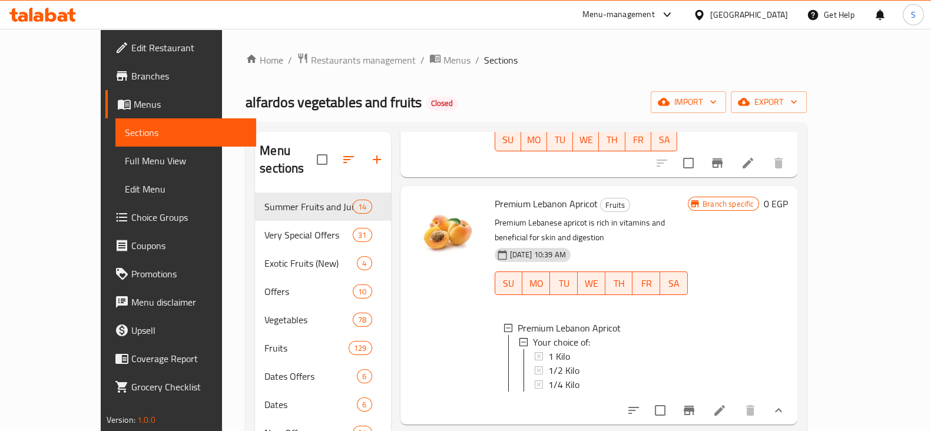
click at [548, 363] on span "1/2 Kilo" at bounding box center [563, 370] width 31 height 14
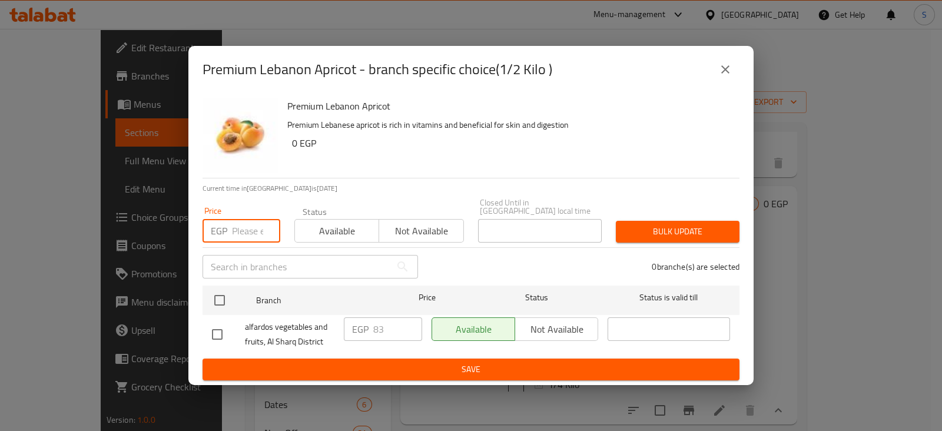
click at [246, 229] on input "number" at bounding box center [256, 231] width 48 height 24
type input "62"
drag, startPoint x: 318, startPoint y: 227, endPoint x: 280, endPoint y: 256, distance: 48.4
click at [318, 227] on span "Available" at bounding box center [337, 231] width 75 height 17
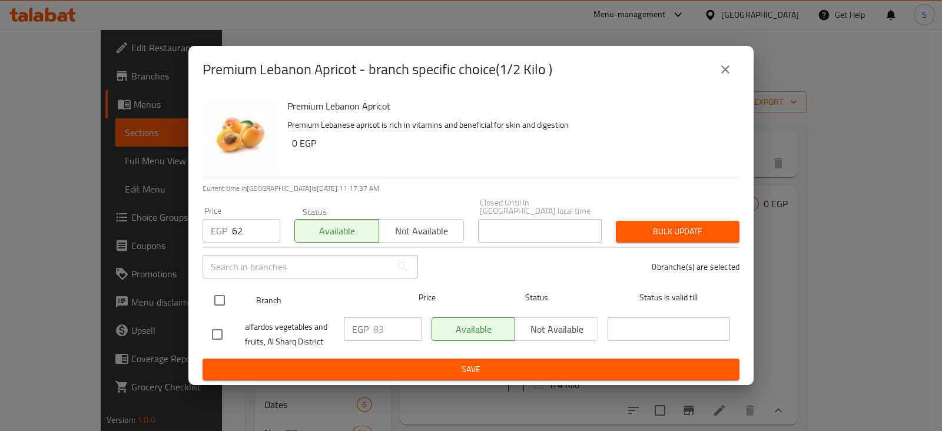
click at [223, 295] on input "checkbox" at bounding box center [219, 300] width 25 height 25
checkbox input "true"
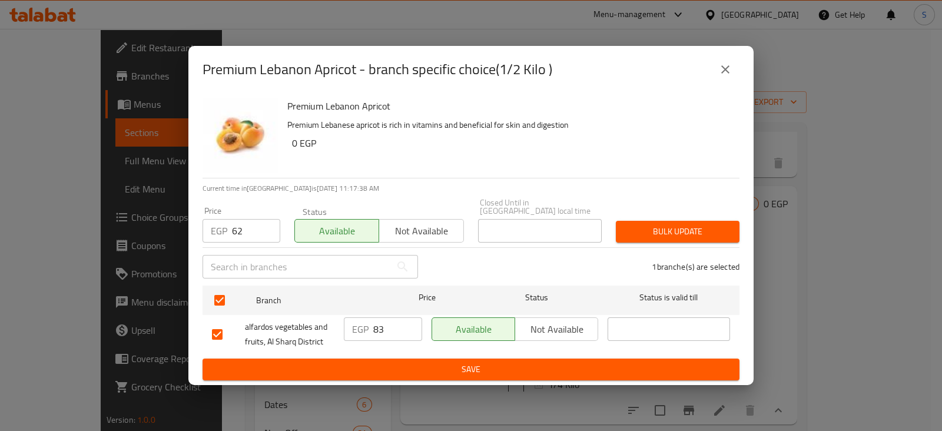
click at [653, 227] on span "Bulk update" at bounding box center [677, 231] width 105 height 15
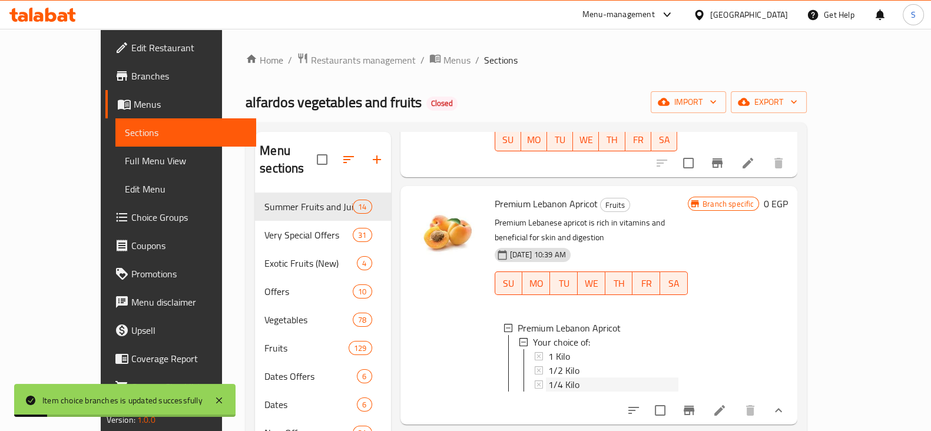
click at [548, 377] on span "1/4 Kilo" at bounding box center [563, 384] width 31 height 14
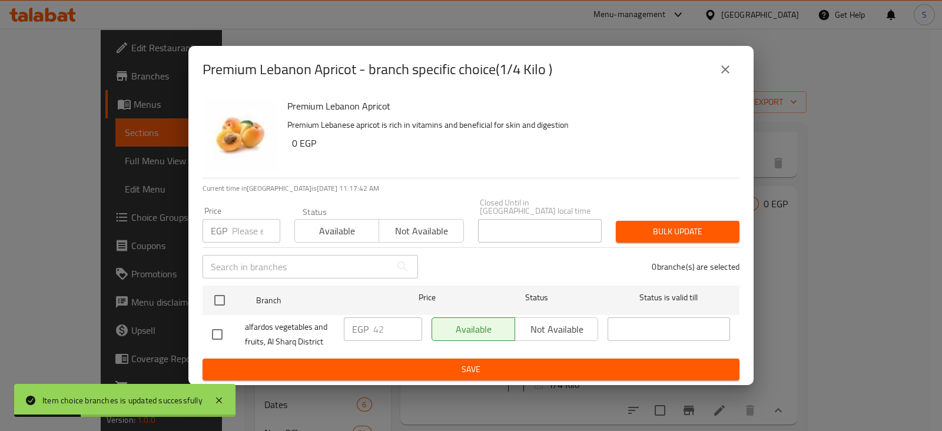
click at [241, 231] on input "number" at bounding box center [256, 231] width 48 height 24
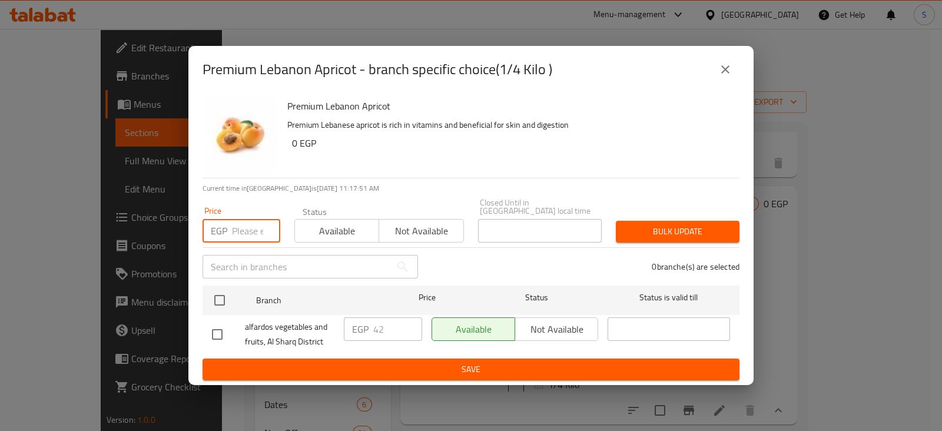
click at [241, 231] on input "number" at bounding box center [256, 231] width 48 height 24
type input "32"
click at [297, 225] on button "Available" at bounding box center [336, 231] width 85 height 24
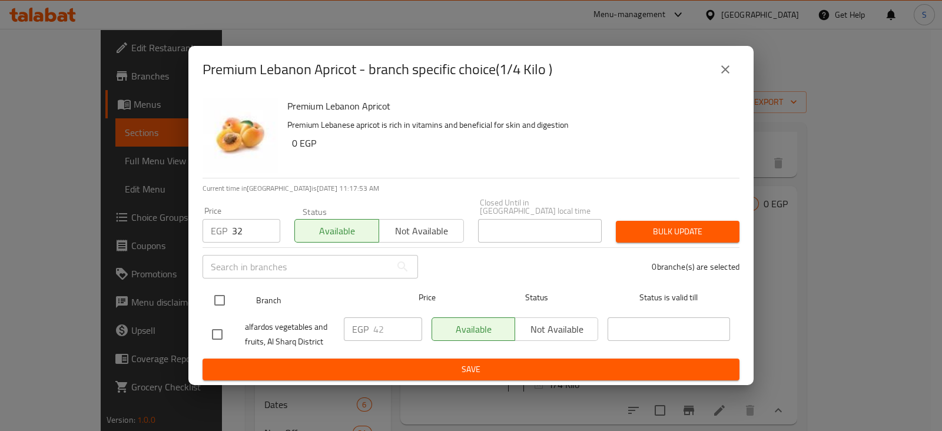
click at [220, 293] on input "checkbox" at bounding box center [219, 300] width 25 height 25
checkbox input "true"
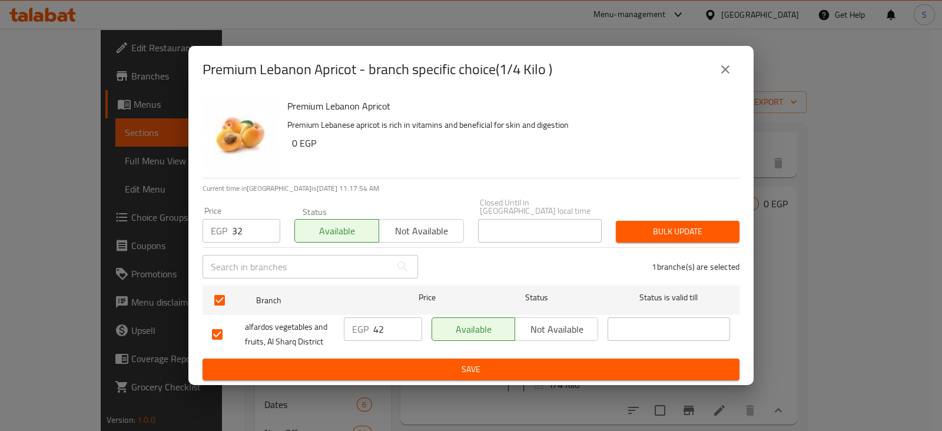
click at [631, 224] on span "Bulk update" at bounding box center [677, 231] width 105 height 15
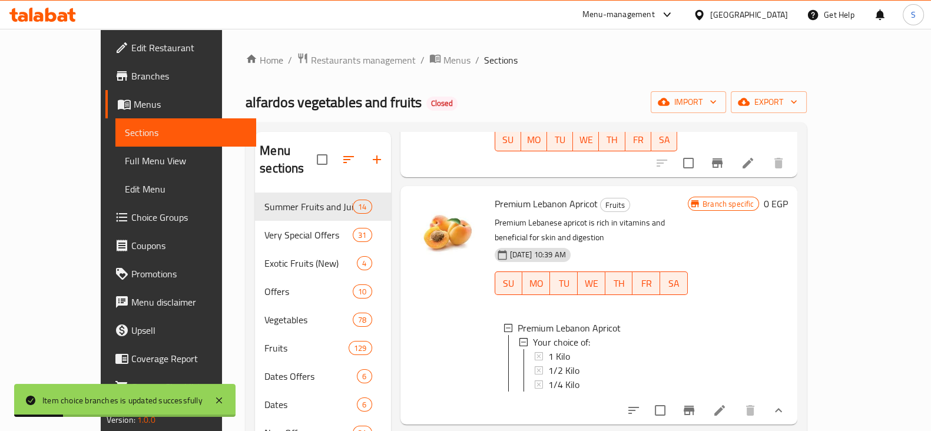
scroll to position [0, 0]
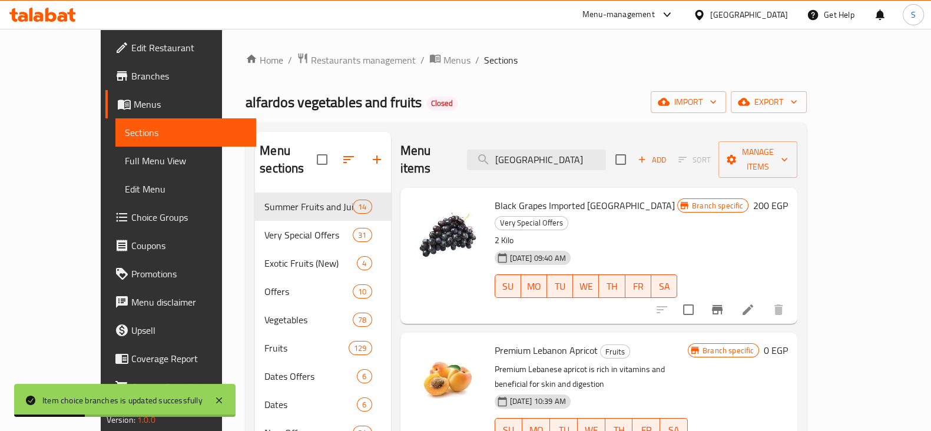
drag, startPoint x: 568, startPoint y: 154, endPoint x: 480, endPoint y: 160, distance: 88.5
click at [483, 160] on div "Menu items lebanon Add Sort Manage items" at bounding box center [598, 160] width 397 height 56
paste input "خوخ"
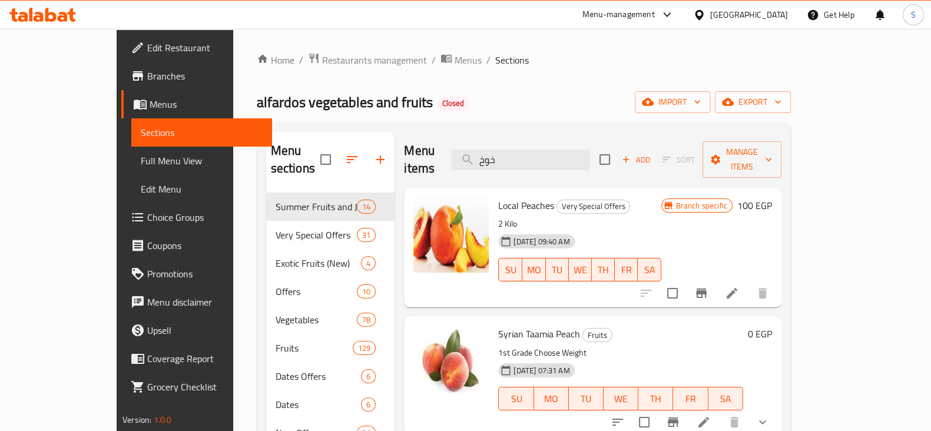
drag, startPoint x: 541, startPoint y: 152, endPoint x: 474, endPoint y: 163, distance: 67.9
click at [474, 163] on div "Menu items خوخ Add Sort Manage items" at bounding box center [592, 160] width 377 height 56
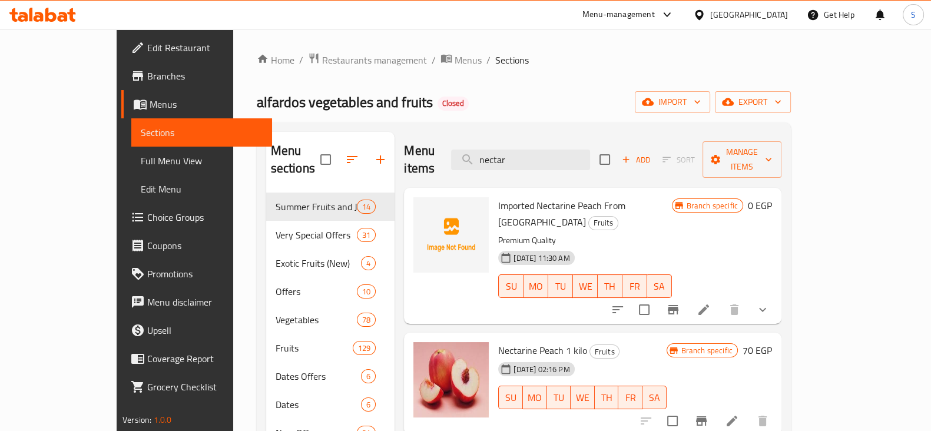
scroll to position [73, 0]
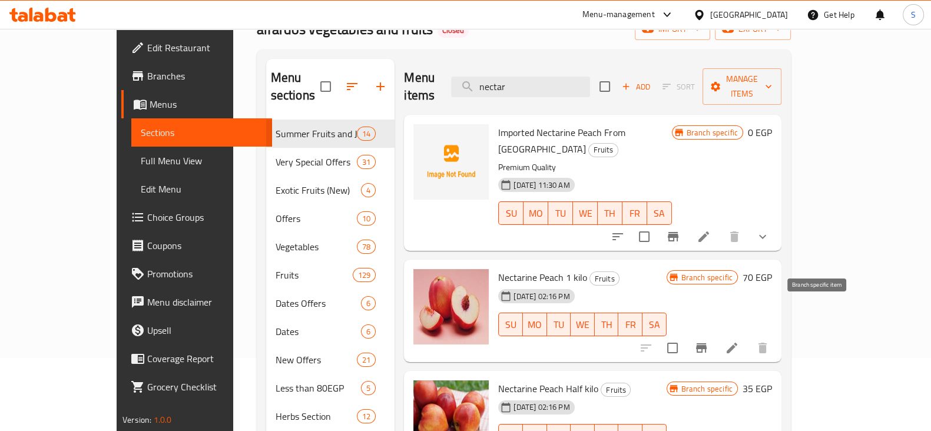
type input "nectar"
click at [706, 343] on icon "Branch-specific-item" at bounding box center [701, 347] width 11 height 9
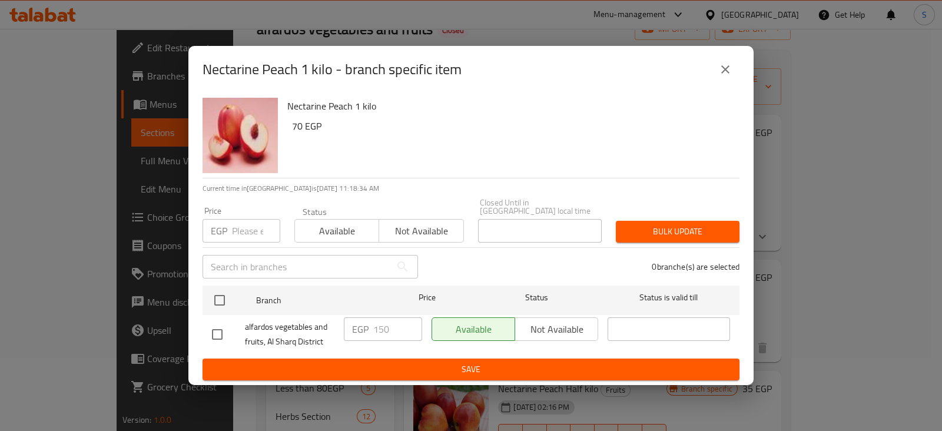
click at [244, 224] on input "number" at bounding box center [256, 231] width 48 height 24
type input "136"
click at [327, 223] on span "Available" at bounding box center [337, 231] width 75 height 17
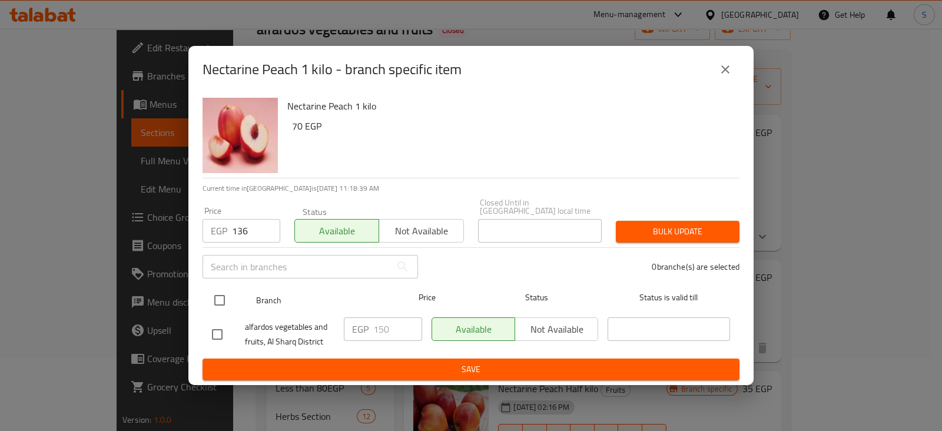
click at [218, 297] on input "checkbox" at bounding box center [219, 300] width 25 height 25
checkbox input "true"
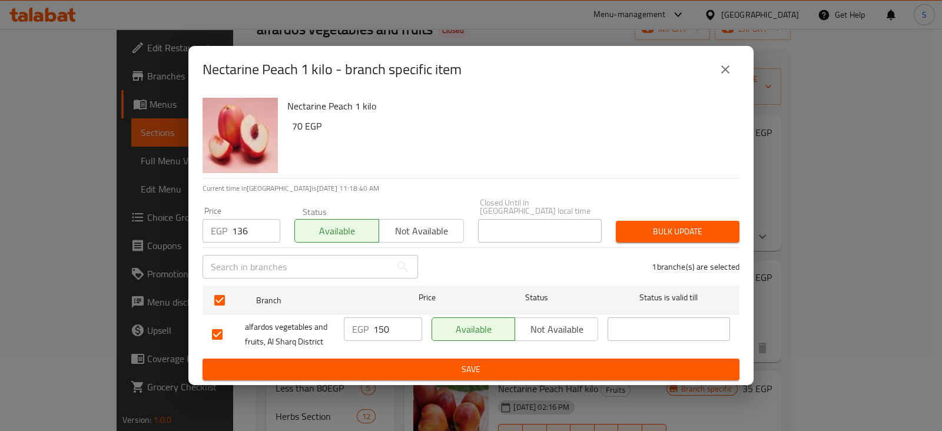
click at [661, 224] on span "Bulk update" at bounding box center [677, 231] width 105 height 15
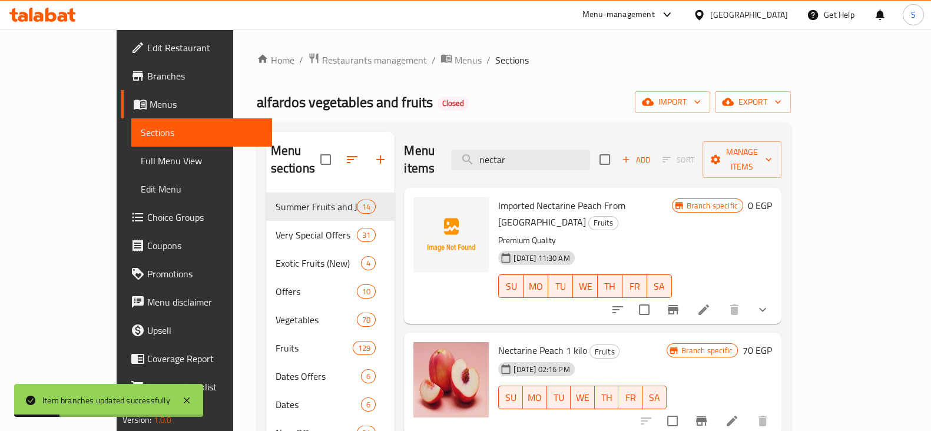
scroll to position [0, 0]
drag, startPoint x: 560, startPoint y: 157, endPoint x: 502, endPoint y: 156, distance: 58.3
click at [502, 156] on input "nectar" at bounding box center [520, 160] width 139 height 21
paste input "برقوق"
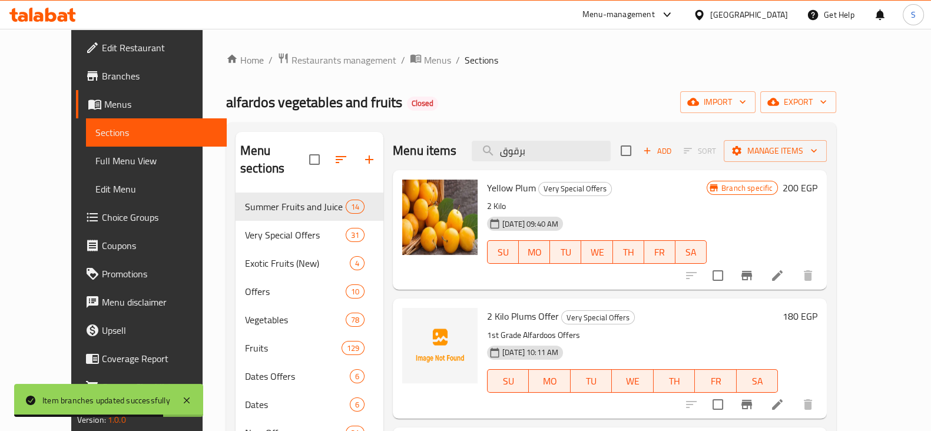
type input "برقوق"
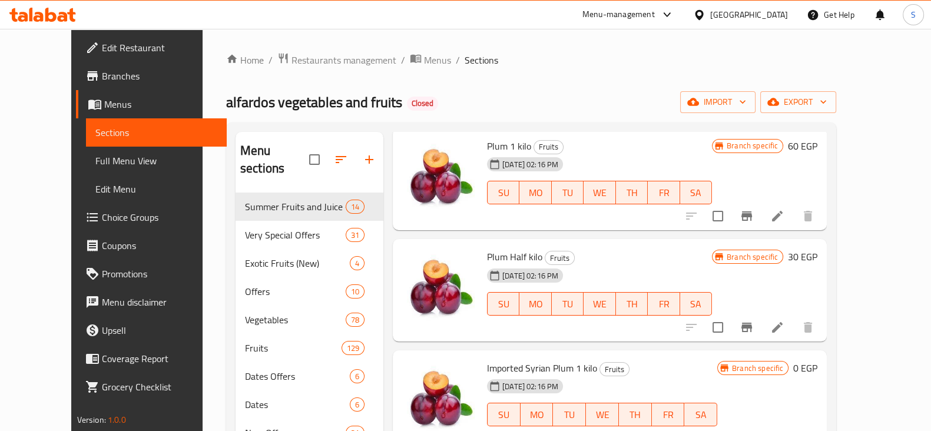
scroll to position [73, 0]
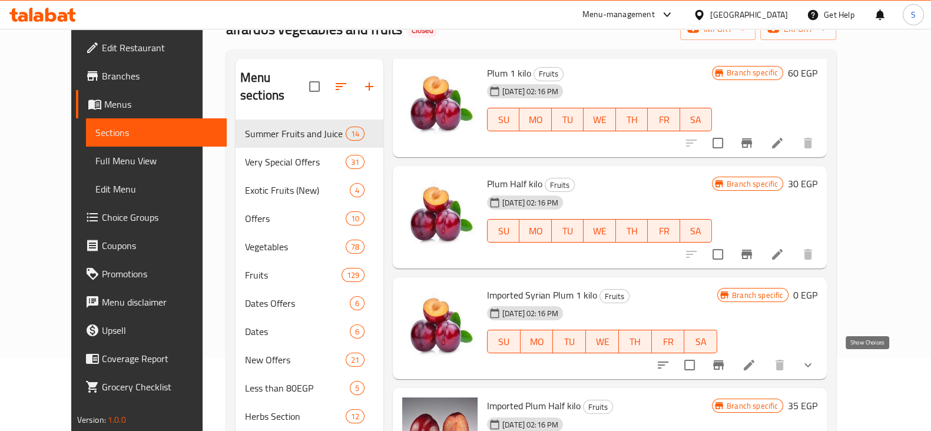
click at [815, 364] on icon "show more" at bounding box center [808, 365] width 14 height 14
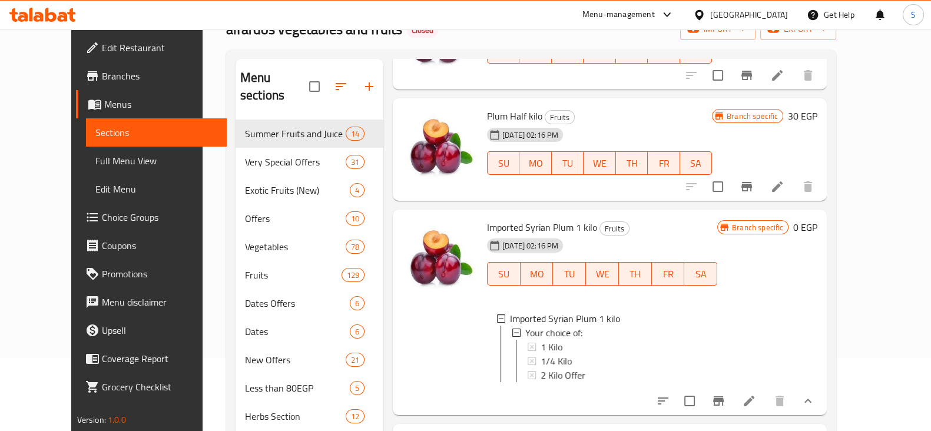
scroll to position [686, 0]
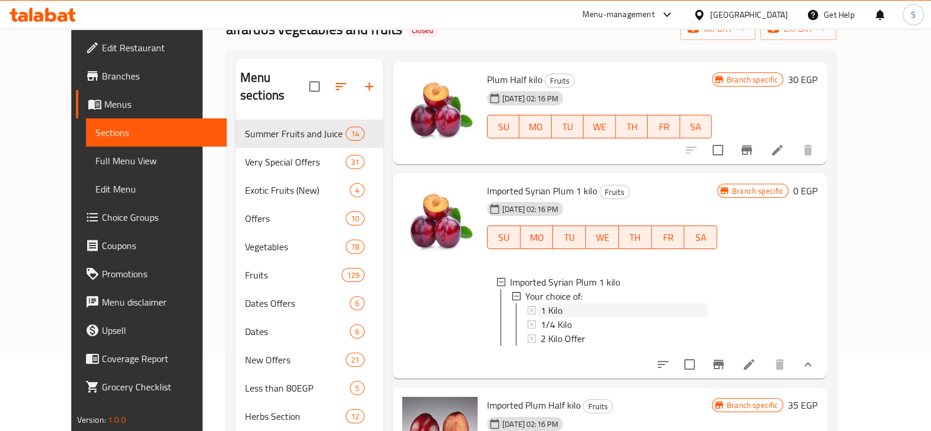
click at [540, 303] on span "1 Kilo" at bounding box center [551, 310] width 22 height 14
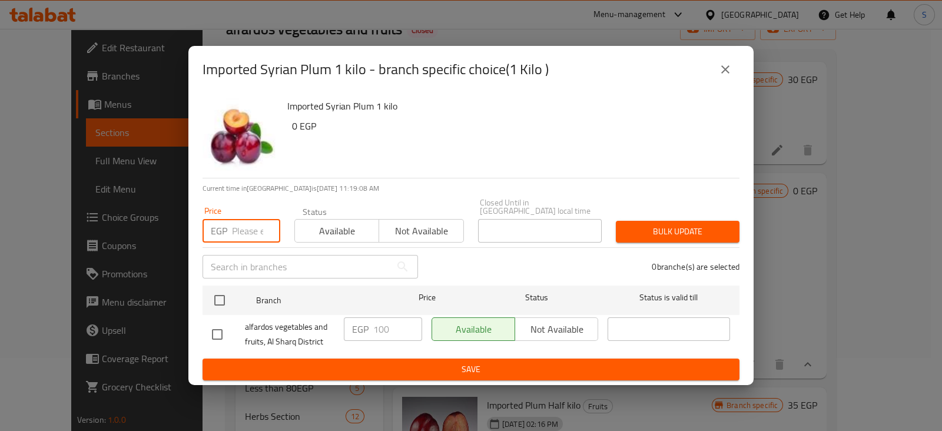
click at [255, 230] on input "number" at bounding box center [256, 231] width 48 height 24
type input "124"
click at [333, 233] on span "Available" at bounding box center [337, 231] width 75 height 17
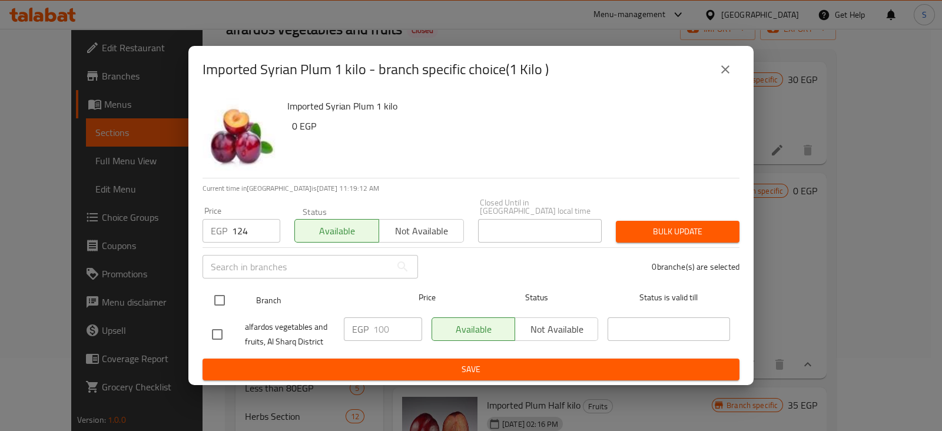
click at [219, 296] on input "checkbox" at bounding box center [219, 300] width 25 height 25
checkbox input "true"
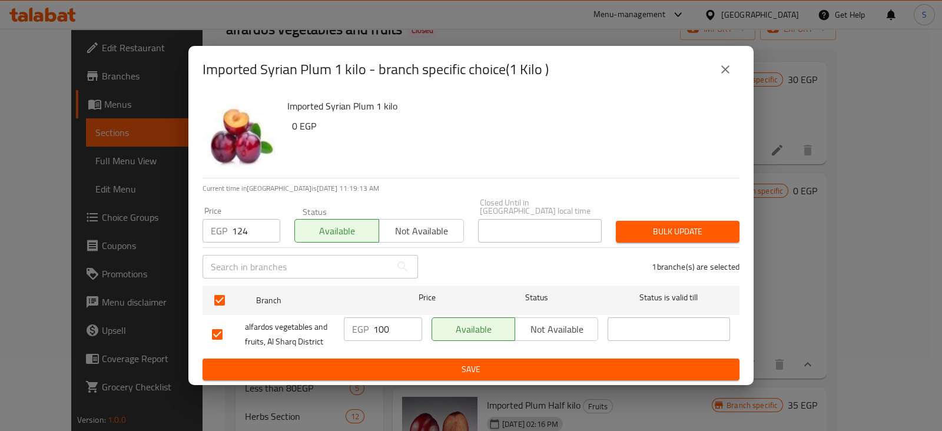
click at [648, 224] on span "Bulk update" at bounding box center [677, 231] width 105 height 15
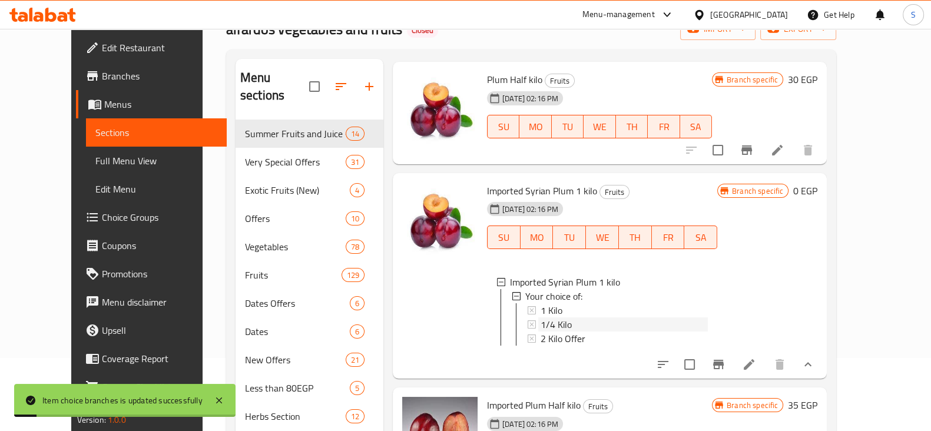
click at [547, 317] on span "1/4 Kilo" at bounding box center [555, 324] width 31 height 14
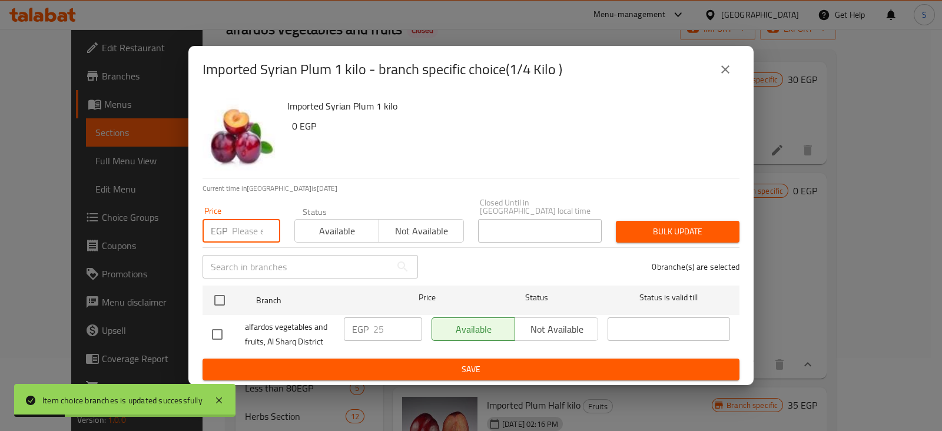
click at [240, 223] on input "number" at bounding box center [256, 231] width 48 height 24
click at [255, 225] on input "number" at bounding box center [256, 231] width 48 height 24
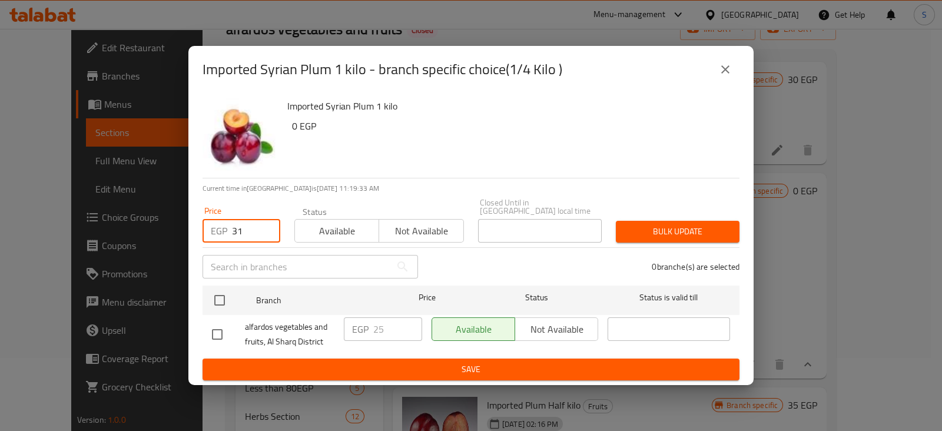
type input "31"
drag, startPoint x: 320, startPoint y: 225, endPoint x: 297, endPoint y: 263, distance: 44.1
click at [321, 225] on span "Available" at bounding box center [337, 231] width 75 height 17
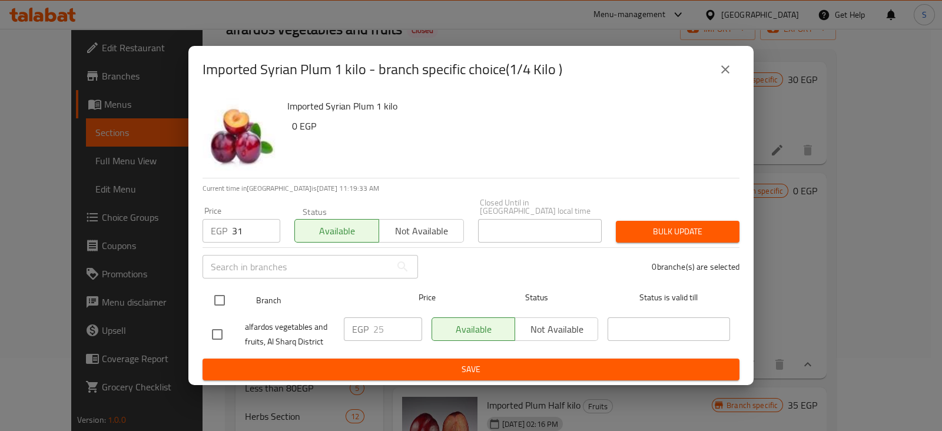
click at [222, 298] on input "checkbox" at bounding box center [219, 300] width 25 height 25
checkbox input "true"
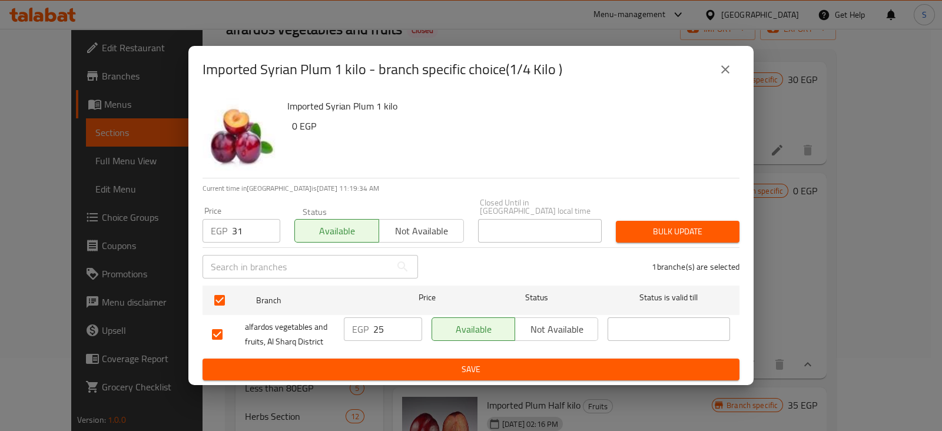
click at [630, 224] on span "Bulk update" at bounding box center [677, 231] width 105 height 15
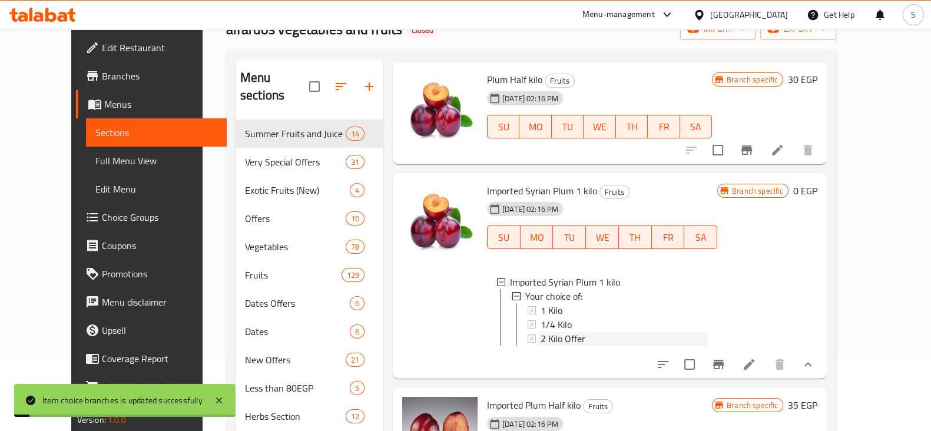
click at [559, 331] on span "2 Kilo Offer" at bounding box center [562, 338] width 45 height 14
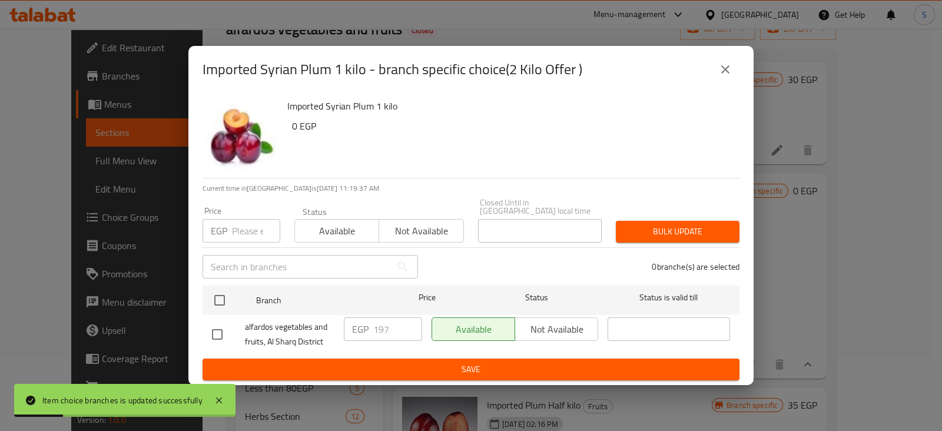
click at [240, 227] on input "number" at bounding box center [256, 231] width 48 height 24
type input "248"
click at [326, 225] on span "Available" at bounding box center [337, 231] width 75 height 17
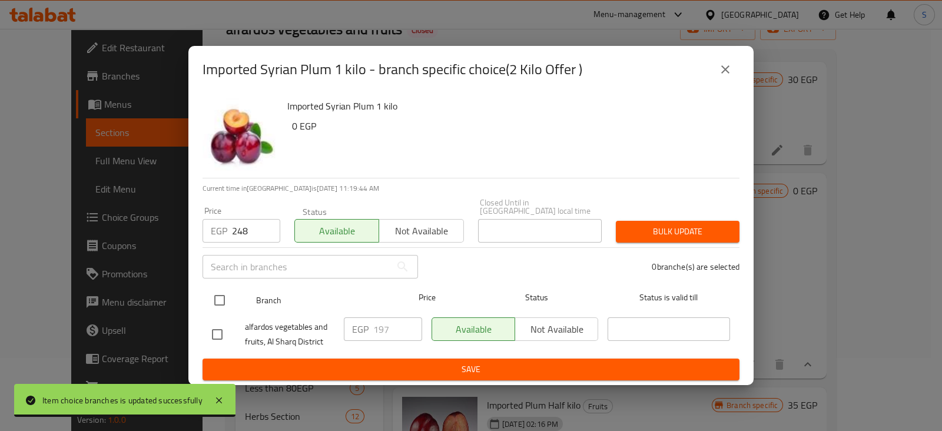
click at [223, 293] on input "checkbox" at bounding box center [219, 300] width 25 height 25
checkbox input "true"
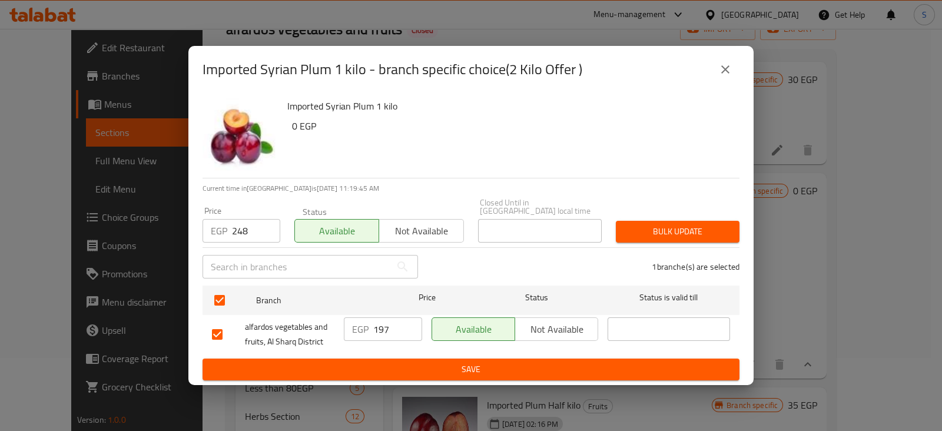
drag, startPoint x: 638, startPoint y: 224, endPoint x: 649, endPoint y: 243, distance: 21.9
click at [638, 224] on span "Bulk update" at bounding box center [677, 231] width 105 height 15
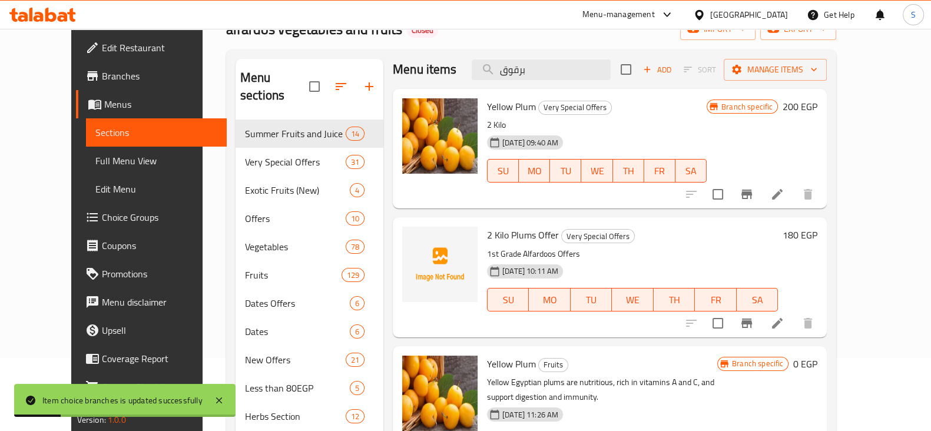
scroll to position [0, 0]
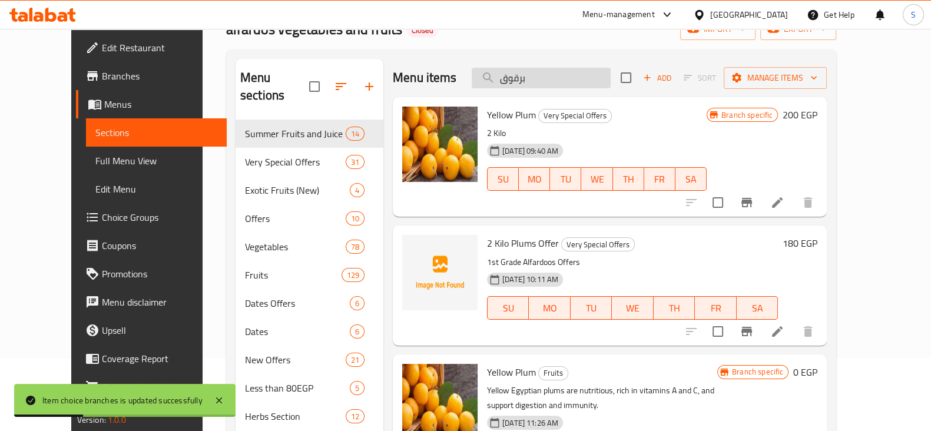
drag, startPoint x: 558, startPoint y: 78, endPoint x: 495, endPoint y: 87, distance: 63.1
click at [495, 87] on input "برقوق" at bounding box center [541, 78] width 139 height 21
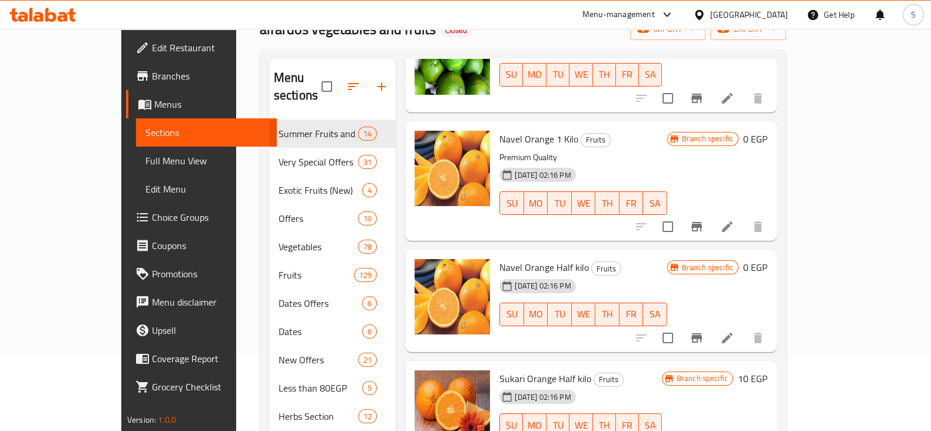
scroll to position [294, 0]
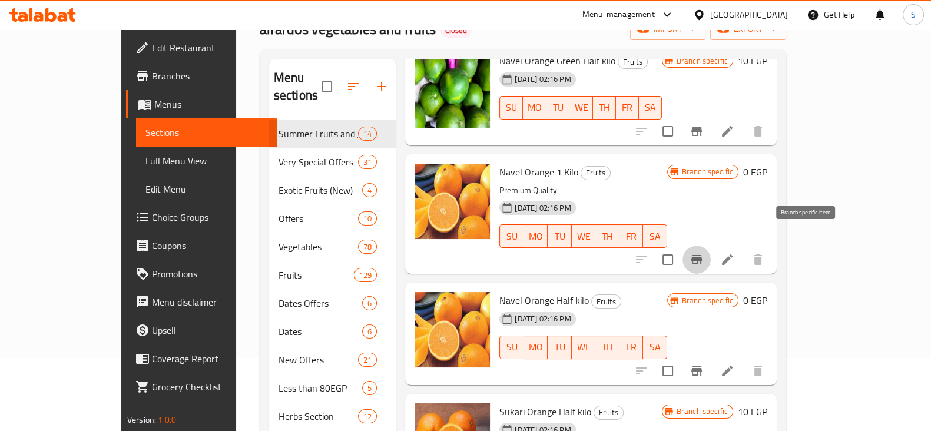
click at [702, 255] on icon "Branch-specific-item" at bounding box center [696, 259] width 11 height 9
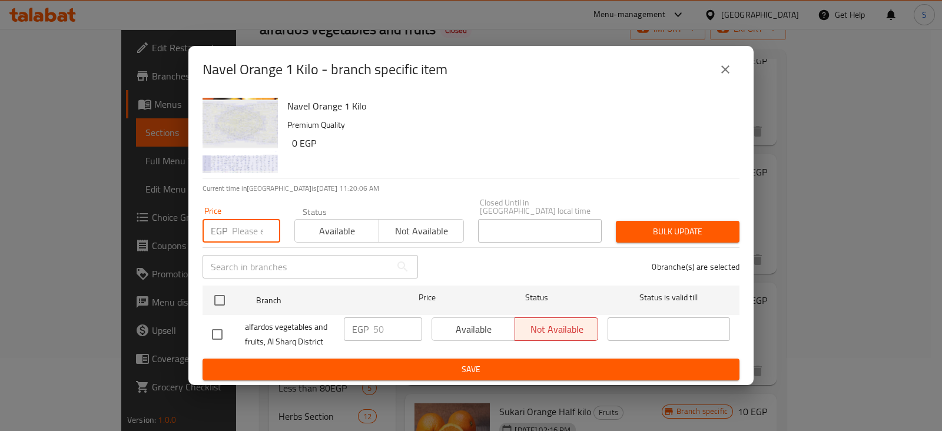
click at [243, 223] on input "number" at bounding box center [256, 231] width 48 height 24
click at [228, 226] on div "EGP Price" at bounding box center [242, 231] width 78 height 24
drag, startPoint x: 352, startPoint y: 227, endPoint x: 298, endPoint y: 247, distance: 57.4
click at [350, 227] on span "Available" at bounding box center [337, 231] width 75 height 17
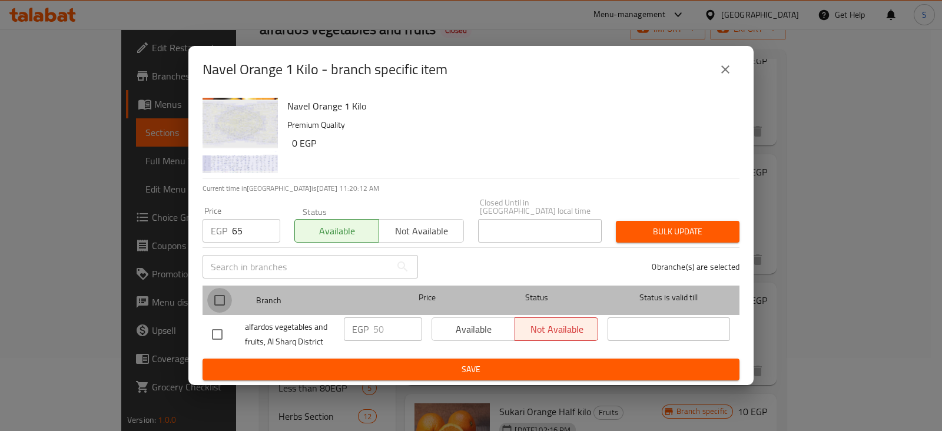
click at [223, 299] on input "checkbox" at bounding box center [219, 300] width 25 height 25
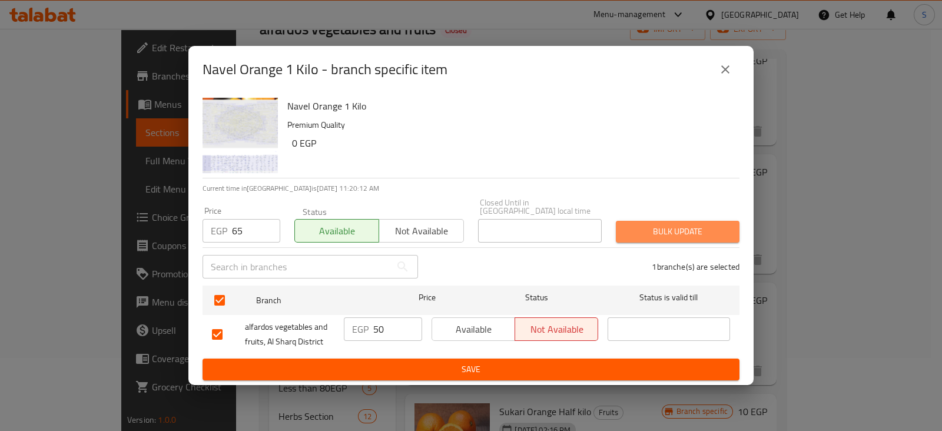
click at [689, 230] on span "Bulk update" at bounding box center [677, 231] width 105 height 15
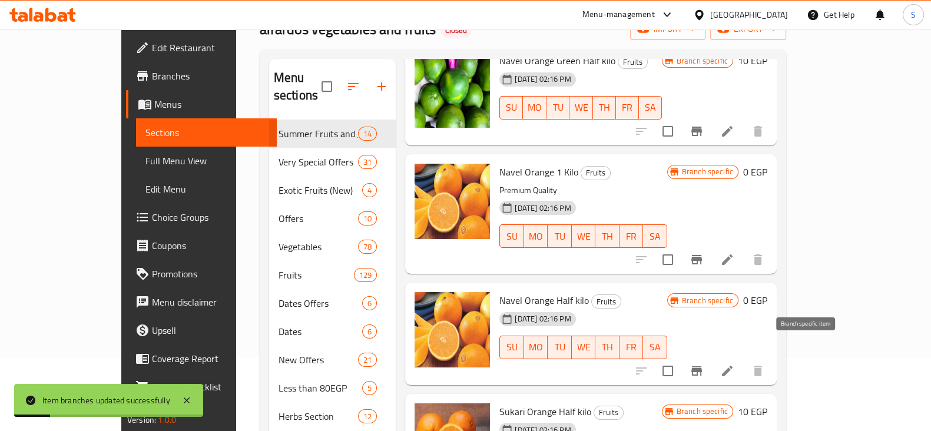
click at [702, 366] on icon "Branch-specific-item" at bounding box center [696, 370] width 11 height 9
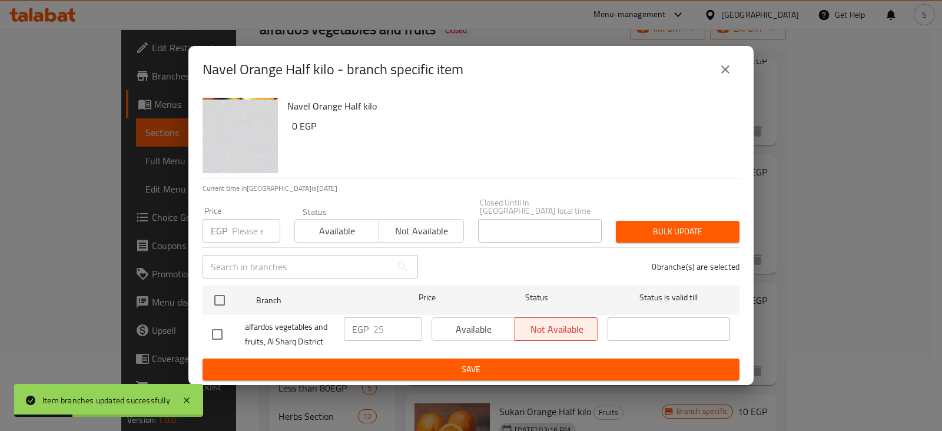
click at [241, 224] on input "number" at bounding box center [256, 231] width 48 height 24
click at [246, 229] on input "number" at bounding box center [256, 231] width 48 height 24
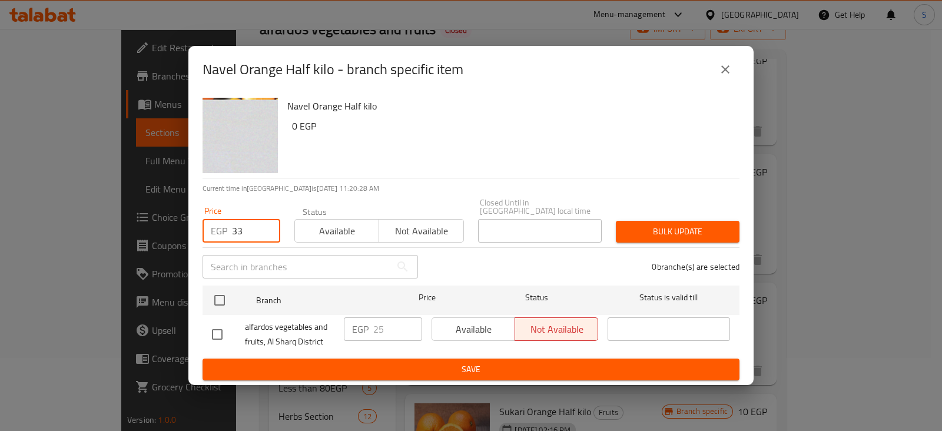
click at [330, 228] on span "Available" at bounding box center [337, 231] width 75 height 17
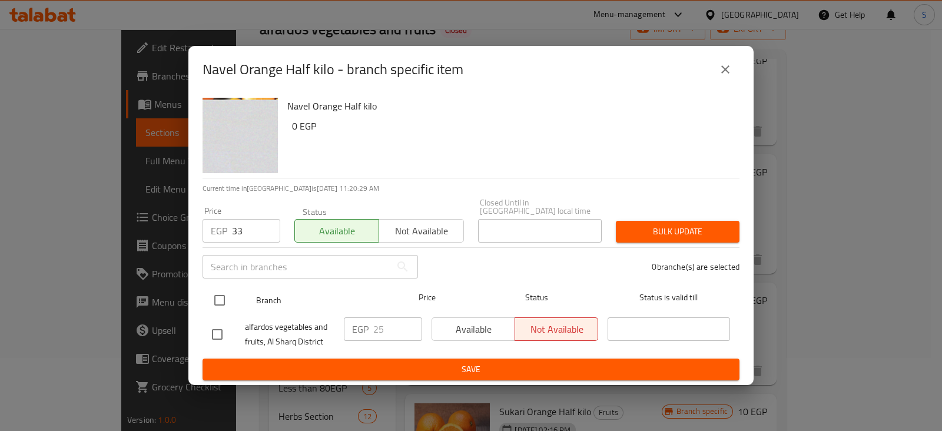
click at [221, 292] on input "checkbox" at bounding box center [219, 300] width 25 height 25
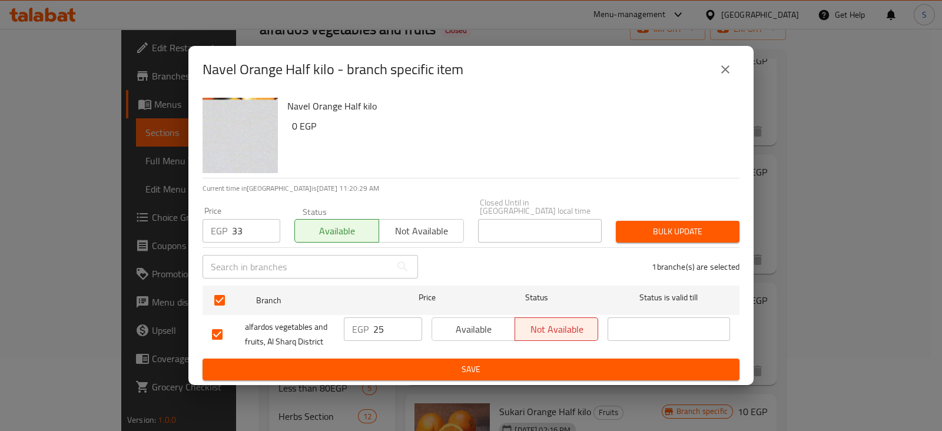
click at [735, 221] on button "Bulk update" at bounding box center [678, 232] width 124 height 22
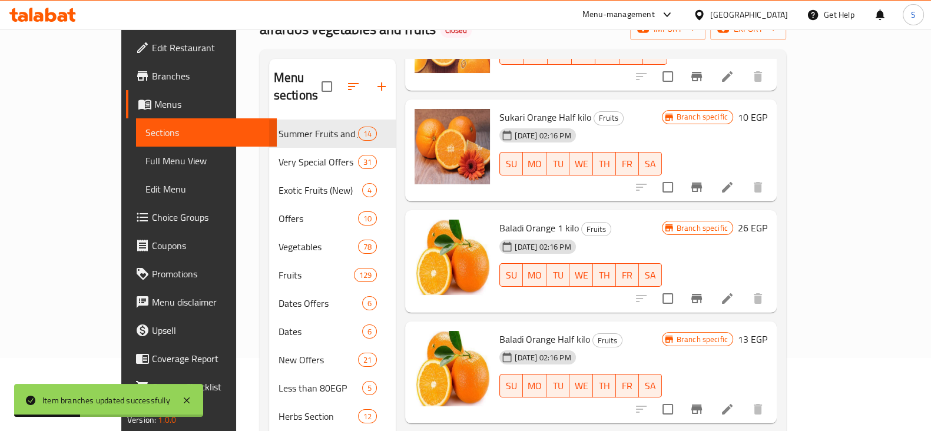
scroll to position [662, 0]
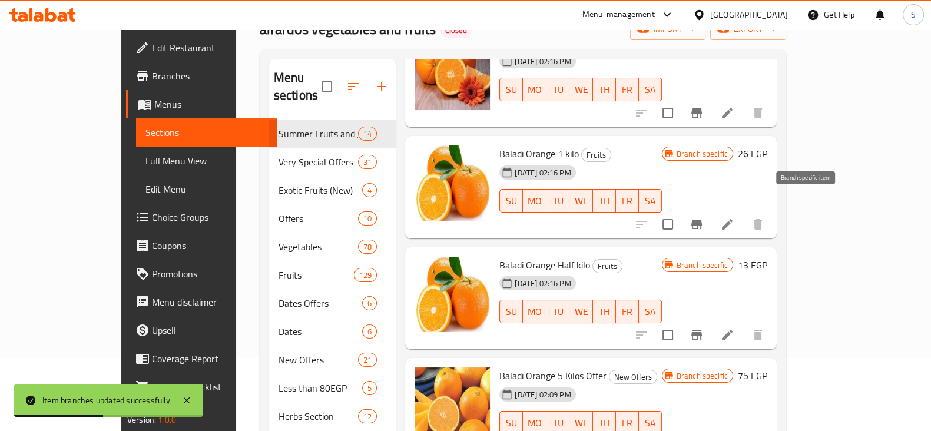
click at [704, 217] on icon "Branch-specific-item" at bounding box center [696, 224] width 14 height 14
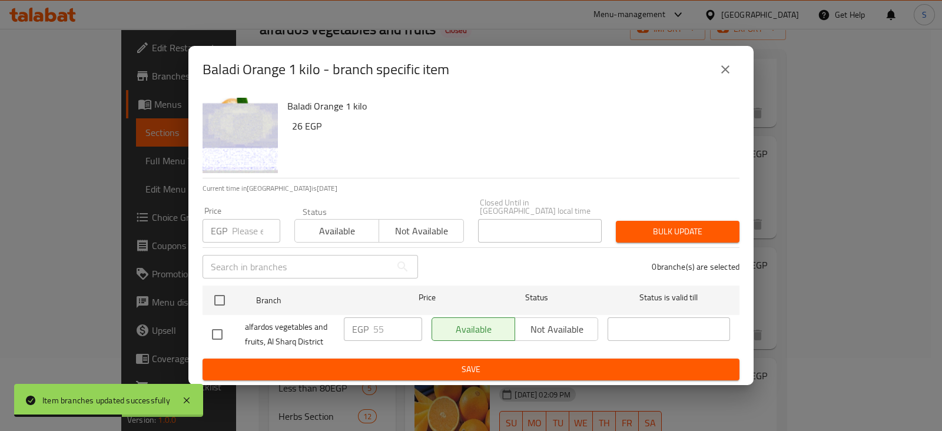
click at [256, 225] on input "number" at bounding box center [256, 231] width 48 height 24
click at [240, 219] on input "number" at bounding box center [256, 231] width 48 height 24
click at [327, 228] on span "Available" at bounding box center [337, 231] width 75 height 17
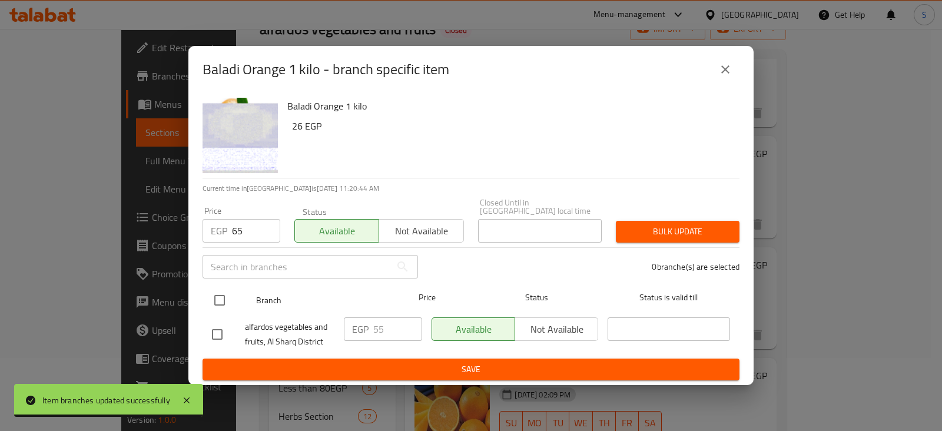
click at [224, 296] on input "checkbox" at bounding box center [219, 300] width 25 height 25
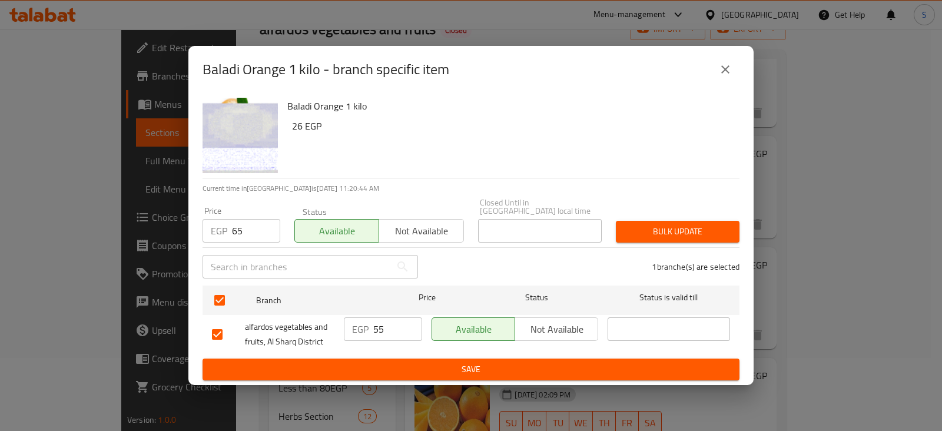
click at [668, 214] on div "Bulk update" at bounding box center [678, 232] width 138 height 36
click at [666, 226] on span "Bulk update" at bounding box center [677, 231] width 105 height 15
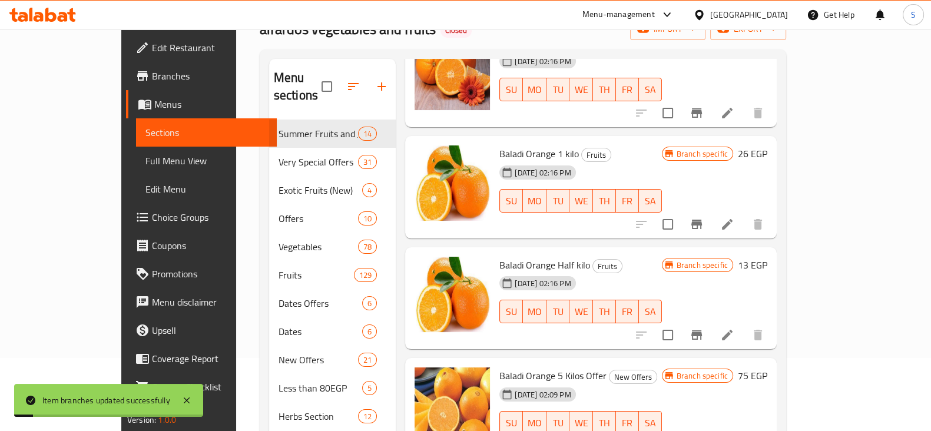
scroll to position [736, 0]
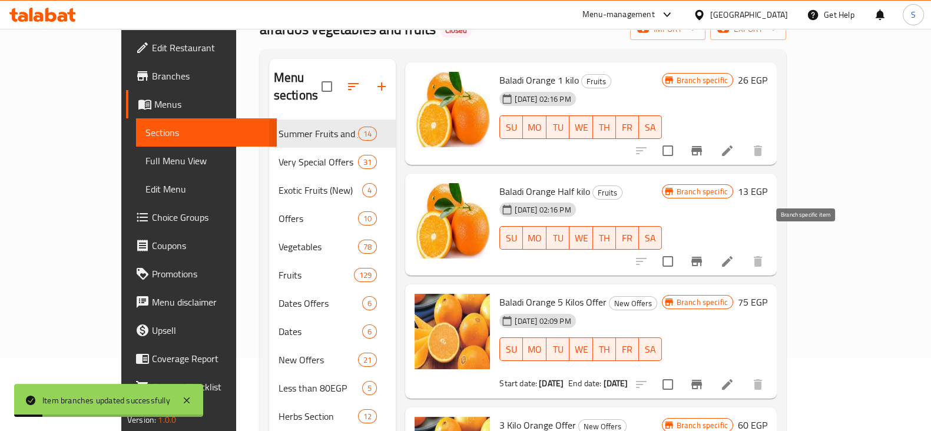
click at [702, 257] on icon "Branch-specific-item" at bounding box center [696, 261] width 11 height 9
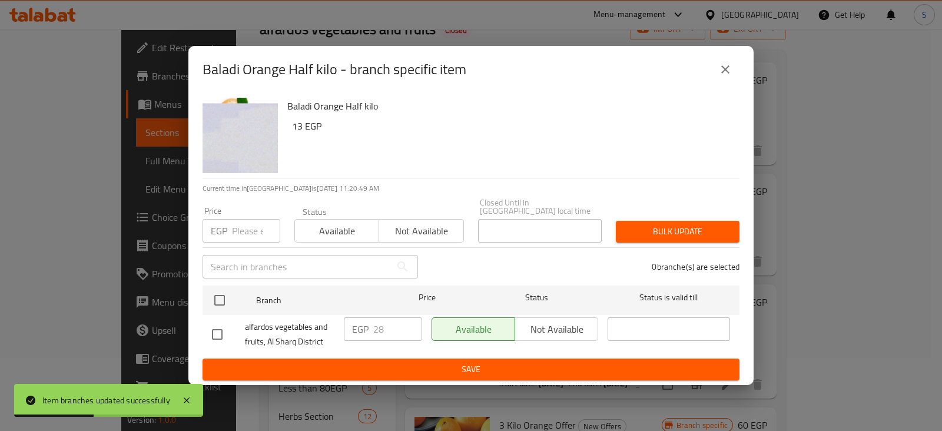
click at [245, 228] on input "number" at bounding box center [256, 231] width 48 height 24
click at [246, 231] on input "number" at bounding box center [256, 231] width 48 height 24
click at [334, 213] on div "Available Not available" at bounding box center [379, 224] width 170 height 35
click at [333, 223] on span "Available" at bounding box center [337, 231] width 75 height 17
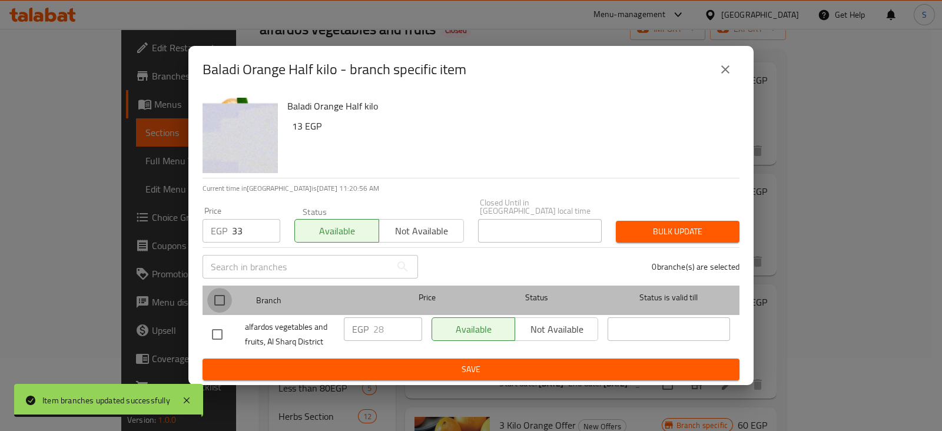
click at [220, 298] on input "checkbox" at bounding box center [219, 300] width 25 height 25
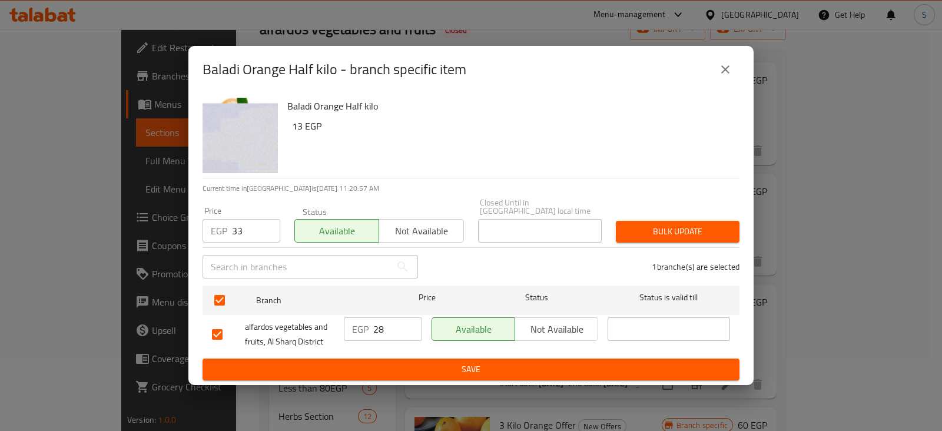
click at [663, 231] on span "Bulk update" at bounding box center [677, 231] width 105 height 15
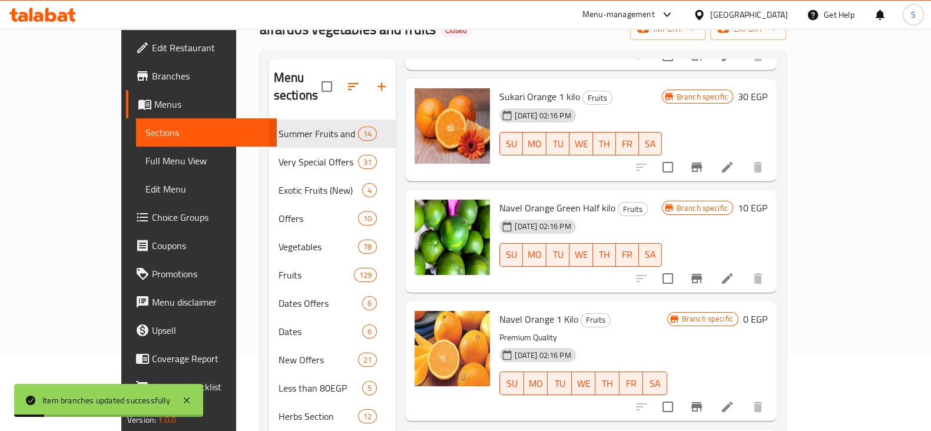
scroll to position [0, 0]
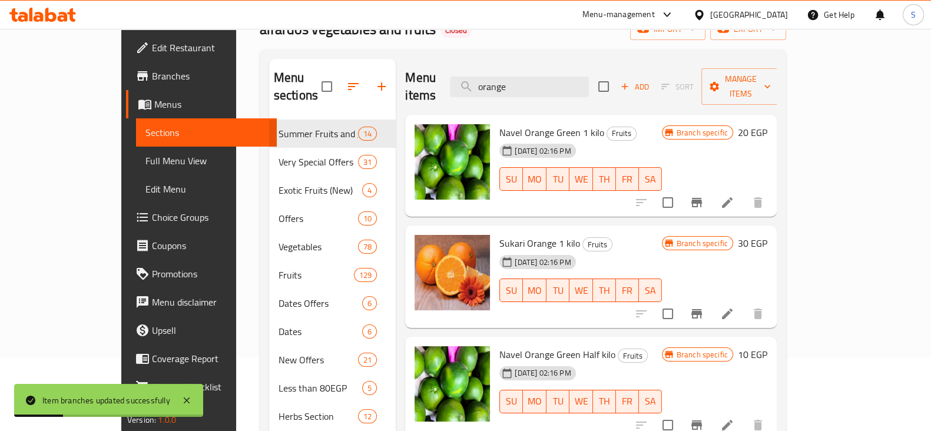
drag, startPoint x: 550, startPoint y: 88, endPoint x: 442, endPoint y: 94, distance: 109.1
click at [442, 94] on div "Menu items orange Add Sort Manage items" at bounding box center [590, 87] width 371 height 56
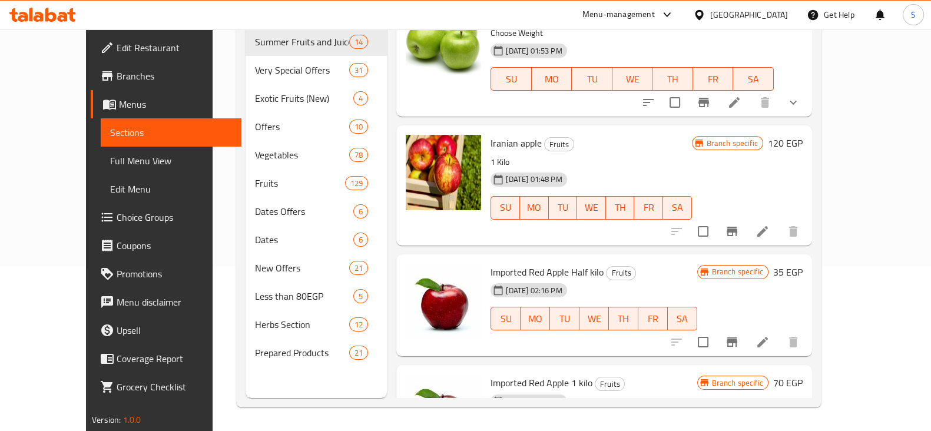
scroll to position [883, 0]
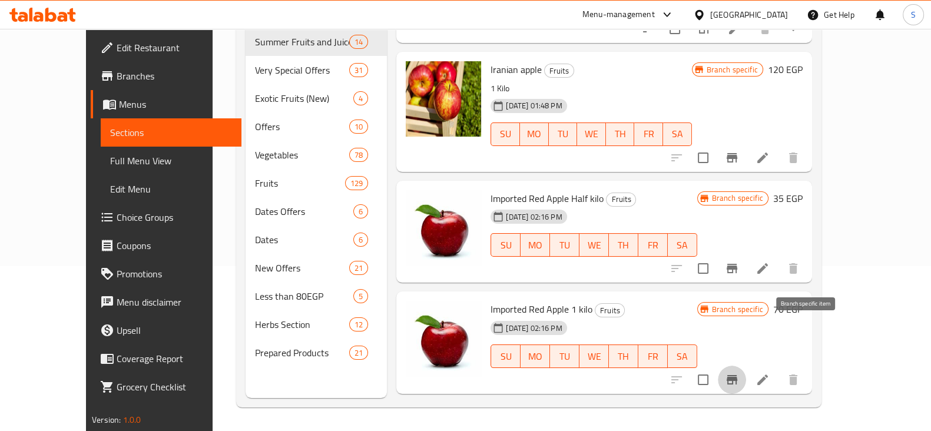
click at [739, 373] on icon "Branch-specific-item" at bounding box center [732, 380] width 14 height 14
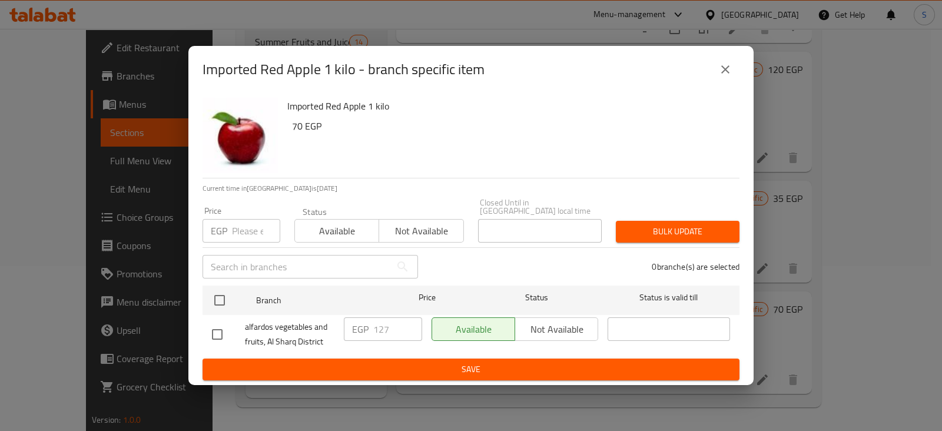
click at [243, 220] on input "number" at bounding box center [256, 231] width 48 height 24
click at [324, 223] on span "Available" at bounding box center [337, 231] width 75 height 17
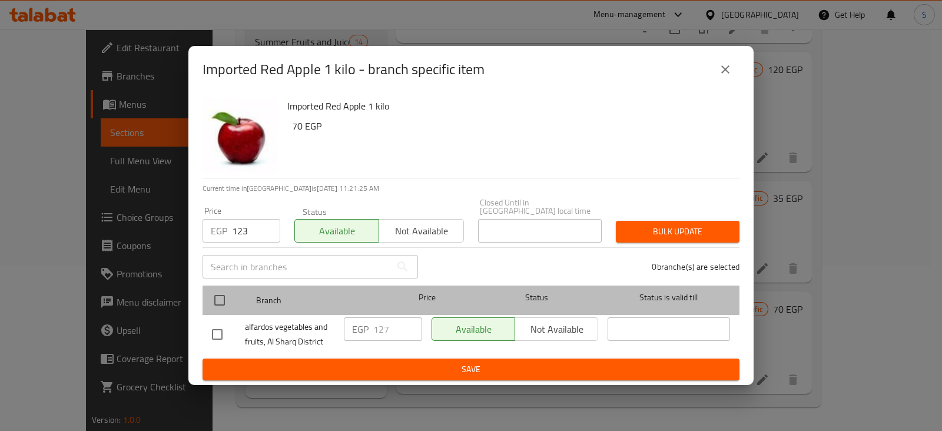
click at [221, 283] on div at bounding box center [229, 300] width 44 height 34
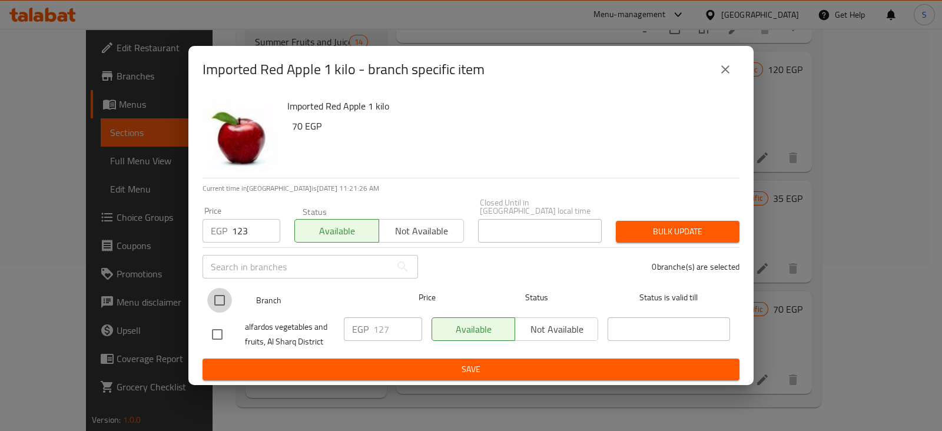
click at [218, 294] on input "checkbox" at bounding box center [219, 300] width 25 height 25
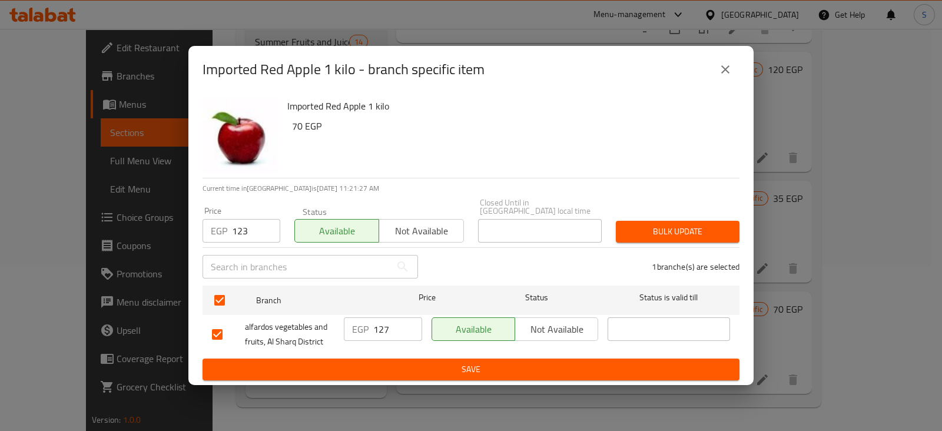
click at [648, 227] on span "Bulk update" at bounding box center [677, 231] width 105 height 15
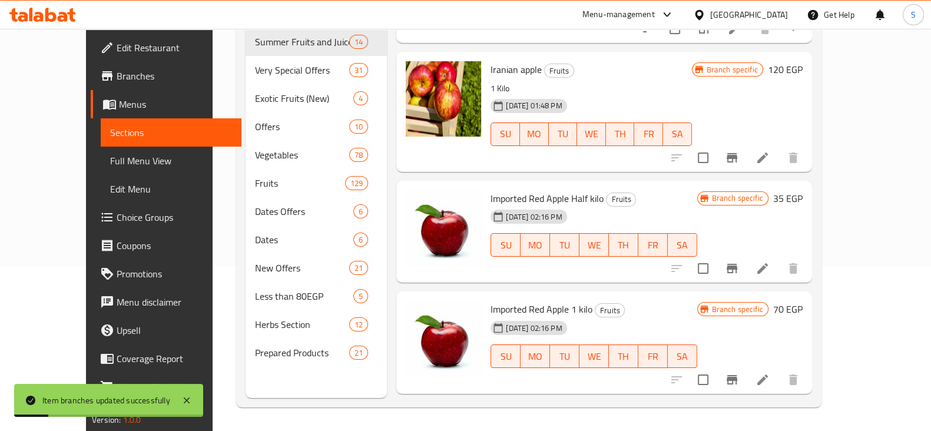
click at [737, 264] on icon "Branch-specific-item" at bounding box center [731, 268] width 11 height 9
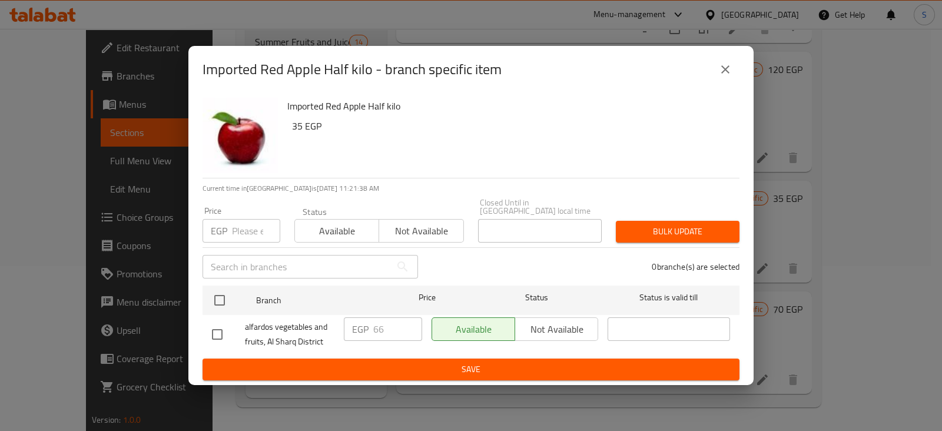
click at [246, 229] on input "number" at bounding box center [256, 231] width 48 height 24
click at [326, 235] on button "Available" at bounding box center [336, 231] width 85 height 24
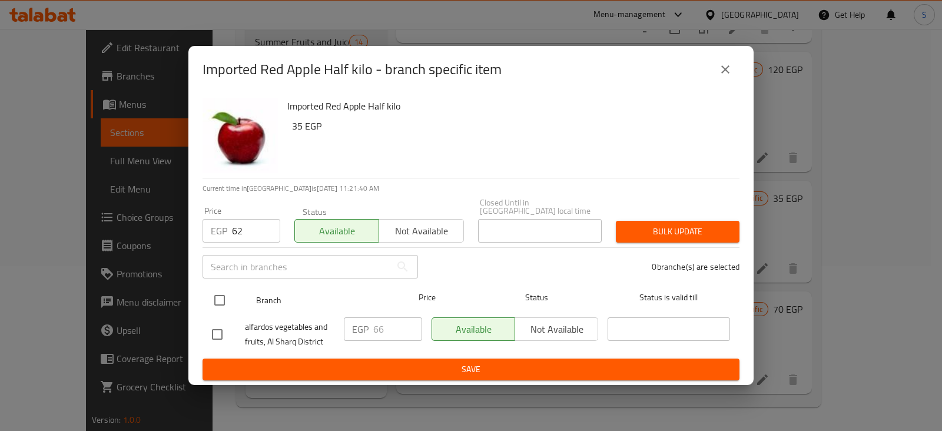
click at [220, 293] on input "checkbox" at bounding box center [219, 300] width 25 height 25
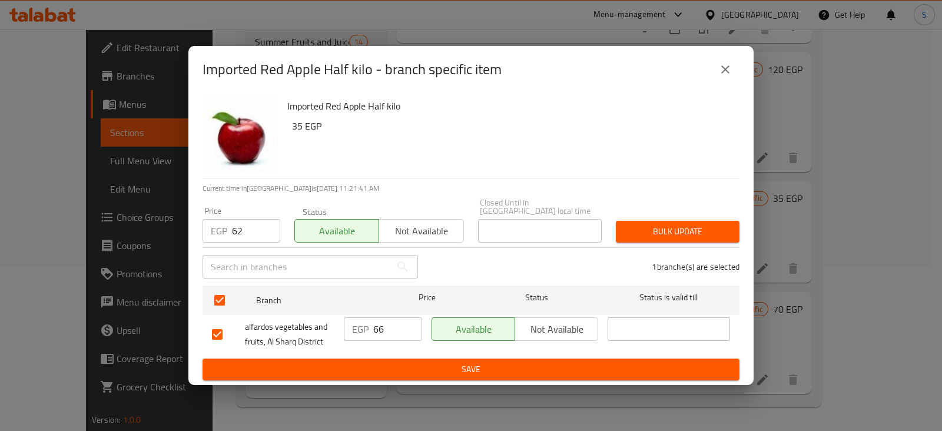
click at [671, 227] on span "Bulk update" at bounding box center [677, 231] width 105 height 15
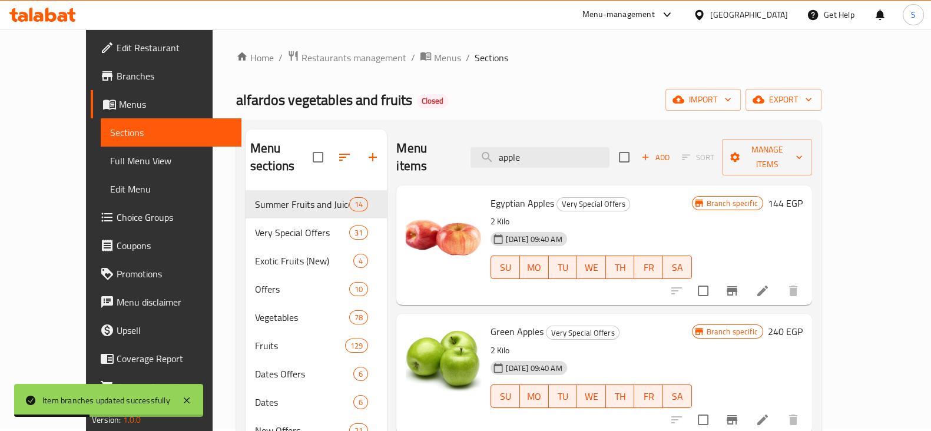
scroll to position [0, 0]
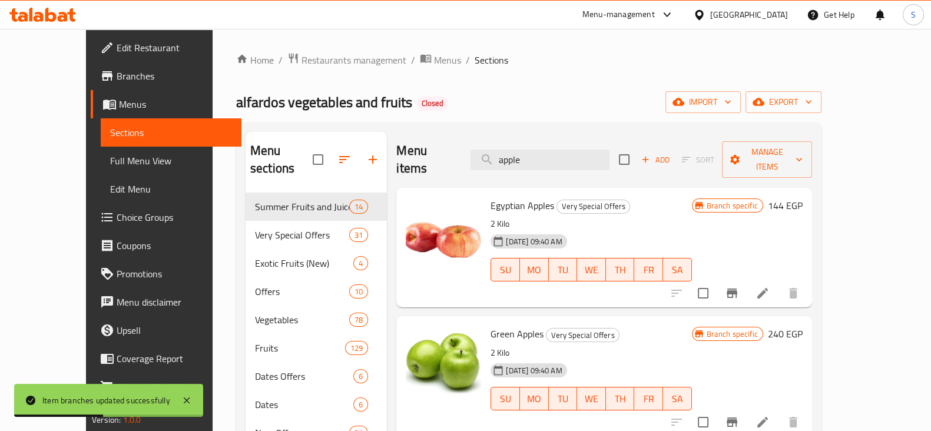
drag, startPoint x: 545, startPoint y: 154, endPoint x: 487, endPoint y: 157, distance: 57.2
click at [487, 157] on div "Menu items apple Add Sort Manage items" at bounding box center [603, 160] width 415 height 56
drag, startPoint x: 543, startPoint y: 149, endPoint x: 508, endPoint y: 157, distance: 36.1
click at [508, 157] on input "apple" at bounding box center [539, 160] width 139 height 21
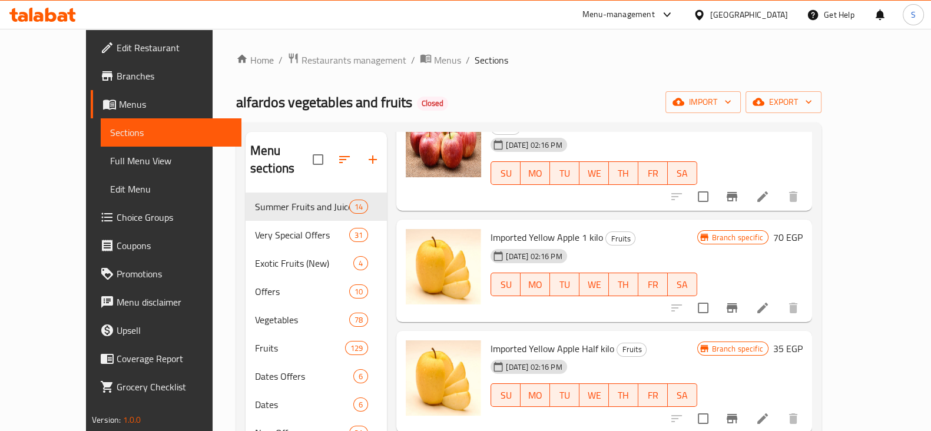
scroll to position [1693, 0]
click at [737, 302] on icon "Branch-specific-item" at bounding box center [731, 306] width 11 height 9
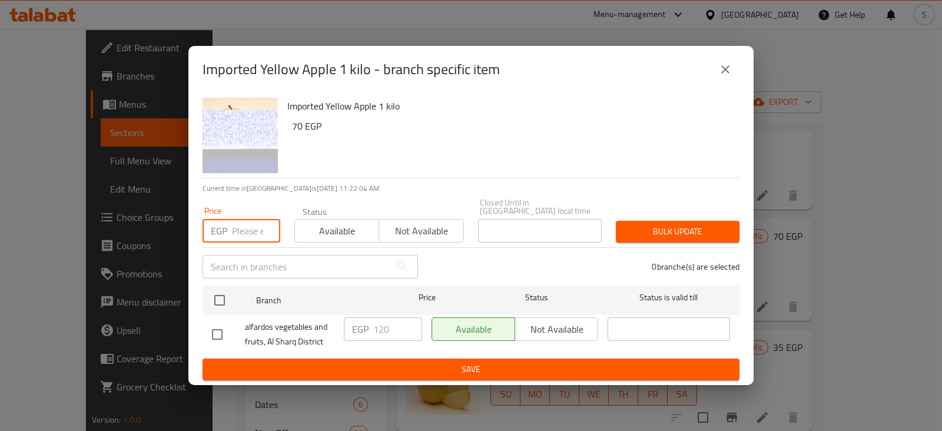
click at [240, 230] on input "number" at bounding box center [256, 231] width 48 height 24
click at [332, 223] on span "Available" at bounding box center [337, 231] width 75 height 17
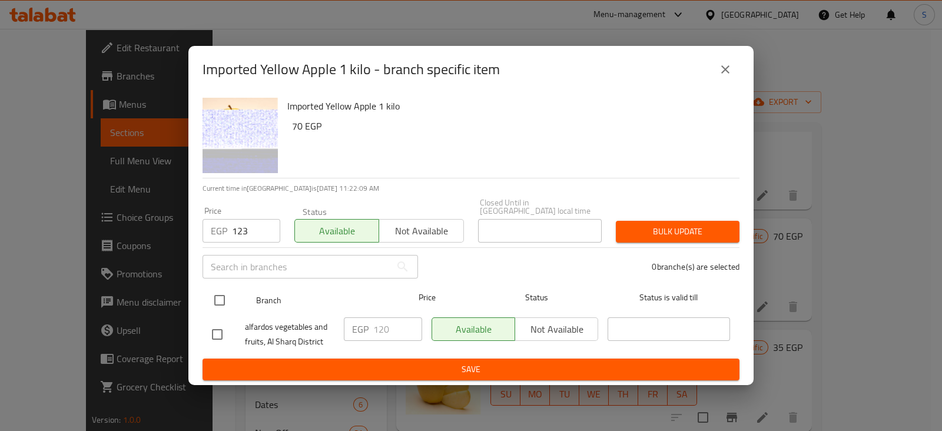
click at [218, 296] on input "checkbox" at bounding box center [219, 300] width 25 height 25
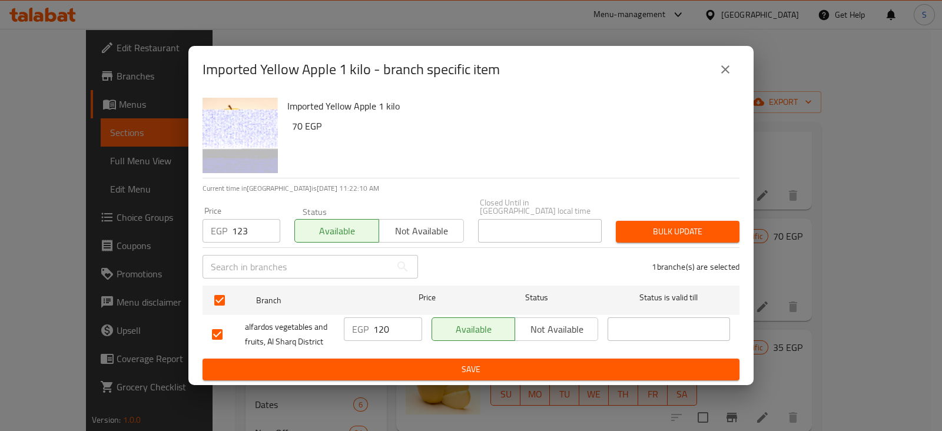
click at [698, 228] on span "Bulk update" at bounding box center [677, 231] width 105 height 15
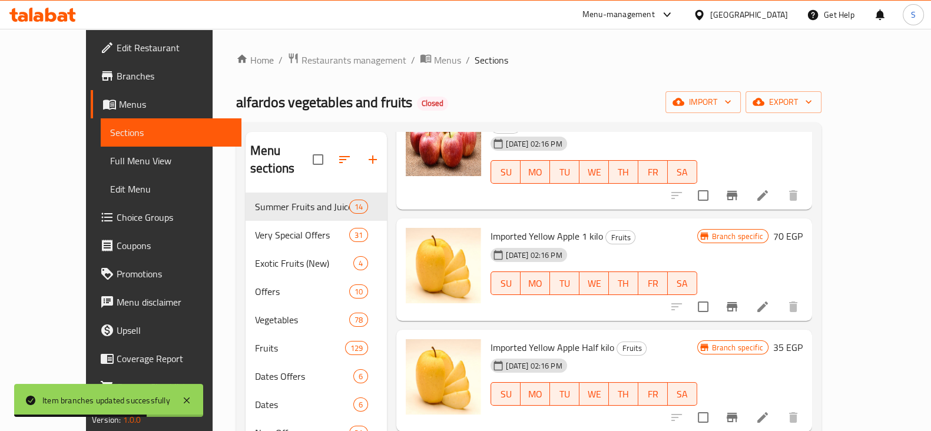
click at [739, 410] on icon "Branch-specific-item" at bounding box center [732, 417] width 14 height 14
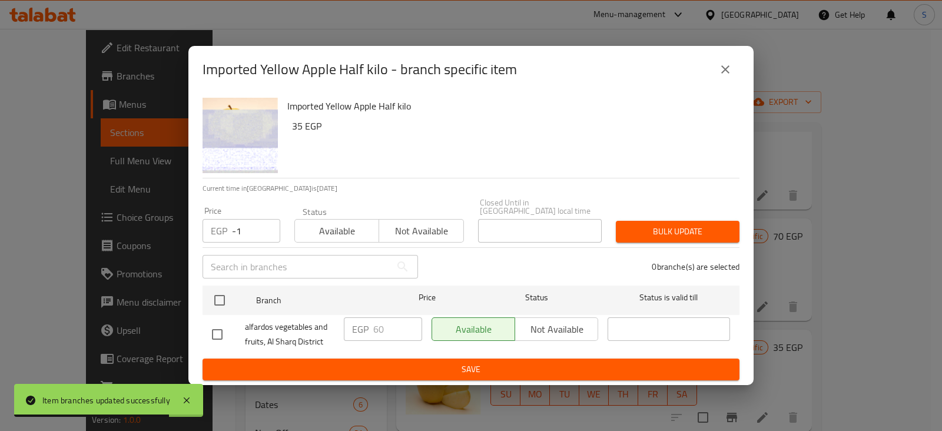
click at [266, 230] on input "-1" at bounding box center [256, 231] width 48 height 24
click at [265, 223] on input "0" at bounding box center [256, 231] width 48 height 24
drag, startPoint x: 243, startPoint y: 232, endPoint x: 191, endPoint y: 234, distance: 51.2
click at [191, 234] on div "Imported Yellow Apple Half kilo 35 EGP Current time in [GEOGRAPHIC_DATA] is [DA…" at bounding box center [470, 239] width 565 height 292
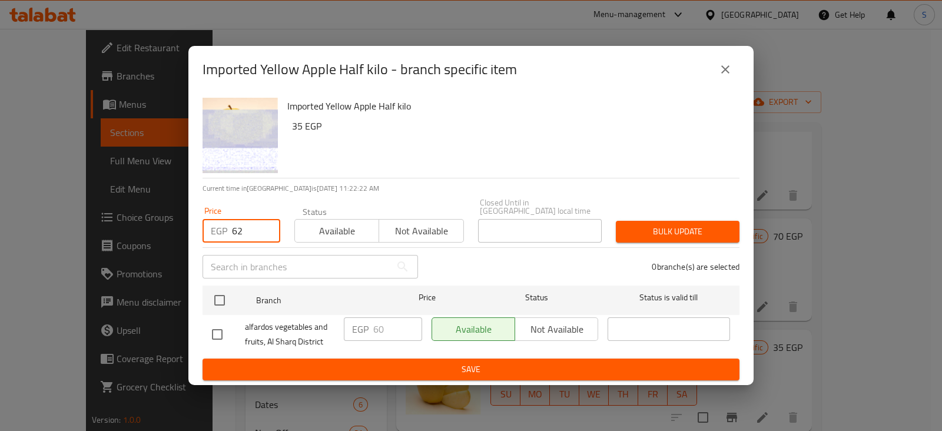
click at [322, 228] on span "Available" at bounding box center [337, 231] width 75 height 17
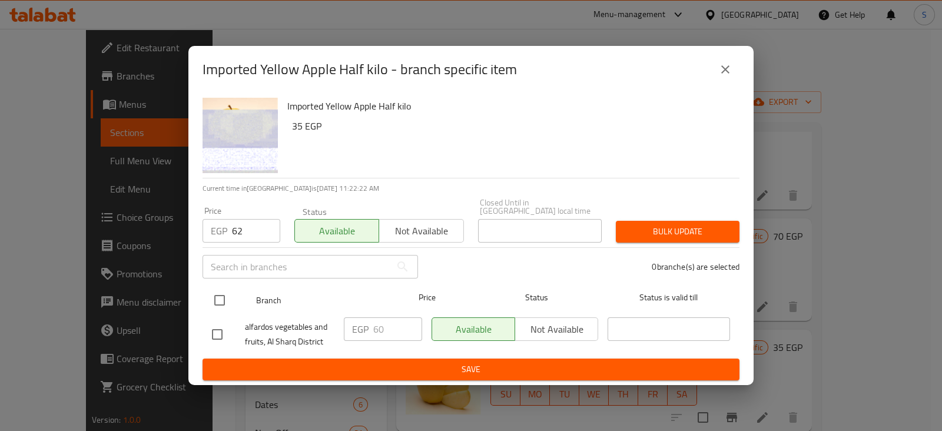
click at [221, 293] on input "checkbox" at bounding box center [219, 300] width 25 height 25
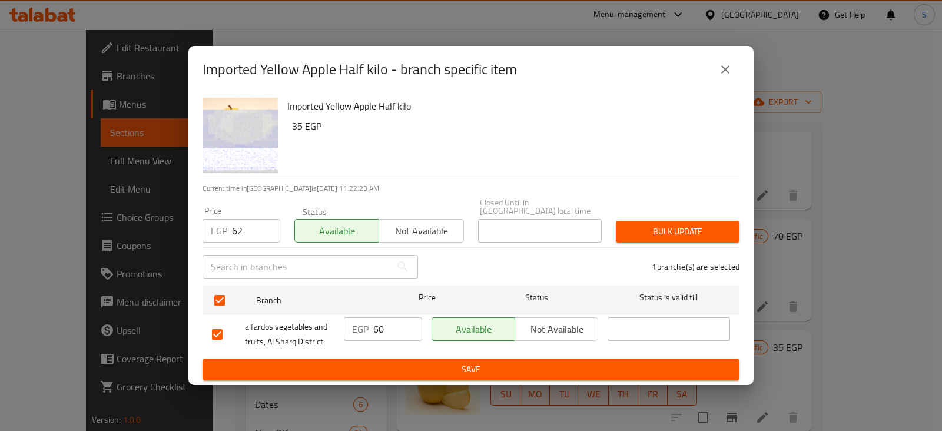
click at [642, 234] on span "Bulk update" at bounding box center [677, 231] width 105 height 15
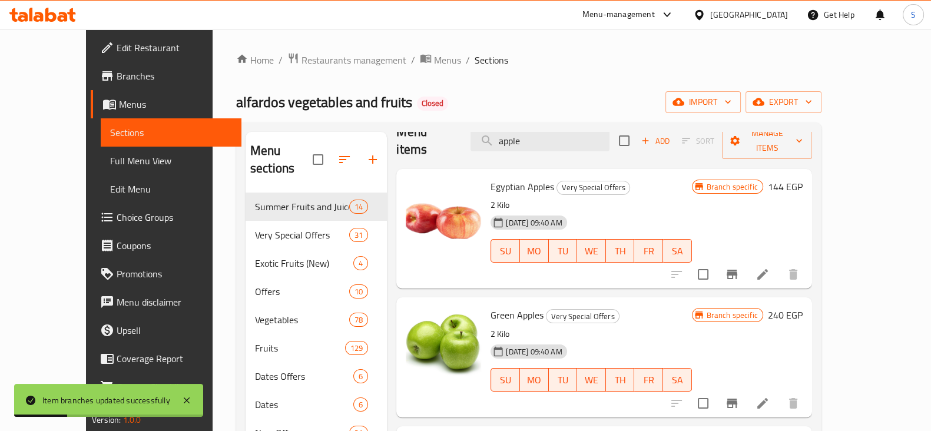
scroll to position [0, 0]
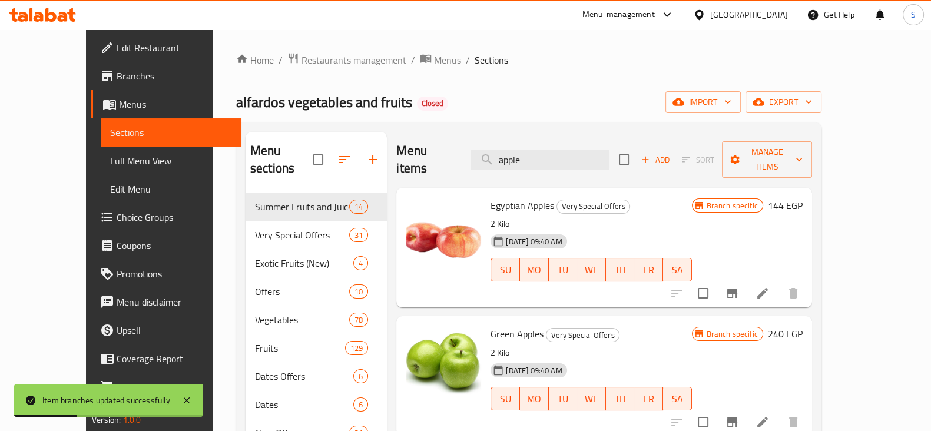
drag, startPoint x: 555, startPoint y: 153, endPoint x: 449, endPoint y: 156, distance: 106.0
click at [449, 156] on div "Menu items apple Add Sort Manage items" at bounding box center [603, 160] width 415 height 56
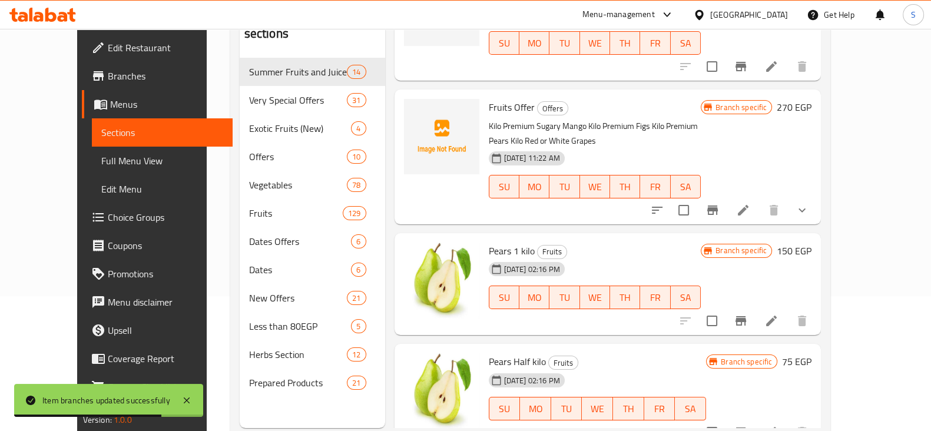
scroll to position [147, 0]
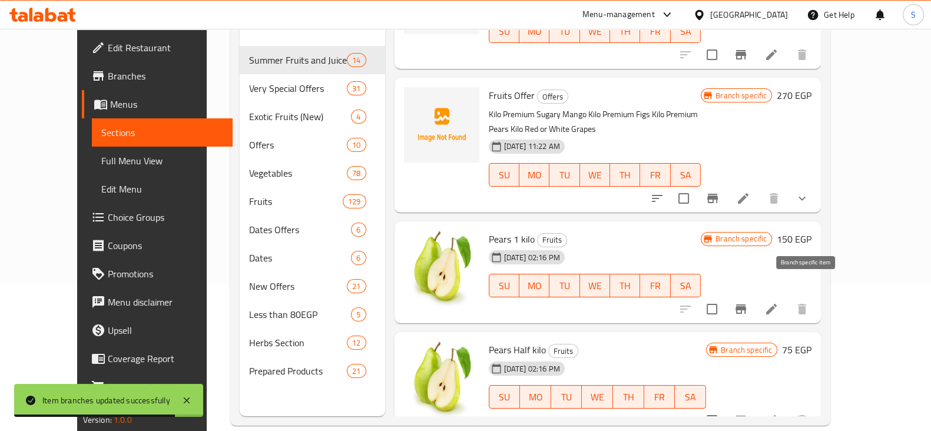
click at [746, 304] on icon "Branch-specific-item" at bounding box center [740, 308] width 11 height 9
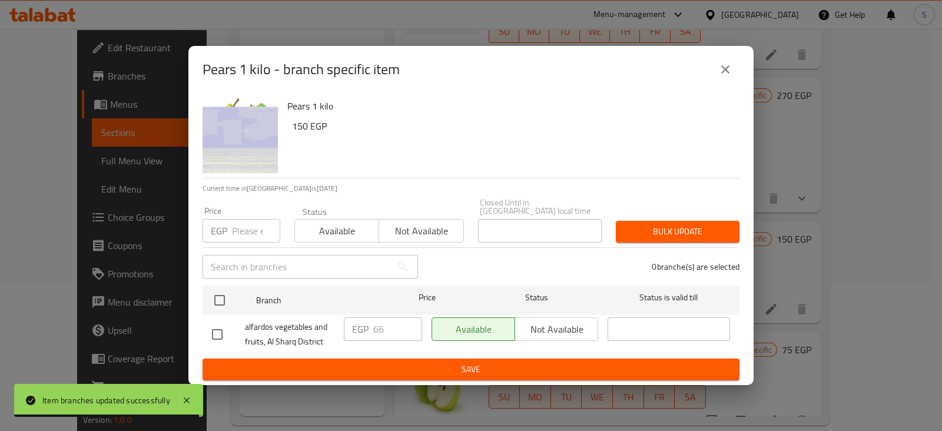
click at [245, 222] on input "number" at bounding box center [256, 231] width 48 height 24
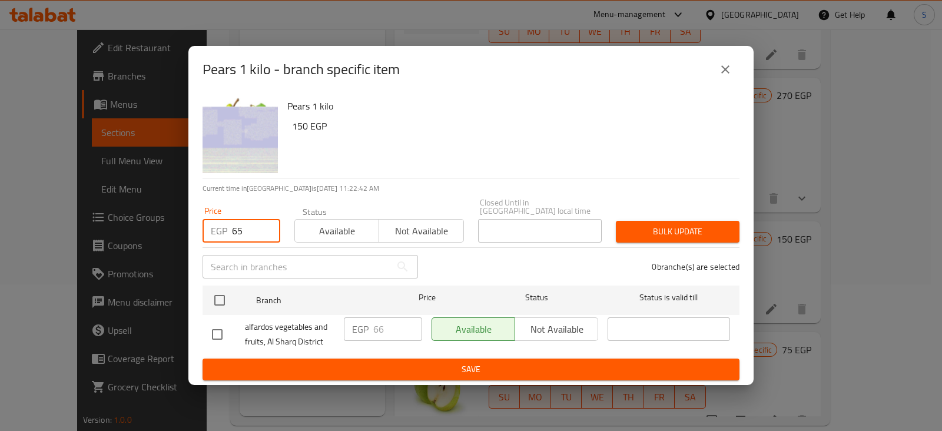
click at [356, 229] on span "Available" at bounding box center [337, 231] width 75 height 17
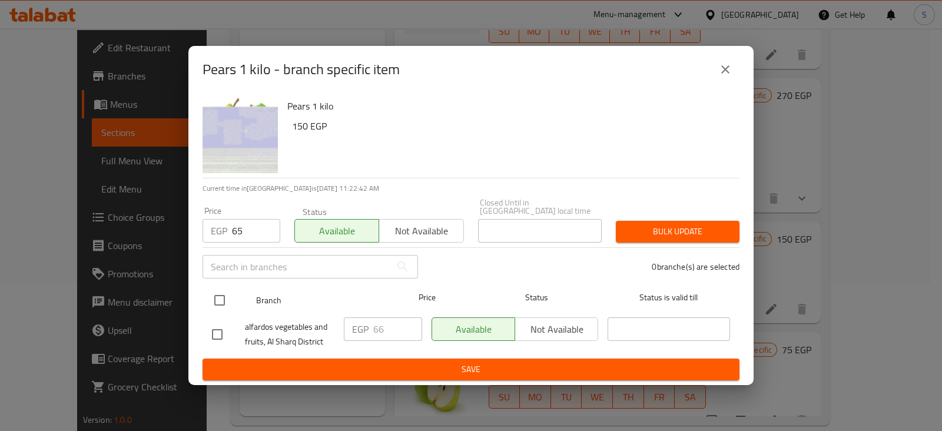
click at [215, 297] on input "checkbox" at bounding box center [219, 300] width 25 height 25
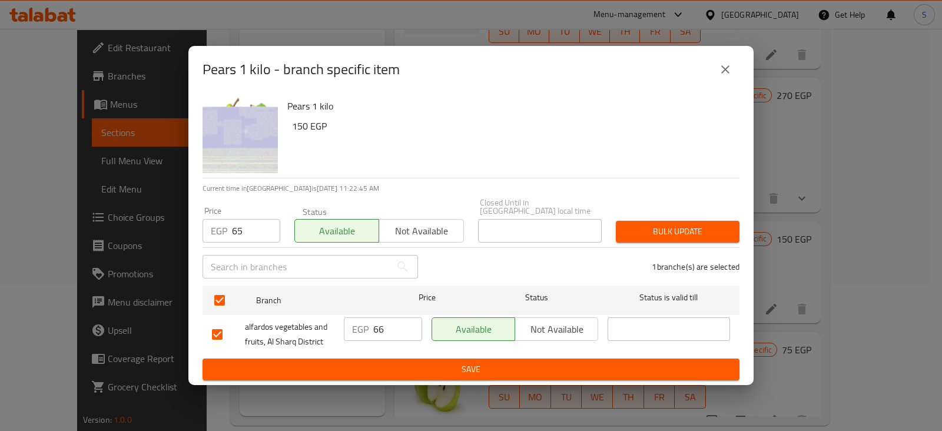
drag, startPoint x: 247, startPoint y: 226, endPoint x: 208, endPoint y: 226, distance: 38.9
click at [212, 227] on div "EGP 65 Price" at bounding box center [242, 231] width 78 height 24
click at [659, 227] on span "Bulk update" at bounding box center [677, 231] width 105 height 15
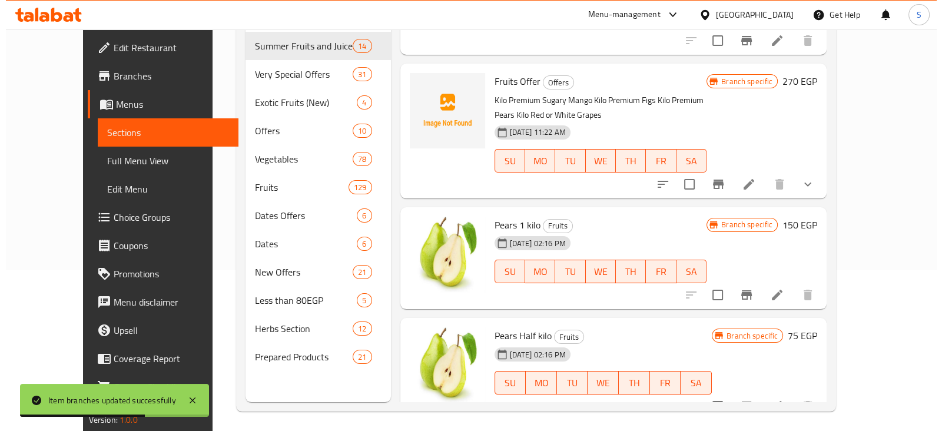
scroll to position [165, 0]
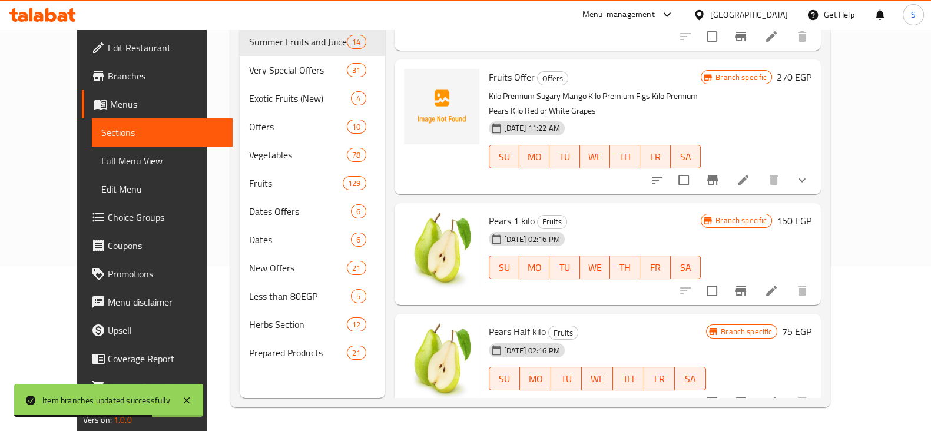
click at [746, 397] on icon "Branch-specific-item" at bounding box center [740, 401] width 11 height 9
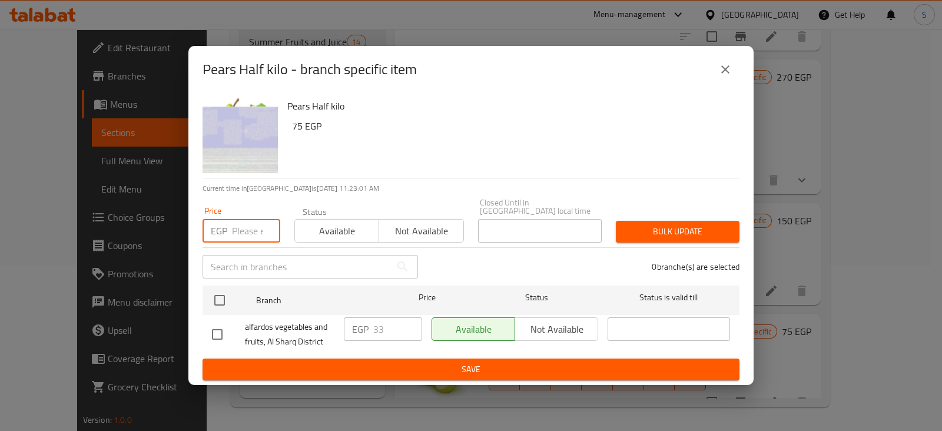
click at [242, 230] on input "number" at bounding box center [256, 231] width 48 height 24
click at [318, 226] on span "Available" at bounding box center [337, 231] width 75 height 17
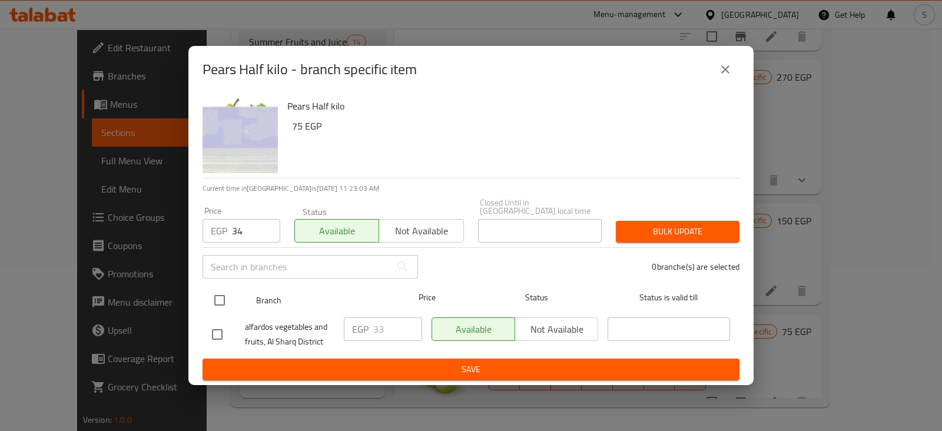
click at [214, 294] on input "checkbox" at bounding box center [219, 300] width 25 height 25
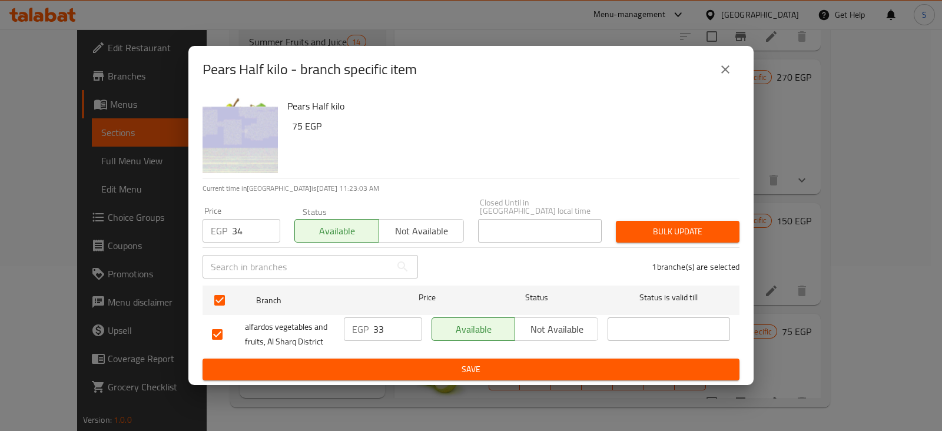
click at [637, 224] on span "Bulk update" at bounding box center [677, 231] width 105 height 15
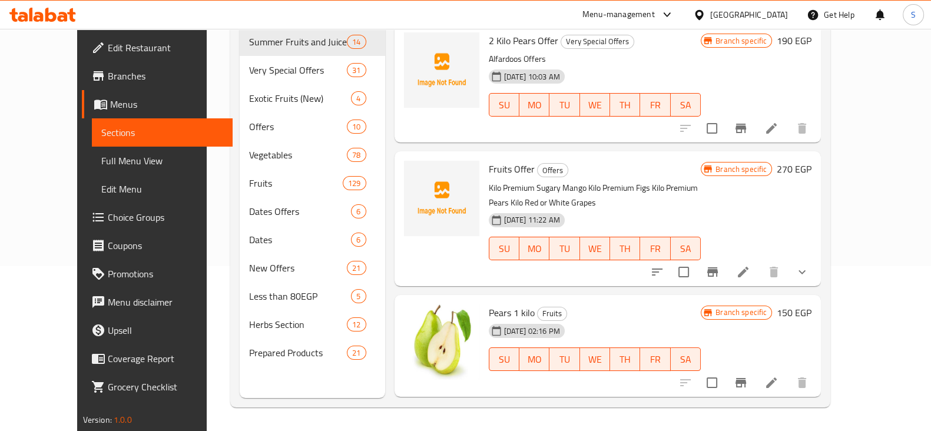
scroll to position [0, 0]
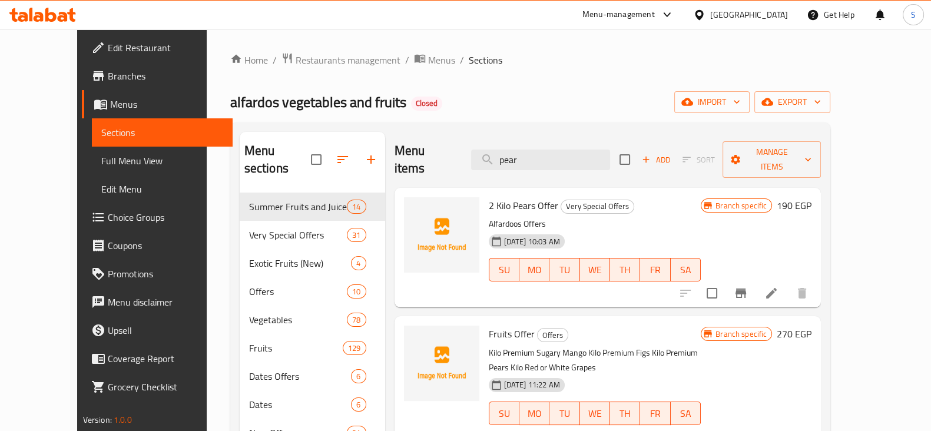
drag, startPoint x: 542, startPoint y: 151, endPoint x: 475, endPoint y: 142, distance: 67.1
click at [475, 142] on div "Menu items pear Add Sort Manage items" at bounding box center [607, 160] width 427 height 56
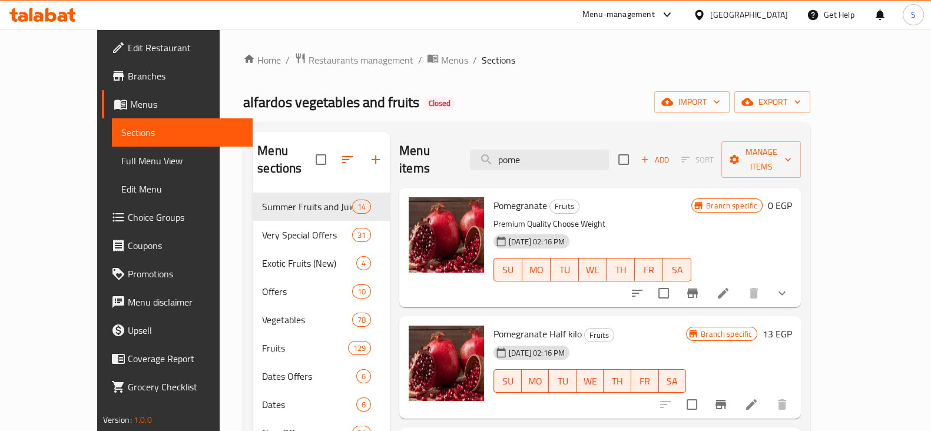
click at [789, 286] on icon "show more" at bounding box center [782, 293] width 14 height 14
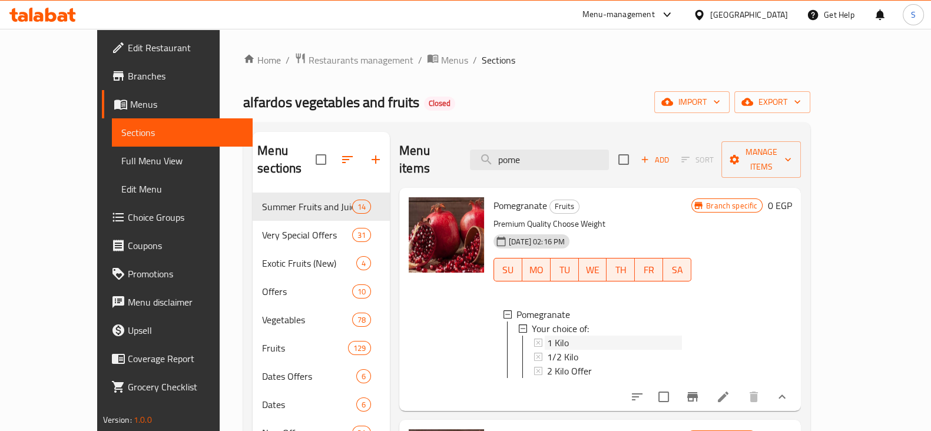
click at [547, 336] on span "1 Kilo" at bounding box center [558, 343] width 22 height 14
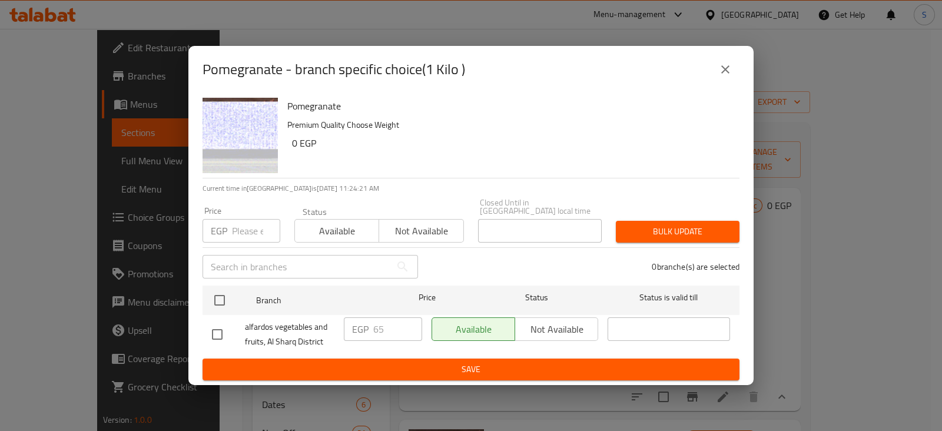
click at [239, 235] on input "number" at bounding box center [256, 231] width 48 height 24
click at [336, 225] on span "Available" at bounding box center [337, 231] width 75 height 17
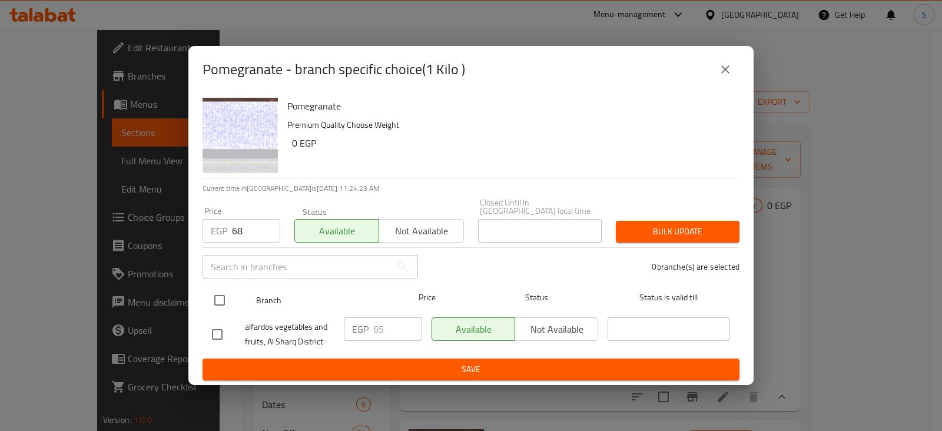
click at [215, 297] on input "checkbox" at bounding box center [219, 300] width 25 height 25
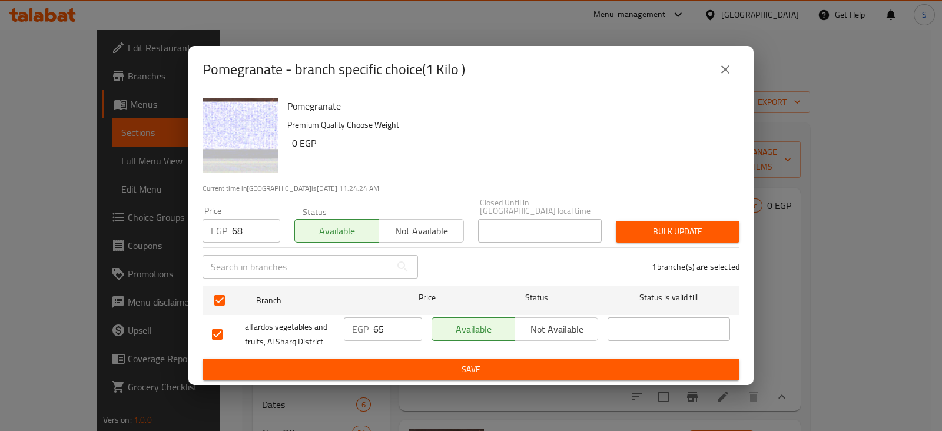
click at [671, 224] on span "Bulk update" at bounding box center [677, 231] width 105 height 15
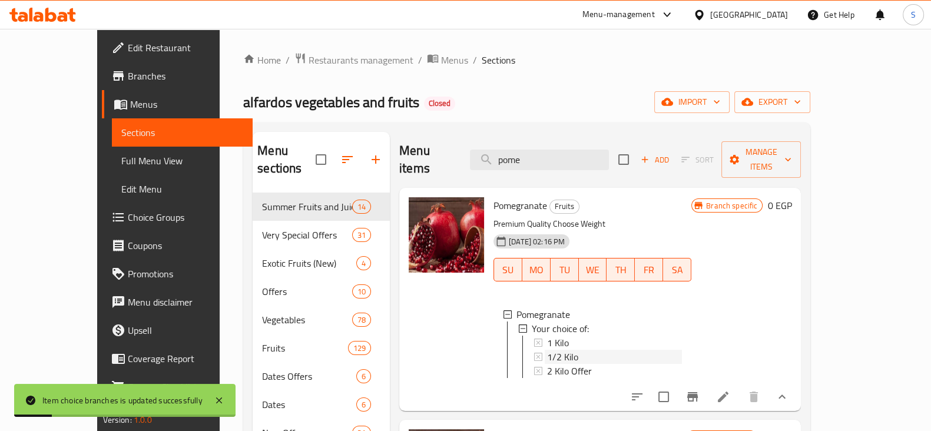
click at [547, 350] on span "1/2 Kilo" at bounding box center [562, 357] width 31 height 14
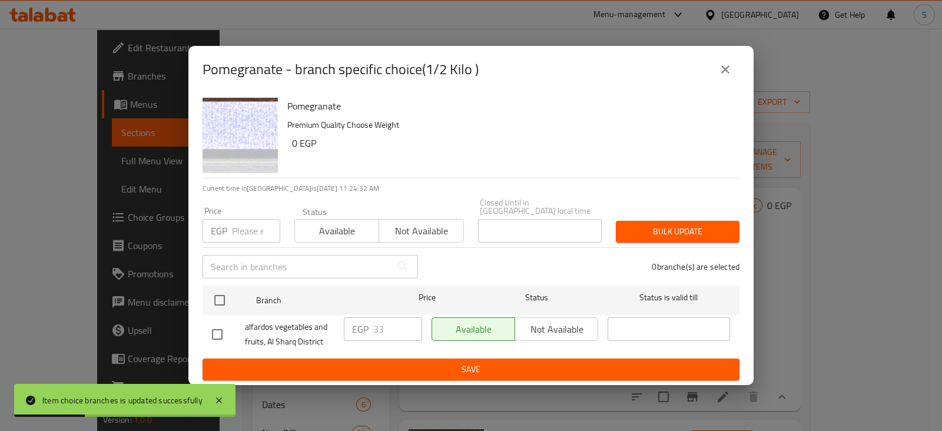
click at [232, 225] on input "number" at bounding box center [256, 231] width 48 height 24
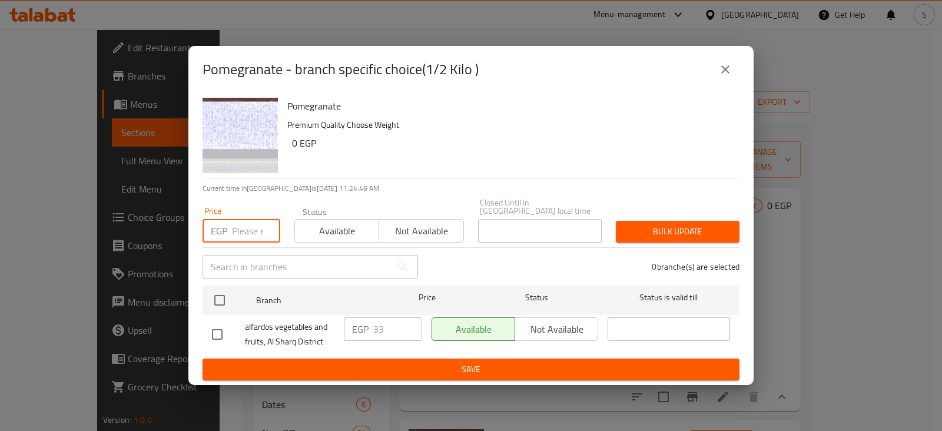
click at [241, 224] on input "number" at bounding box center [256, 231] width 48 height 24
click at [252, 229] on input "number" at bounding box center [256, 231] width 48 height 24
click at [324, 228] on span "Available" at bounding box center [337, 231] width 75 height 17
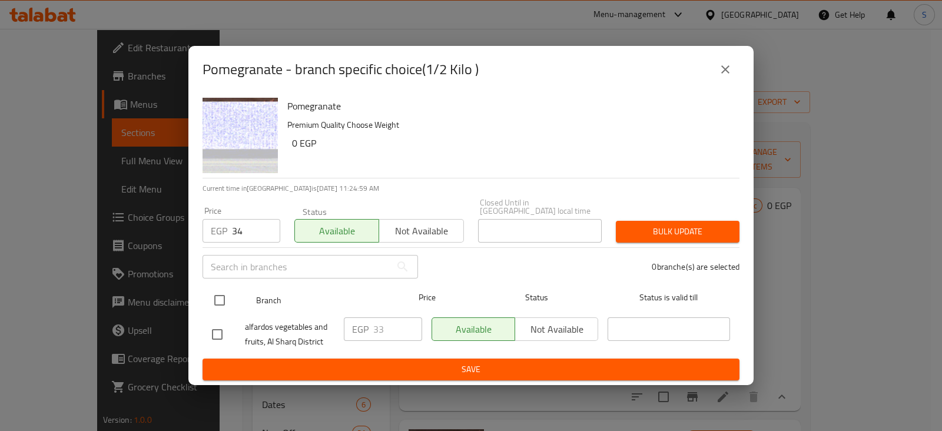
click at [222, 300] on input "checkbox" at bounding box center [219, 300] width 25 height 25
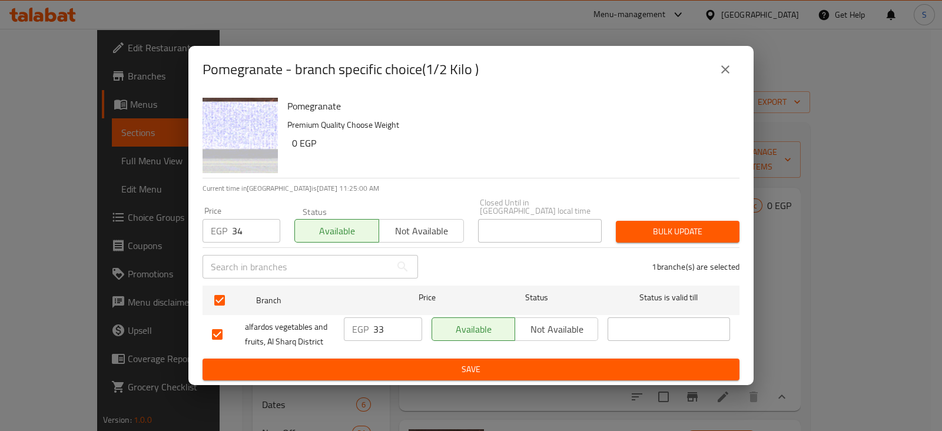
click at [641, 234] on span "Bulk update" at bounding box center [677, 231] width 105 height 15
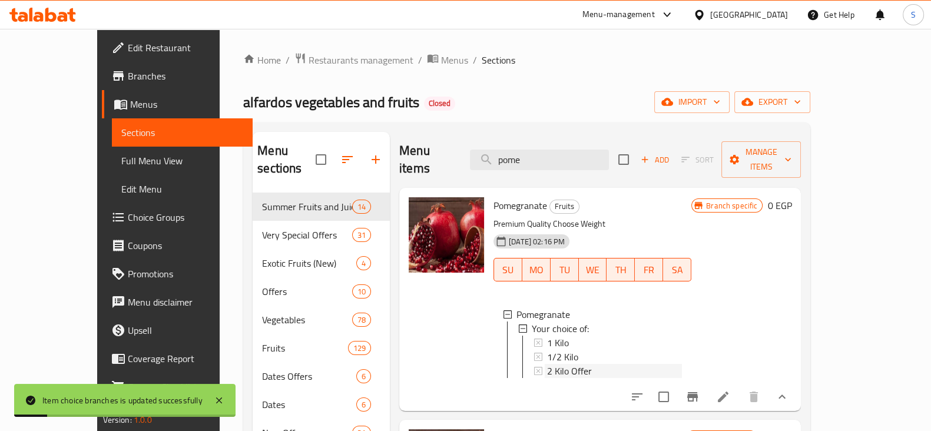
click at [547, 364] on span "2 Kilo Offer" at bounding box center [569, 371] width 45 height 14
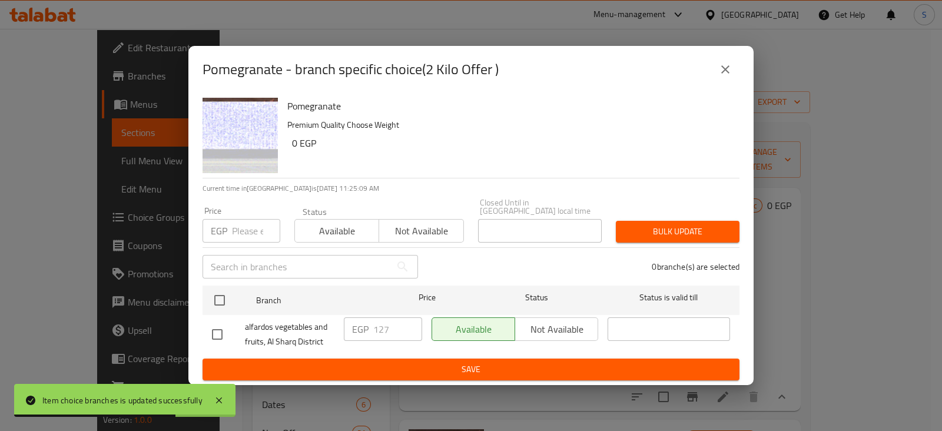
click at [241, 234] on input "number" at bounding box center [256, 231] width 48 height 24
click at [356, 226] on span "Available" at bounding box center [337, 231] width 75 height 17
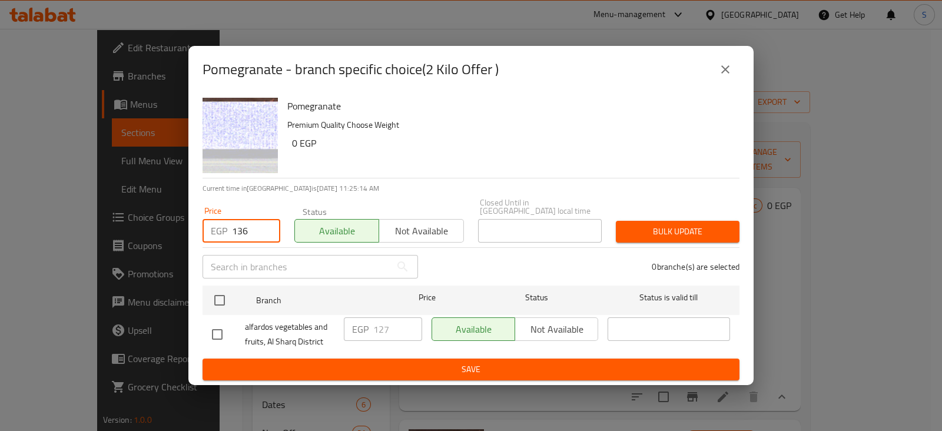
drag, startPoint x: 254, startPoint y: 230, endPoint x: 243, endPoint y: 230, distance: 11.2
click at [243, 230] on input "136" at bounding box center [256, 231] width 48 height 24
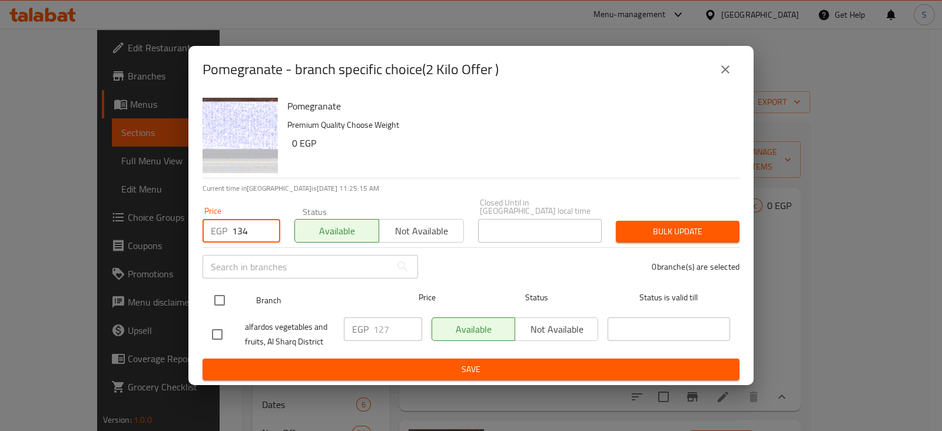
click at [222, 296] on input "checkbox" at bounding box center [219, 300] width 25 height 25
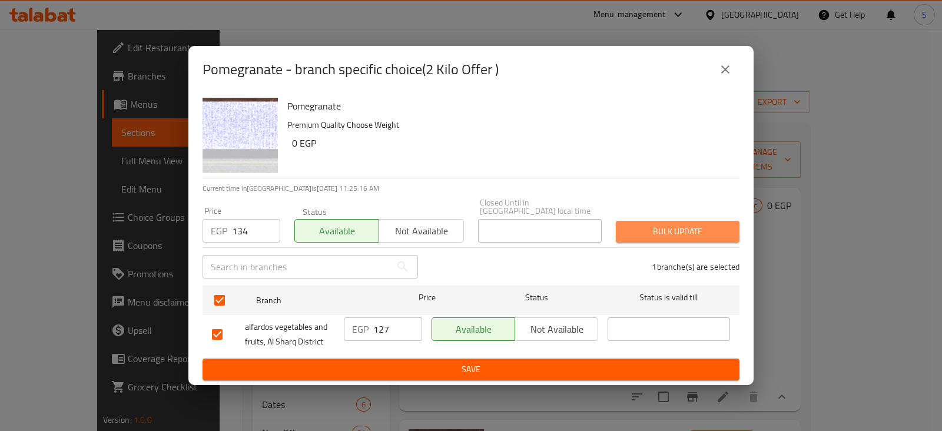
click at [653, 225] on span "Bulk update" at bounding box center [677, 231] width 105 height 15
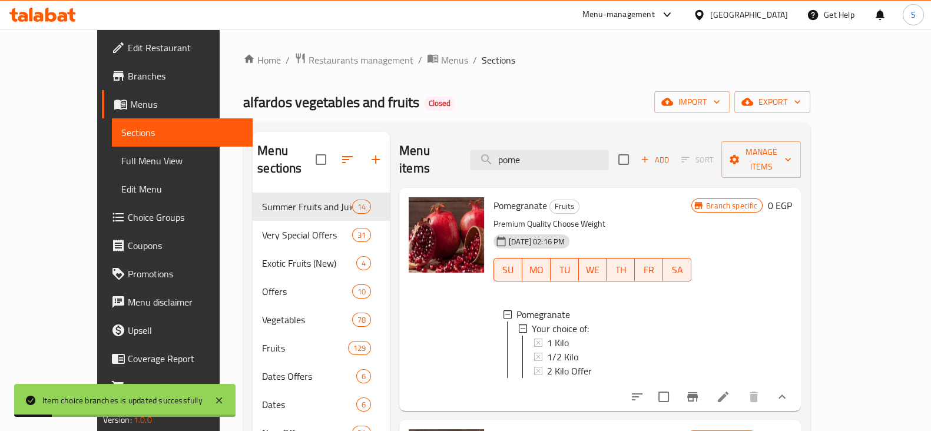
drag, startPoint x: 560, startPoint y: 148, endPoint x: 439, endPoint y: 150, distance: 121.3
click at [439, 150] on div "Menu items pome Add Sort Manage items" at bounding box center [600, 160] width 402 height 56
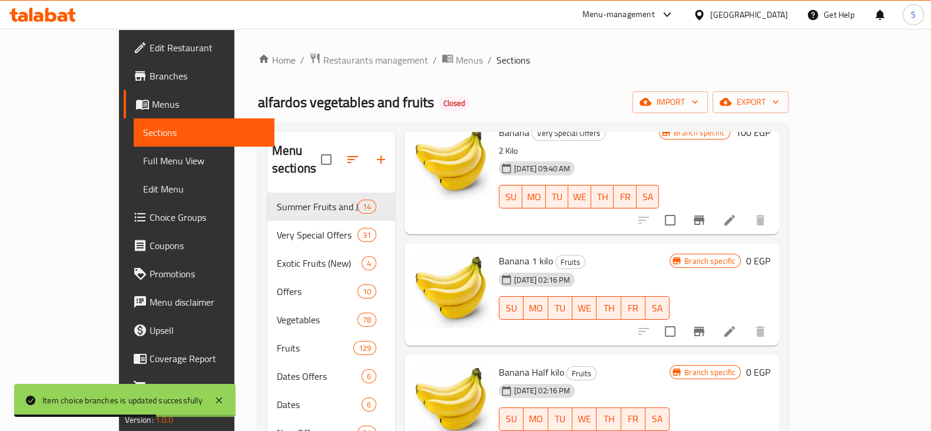
scroll to position [147, 0]
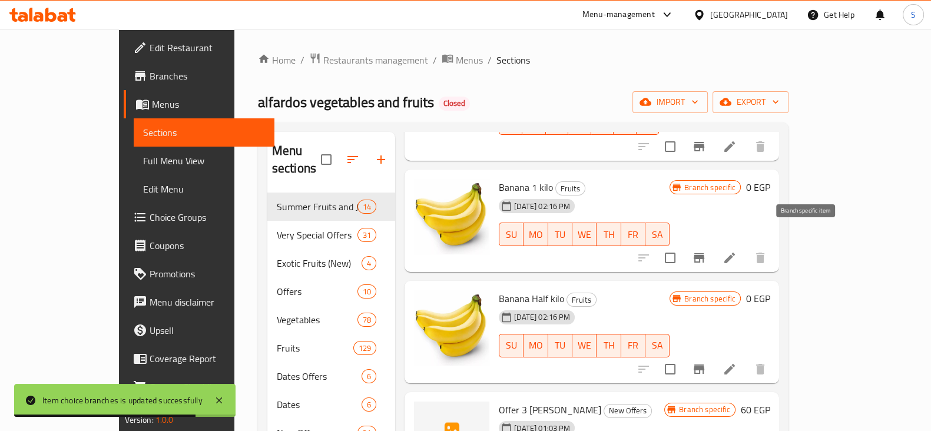
click at [706, 251] on icon "Branch-specific-item" at bounding box center [699, 258] width 14 height 14
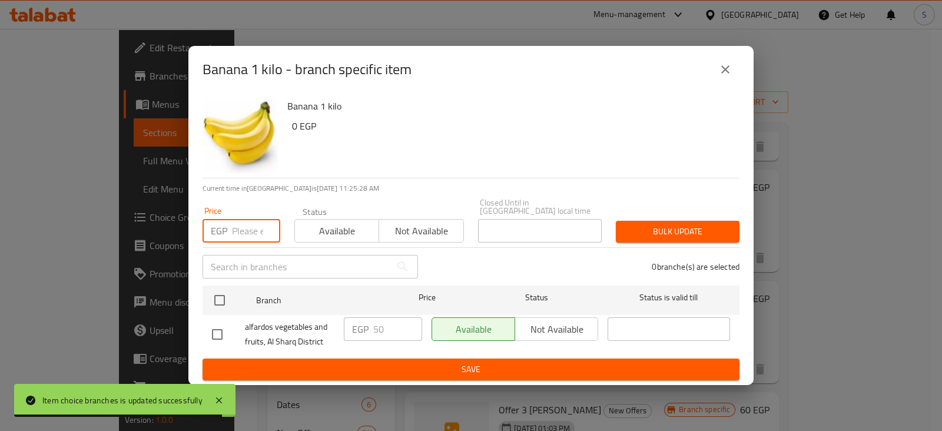
click at [238, 234] on input "number" at bounding box center [256, 231] width 48 height 24
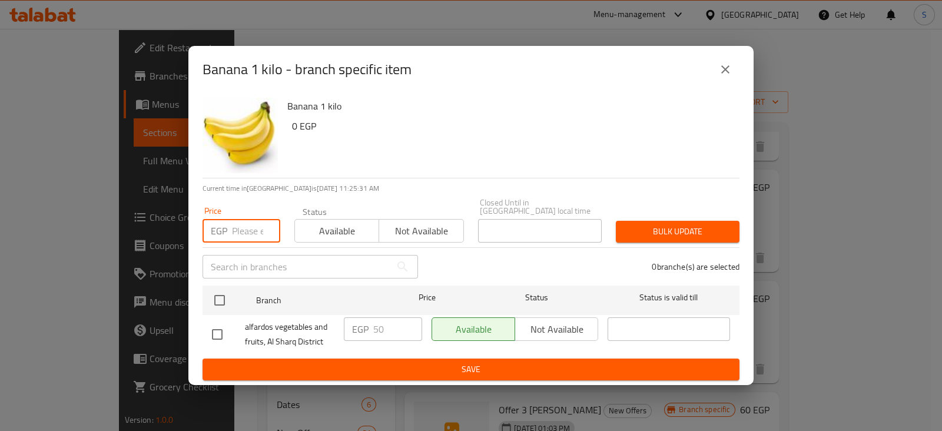
click at [238, 228] on input "number" at bounding box center [256, 231] width 48 height 24
click at [728, 75] on icon "close" at bounding box center [725, 69] width 14 height 14
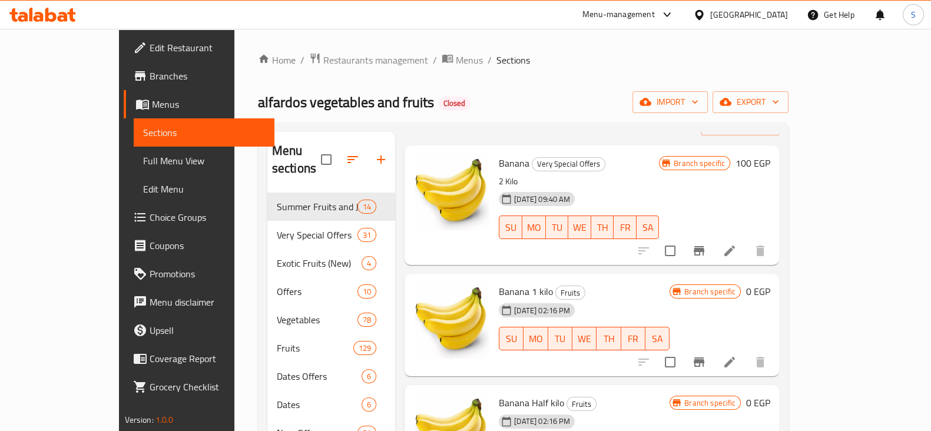
scroll to position [73, 0]
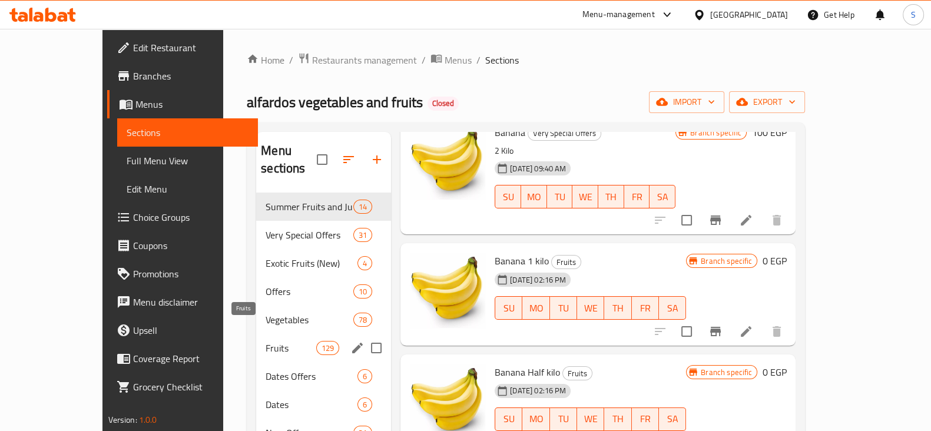
click at [266, 341] on span "Fruits" at bounding box center [291, 348] width 51 height 14
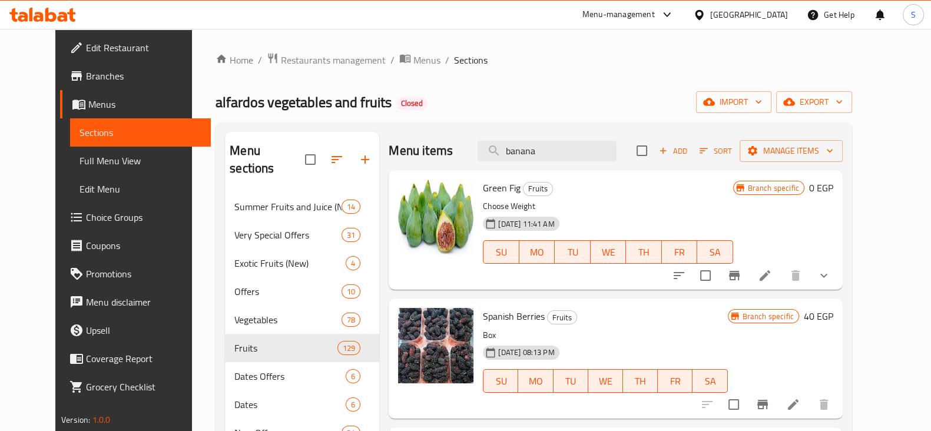
click at [709, 149] on icon "button" at bounding box center [703, 150] width 11 height 11
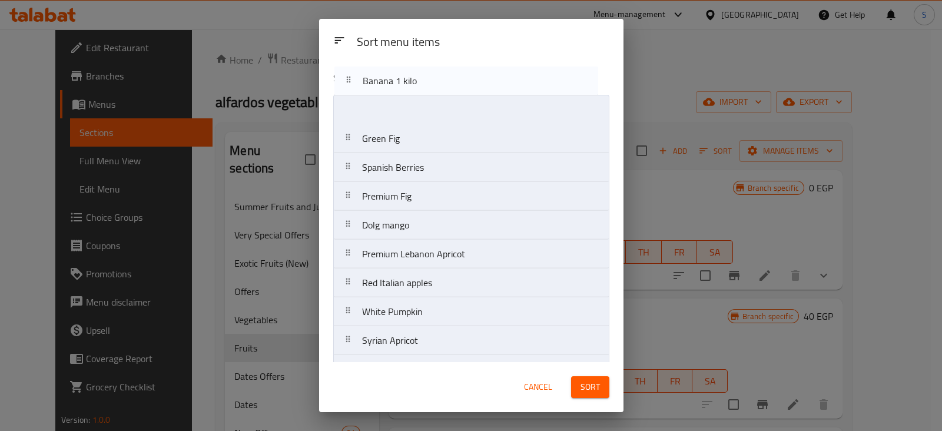
drag, startPoint x: 426, startPoint y: 188, endPoint x: 426, endPoint y: 84, distance: 103.6
click at [426, 84] on div "Sort menu items Green Fig Spanish Berries Premium Fig Dolg mango Premium Lebano…" at bounding box center [471, 211] width 304 height 301
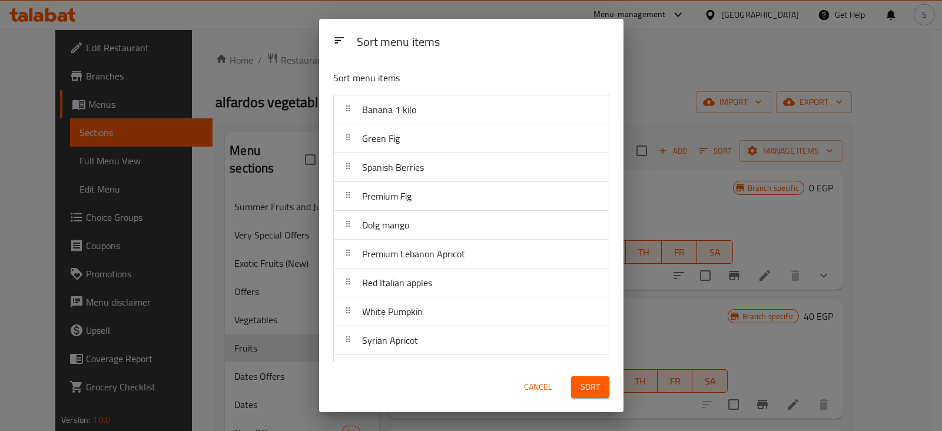
click at [592, 386] on span "Sort" at bounding box center [589, 387] width 19 height 15
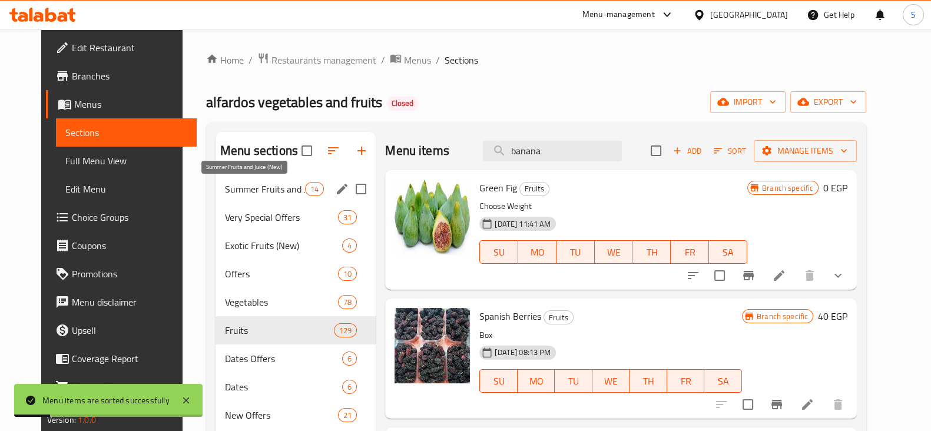
click at [258, 187] on span "Summer Fruits and Juice (New)" at bounding box center [265, 189] width 80 height 14
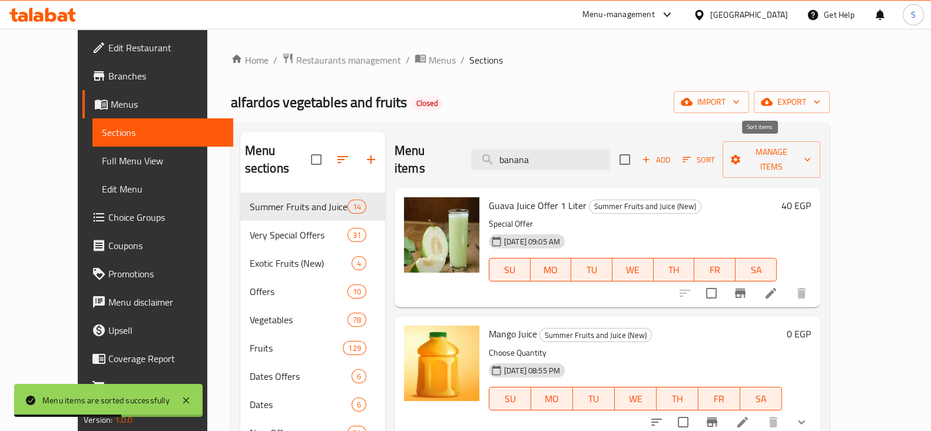
click at [715, 153] on span "Sort" at bounding box center [698, 160] width 32 height 14
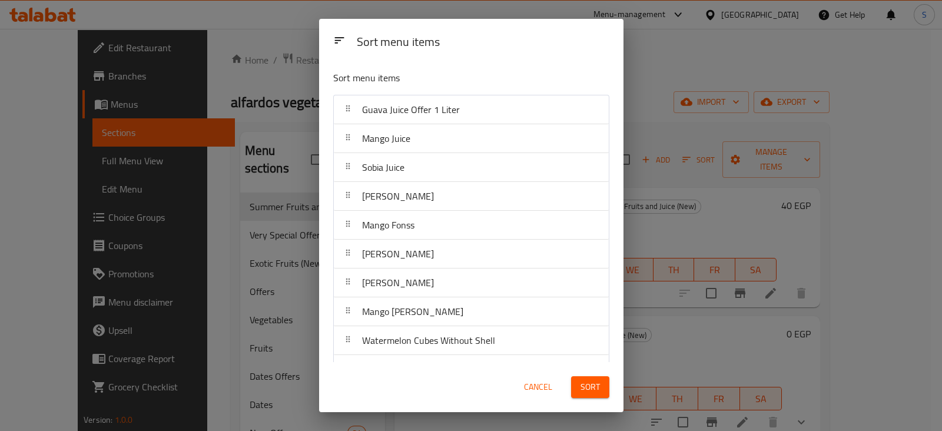
click at [533, 384] on span "Cancel" at bounding box center [538, 387] width 28 height 15
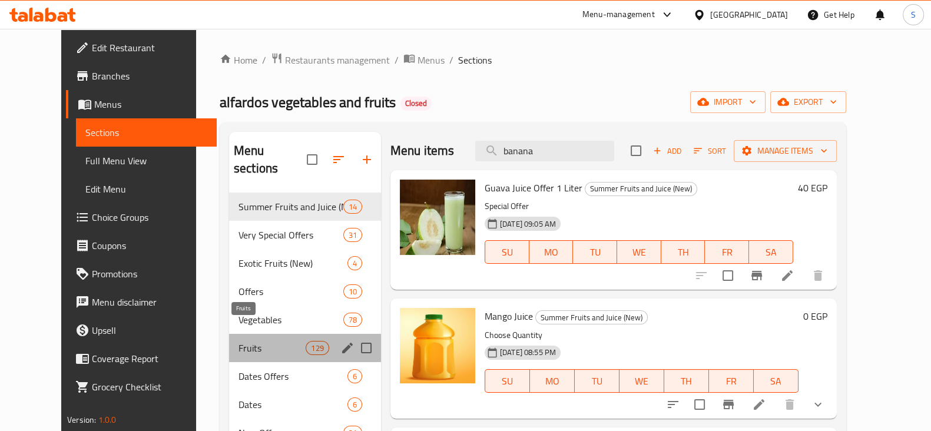
click at [238, 341] on span "Fruits" at bounding box center [272, 348] width 68 height 14
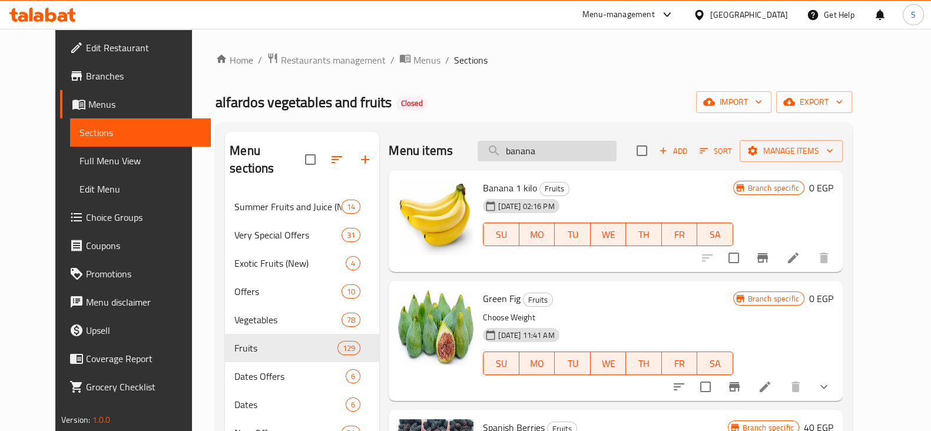
drag, startPoint x: 561, startPoint y: 148, endPoint x: 497, endPoint y: 154, distance: 64.4
click at [497, 154] on input "banana" at bounding box center [546, 151] width 139 height 21
click at [732, 152] on span "Sort" at bounding box center [715, 151] width 32 height 14
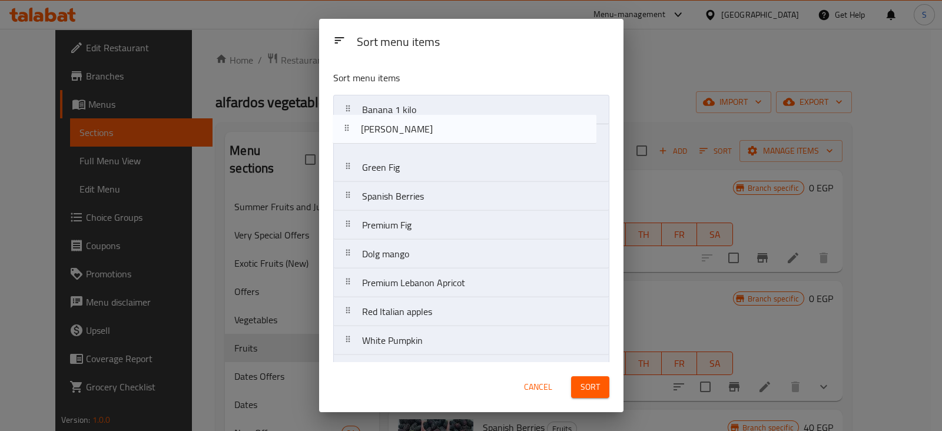
drag, startPoint x: 429, startPoint y: 231, endPoint x: 428, endPoint y: 123, distance: 108.3
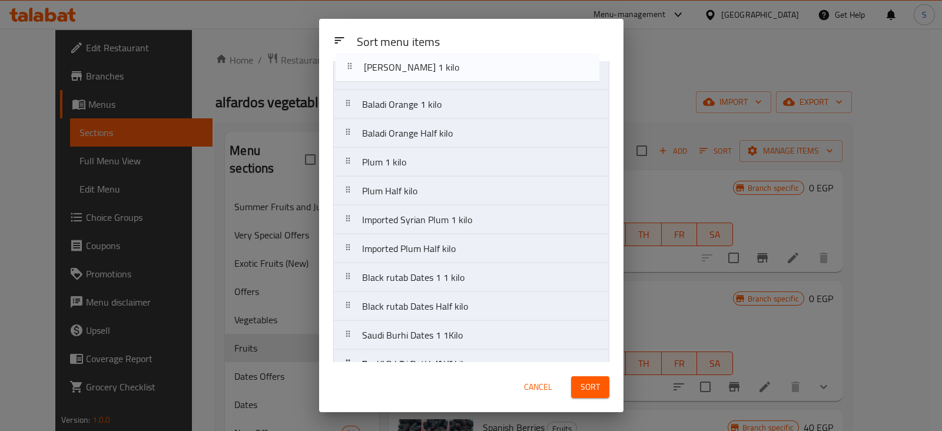
scroll to position [1769, 0]
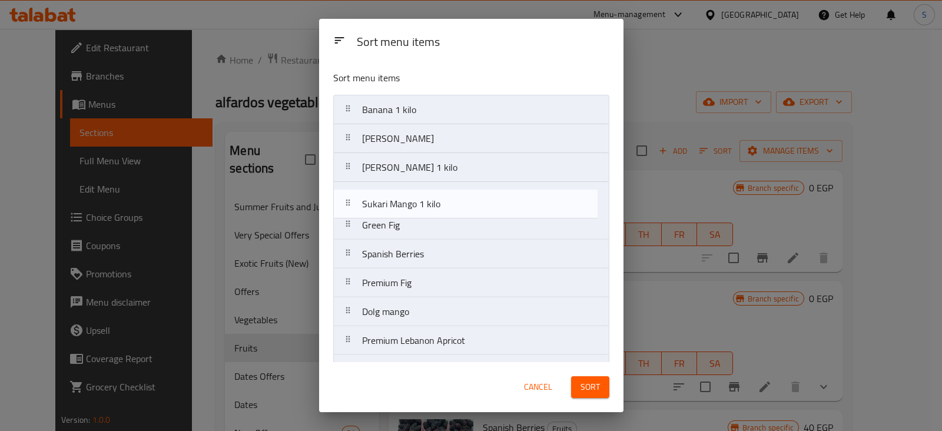
drag, startPoint x: 453, startPoint y: 127, endPoint x: 458, endPoint y: 212, distance: 84.9
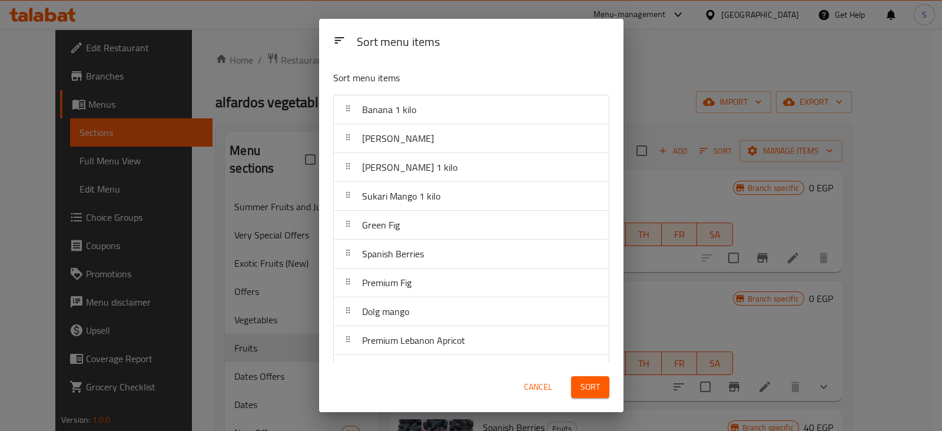
click at [598, 387] on span "Sort" at bounding box center [589, 387] width 19 height 15
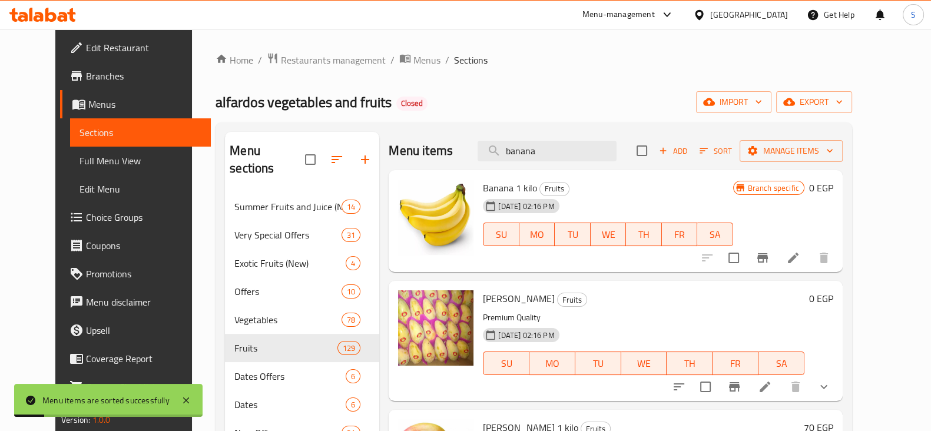
paste input "مشمش"
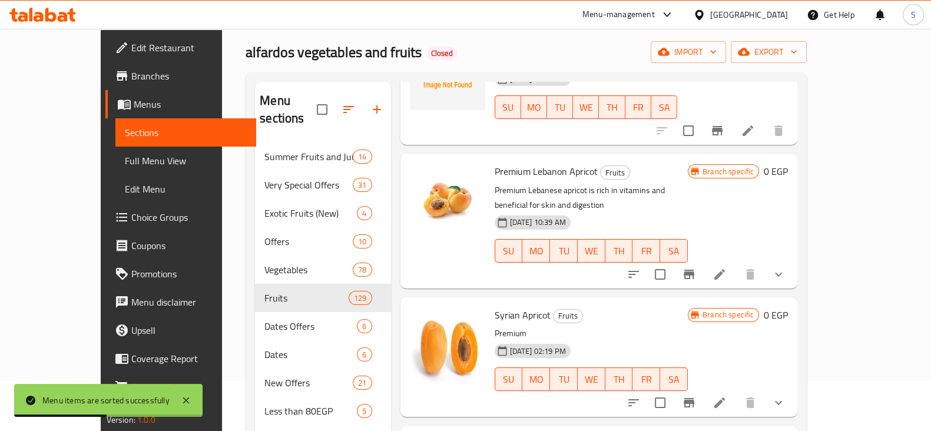
scroll to position [147, 0]
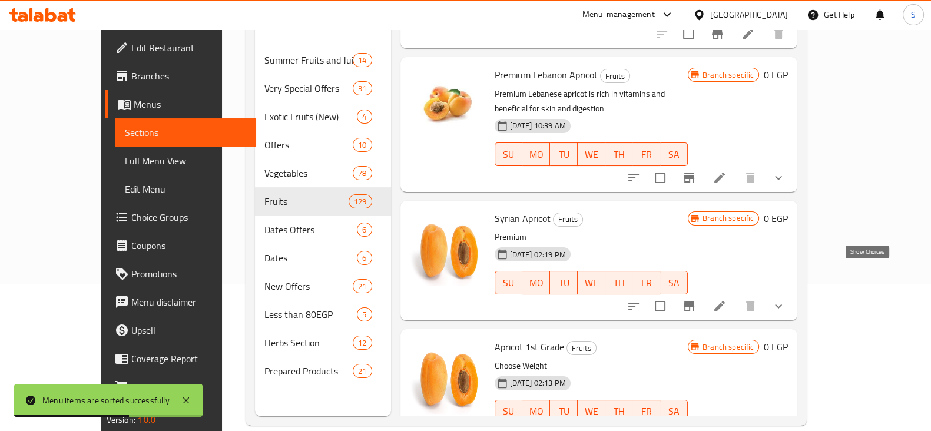
type input "مشمش"
click at [782, 304] on icon "show more" at bounding box center [778, 306] width 7 height 4
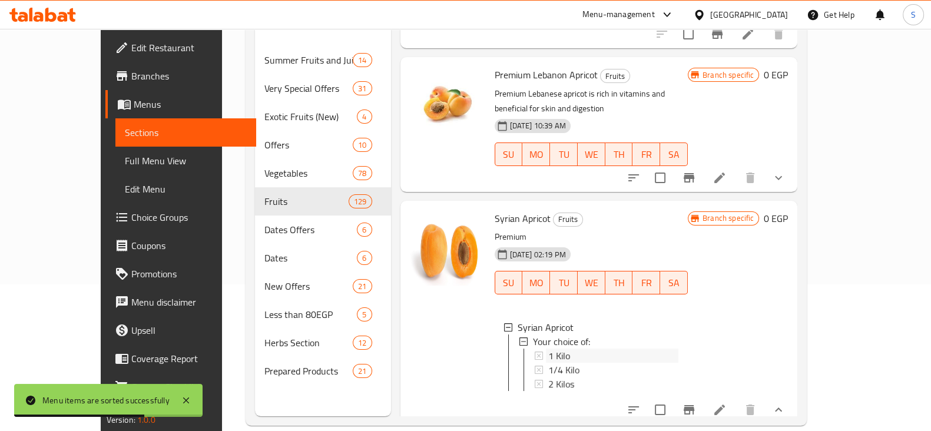
click at [548, 349] on div "1 Kilo" at bounding box center [613, 356] width 131 height 14
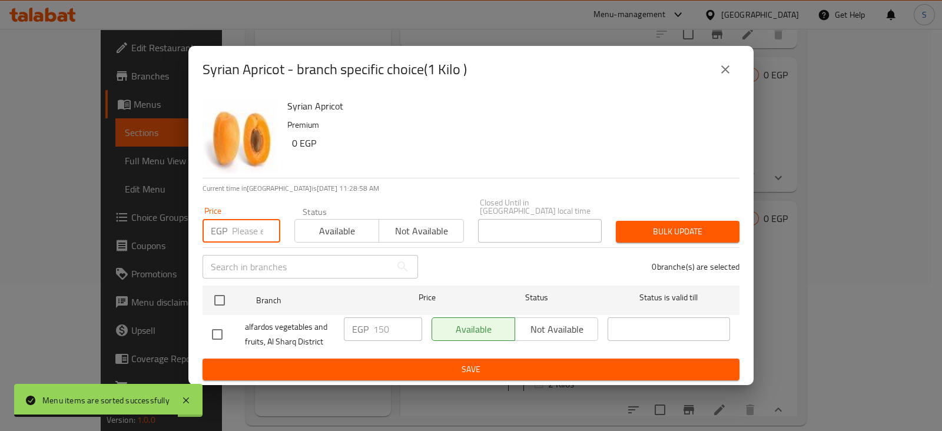
click at [238, 224] on input "number" at bounding box center [256, 231] width 48 height 24
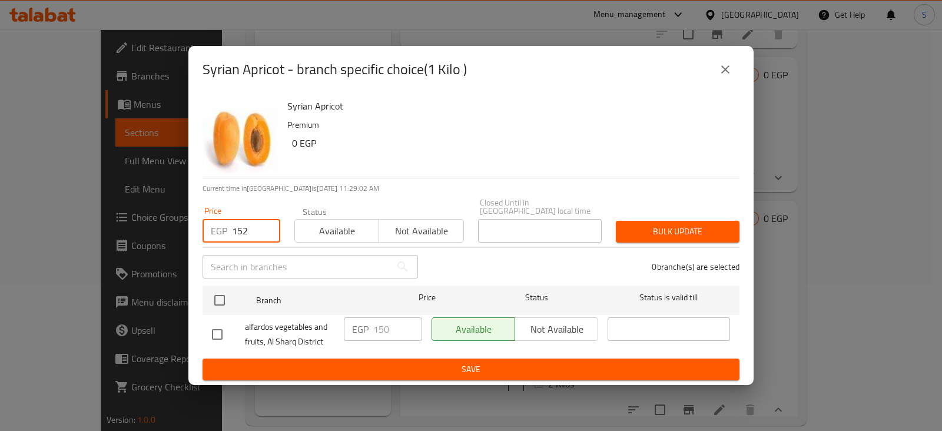
drag, startPoint x: 249, startPoint y: 221, endPoint x: 243, endPoint y: 222, distance: 6.5
click at [243, 222] on input "152" at bounding box center [256, 231] width 48 height 24
type input "153"
click at [327, 223] on span "Available" at bounding box center [337, 231] width 75 height 17
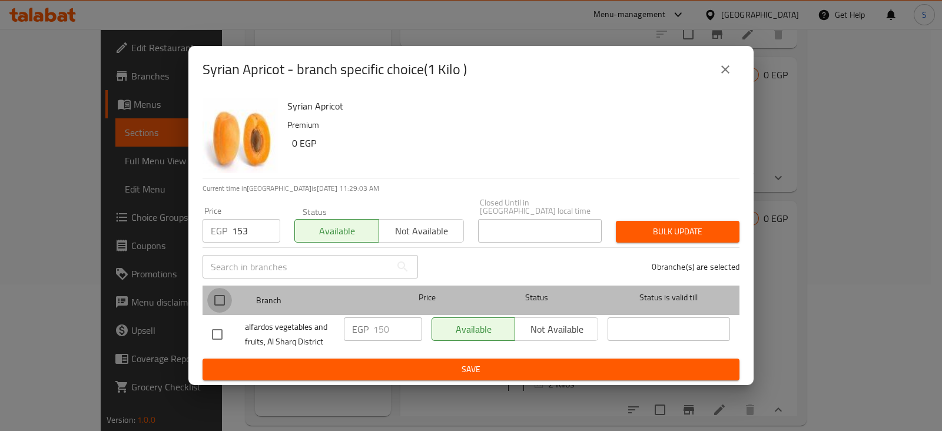
click at [224, 292] on input "checkbox" at bounding box center [219, 300] width 25 height 25
checkbox input "true"
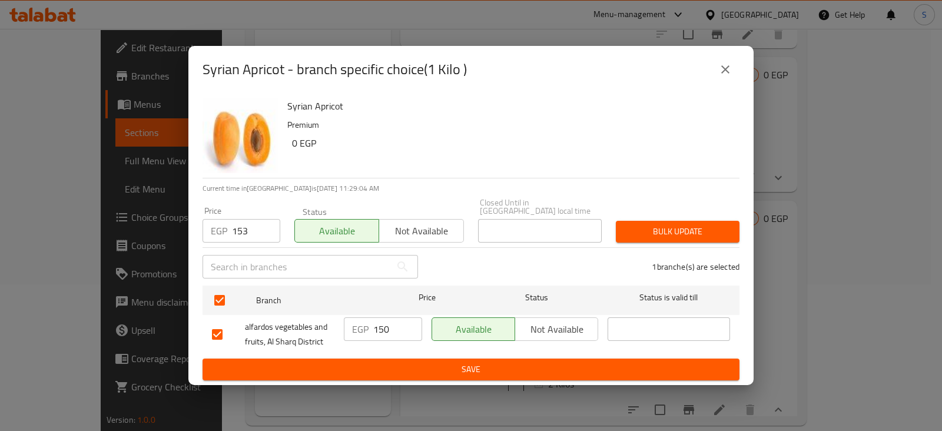
click at [638, 228] on span "Bulk update" at bounding box center [677, 231] width 105 height 15
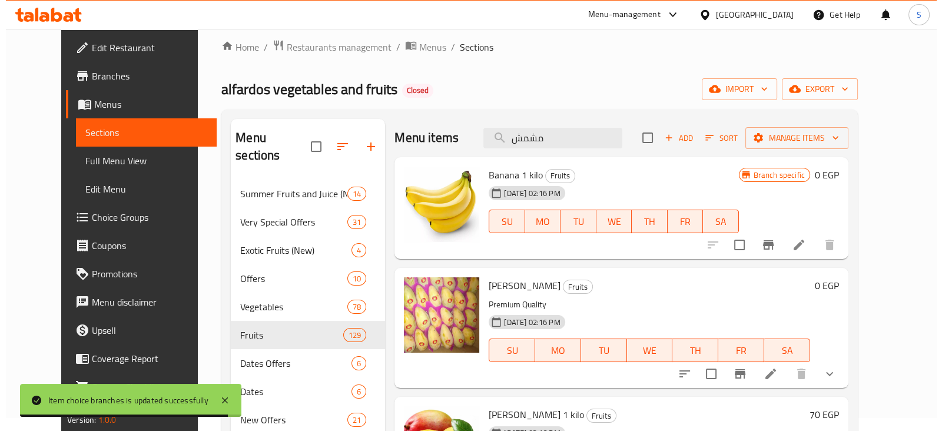
scroll to position [0, 0]
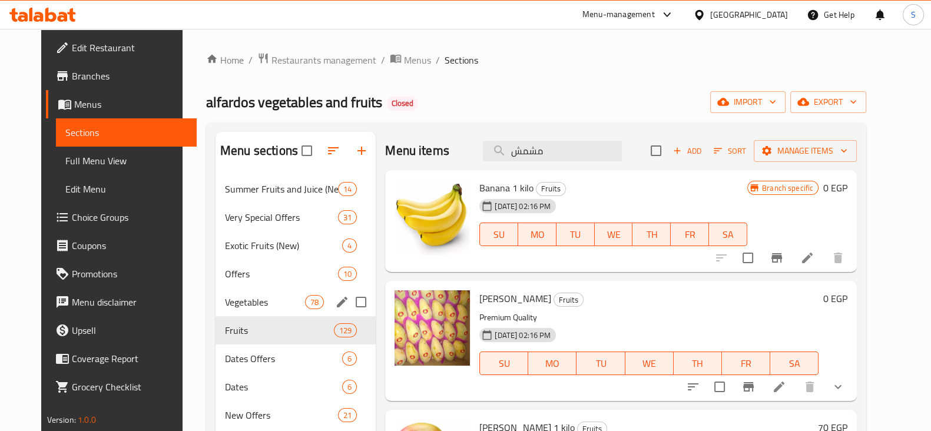
drag, startPoint x: 218, startPoint y: 298, endPoint x: 297, endPoint y: 303, distance: 79.6
click at [225, 298] on span "Vegetables" at bounding box center [265, 302] width 80 height 14
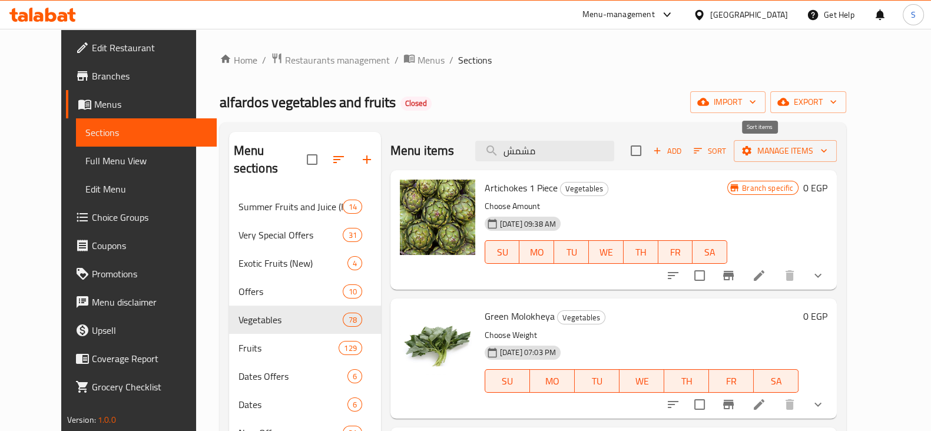
click at [726, 151] on span "Sort" at bounding box center [710, 151] width 32 height 14
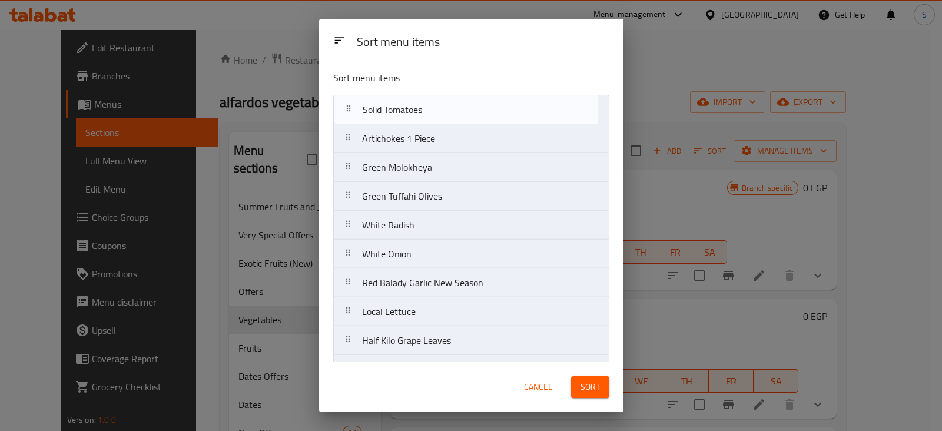
drag, startPoint x: 429, startPoint y: 135, endPoint x: 424, endPoint y: 107, distance: 28.2
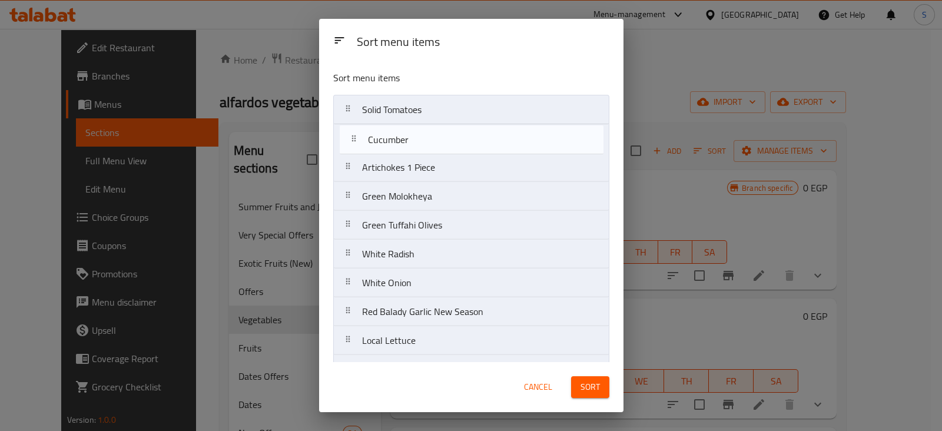
drag, startPoint x: 408, startPoint y: 293, endPoint x: 404, endPoint y: 138, distance: 154.9
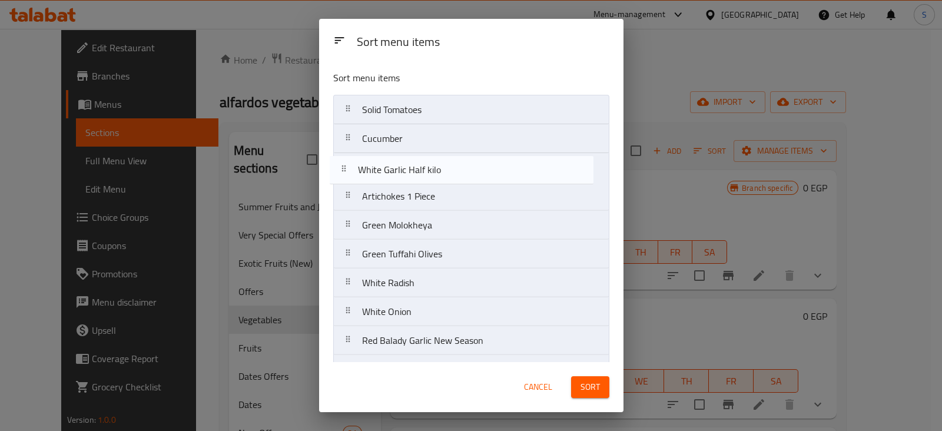
drag, startPoint x: 459, startPoint y: 207, endPoint x: 456, endPoint y: 172, distance: 35.4
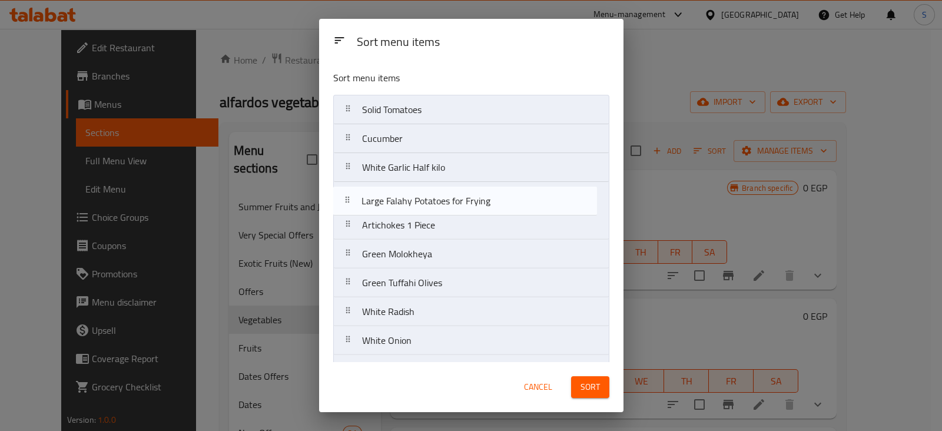
drag, startPoint x: 452, startPoint y: 187, endPoint x: 452, endPoint y: 195, distance: 8.2
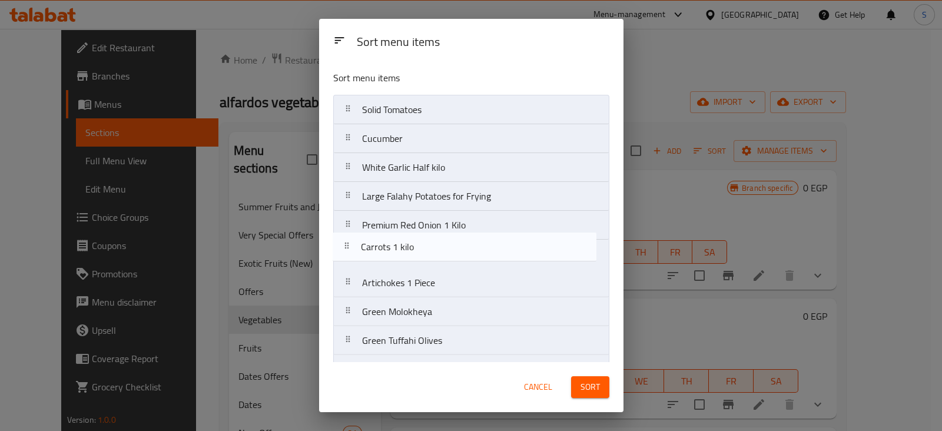
drag, startPoint x: 444, startPoint y: 147, endPoint x: 444, endPoint y: 249, distance: 102.4
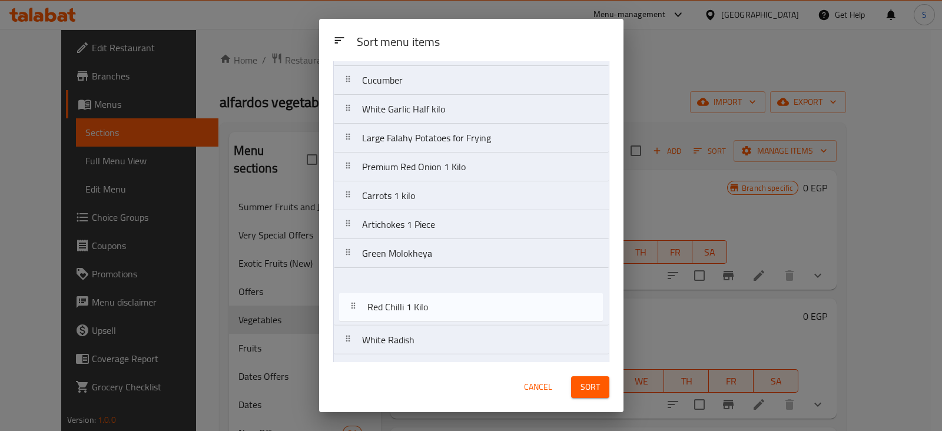
scroll to position [64, 0]
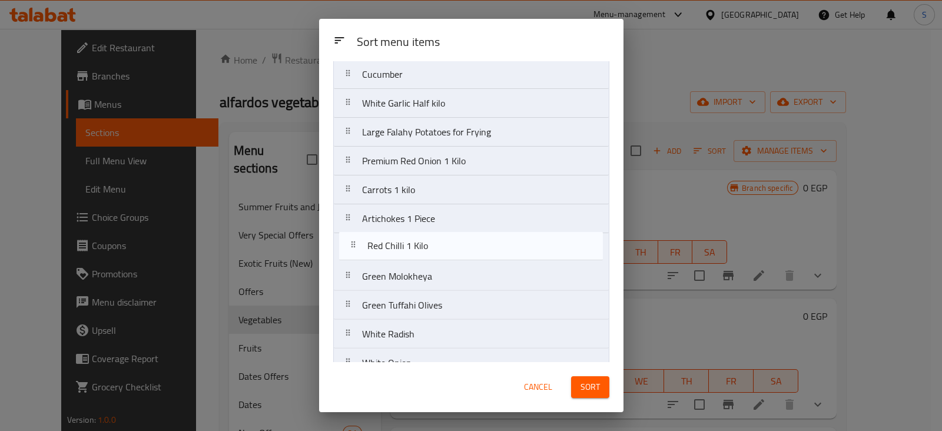
drag, startPoint x: 437, startPoint y: 220, endPoint x: 443, endPoint y: 228, distance: 10.6
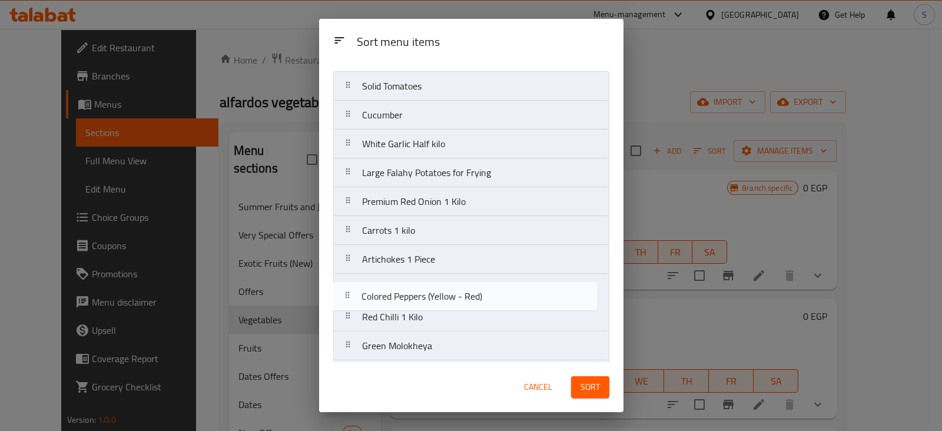
scroll to position [25, 0]
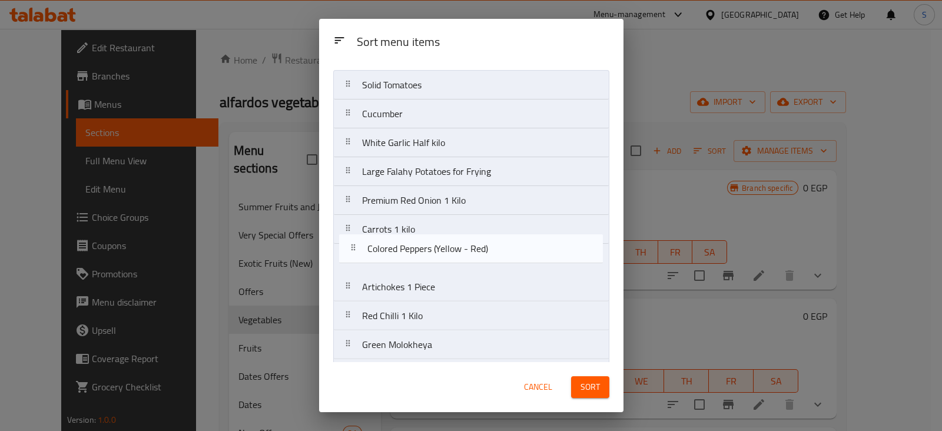
drag, startPoint x: 444, startPoint y: 237, endPoint x: 443, endPoint y: 245, distance: 8.4
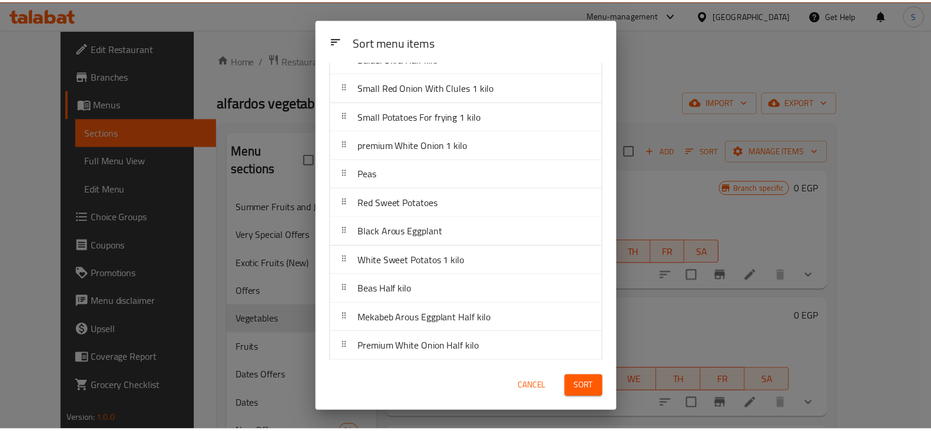
scroll to position [908, 0]
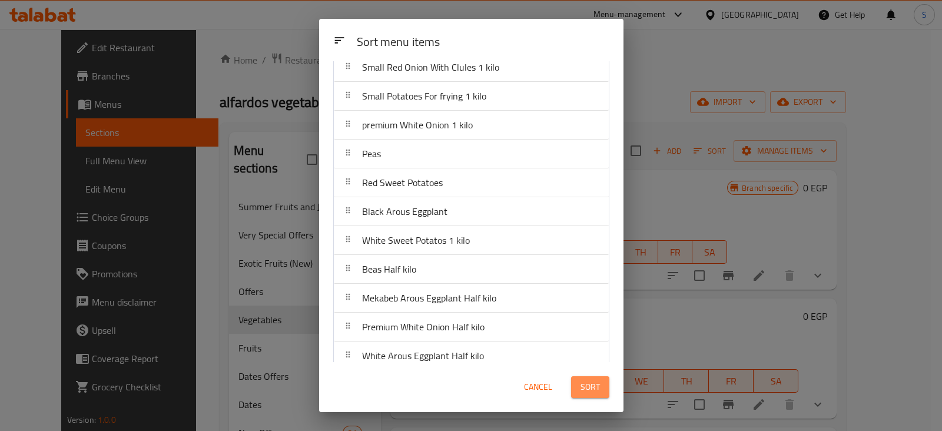
click at [598, 386] on span "Sort" at bounding box center [589, 387] width 19 height 15
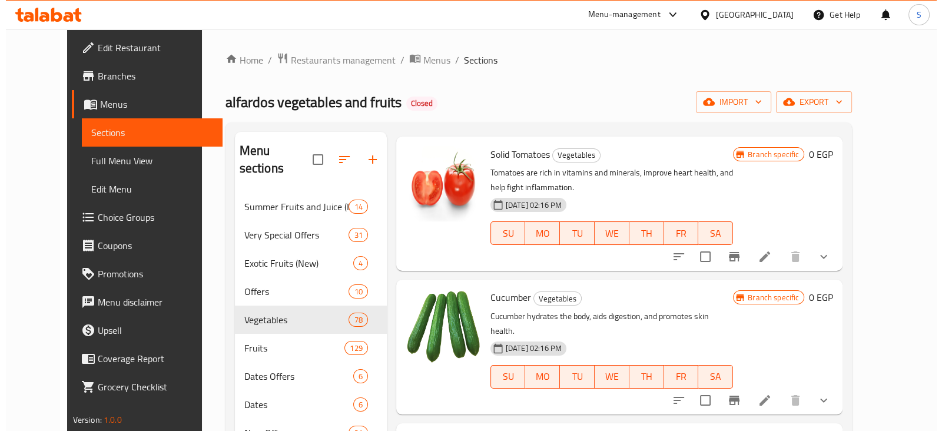
scroll to position [0, 0]
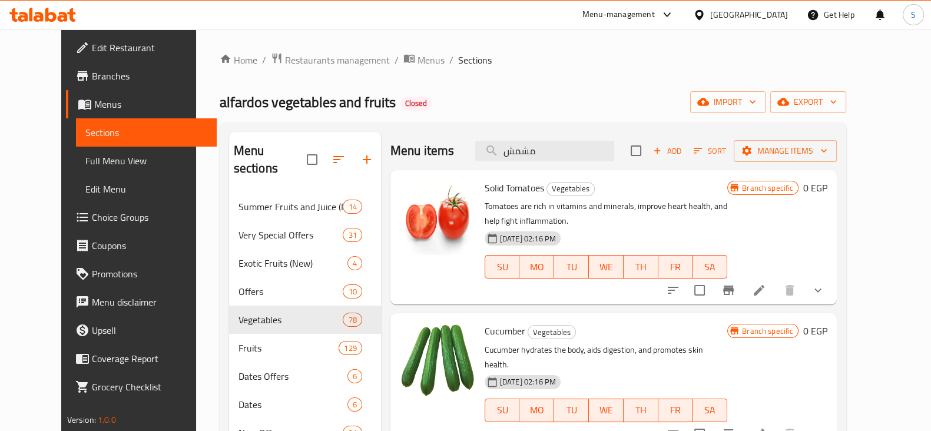
click at [726, 145] on span "Sort" at bounding box center [710, 151] width 32 height 14
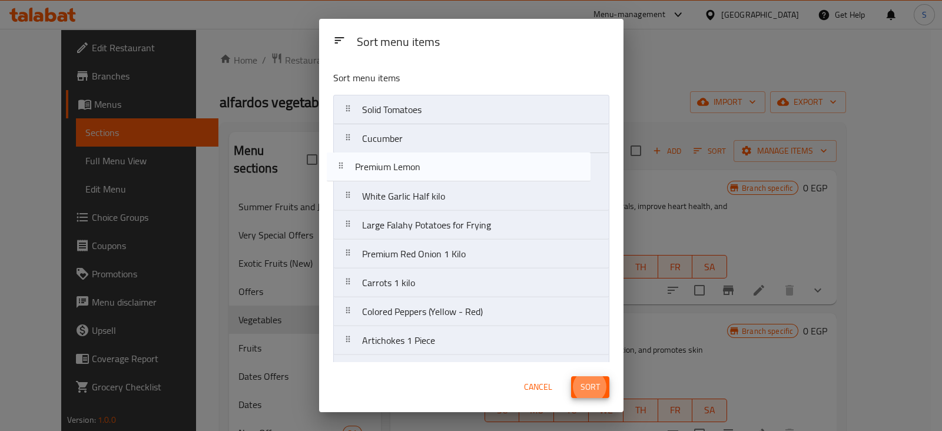
drag, startPoint x: 441, startPoint y: 195, endPoint x: 433, endPoint y: 172, distance: 24.4
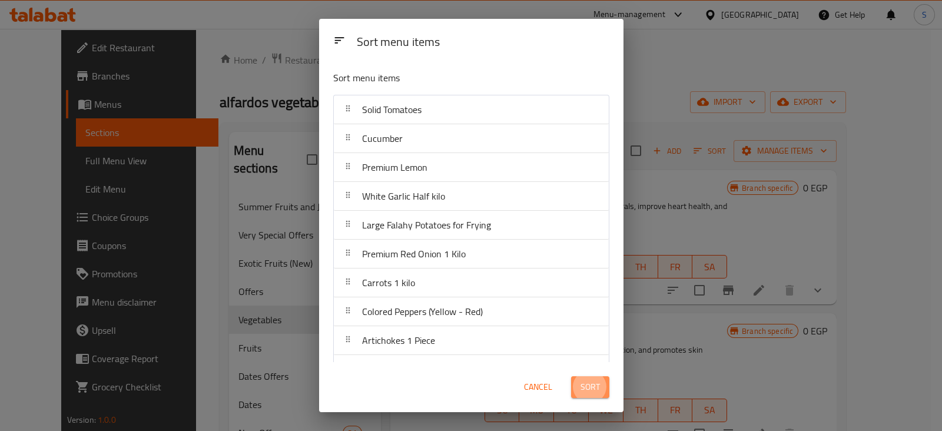
click at [596, 386] on span "Sort" at bounding box center [589, 387] width 19 height 15
